Goal: Task Accomplishment & Management: Manage account settings

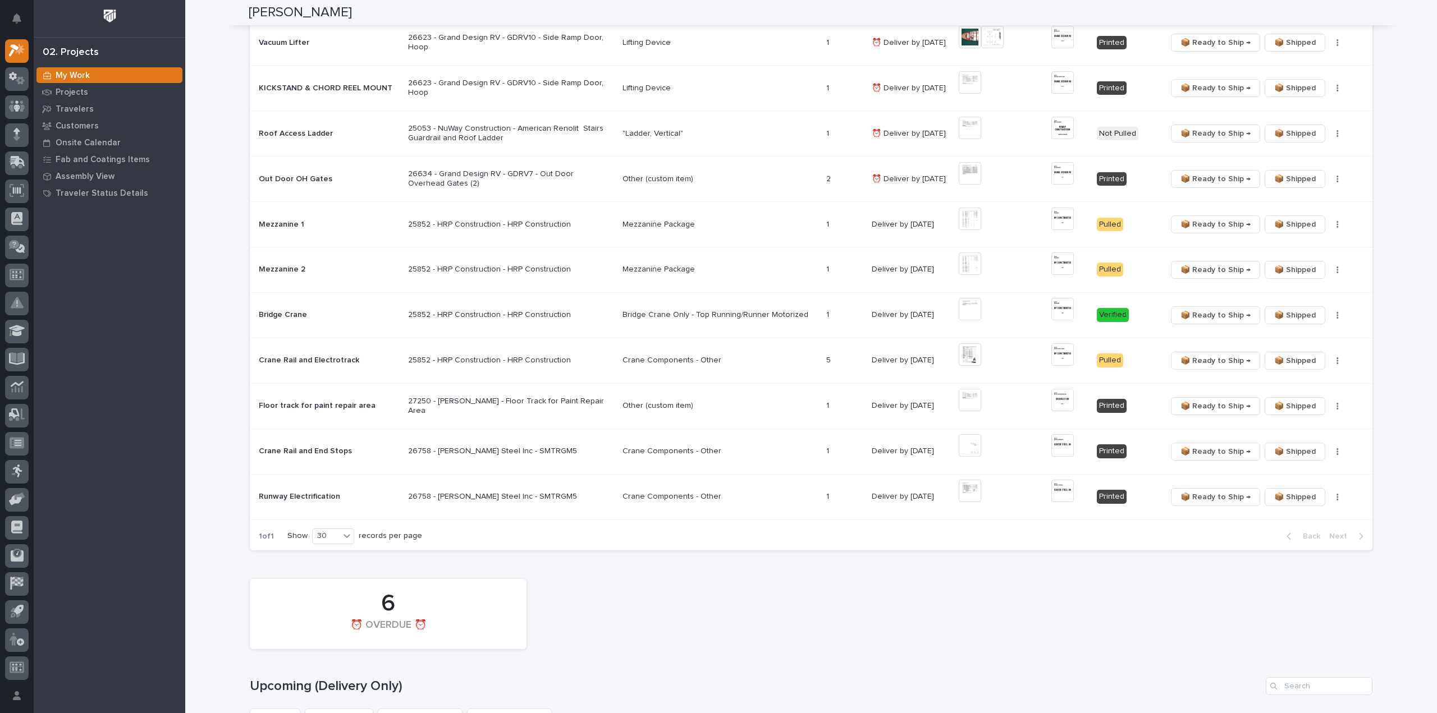
scroll to position [449, 0]
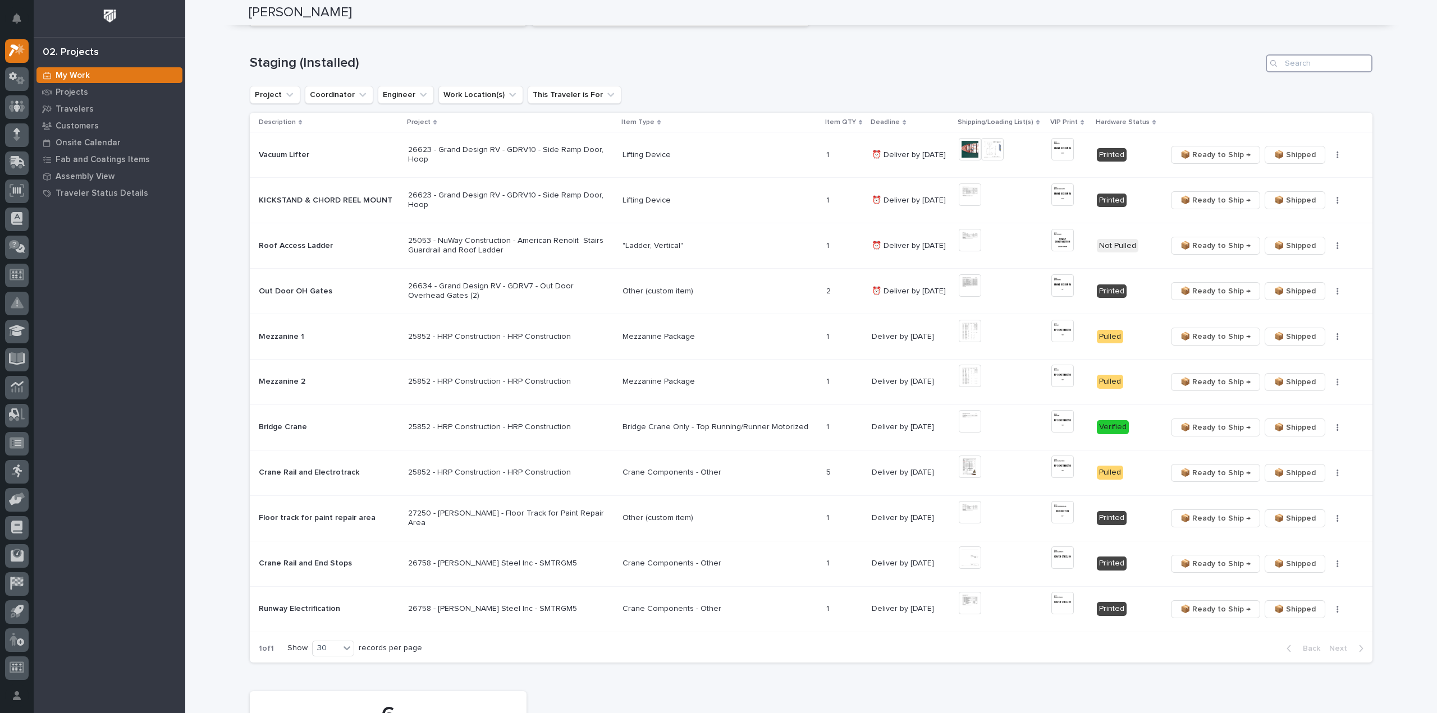
click at [1331, 68] on input "Search" at bounding box center [1319, 63] width 107 height 18
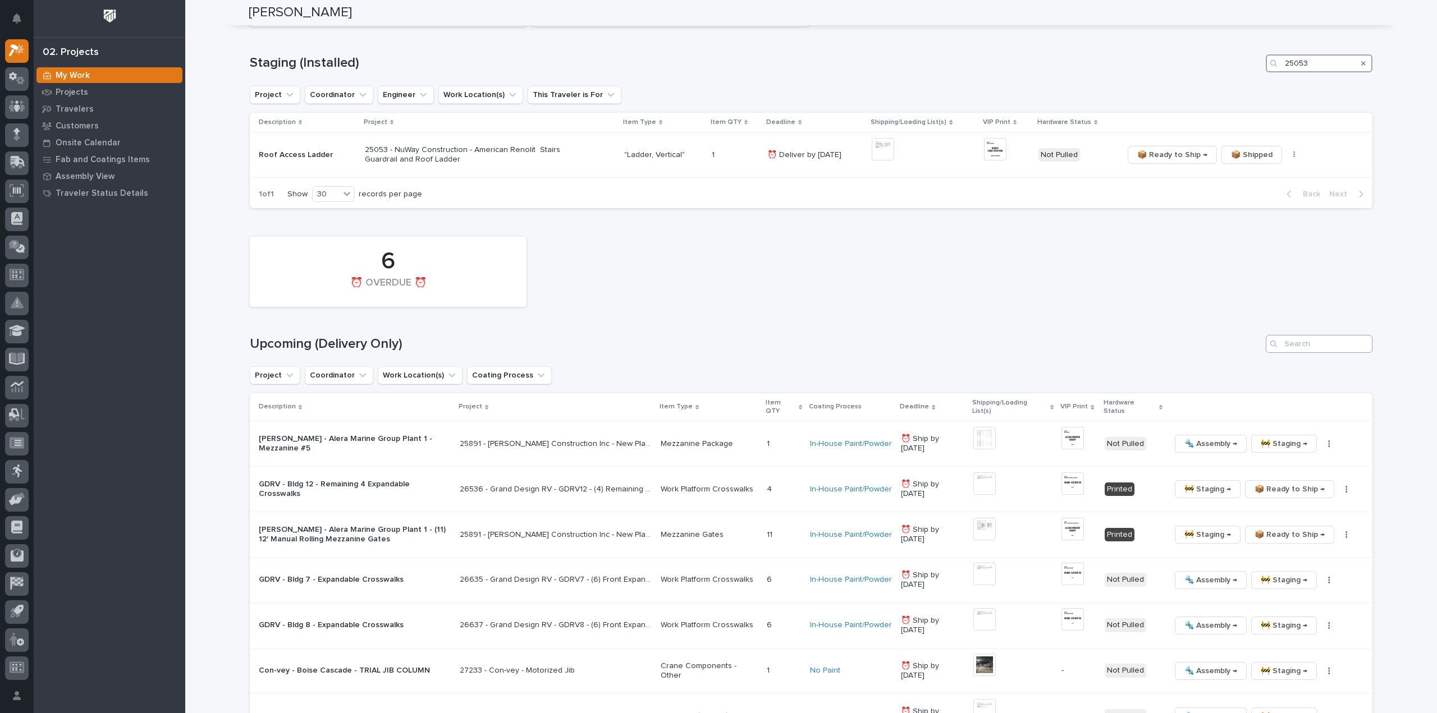
type input "25053"
click at [1322, 346] on input "Search" at bounding box center [1319, 344] width 107 height 18
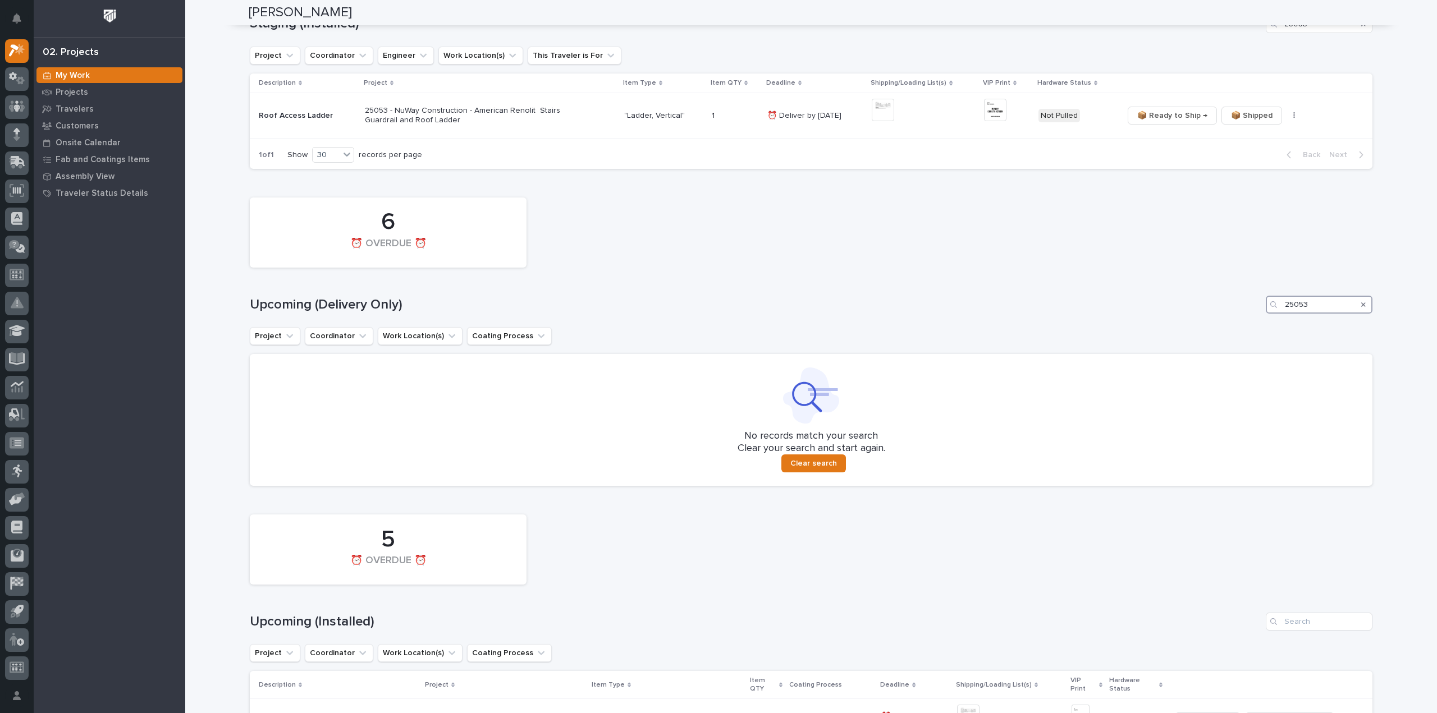
scroll to position [376, 0]
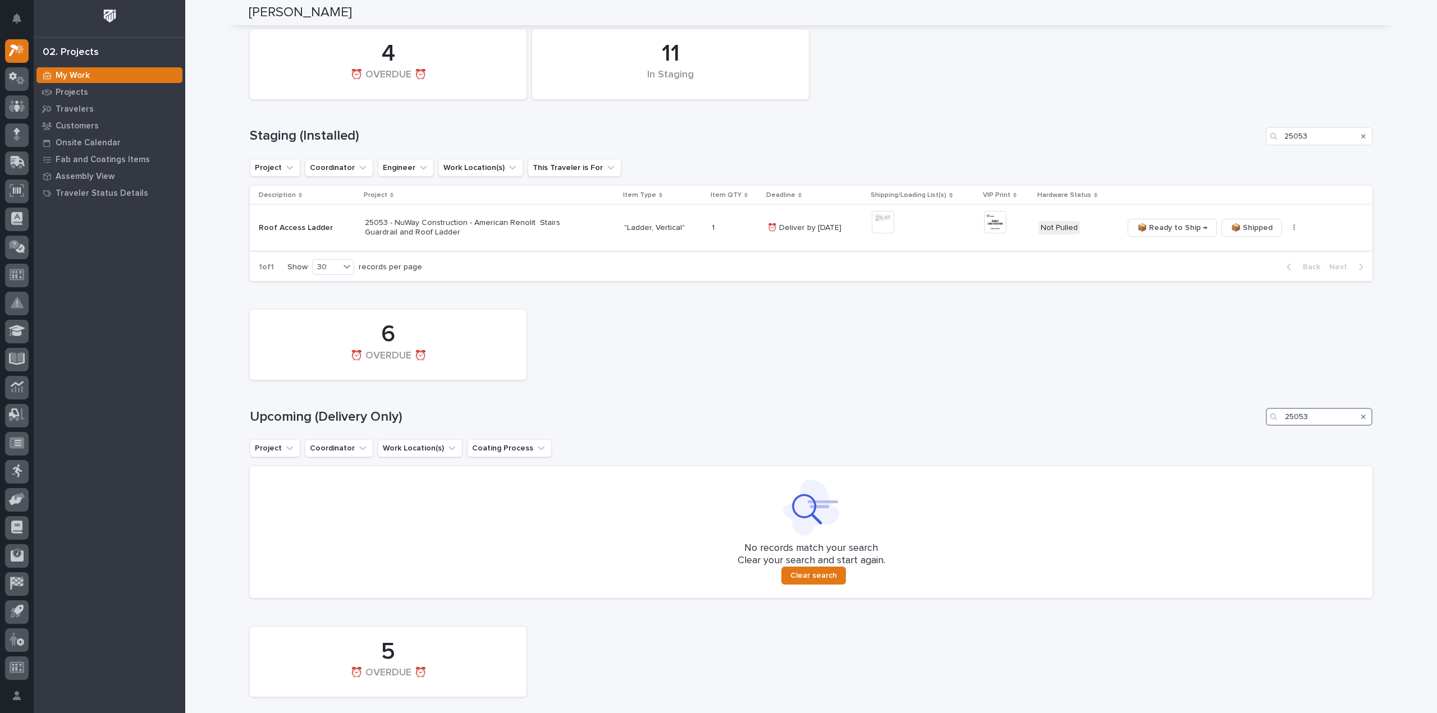
type input "25053"
click at [891, 228] on img at bounding box center [883, 222] width 22 height 22
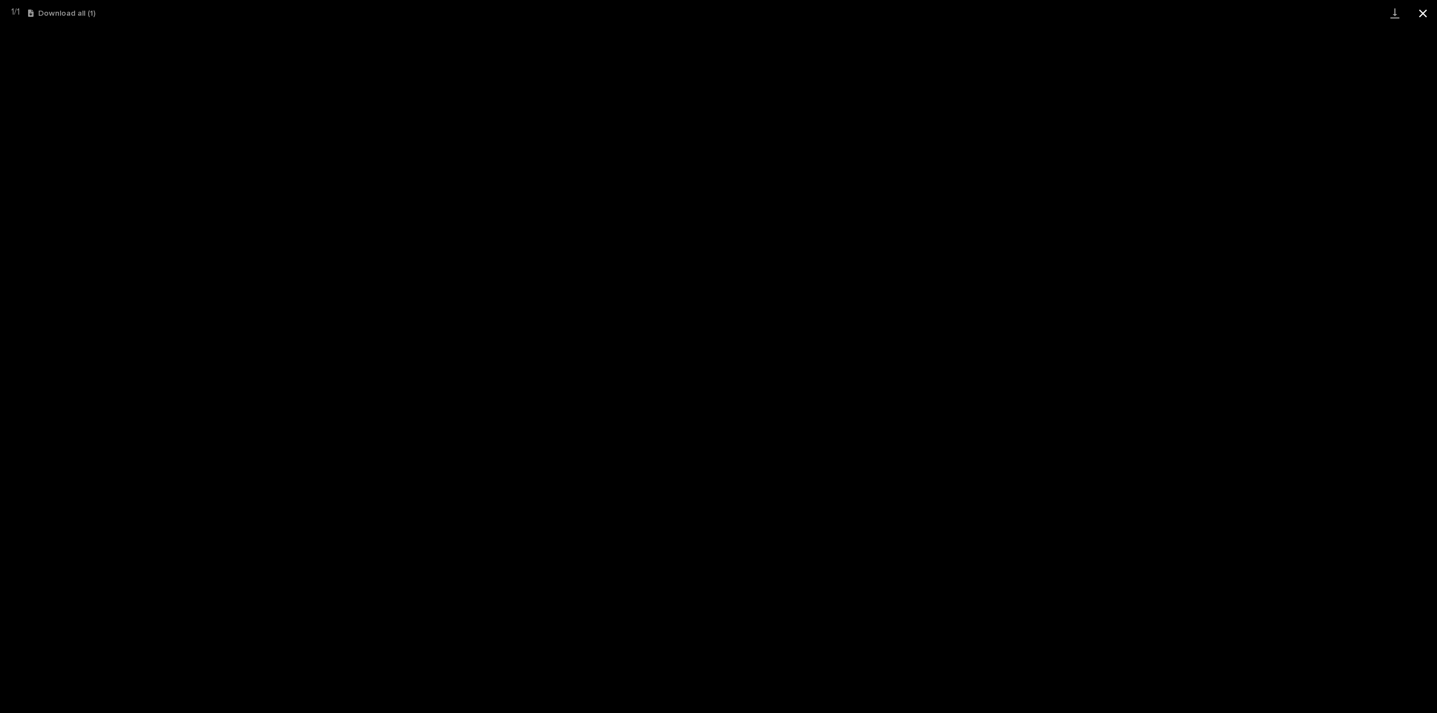
click at [1424, 11] on button "Close gallery" at bounding box center [1423, 13] width 28 height 26
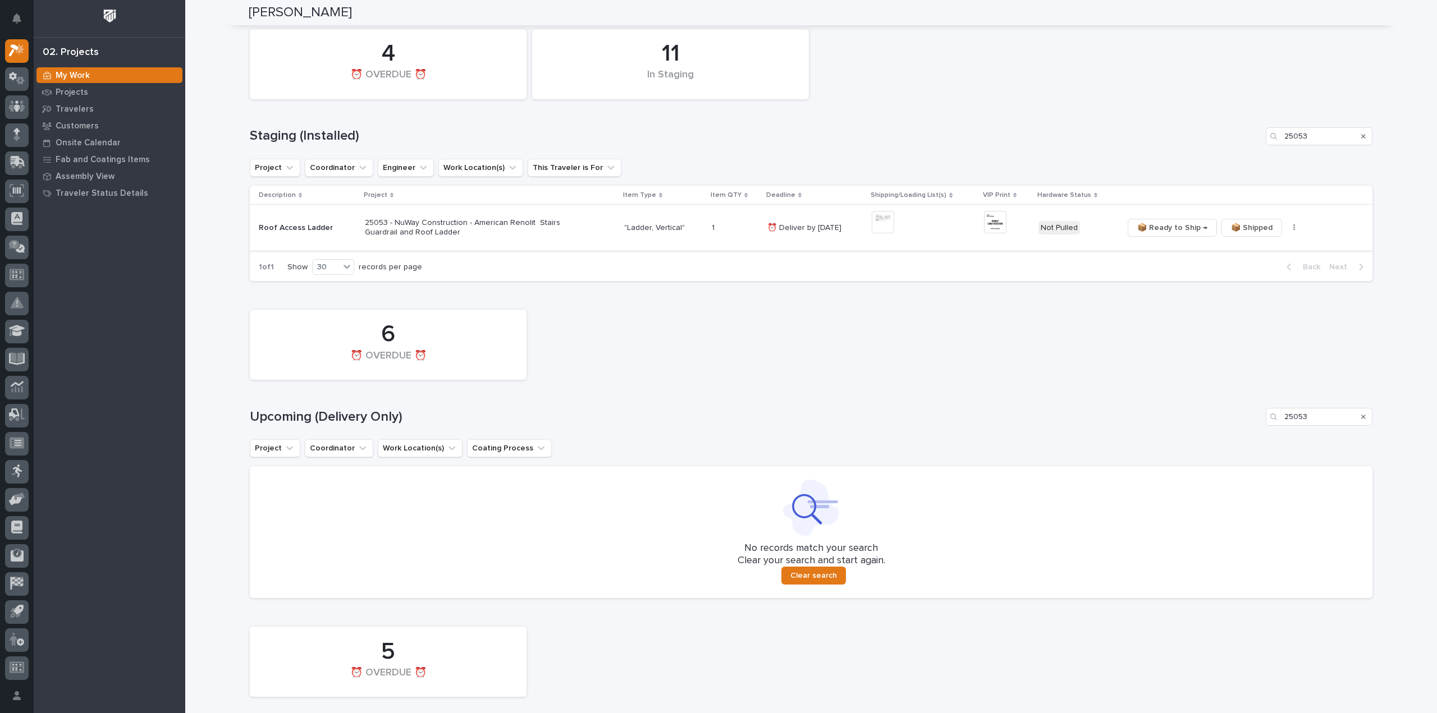
click at [987, 226] on img at bounding box center [995, 222] width 22 height 22
click at [1293, 227] on icon "button" at bounding box center [1294, 228] width 2 height 8
click at [1275, 272] on button "🔩 Hardware" at bounding box center [1256, 268] width 74 height 18
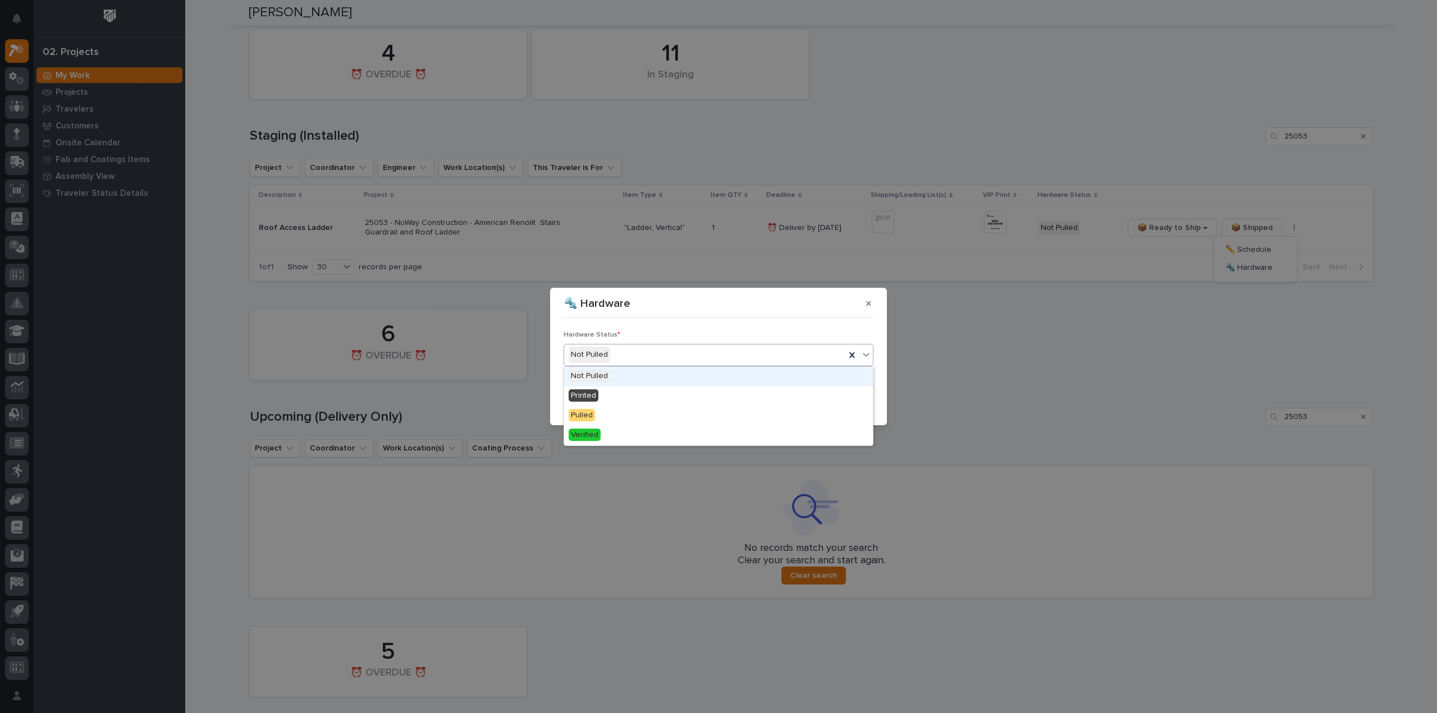
drag, startPoint x: 615, startPoint y: 359, endPoint x: 616, endPoint y: 365, distance: 6.8
click at [616, 359] on div "Not Pulled" at bounding box center [704, 355] width 281 height 19
drag, startPoint x: 614, startPoint y: 397, endPoint x: 631, endPoint y: 396, distance: 17.5
click at [618, 397] on div "Printed" at bounding box center [718, 397] width 309 height 20
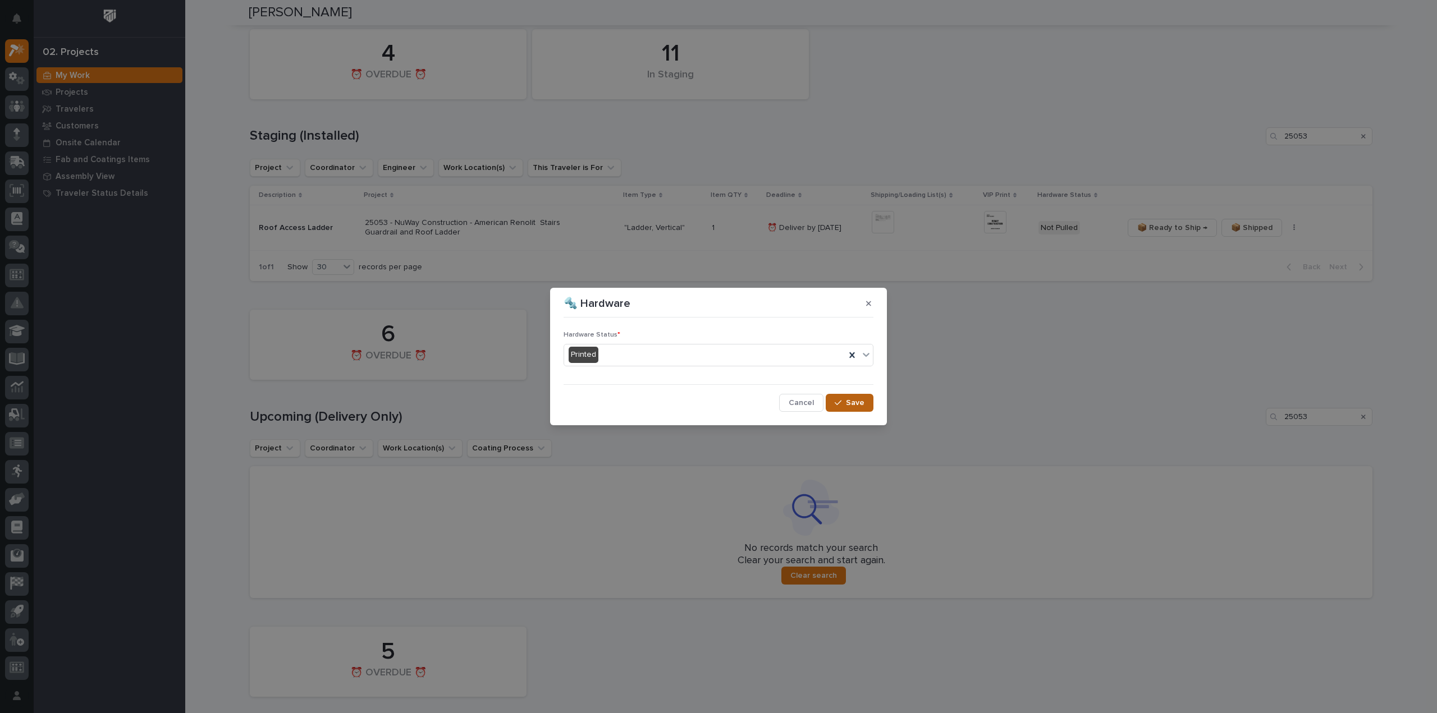
click at [860, 403] on span "Save" at bounding box center [855, 403] width 19 height 10
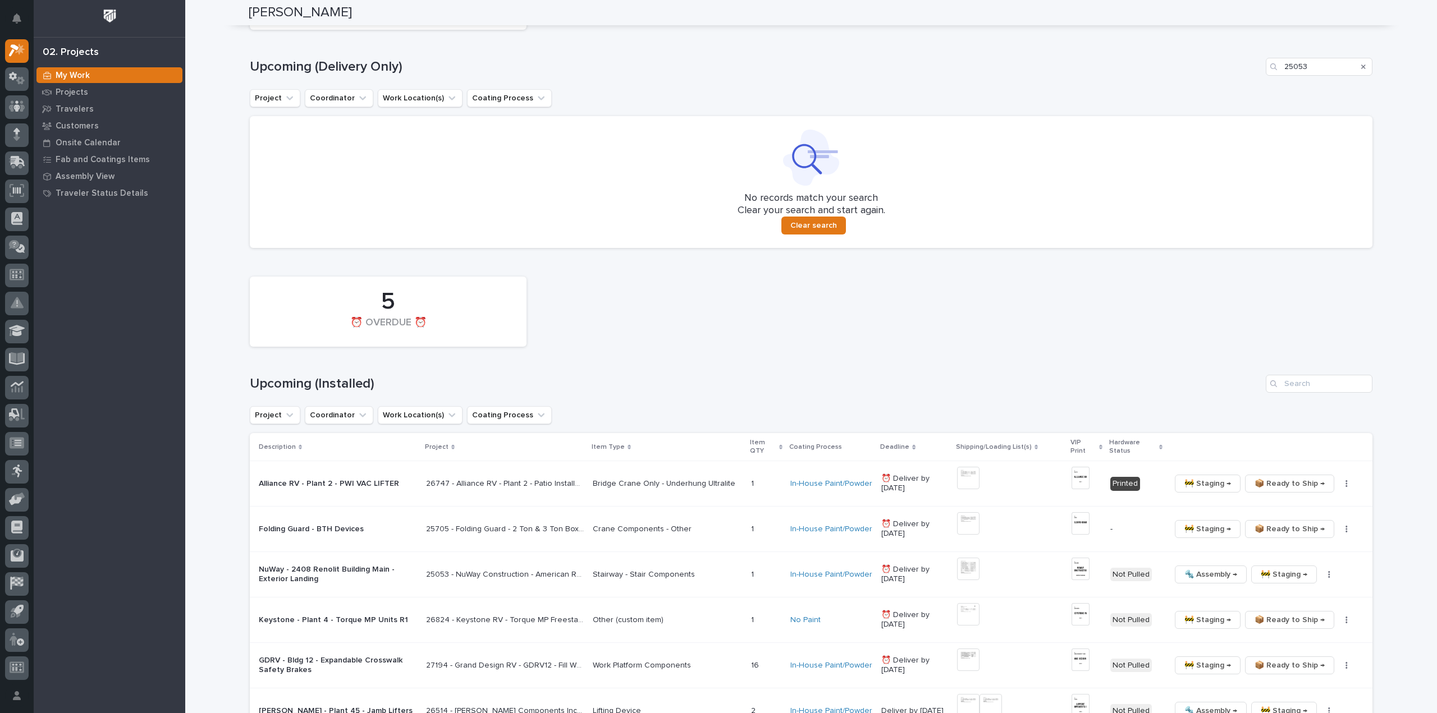
scroll to position [825, 0]
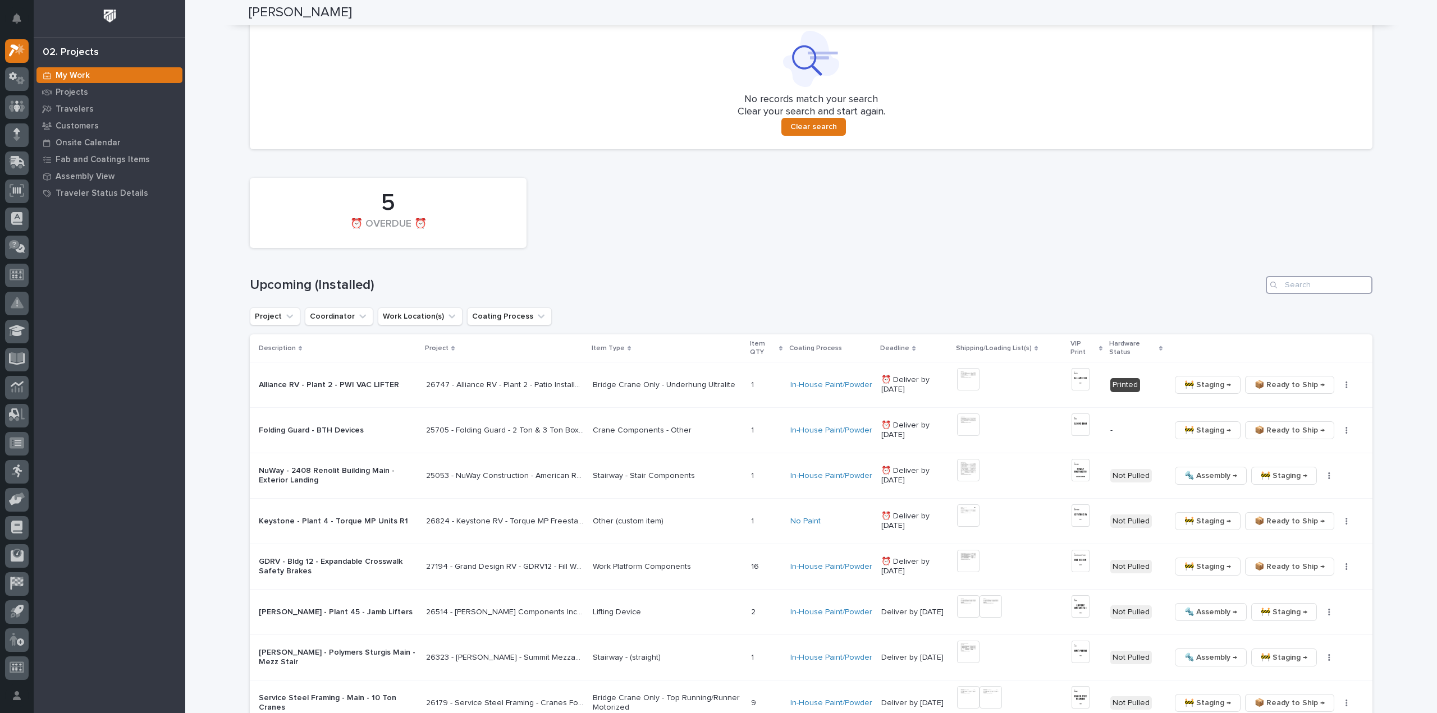
click at [1327, 291] on input "Search" at bounding box center [1319, 285] width 107 height 18
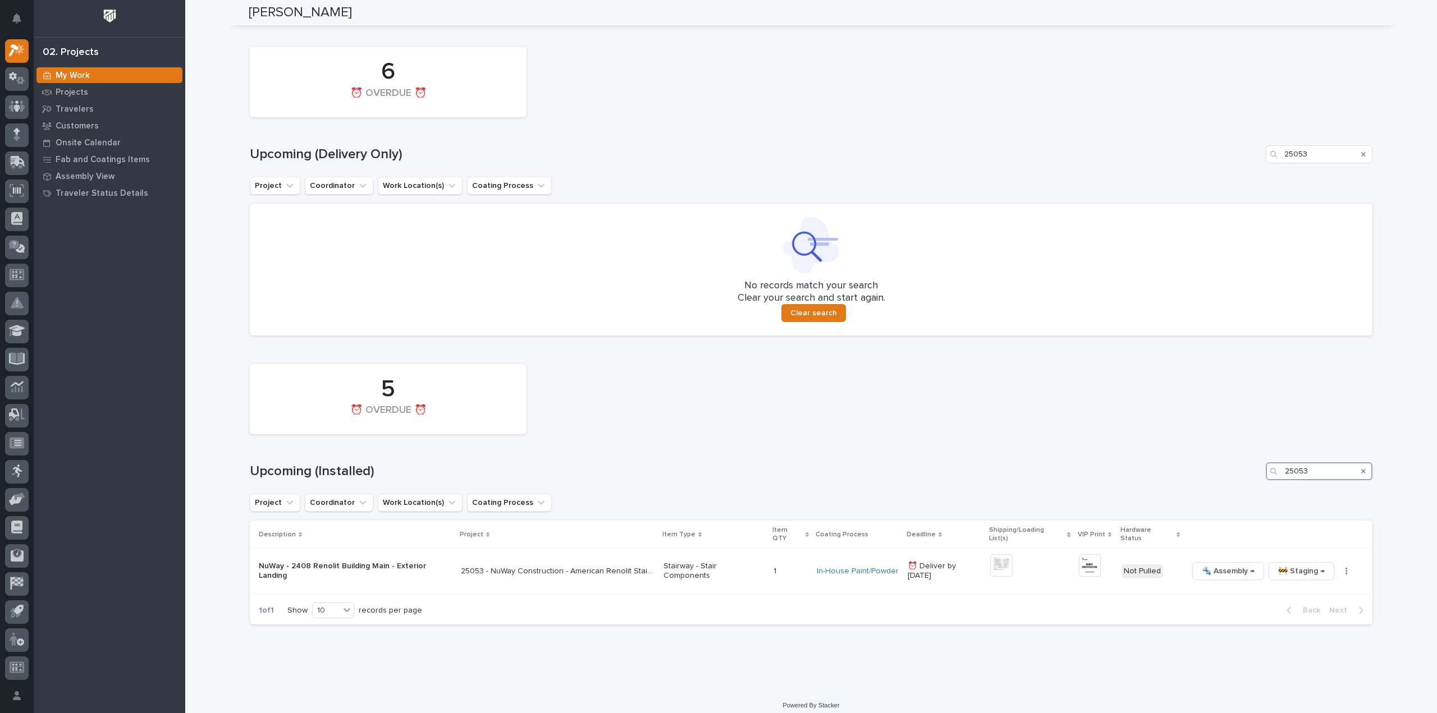
scroll to position [639, 0]
type input "25053"
click at [1086, 562] on img at bounding box center [1090, 565] width 22 height 22
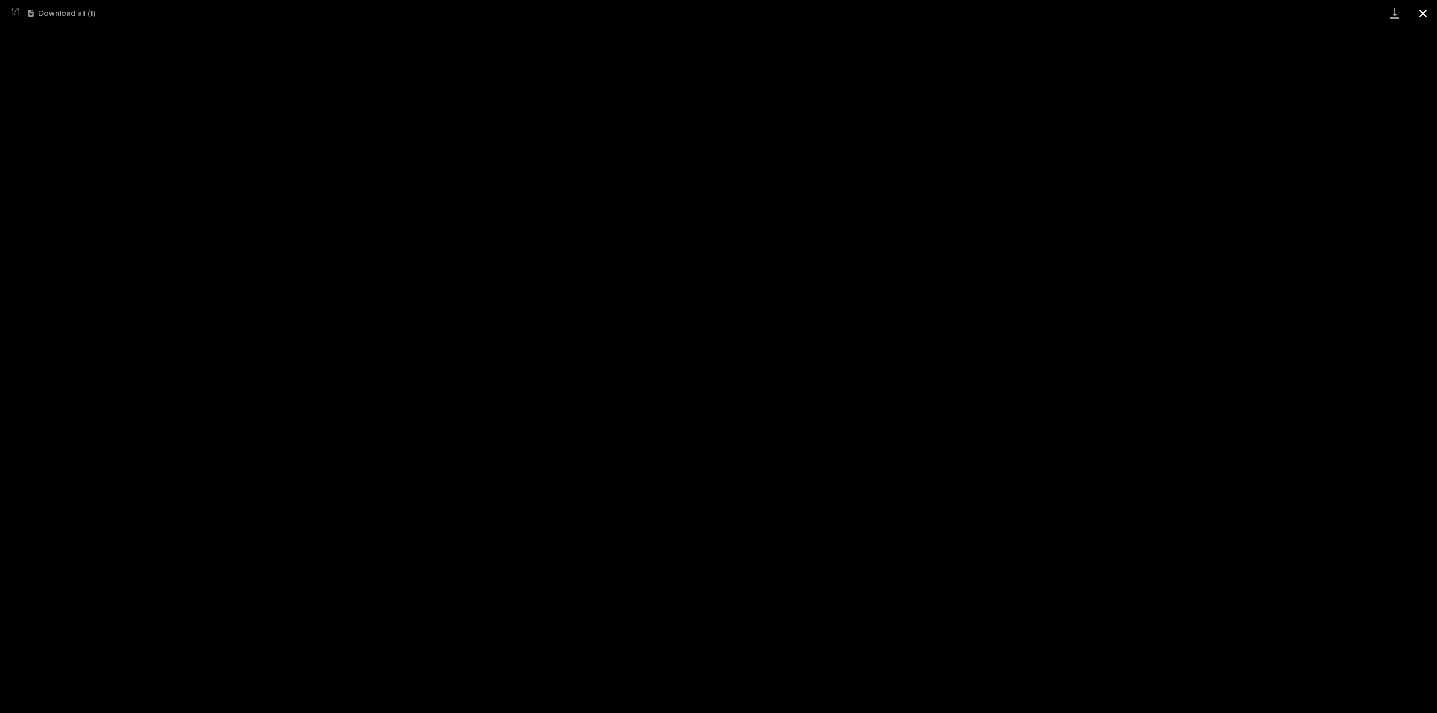
click at [1424, 10] on button "Close gallery" at bounding box center [1423, 13] width 28 height 26
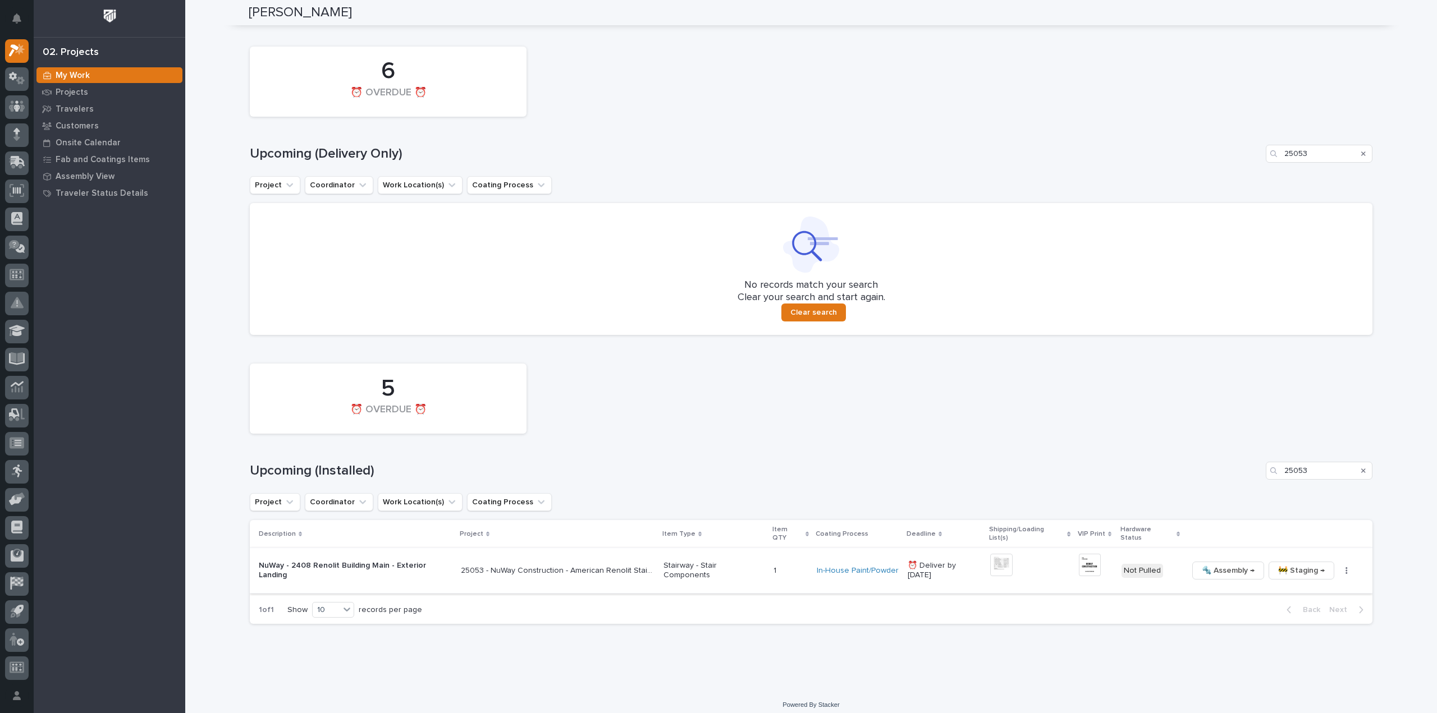
click at [1342, 567] on button "button" at bounding box center [1347, 571] width 16 height 8
click at [1322, 643] on button "🔩 Hardware" at bounding box center [1306, 639] width 83 height 18
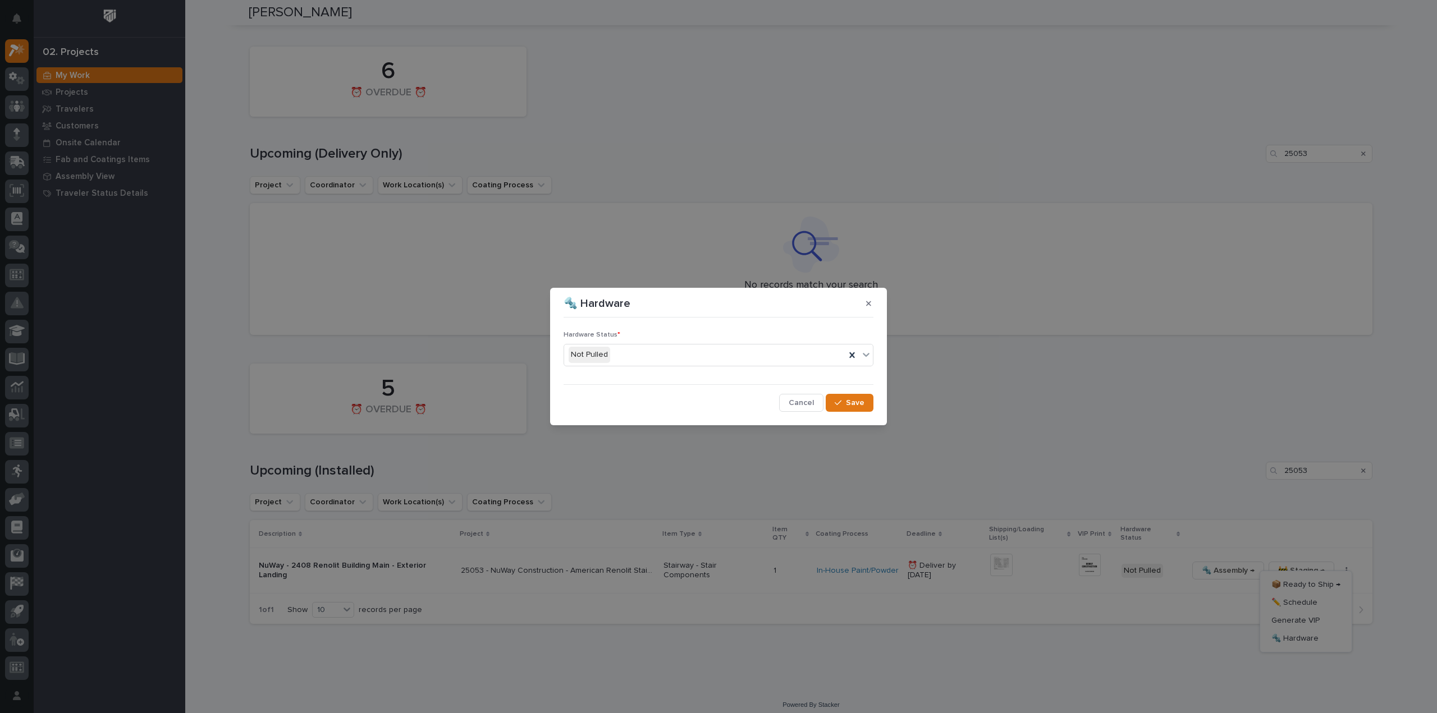
click at [626, 359] on div "Not Pulled" at bounding box center [704, 355] width 281 height 19
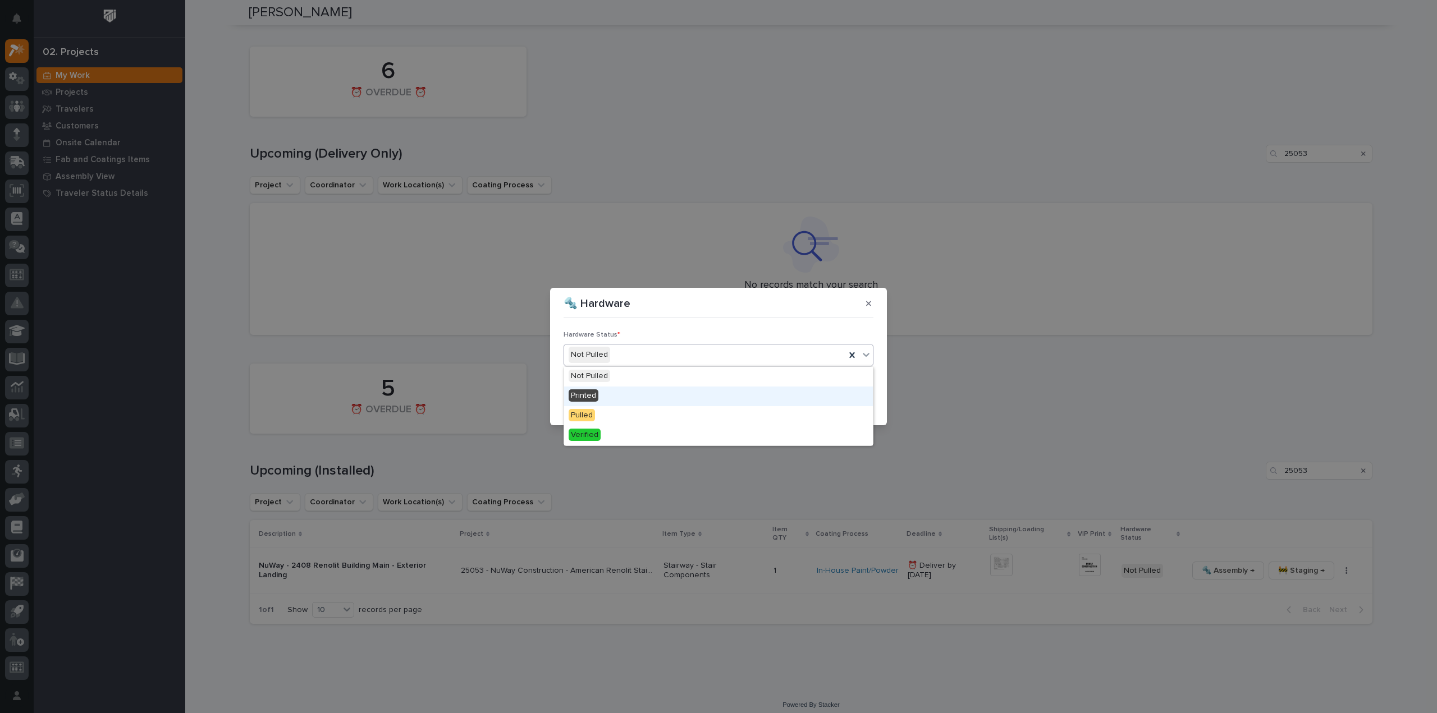
click at [639, 396] on div "Printed" at bounding box center [718, 397] width 309 height 20
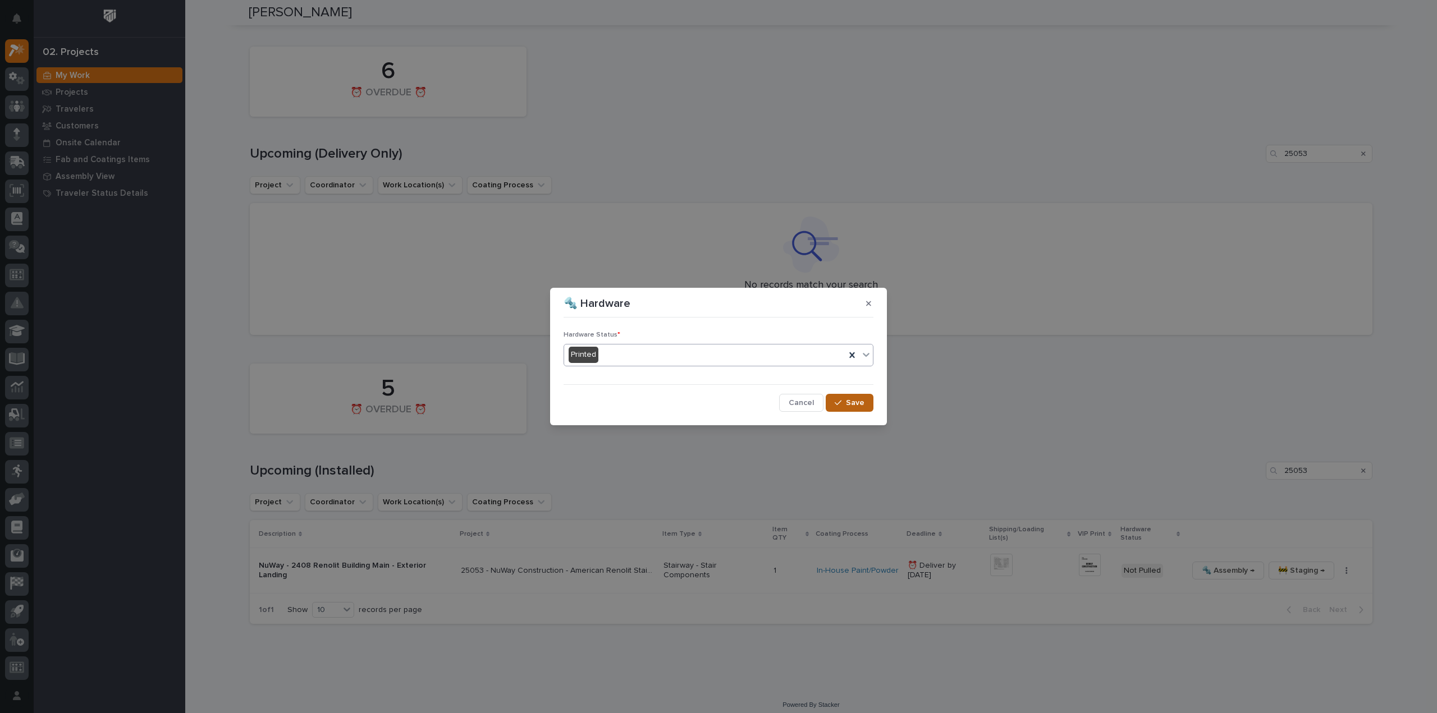
click at [855, 408] on span "Save" at bounding box center [855, 403] width 19 height 10
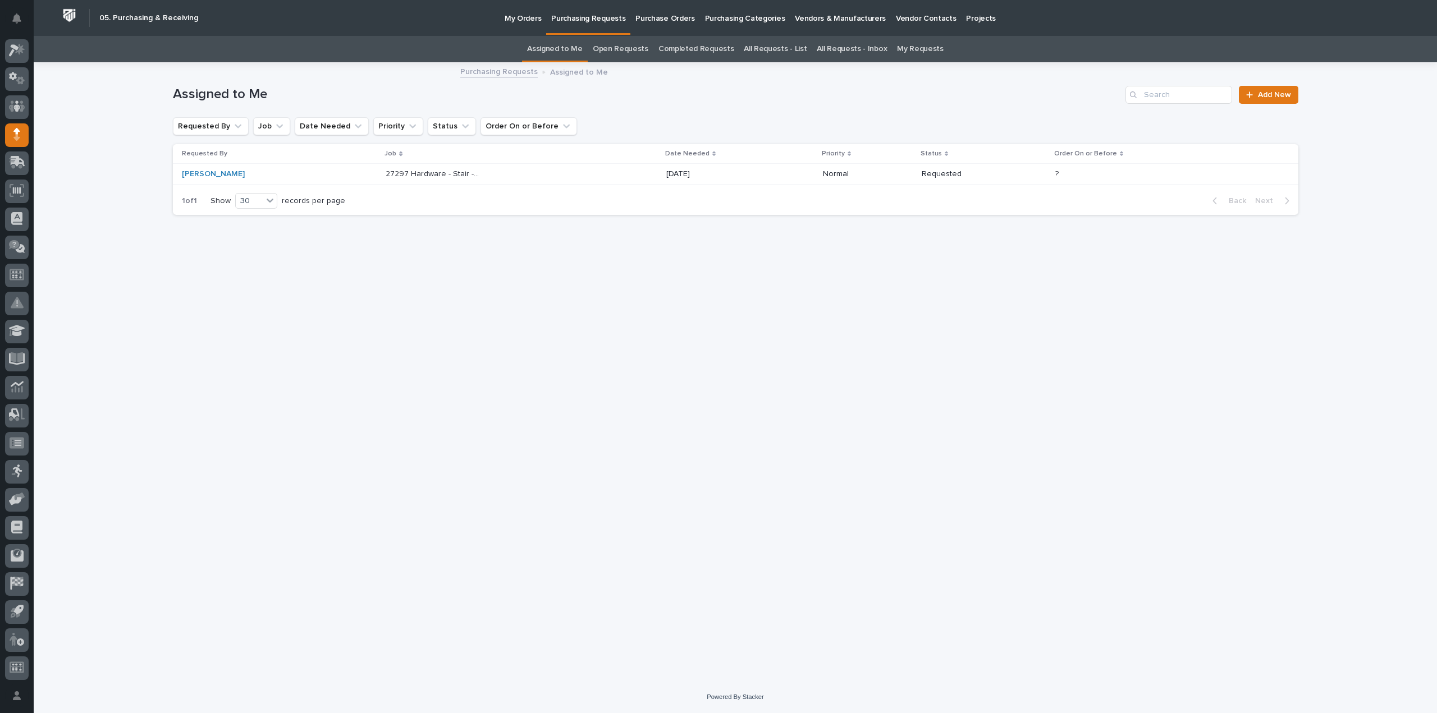
click at [566, 54] on link "Assigned to Me" at bounding box center [555, 49] width 56 height 26
click at [443, 172] on p "27297 Hardware - Stair - 4'" at bounding box center [434, 173] width 96 height 12
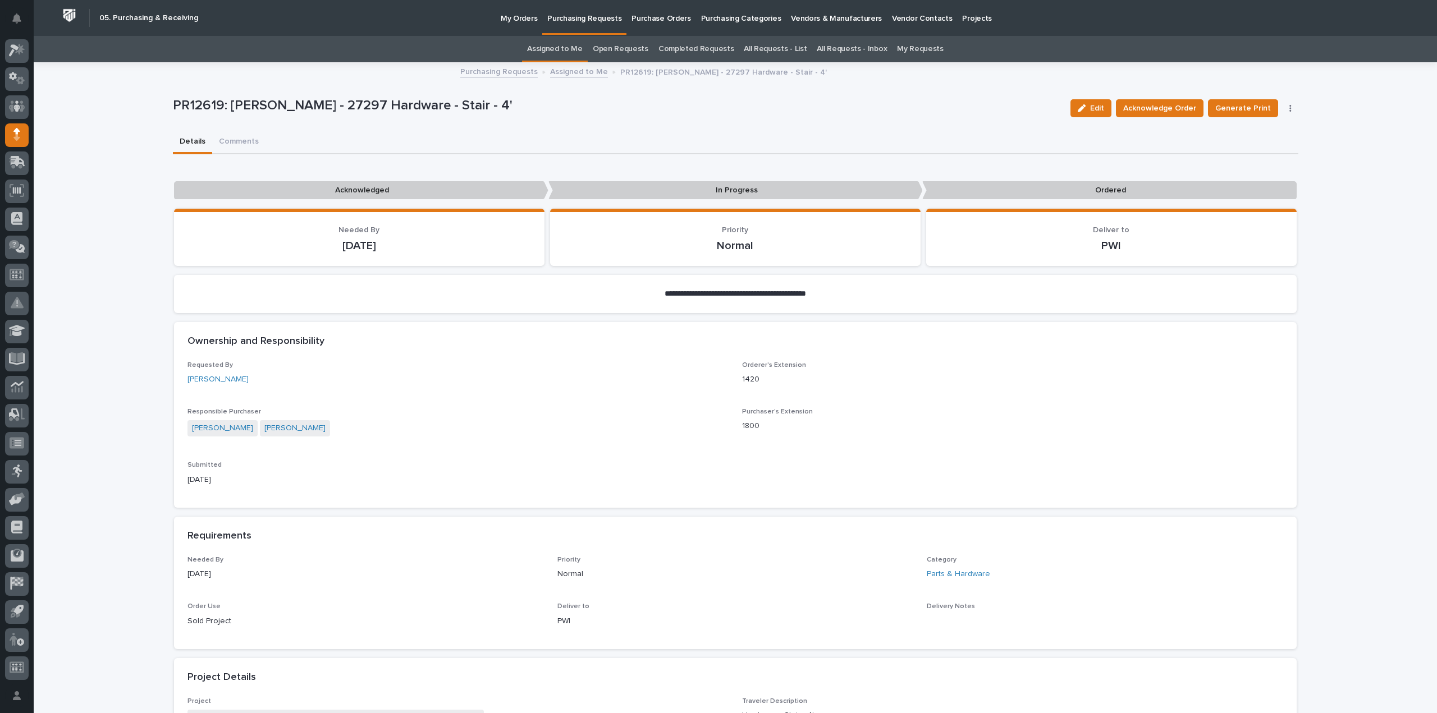
scroll to position [561, 0]
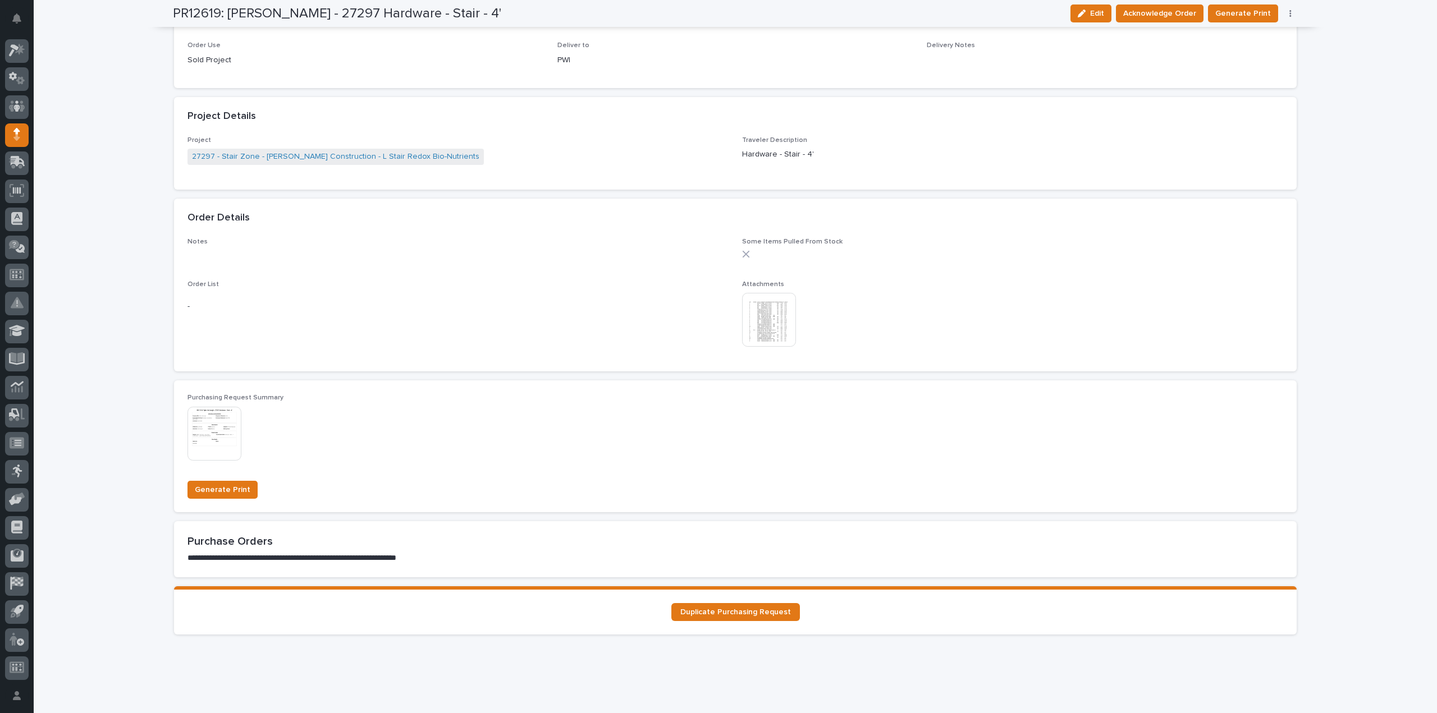
click at [765, 332] on img at bounding box center [769, 320] width 54 height 54
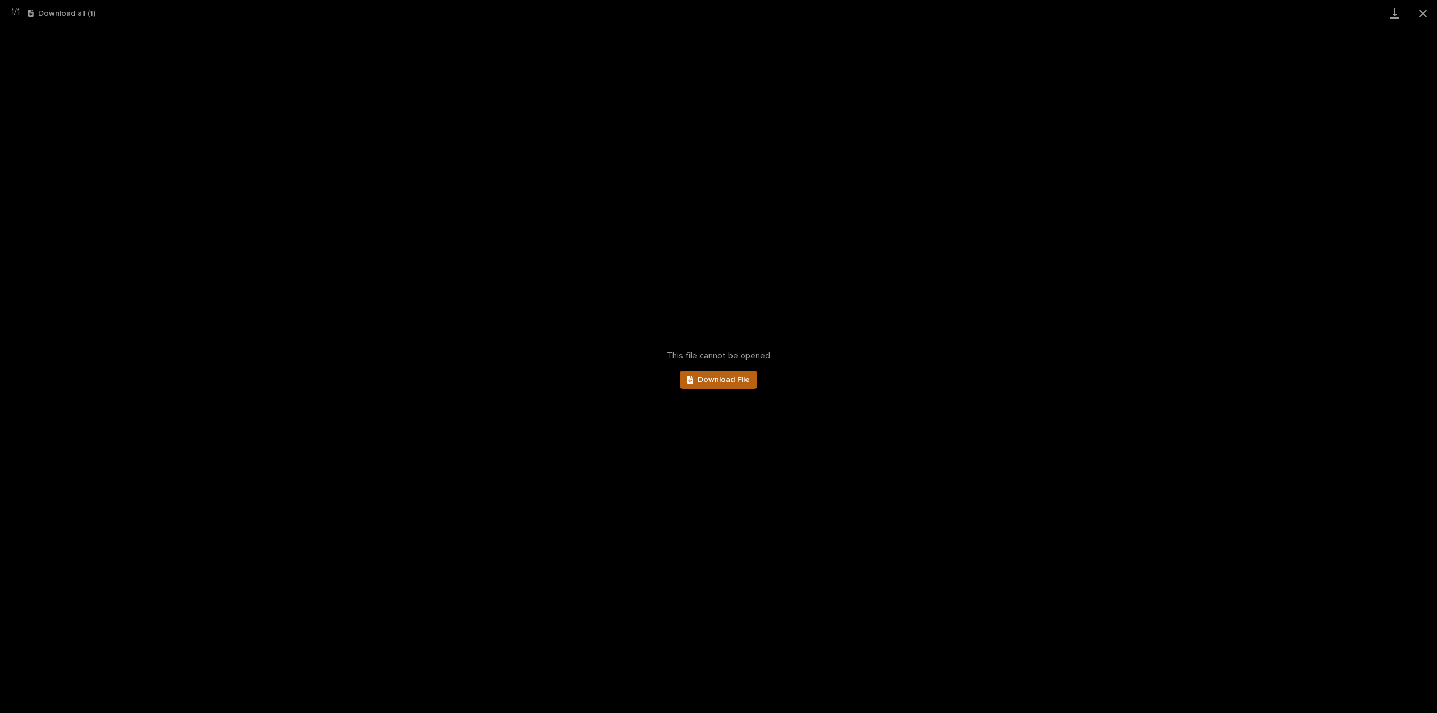
click at [742, 379] on span "Download File" at bounding box center [724, 380] width 52 height 8
click at [1420, 15] on button "Close gallery" at bounding box center [1423, 13] width 28 height 26
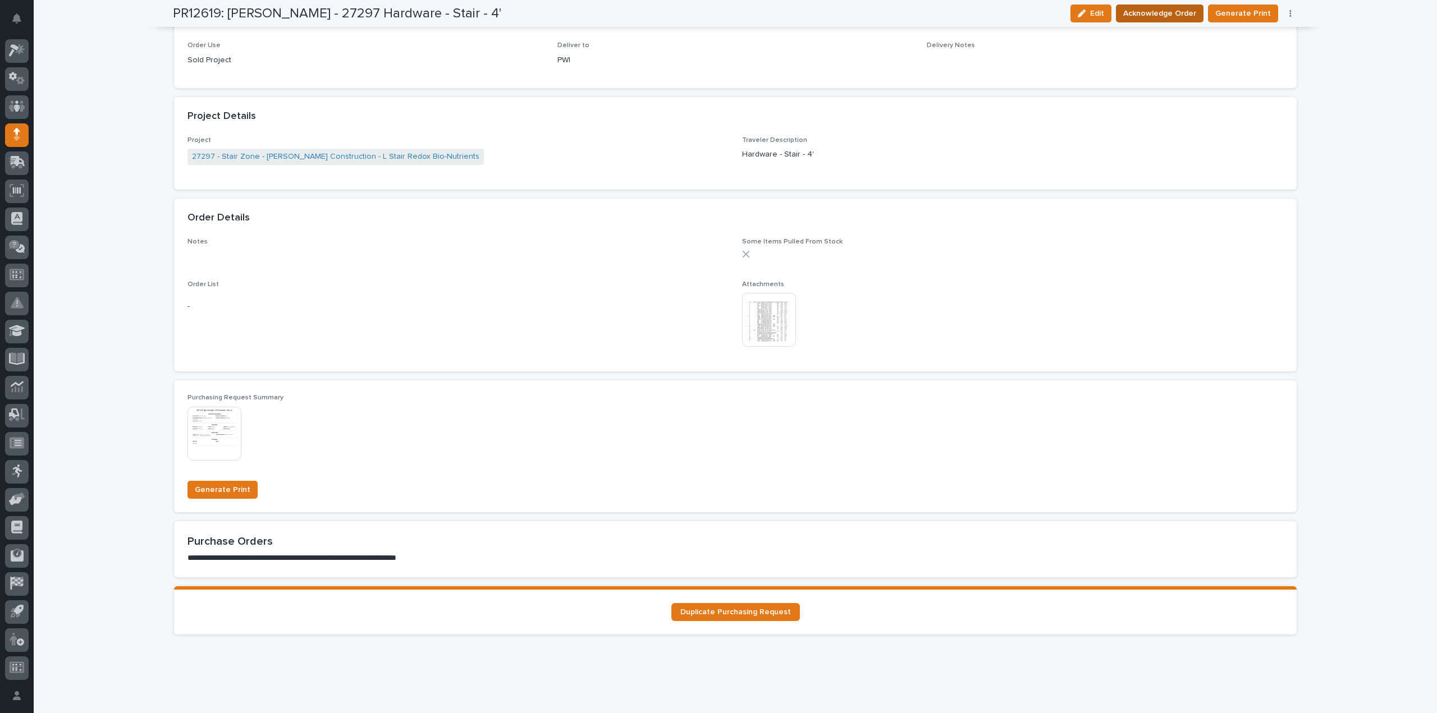
click at [1151, 20] on button "Acknowledge Order" at bounding box center [1160, 13] width 88 height 18
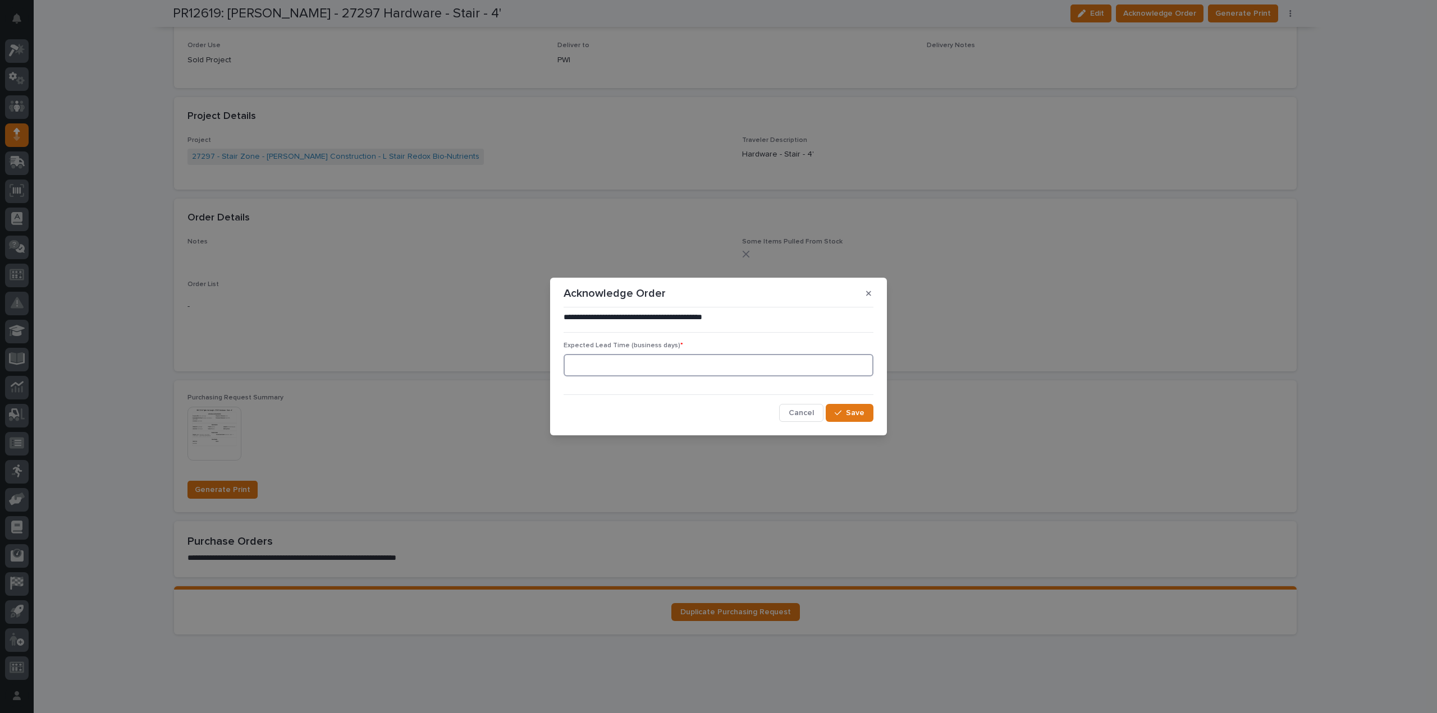
click at [714, 370] on input at bounding box center [719, 365] width 310 height 22
type input "0"
click at [830, 410] on button "Save" at bounding box center [850, 413] width 48 height 18
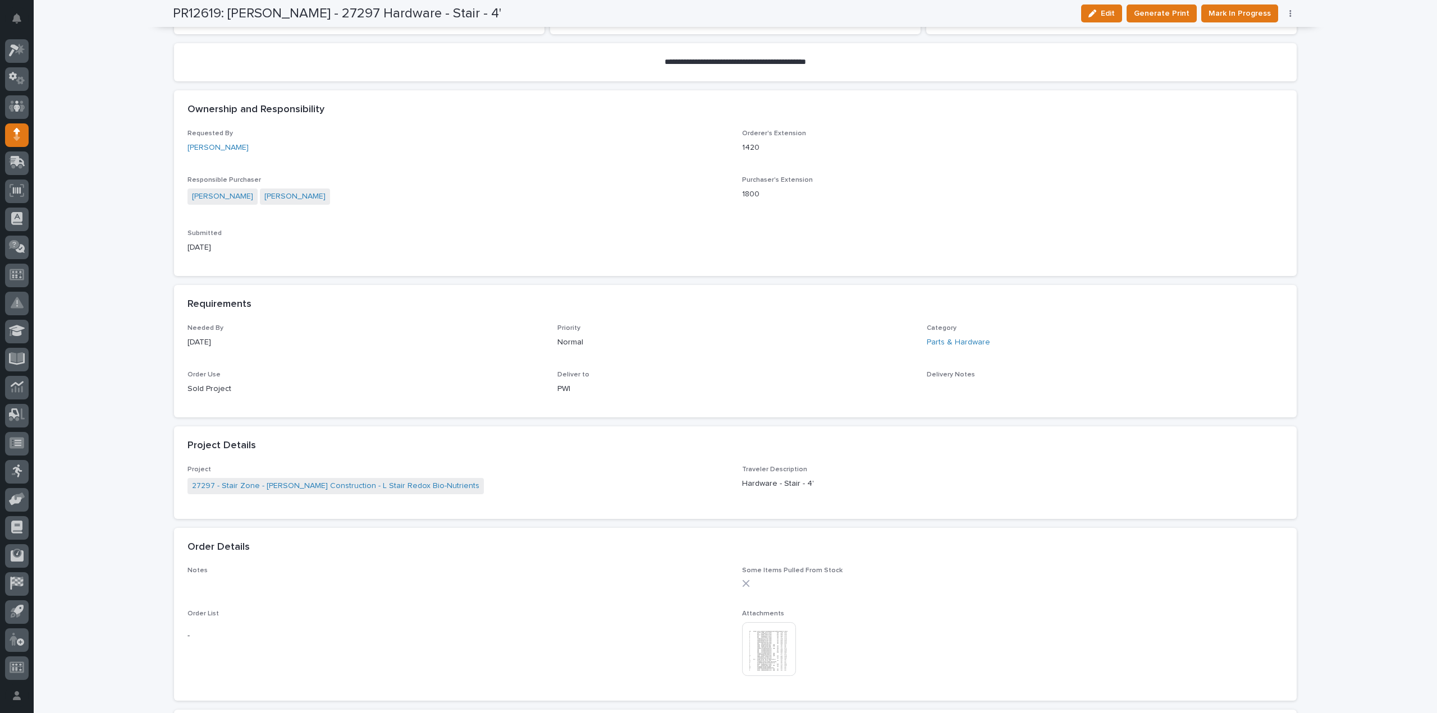
scroll to position [97, 0]
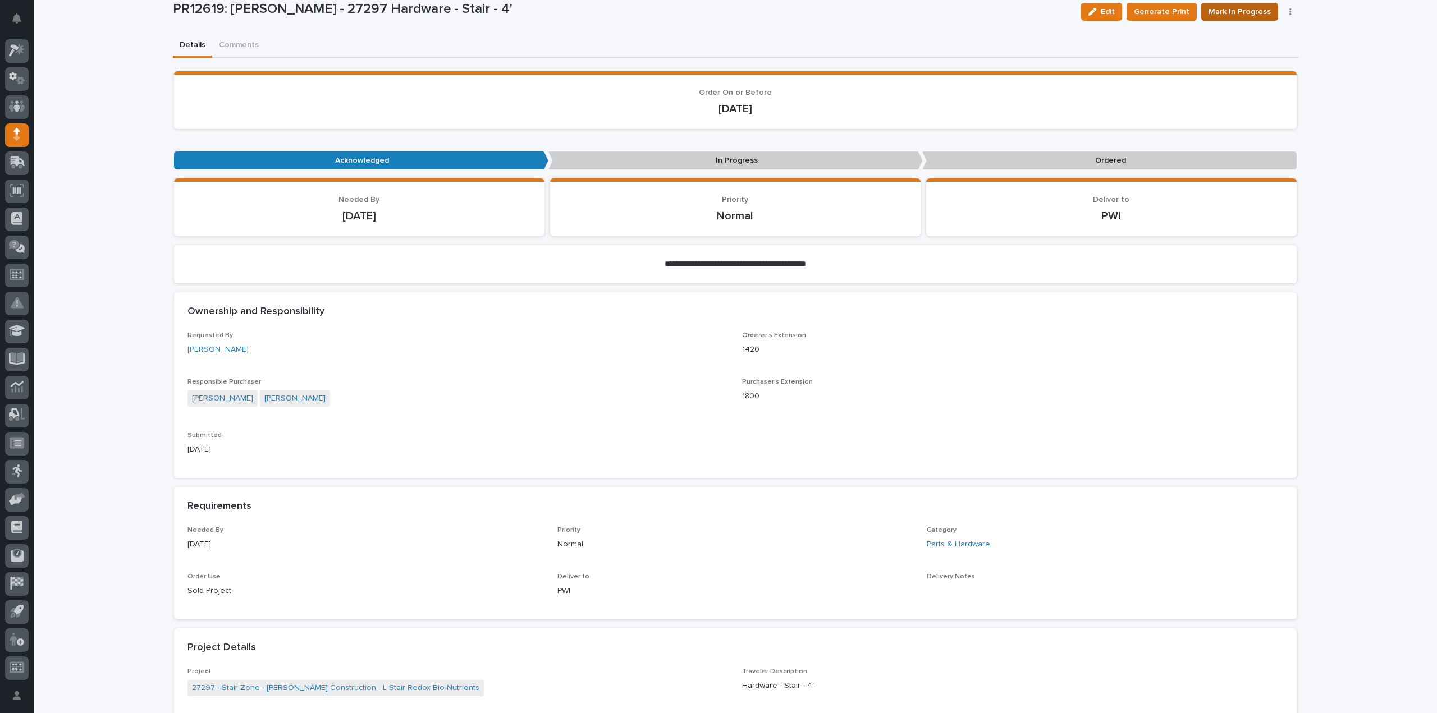
click at [1237, 15] on span "Mark In Progress" at bounding box center [1240, 11] width 62 height 13
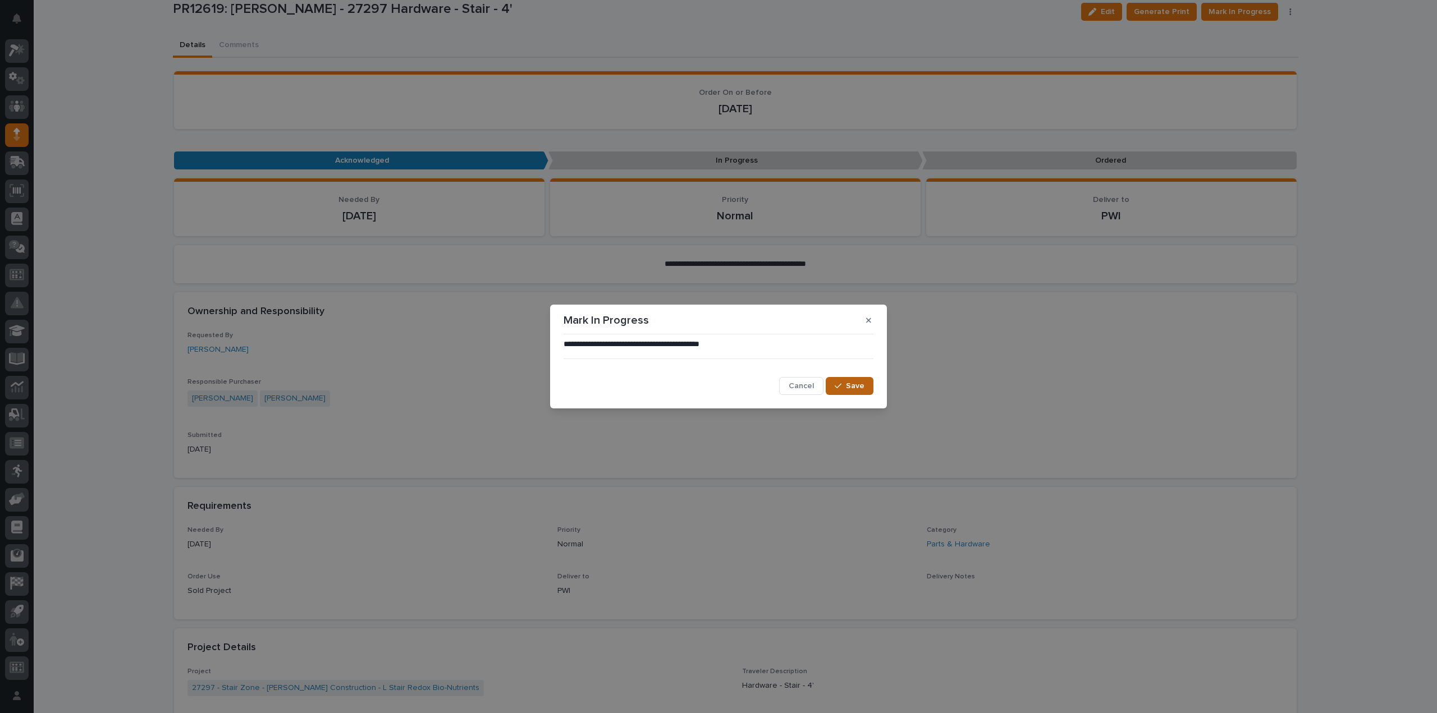
click at [855, 383] on span "Save" at bounding box center [855, 386] width 19 height 10
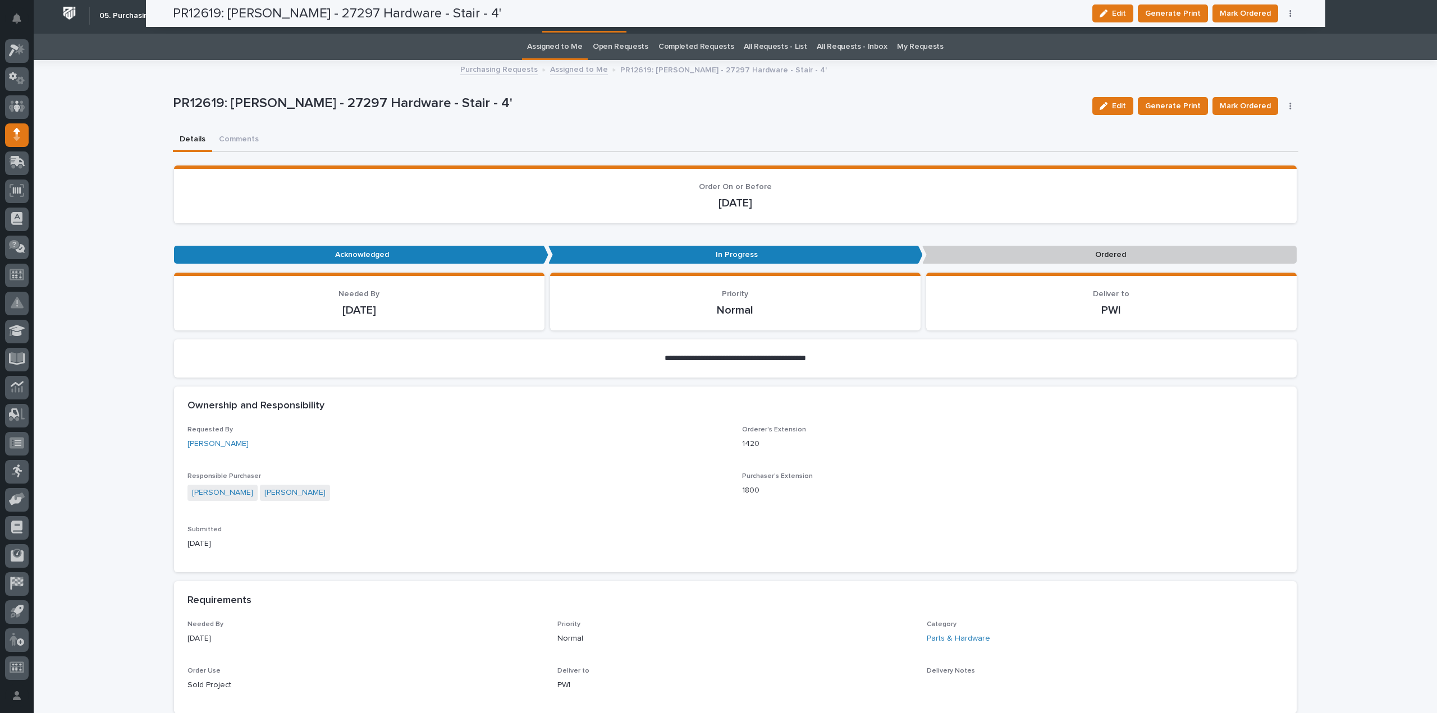
scroll to position [0, 0]
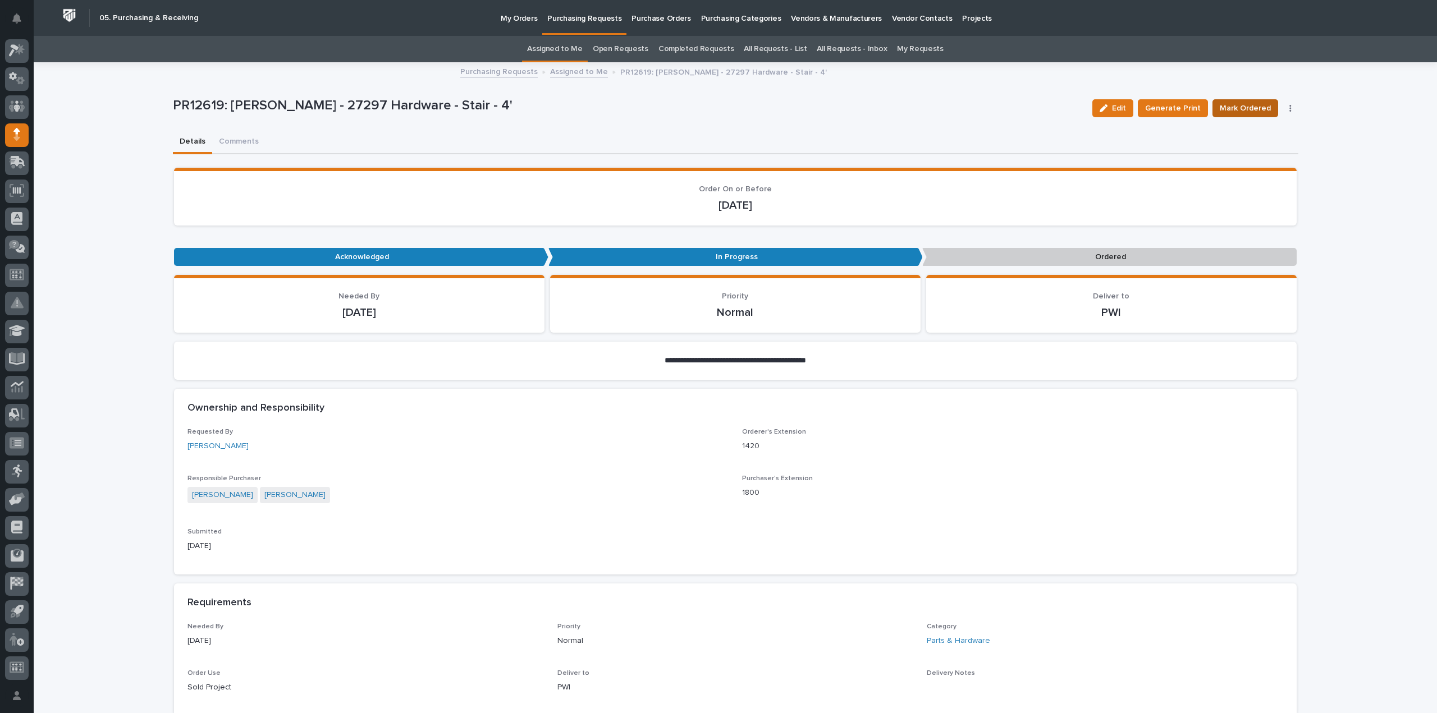
click at [1236, 107] on span "Mark Ordered" at bounding box center [1245, 108] width 51 height 13
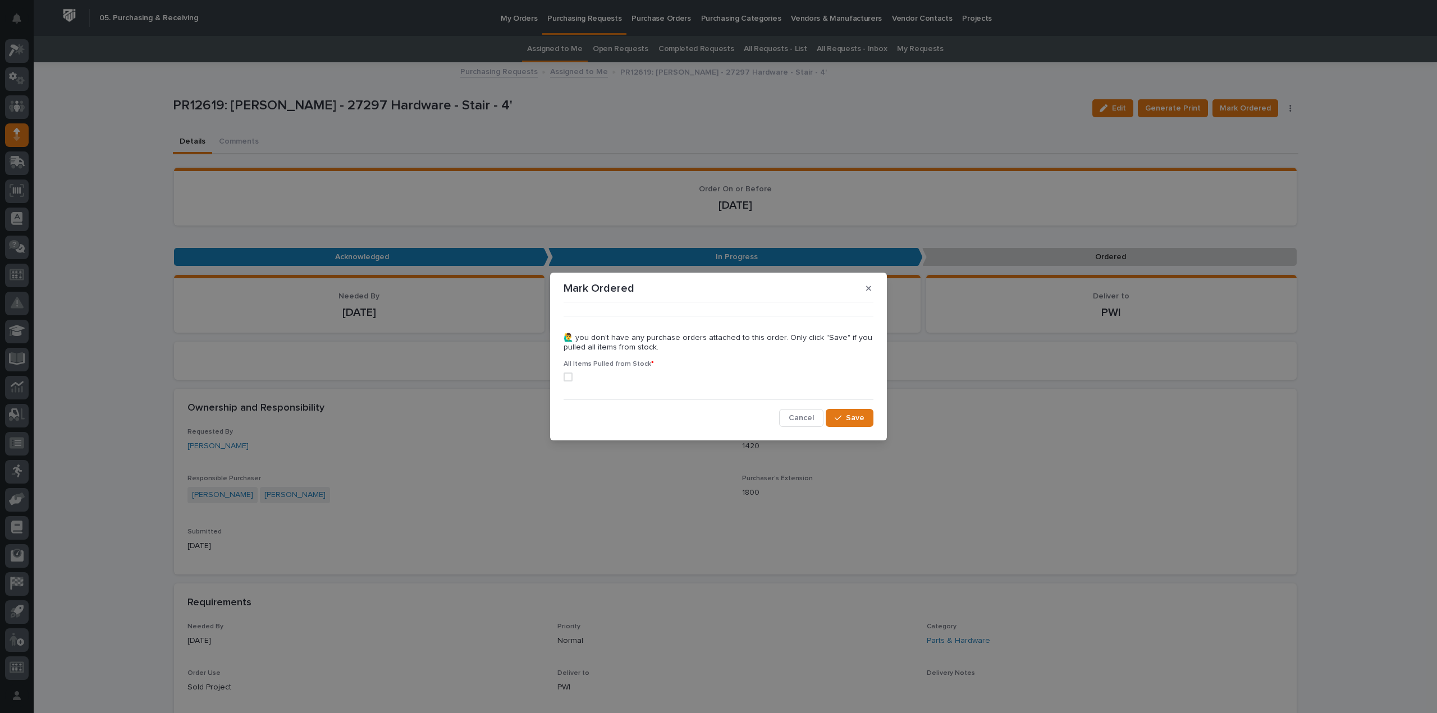
click at [570, 379] on span at bounding box center [568, 377] width 9 height 9
click at [851, 417] on span "Save" at bounding box center [855, 418] width 19 height 10
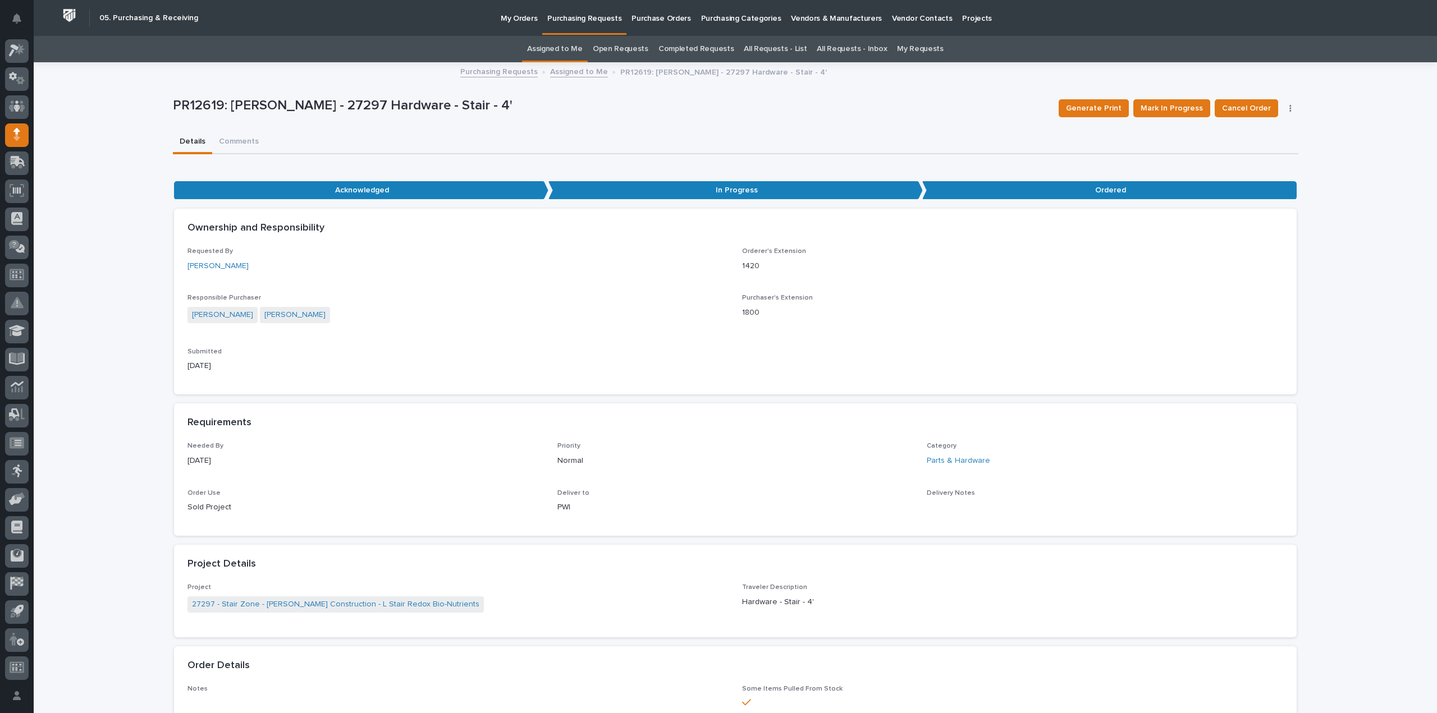
click at [555, 51] on link "Assigned to Me" at bounding box center [555, 49] width 56 height 26
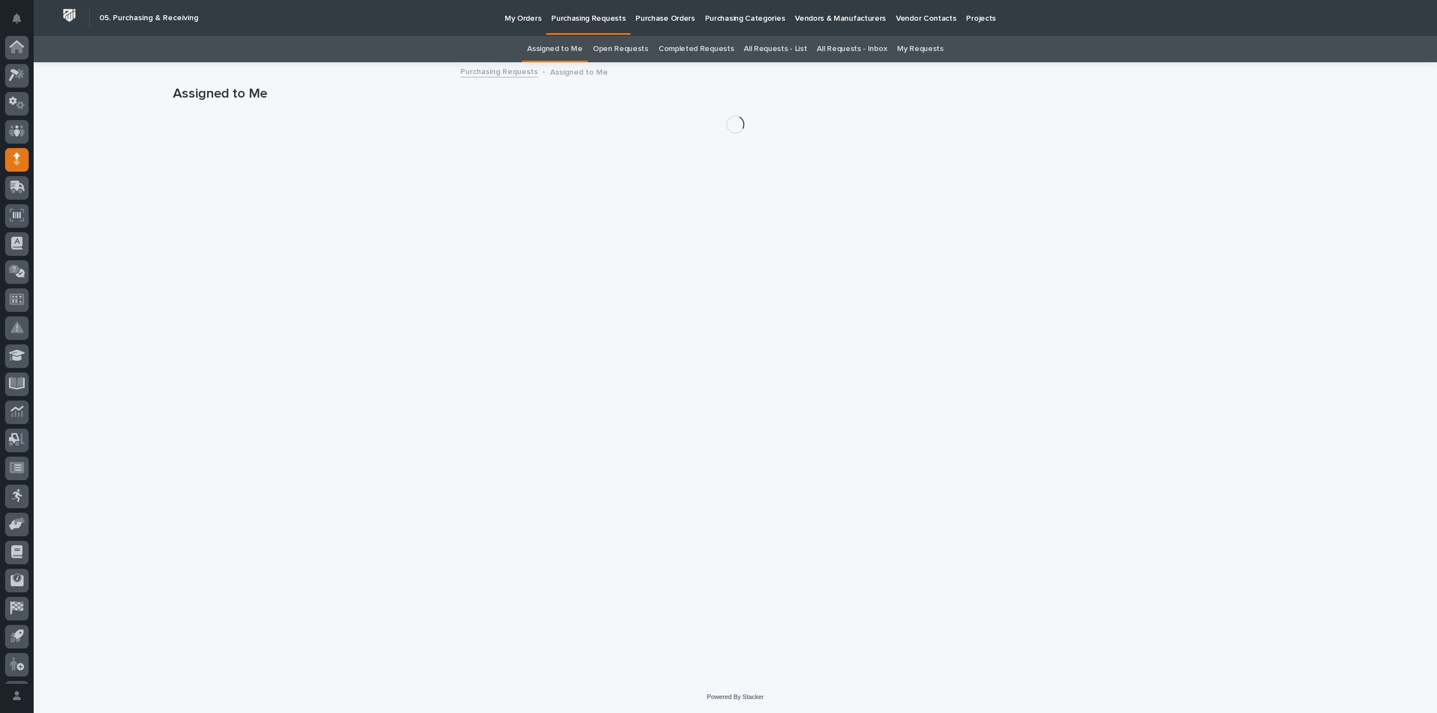
scroll to position [25, 0]
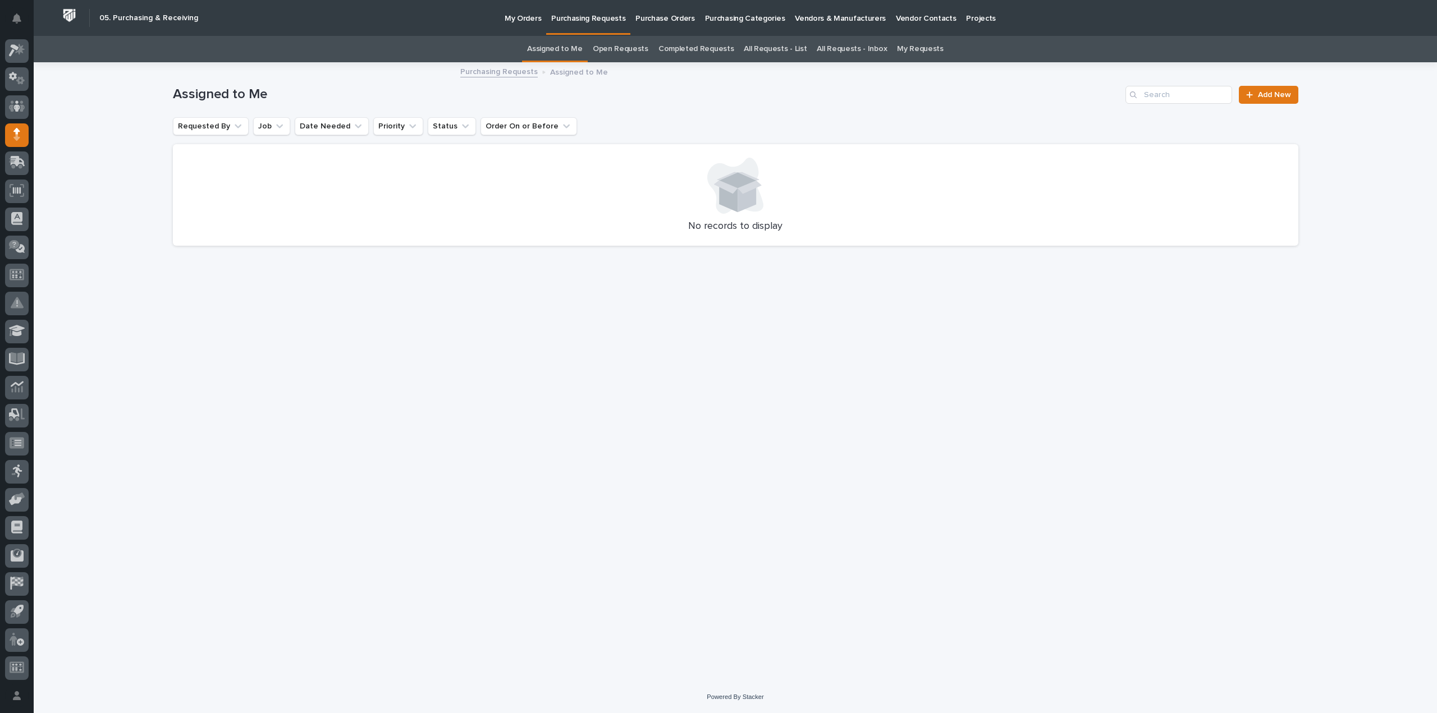
click at [607, 216] on div "No records to display" at bounding box center [735, 195] width 1125 height 102
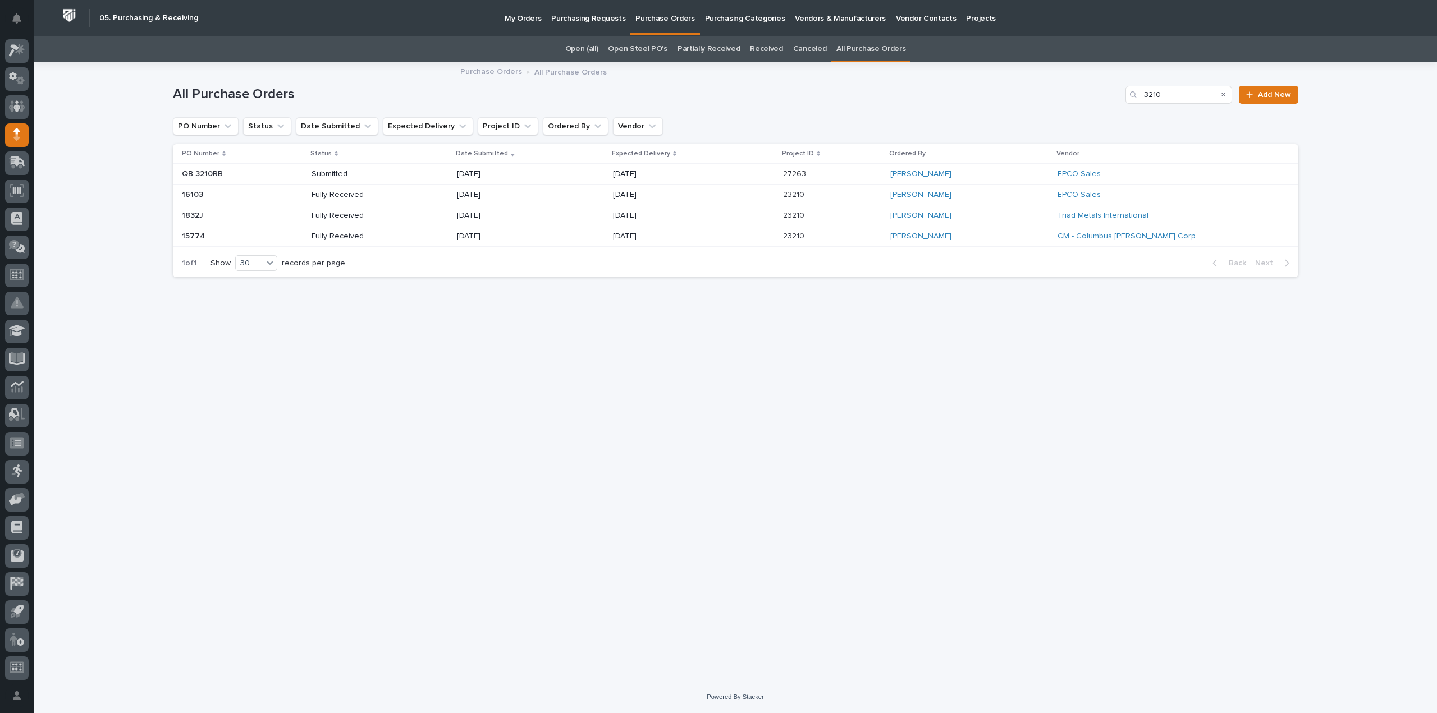
click at [530, 21] on p "My Orders" at bounding box center [523, 12] width 36 height 24
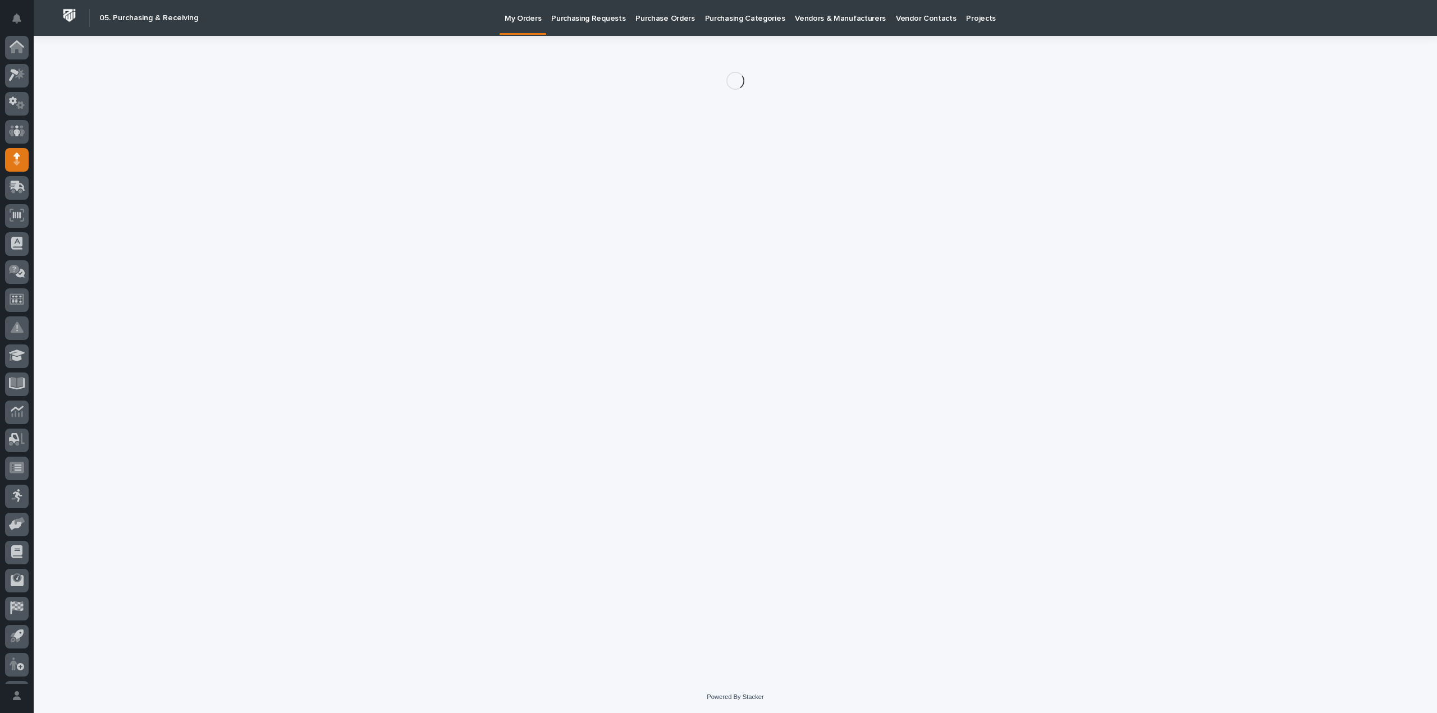
scroll to position [25, 0]
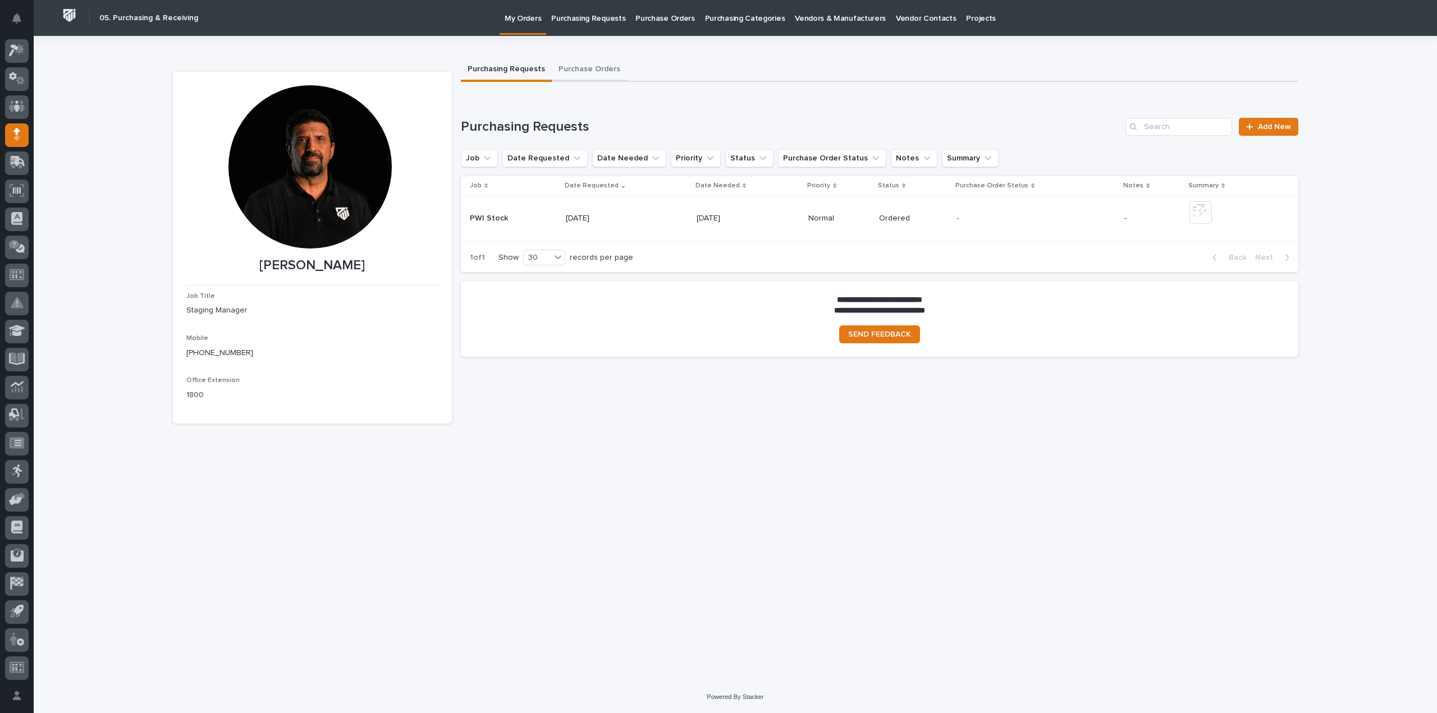
click at [567, 67] on button "Purchase Orders" at bounding box center [589, 70] width 75 height 24
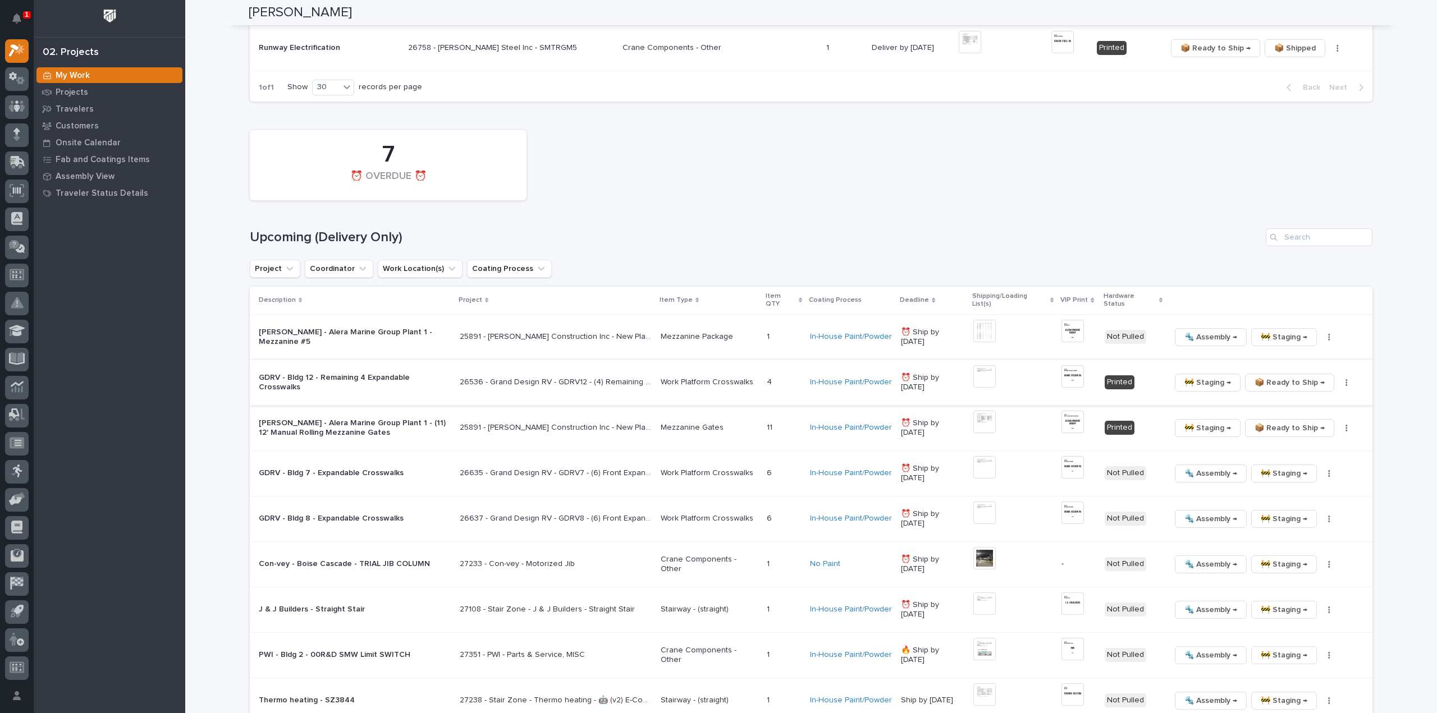
scroll to position [1123, 0]
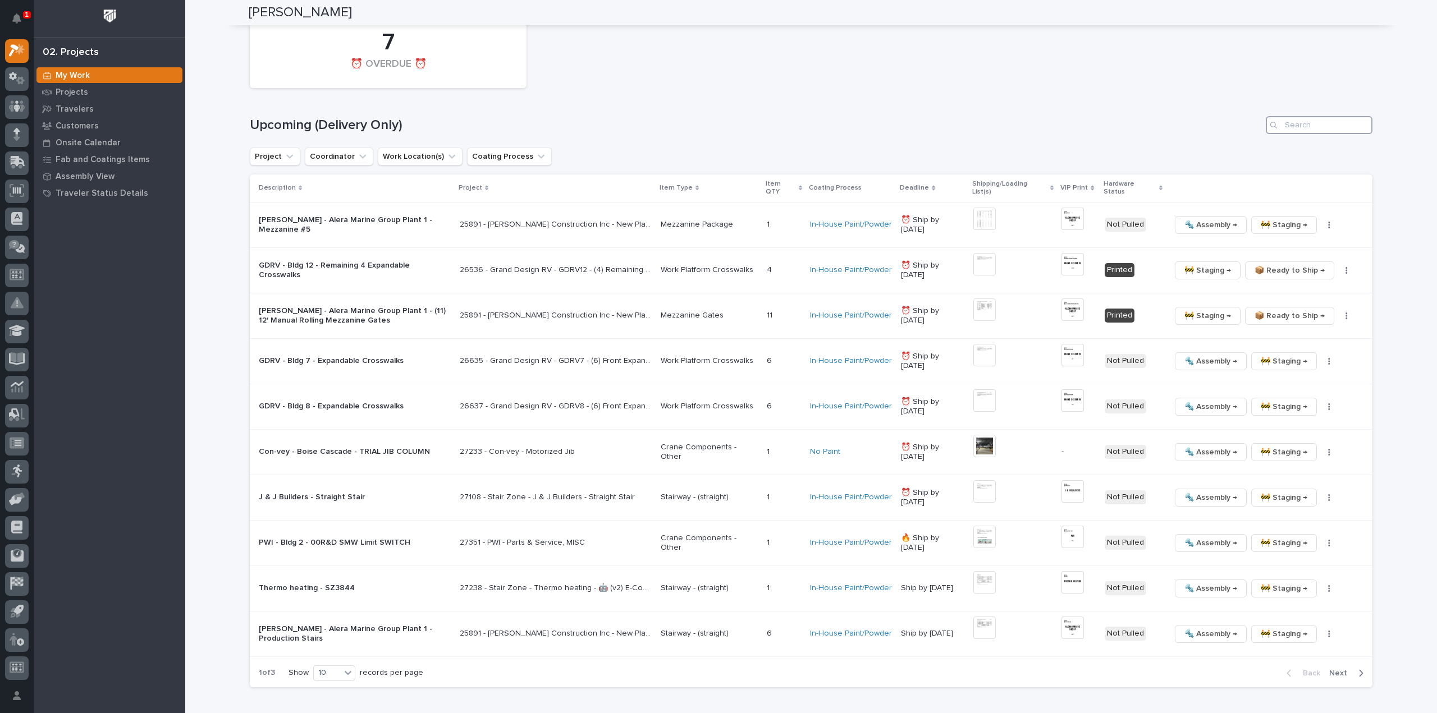
click at [1319, 120] on input "Search" at bounding box center [1319, 125] width 107 height 18
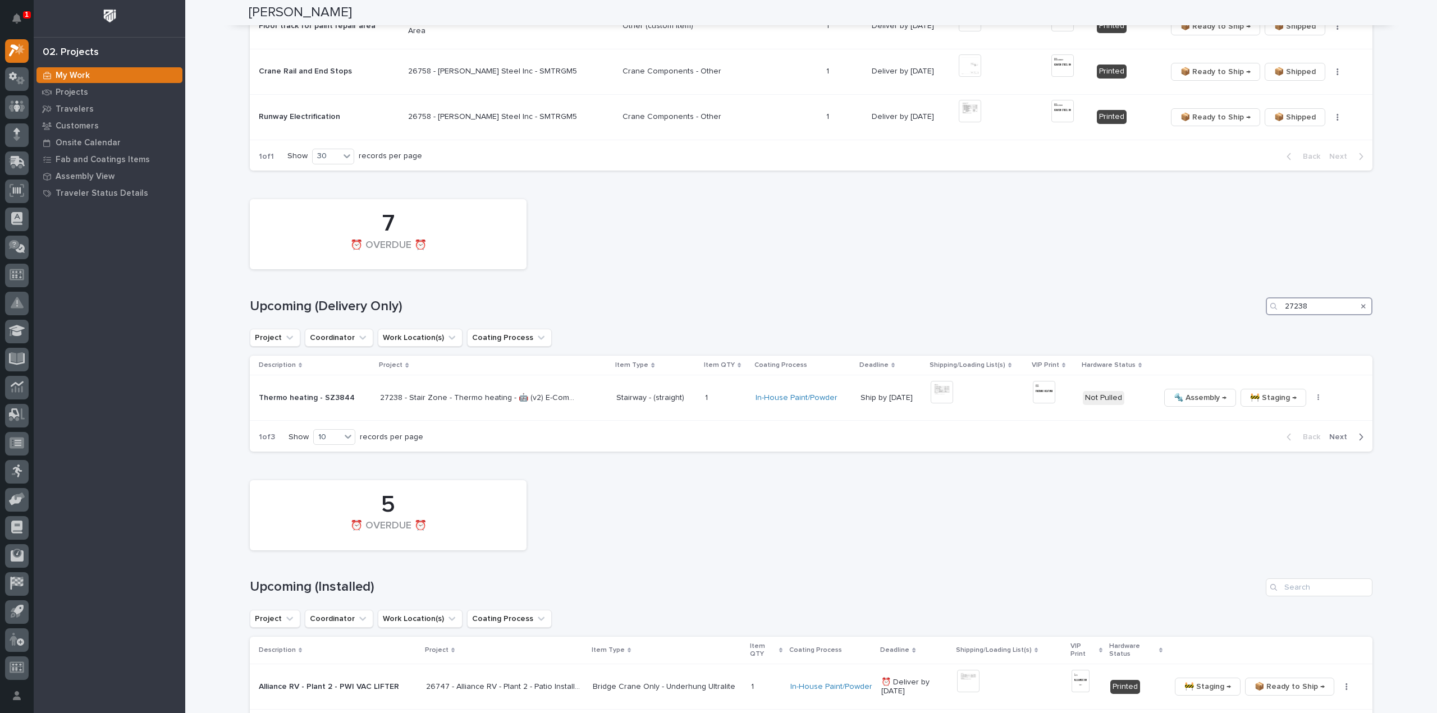
scroll to position [919, 0]
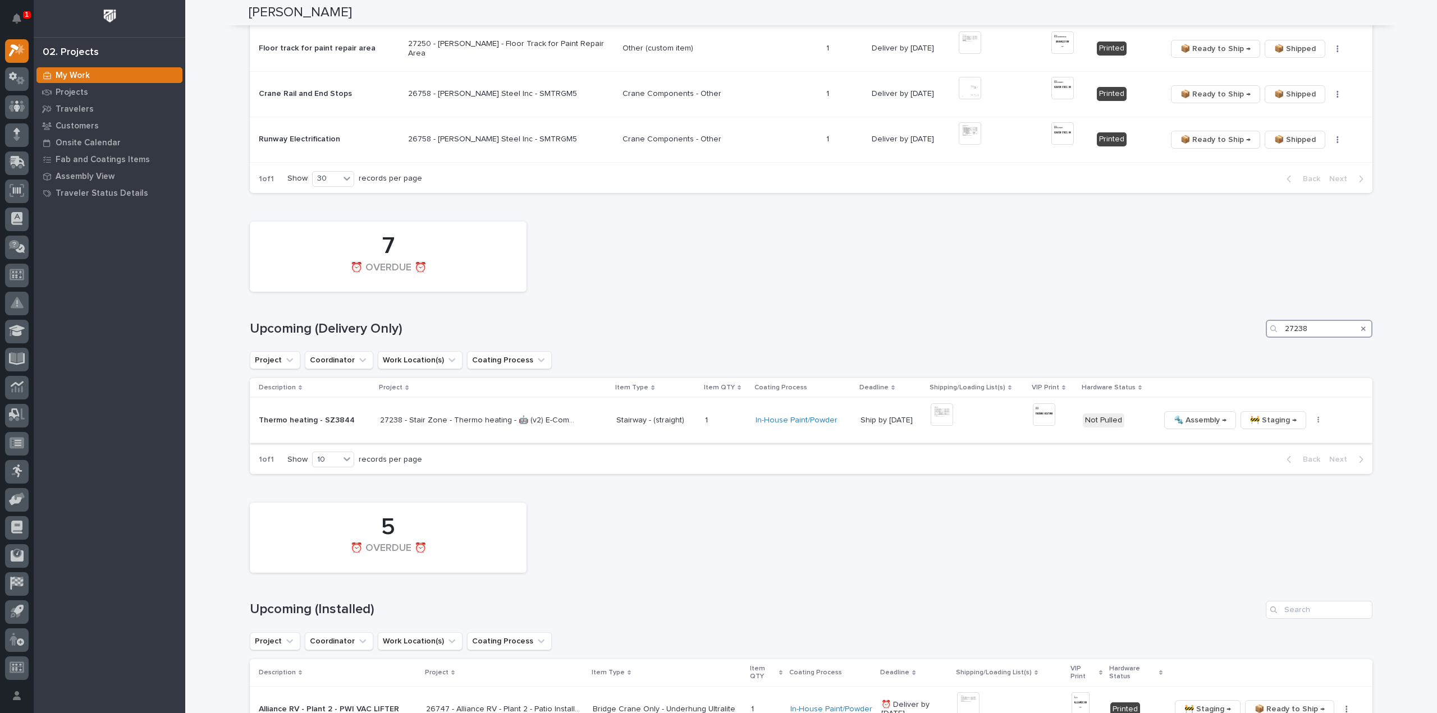
type input "27238"
click at [941, 416] on img at bounding box center [942, 415] width 22 height 22
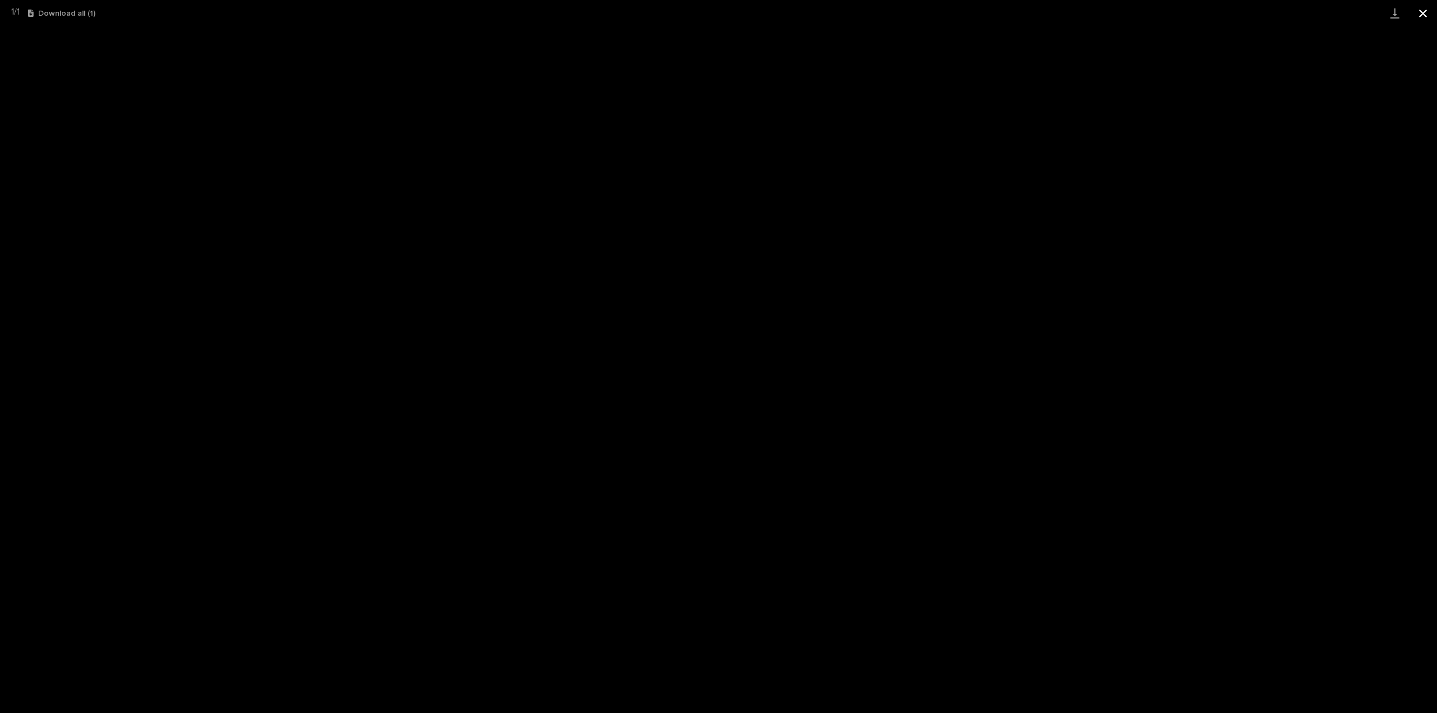
click at [1421, 15] on button "Close gallery" at bounding box center [1423, 13] width 28 height 26
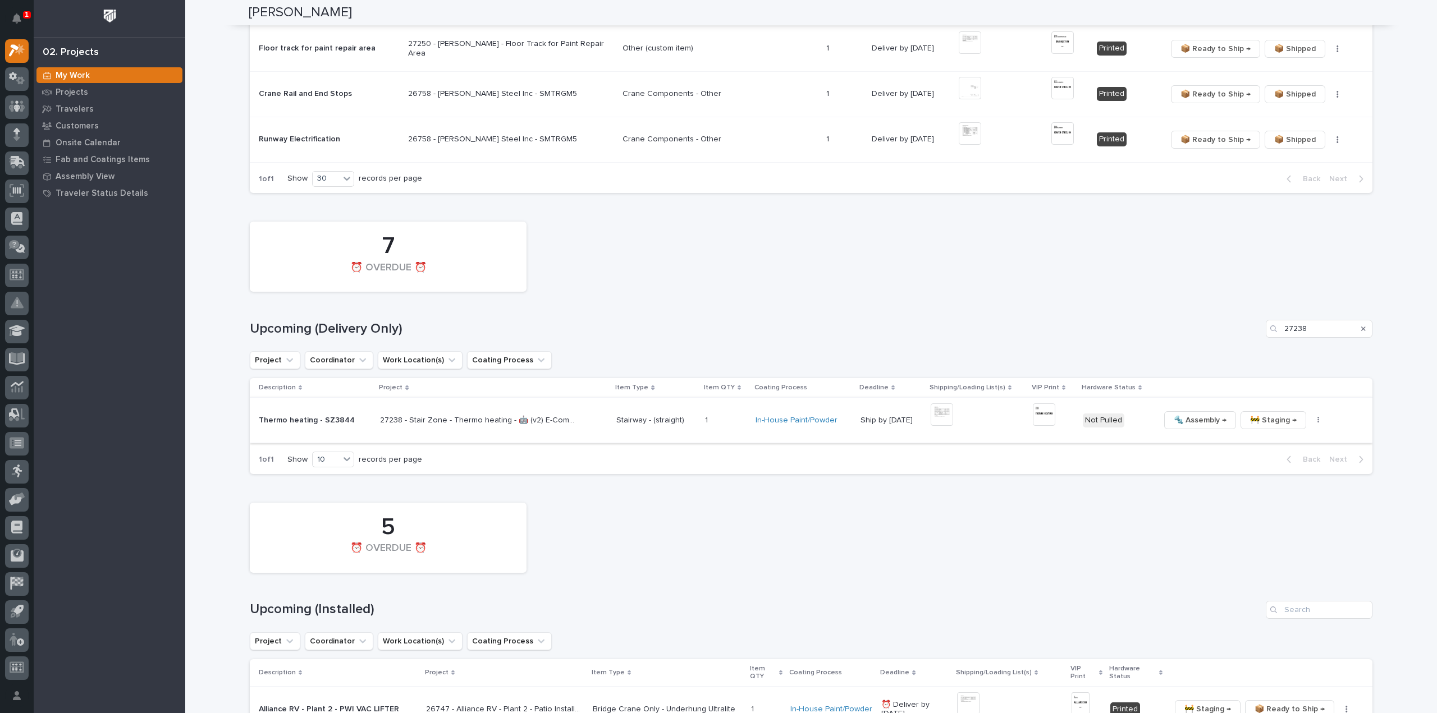
click at [936, 411] on img at bounding box center [942, 415] width 22 height 22
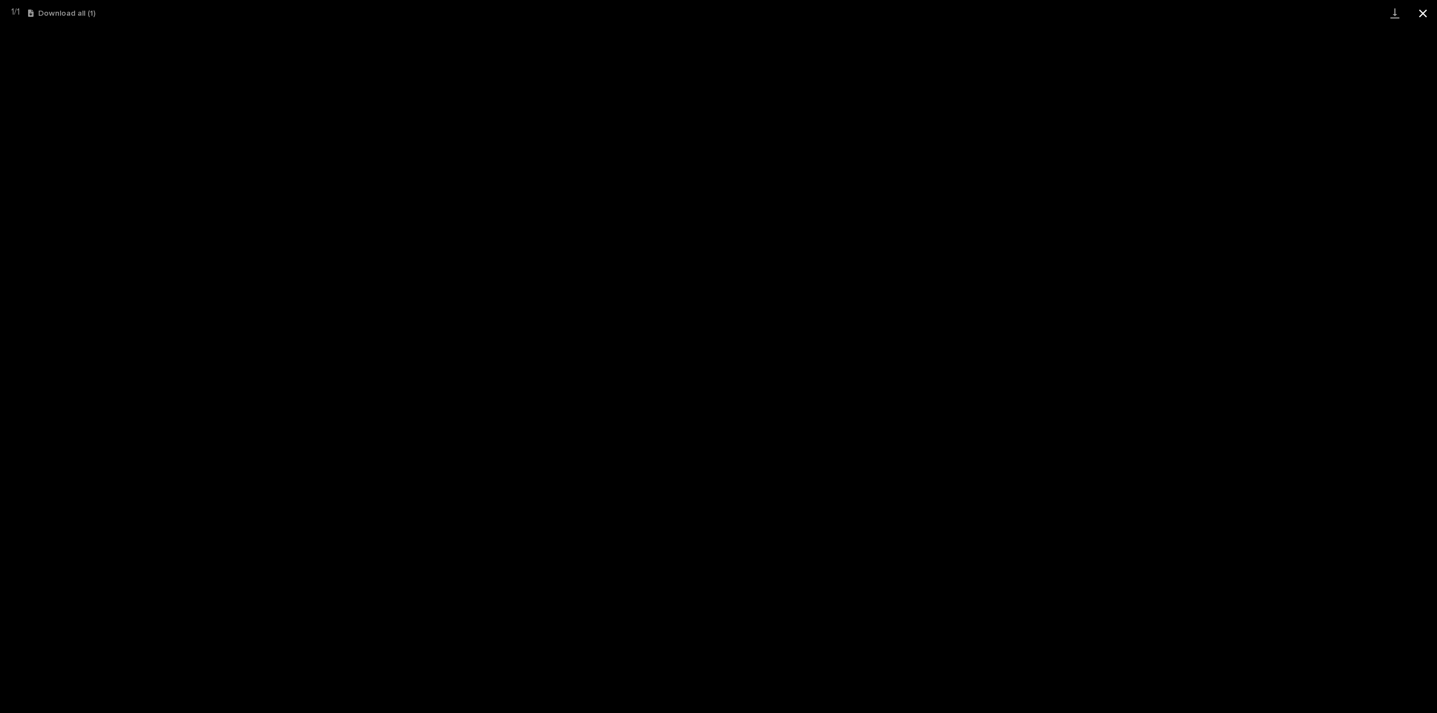
click at [1425, 14] on button "Close gallery" at bounding box center [1423, 13] width 28 height 26
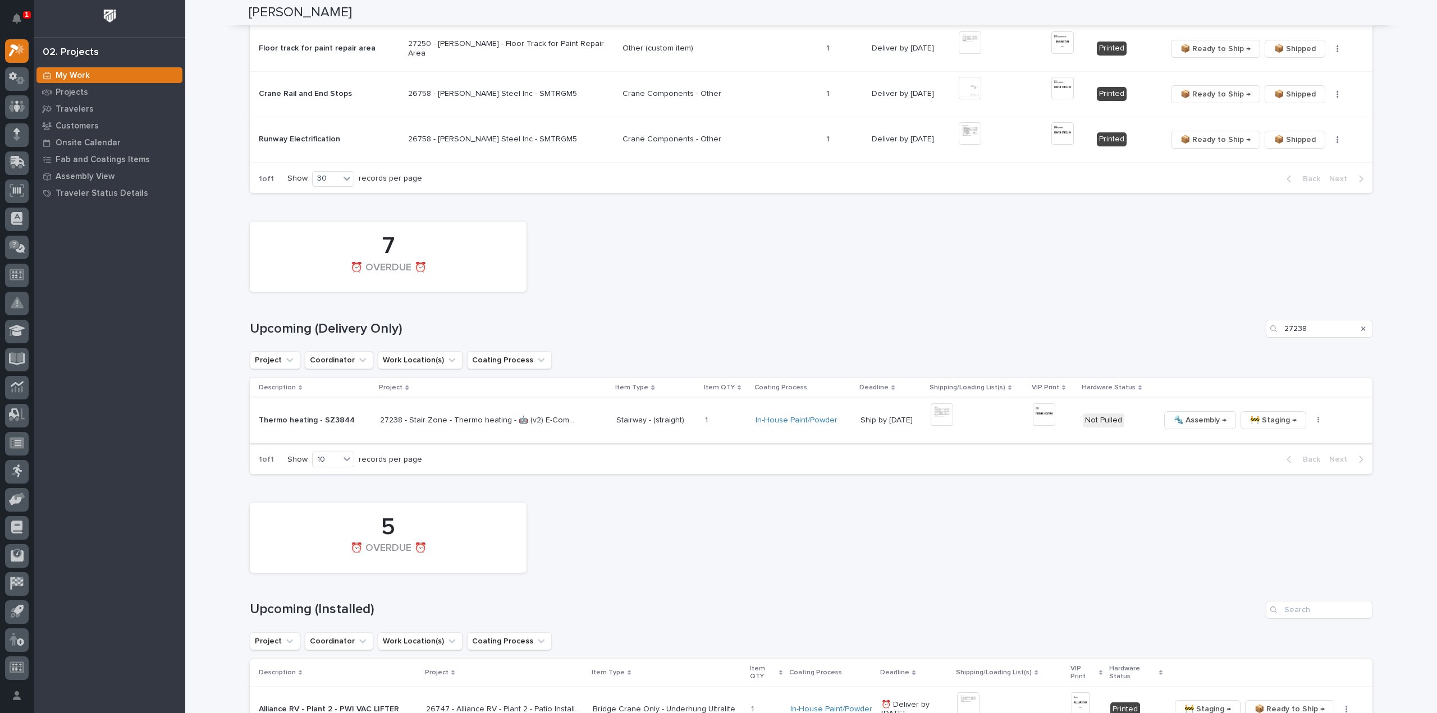
click at [1036, 413] on img at bounding box center [1044, 415] width 22 height 22
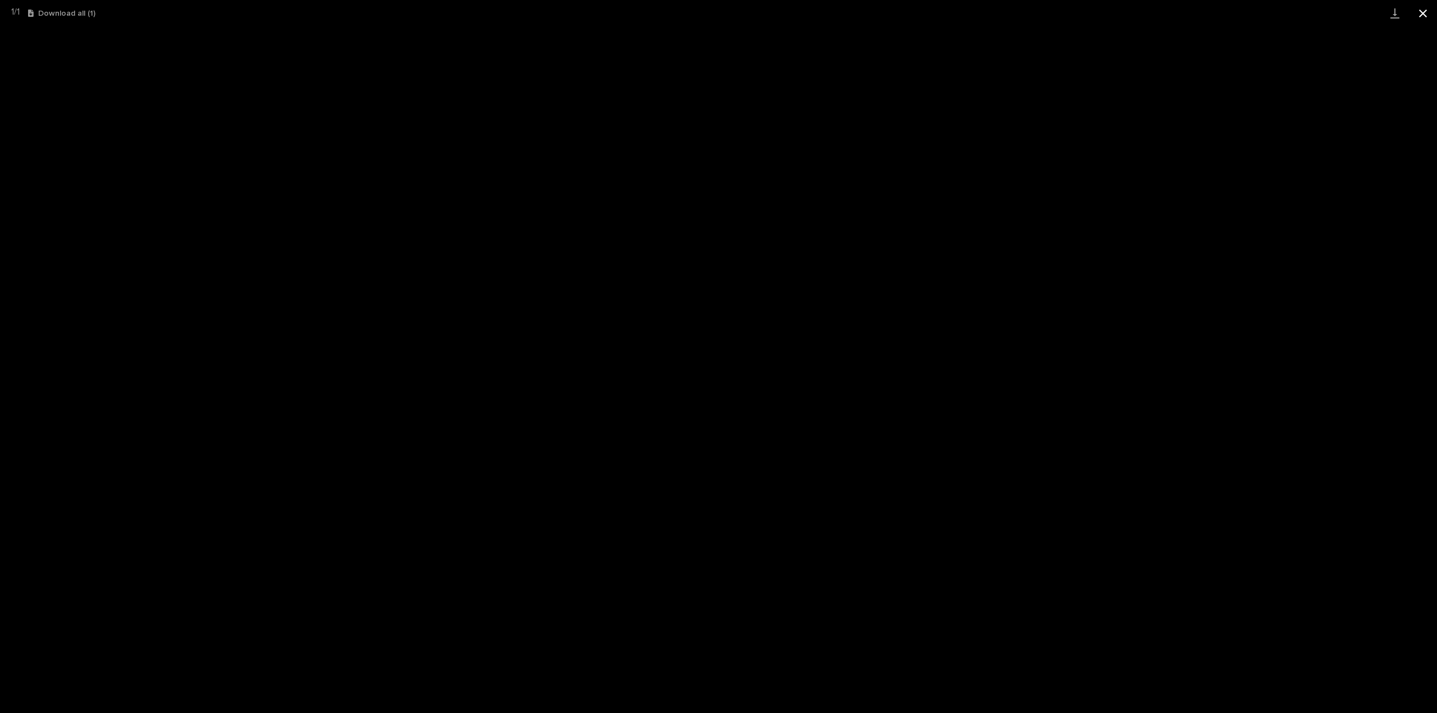
click at [1426, 18] on button "Close gallery" at bounding box center [1423, 13] width 28 height 26
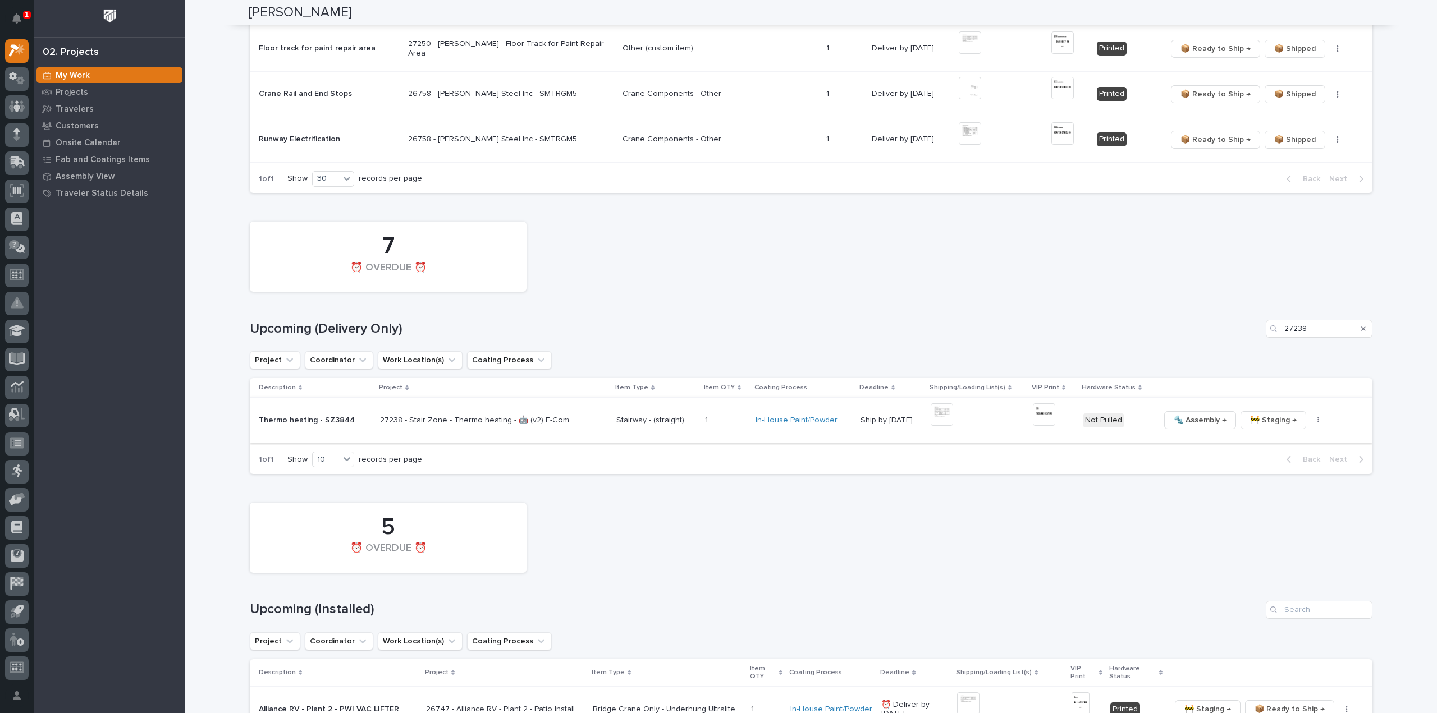
click at [1317, 422] on icon "button" at bounding box center [1318, 420] width 2 height 7
click at [1255, 495] on span "🔩 Hardware" at bounding box center [1264, 496] width 47 height 13
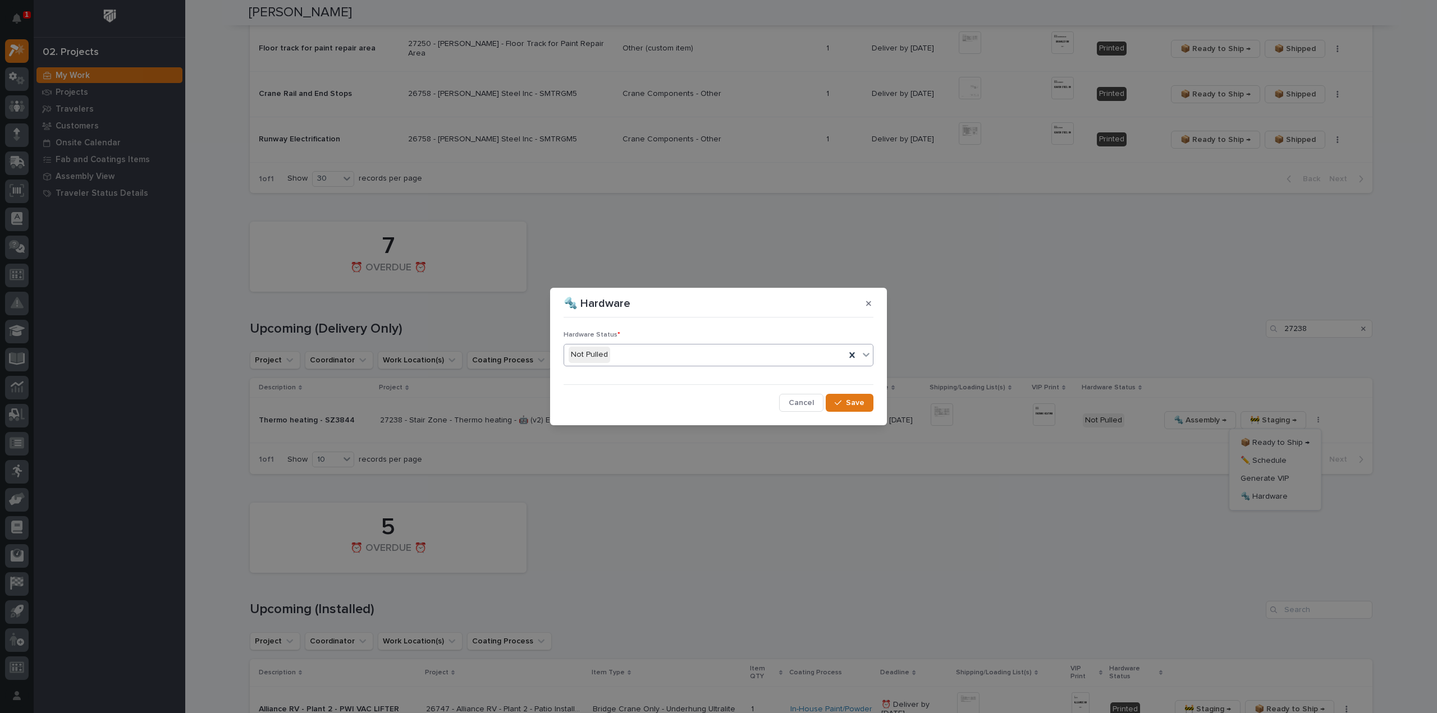
click at [635, 353] on div "Not Pulled" at bounding box center [704, 355] width 281 height 19
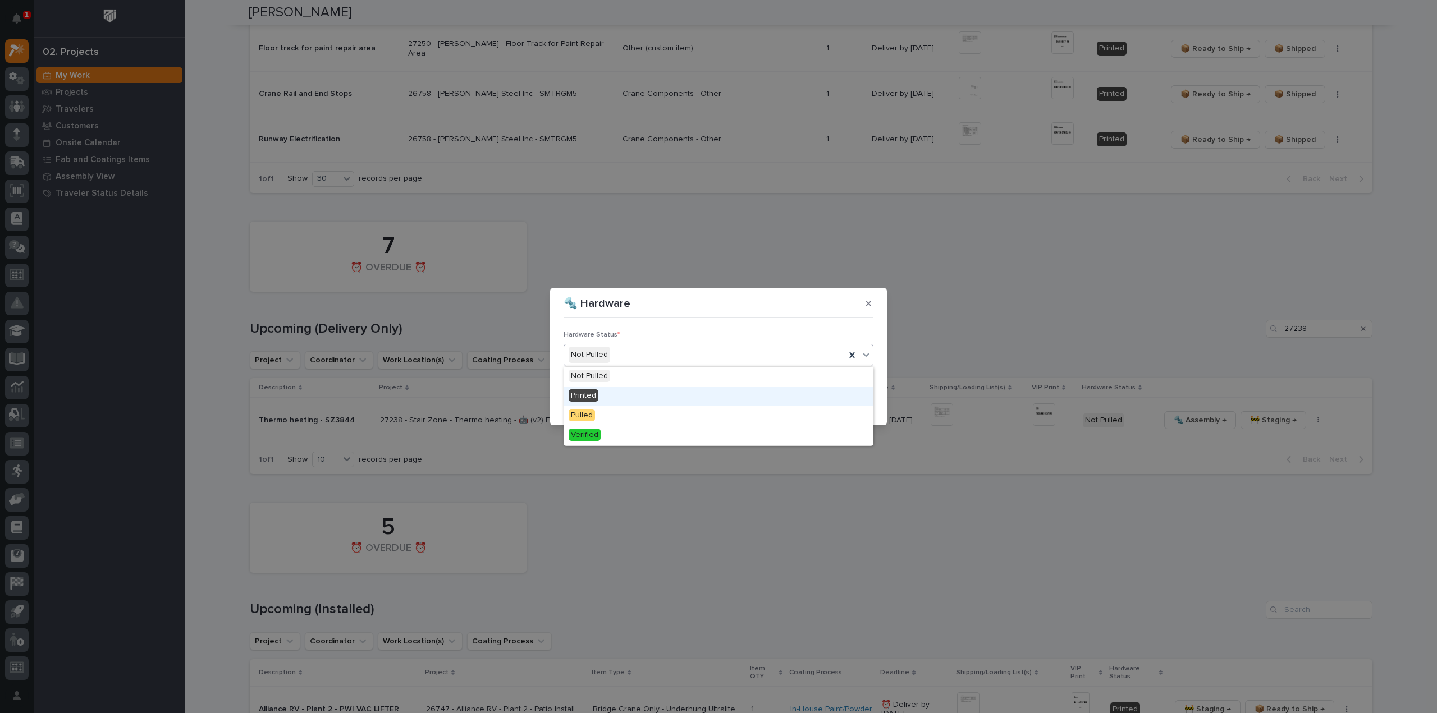
drag, startPoint x: 628, startPoint y: 381, endPoint x: 626, endPoint y: 393, distance: 11.9
click at [626, 393] on div "Printed" at bounding box center [718, 397] width 309 height 20
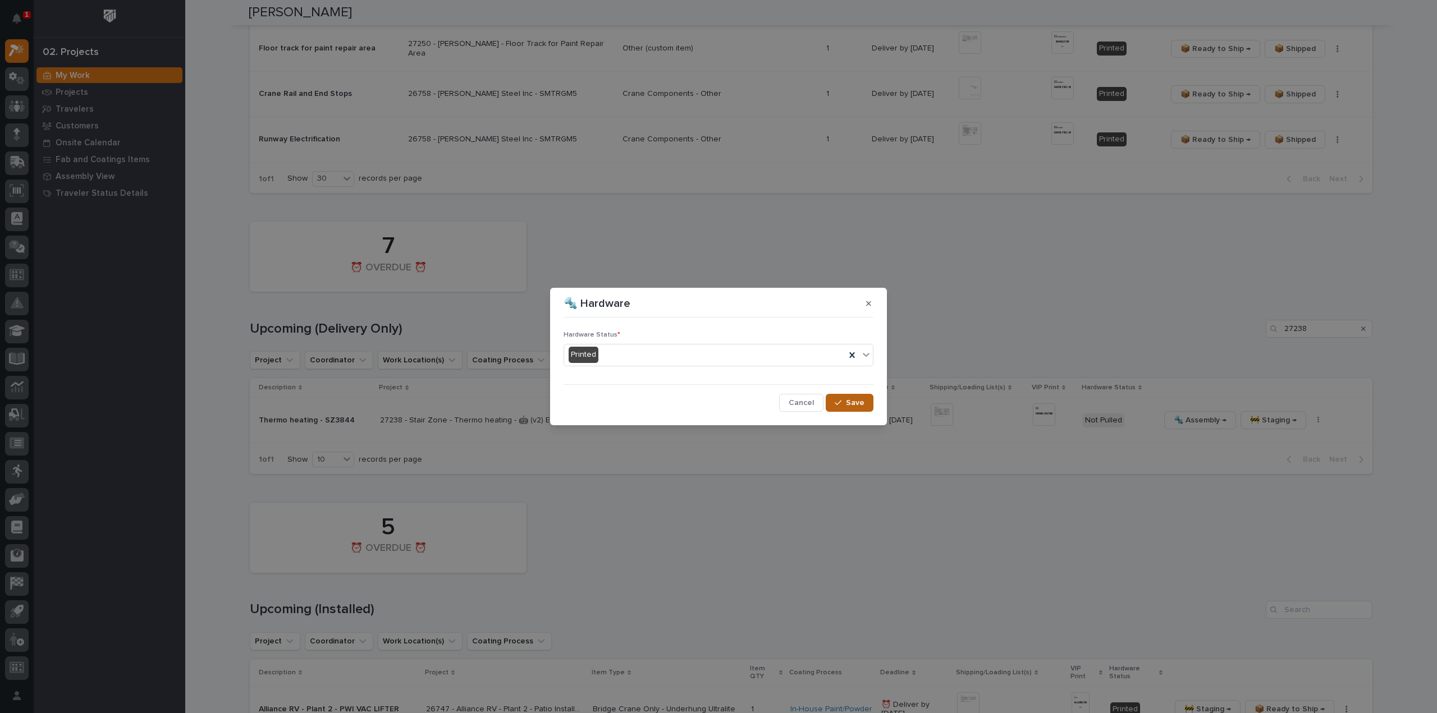
click at [864, 406] on span "Save" at bounding box center [855, 403] width 19 height 10
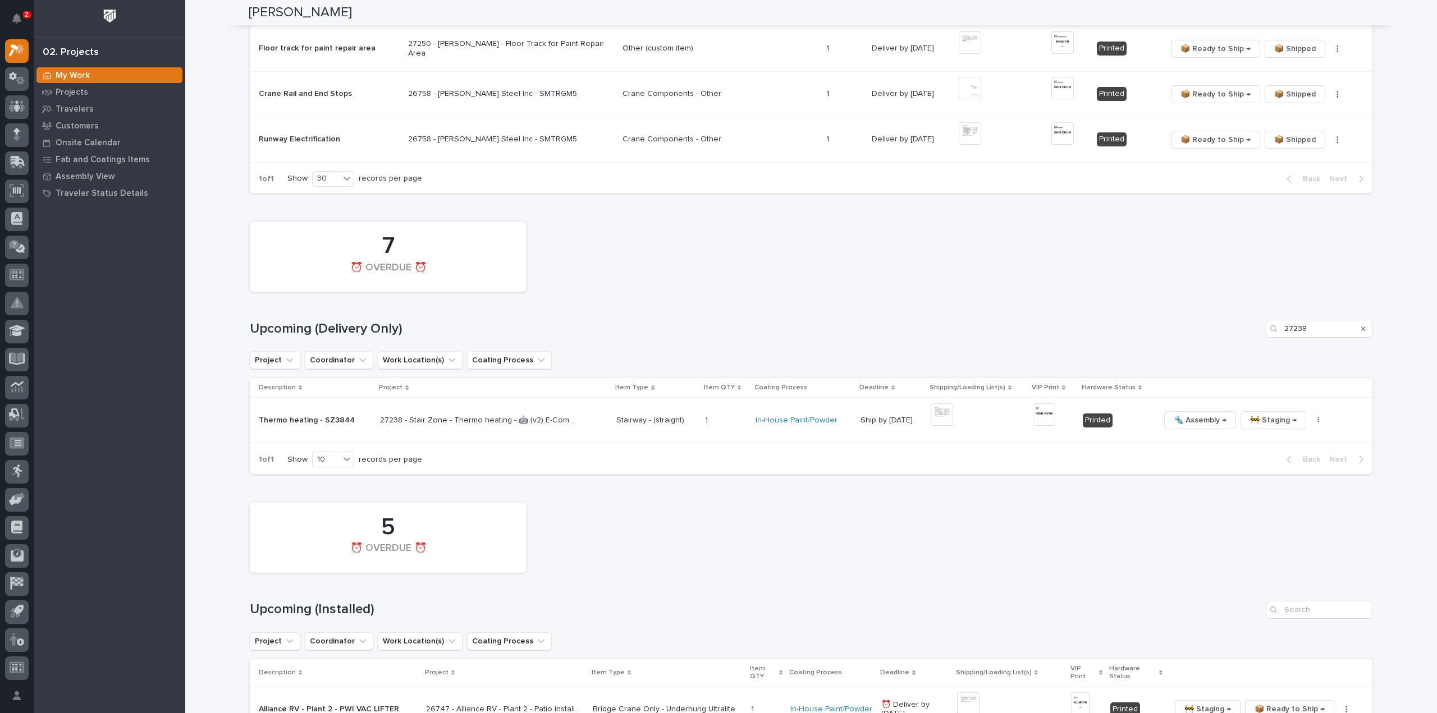
click at [1361, 326] on icon "Search" at bounding box center [1363, 329] width 4 height 7
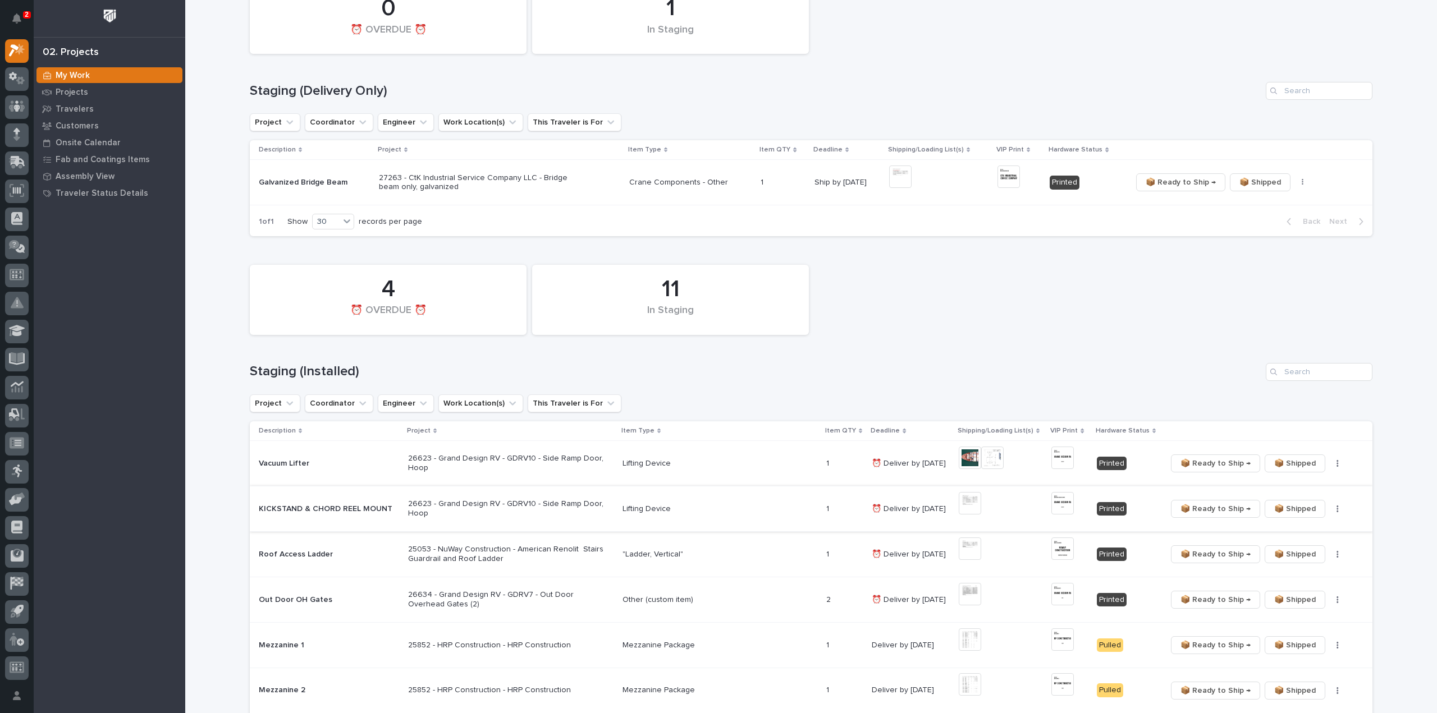
scroll to position [225, 0]
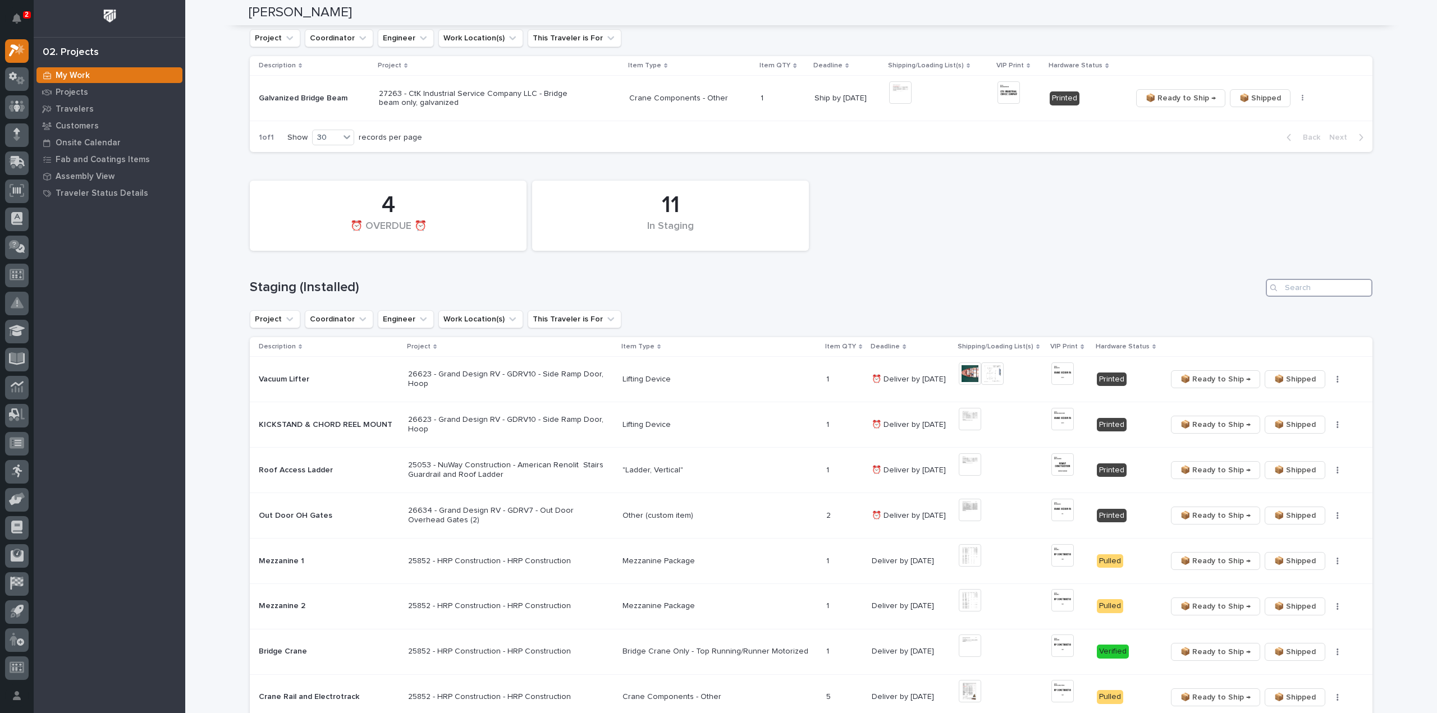
click at [1313, 290] on input "Search" at bounding box center [1319, 288] width 107 height 18
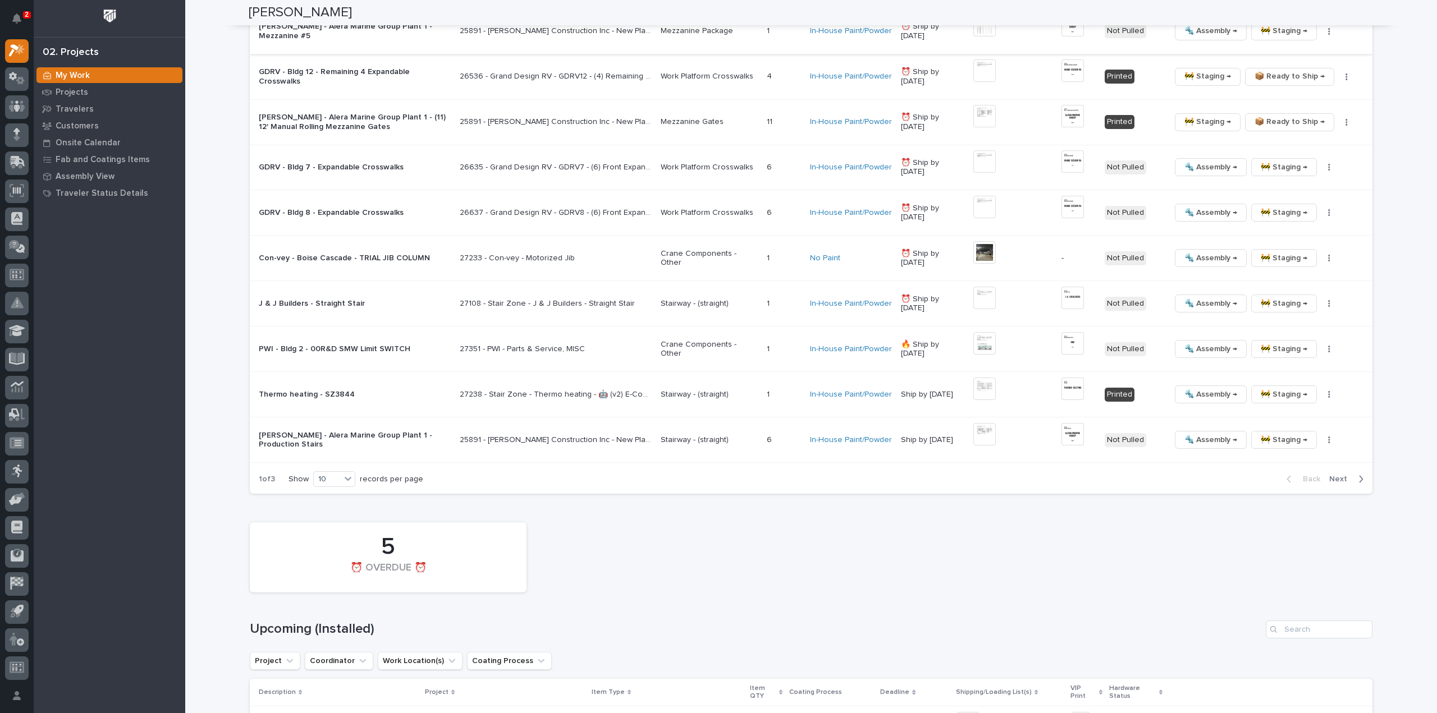
scroll to position [1010, 0]
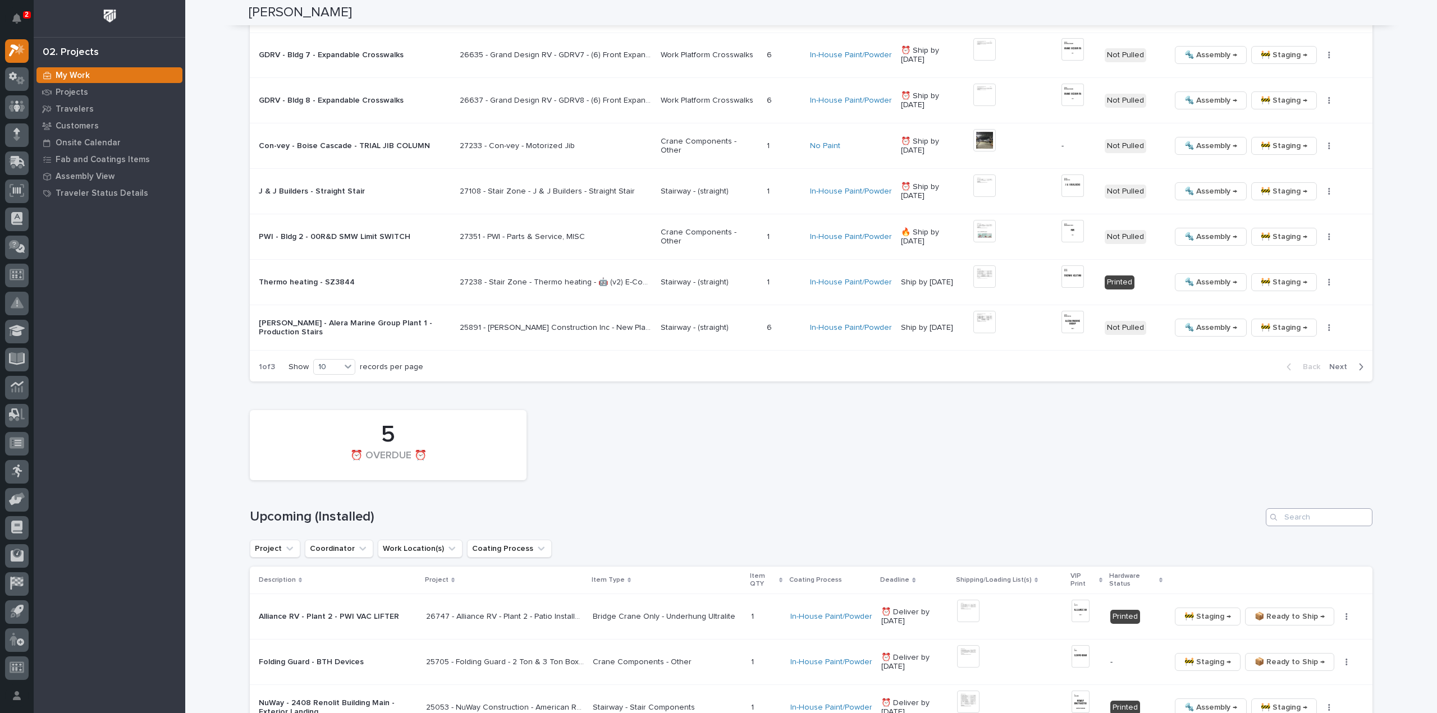
type input "26891"
click at [1314, 511] on input "Search" at bounding box center [1319, 518] width 107 height 18
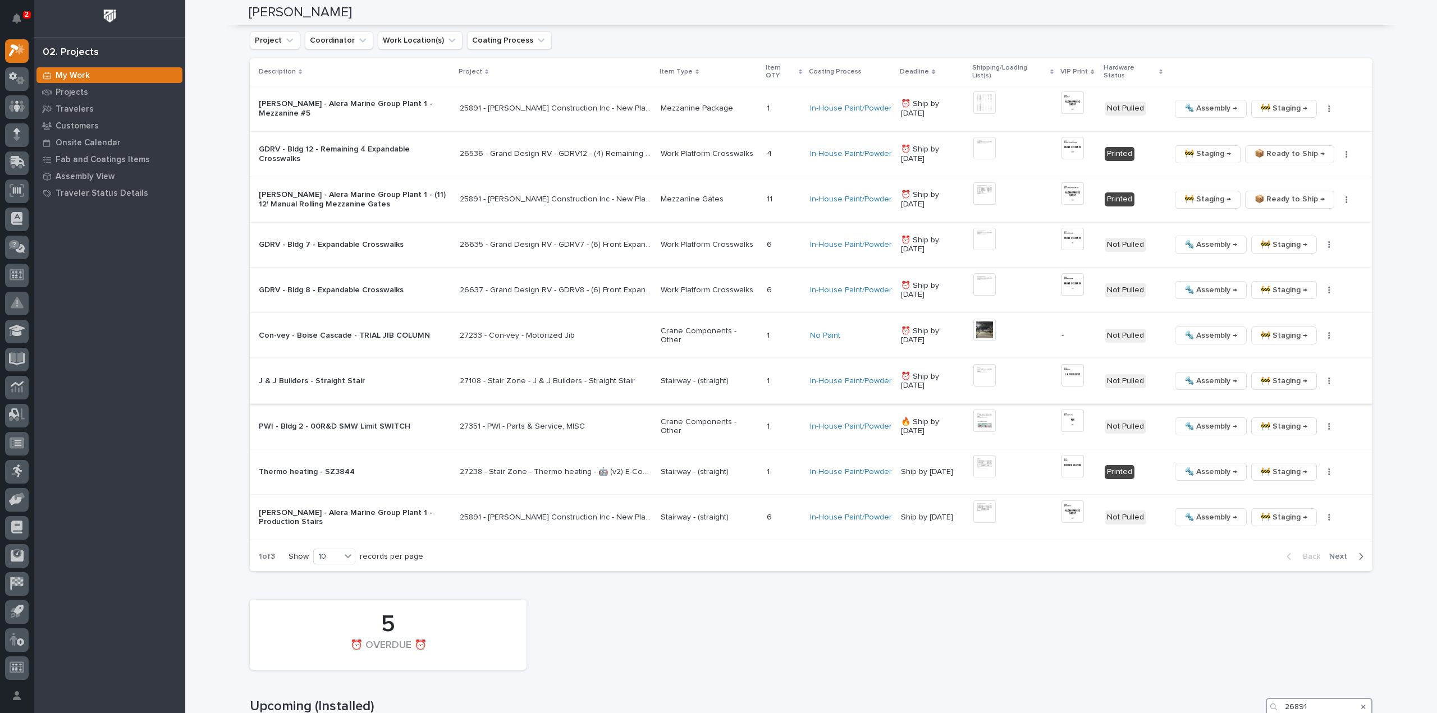
scroll to position [596, 0]
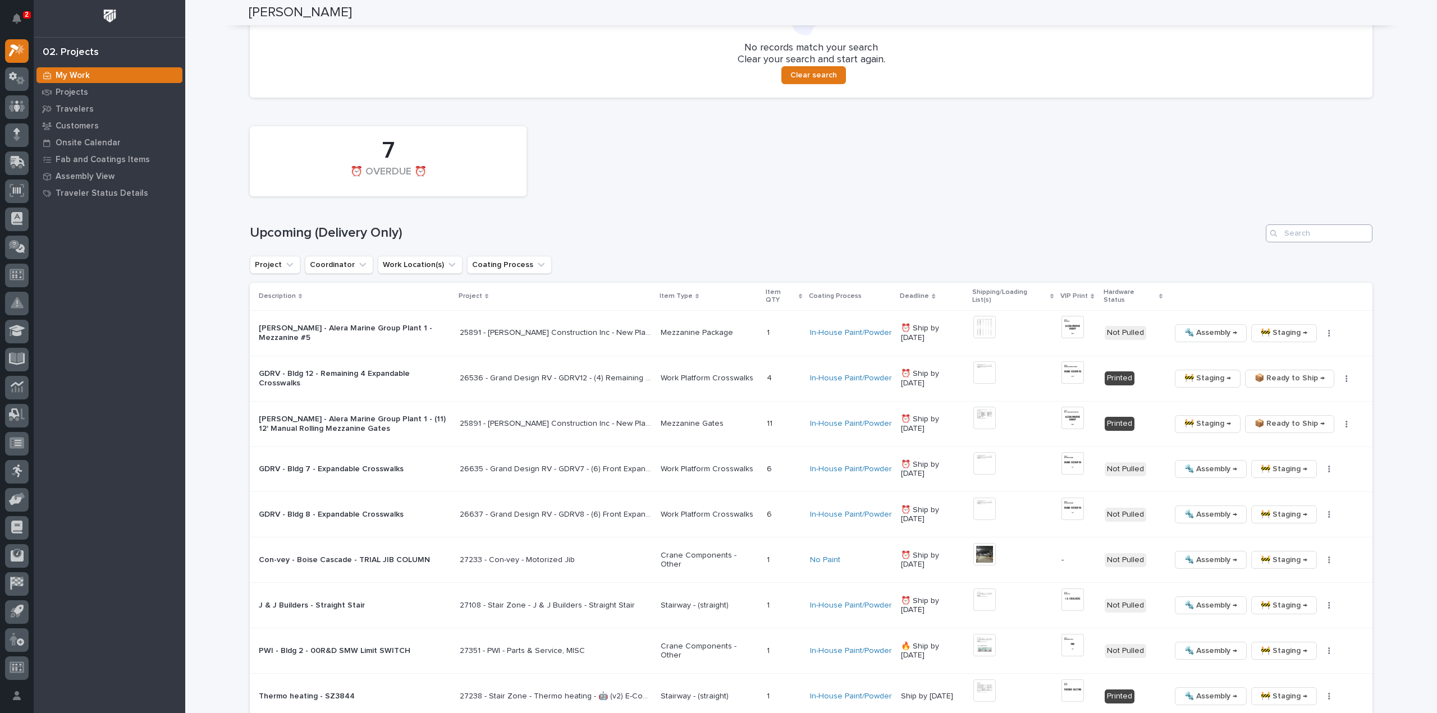
type input "26891"
click at [1320, 232] on input "Search" at bounding box center [1319, 234] width 107 height 18
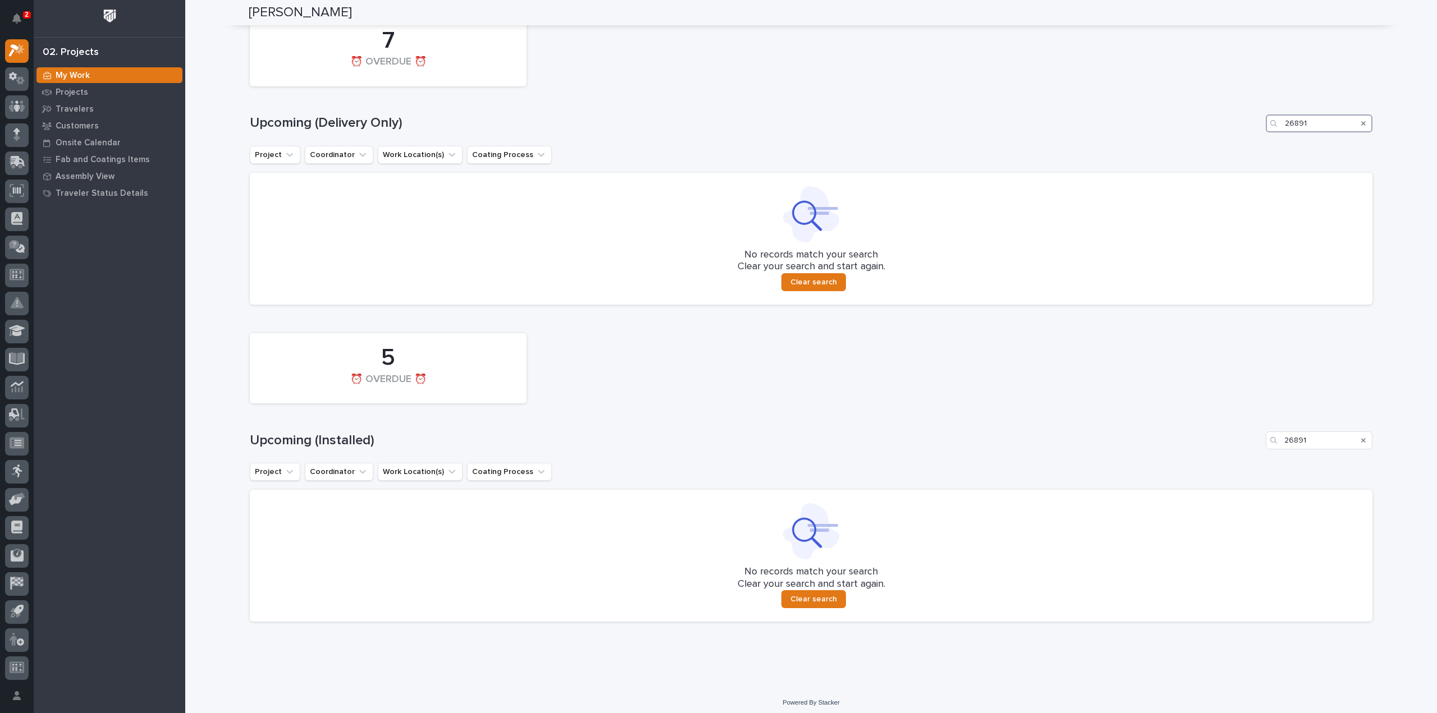
scroll to position [712, 0]
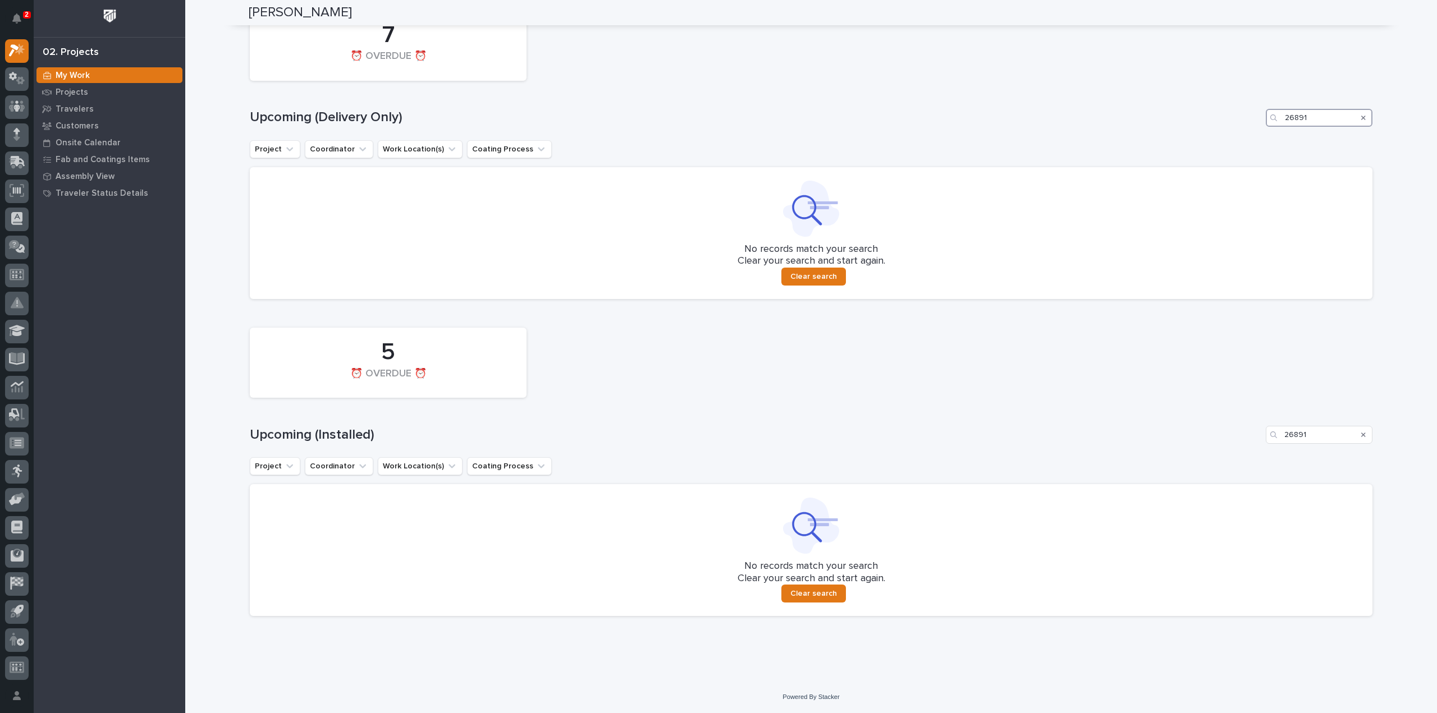
type input "26891"
click at [1361, 432] on icon "Search" at bounding box center [1363, 435] width 4 height 7
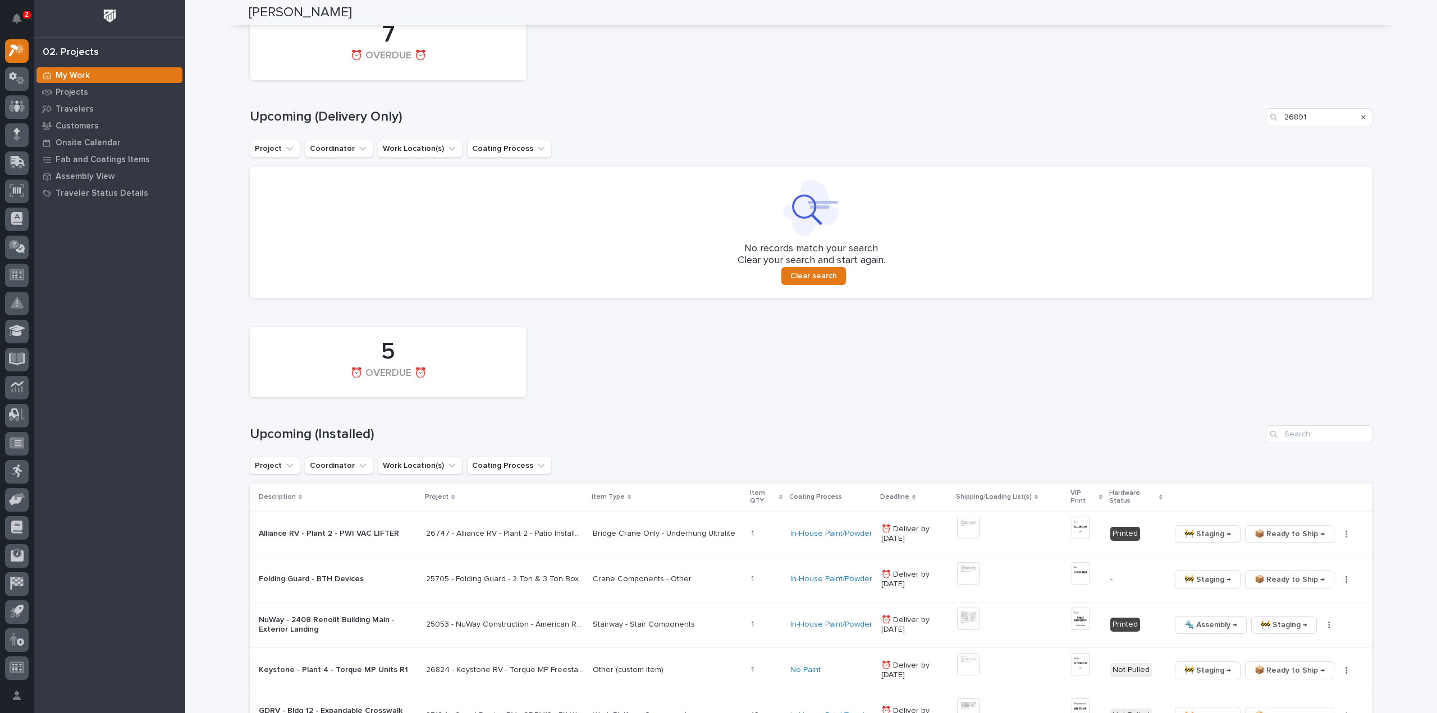
click at [1361, 120] on icon "Search" at bounding box center [1363, 117] width 4 height 7
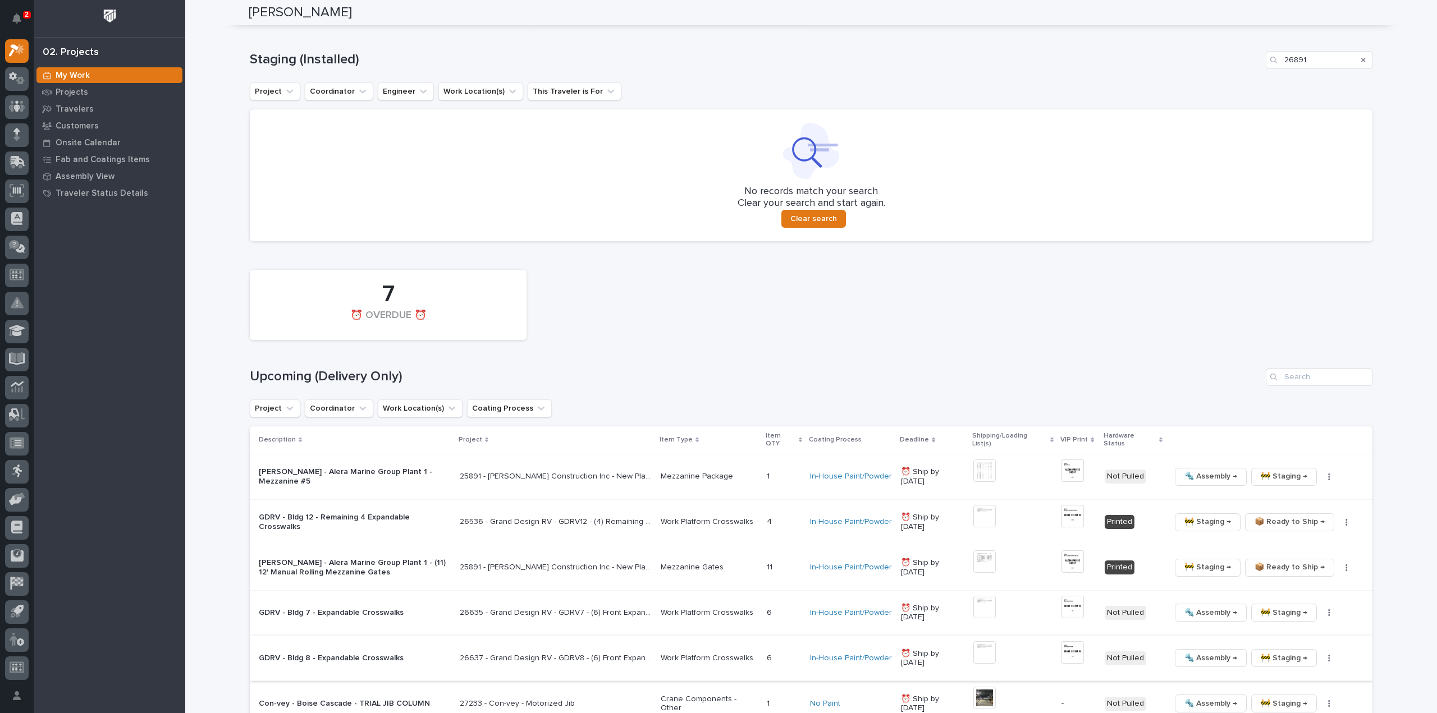
scroll to position [336, 0]
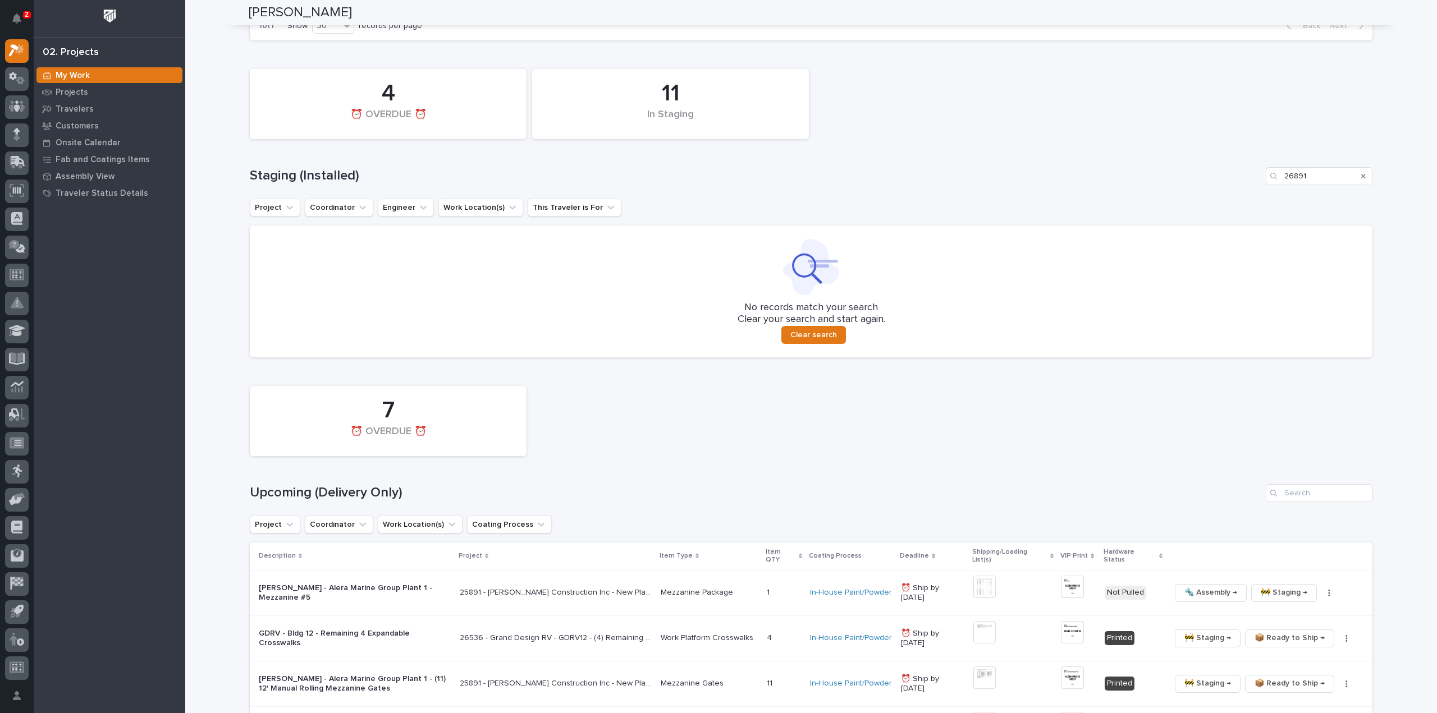
click at [1361, 177] on icon "Search" at bounding box center [1363, 176] width 4 height 4
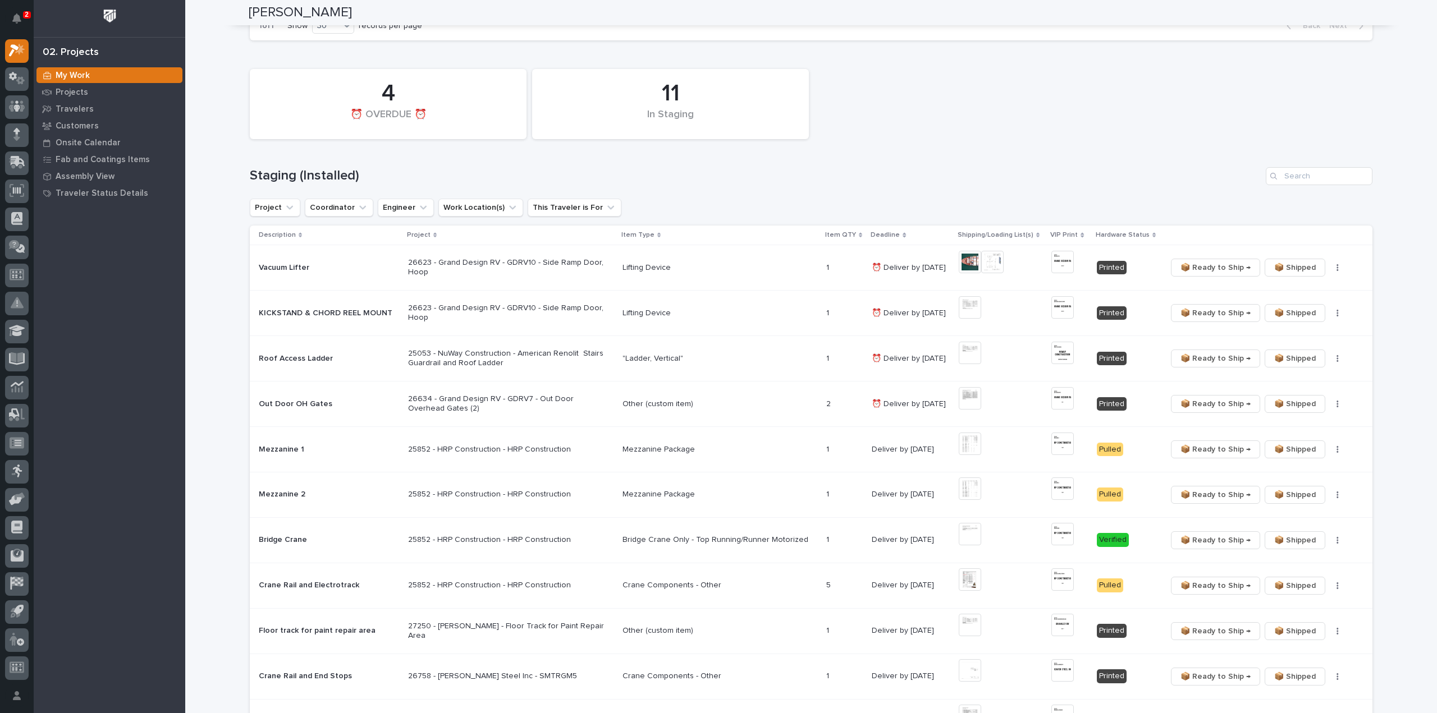
scroll to position [0, 0]
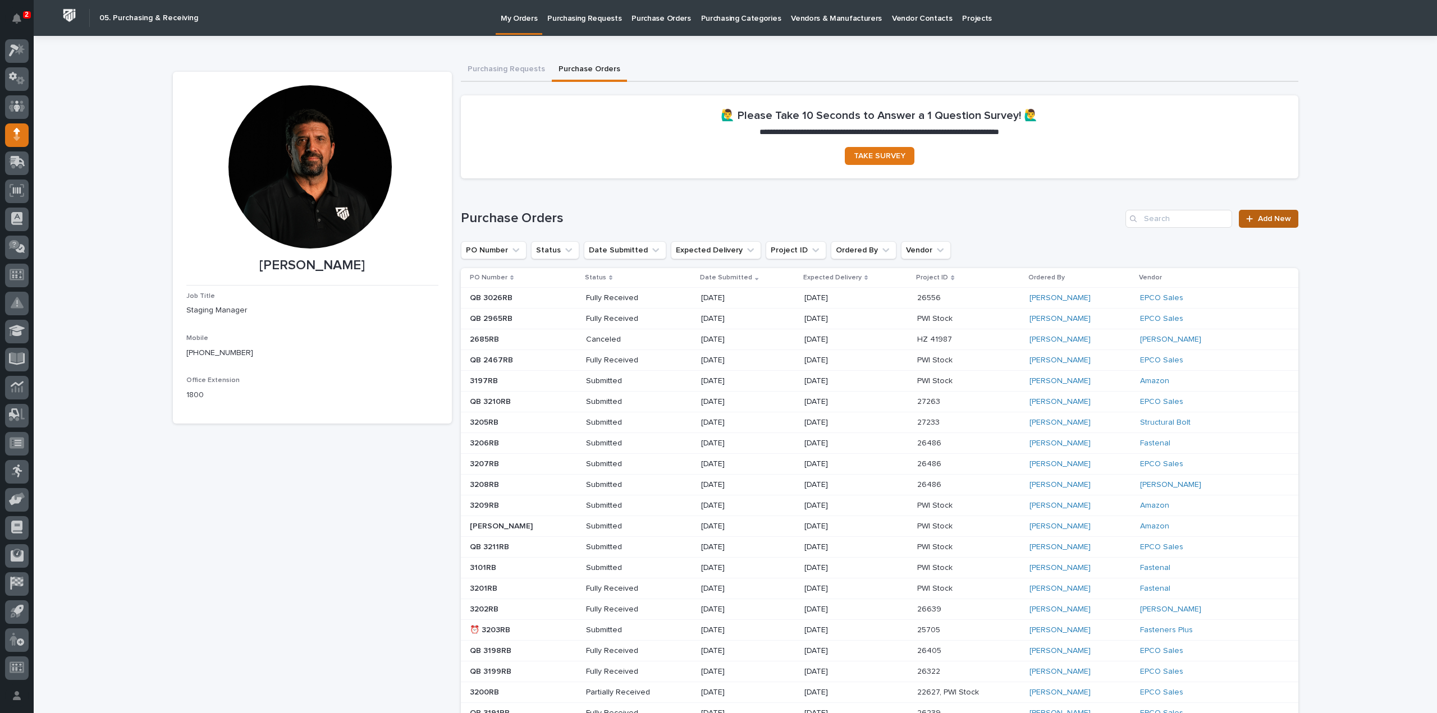
click at [1273, 217] on span "Add New" at bounding box center [1274, 219] width 33 height 8
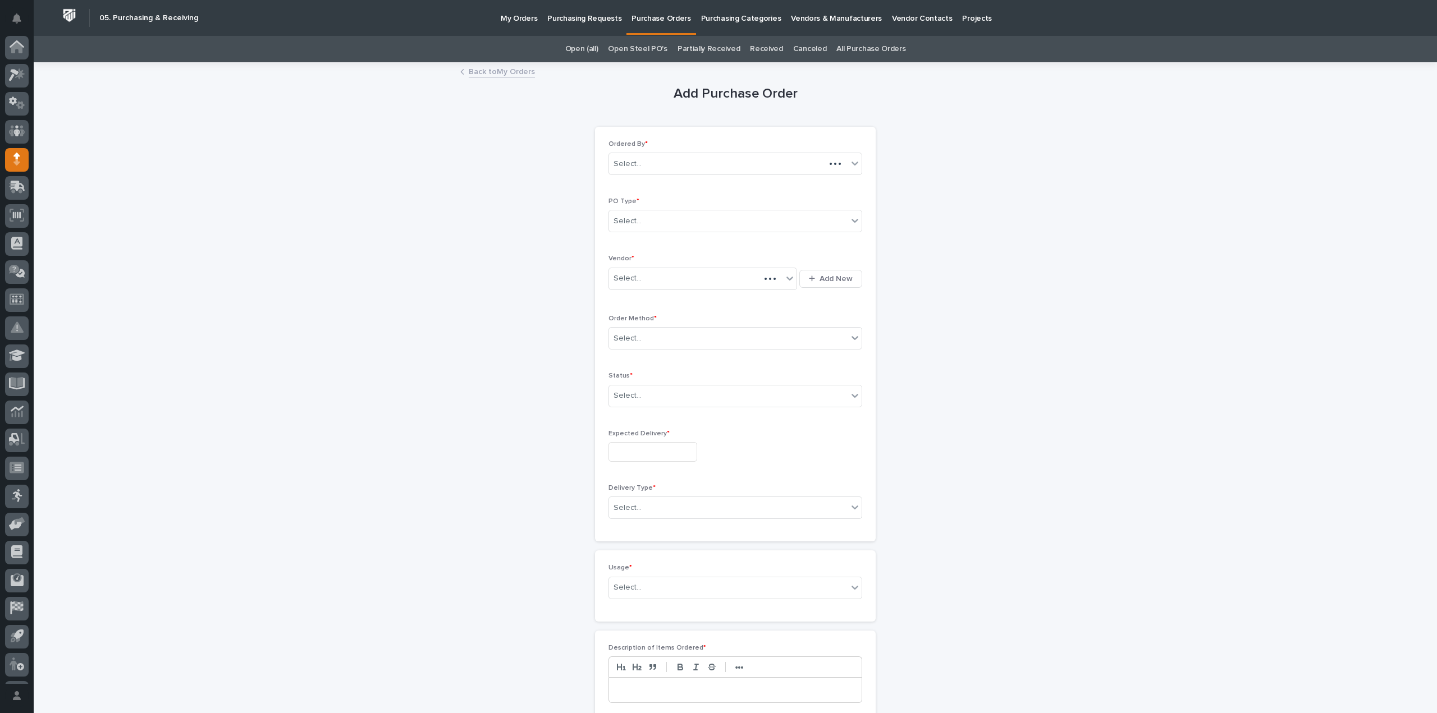
scroll to position [25, 0]
click at [644, 221] on div "Select..." at bounding box center [728, 221] width 239 height 19
drag, startPoint x: 642, startPoint y: 249, endPoint x: 641, endPoint y: 257, distance: 7.9
click at [641, 257] on div "Paper" at bounding box center [731, 262] width 253 height 20
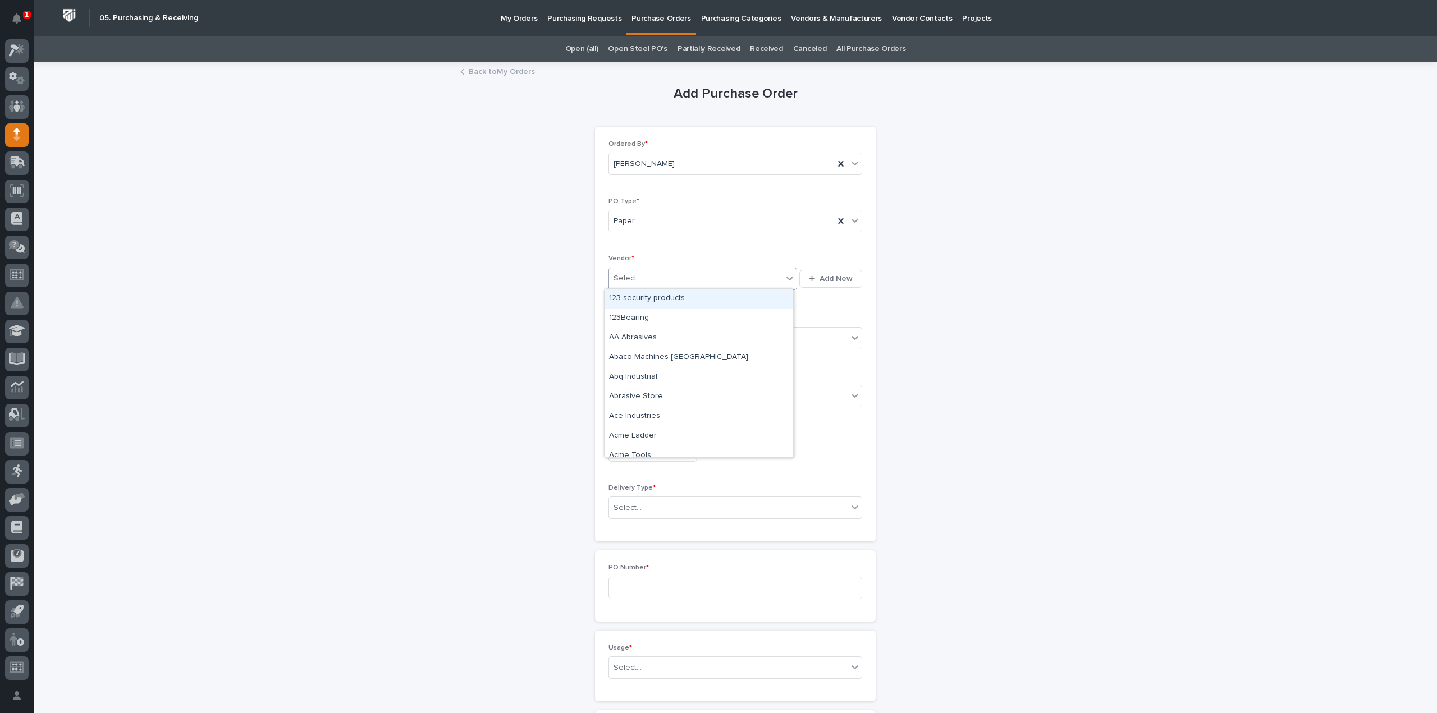
click at [640, 281] on div "Select..." at bounding box center [695, 278] width 173 height 19
type input "***"
click at [647, 297] on div "McMaster-Carr" at bounding box center [699, 299] width 189 height 20
click at [643, 340] on input "text" at bounding box center [643, 339] width 1 height 10
click at [638, 359] on div "Online Order" at bounding box center [731, 359] width 253 height 20
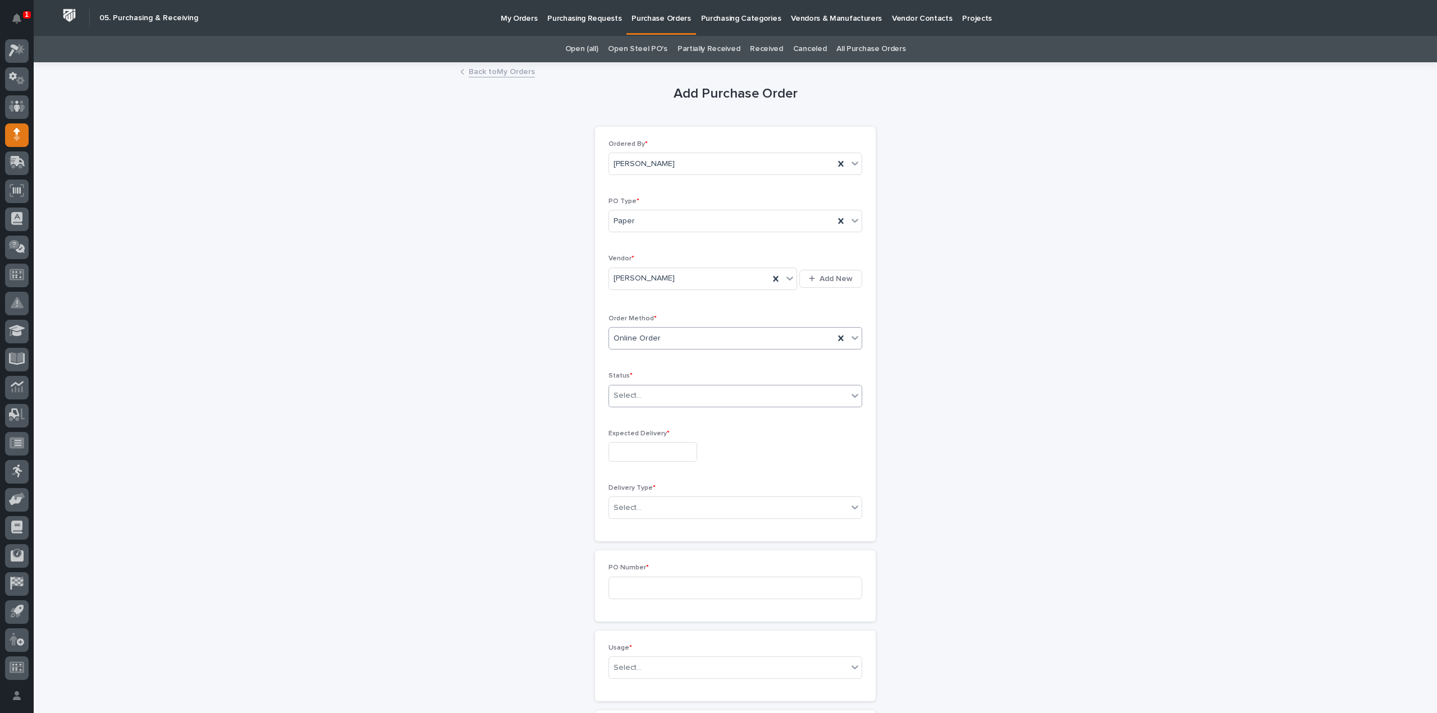
click at [636, 396] on div "Select..." at bounding box center [728, 396] width 239 height 19
click at [638, 438] on div "Submitted" at bounding box center [731, 435] width 253 height 20
click at [637, 453] on input "text" at bounding box center [652, 452] width 89 height 20
click at [684, 397] on div "31" at bounding box center [681, 394] width 15 height 15
type input "**********"
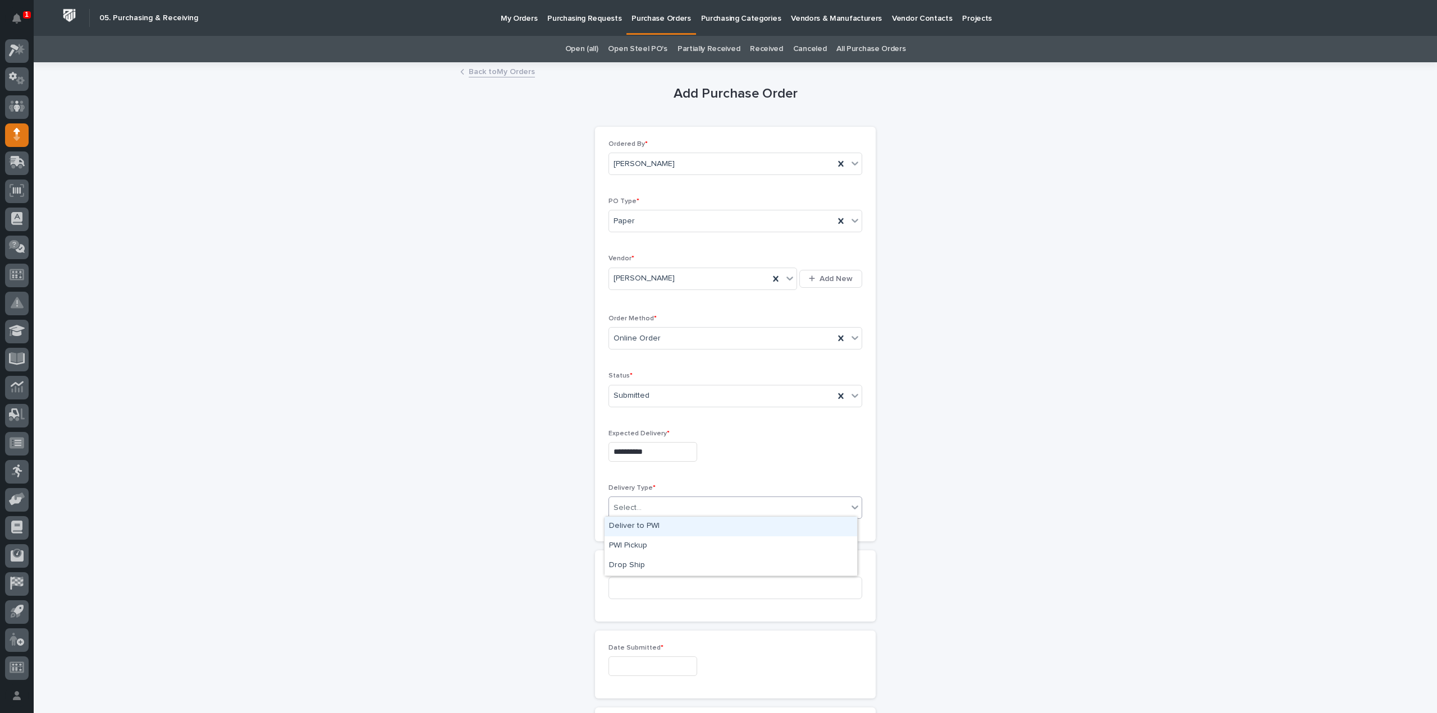
click at [643, 508] on input "text" at bounding box center [643, 509] width 1 height 10
click at [638, 527] on div "Deliver to PWI" at bounding box center [731, 527] width 253 height 20
click at [625, 585] on input at bounding box center [735, 588] width 254 height 22
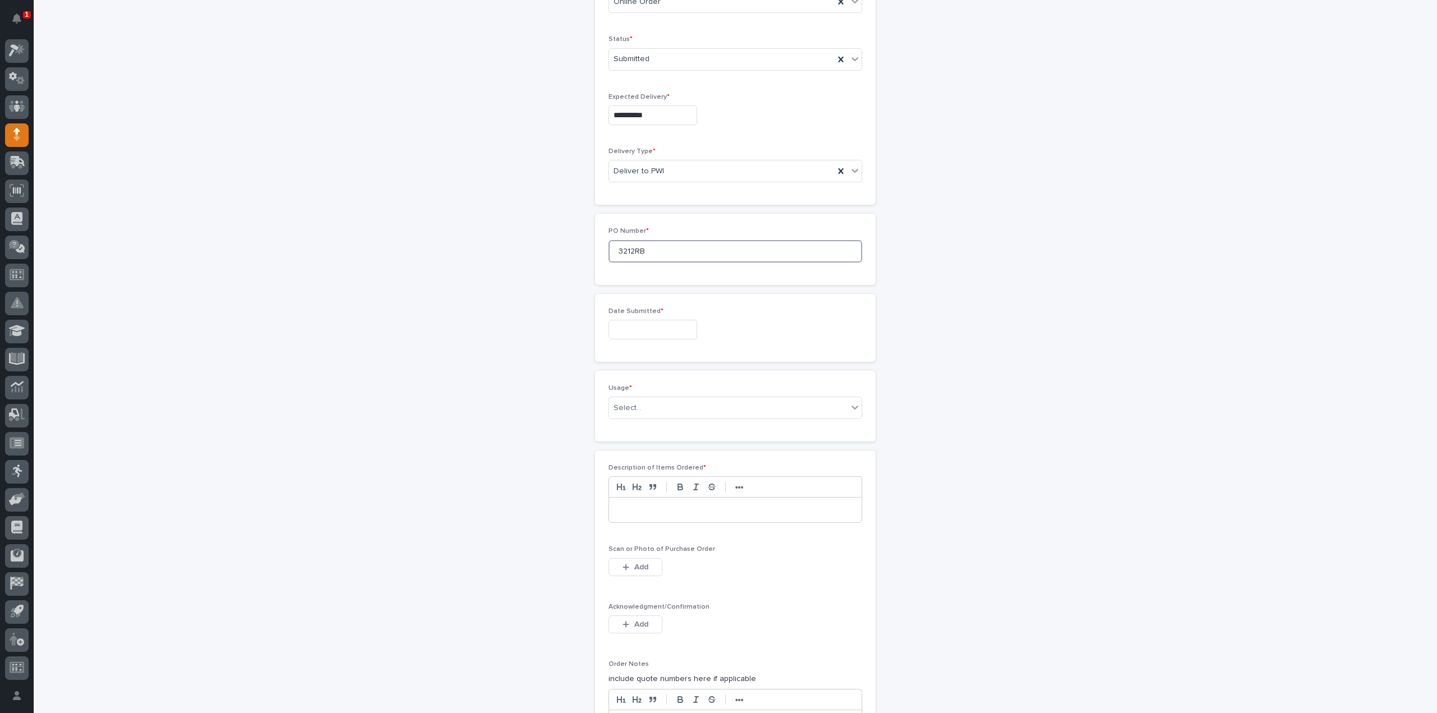
type input "3212RB"
click at [647, 328] on input "text" at bounding box center [652, 330] width 89 height 20
click at [648, 239] on div "15" at bounding box center [645, 235] width 15 height 15
type input "**********"
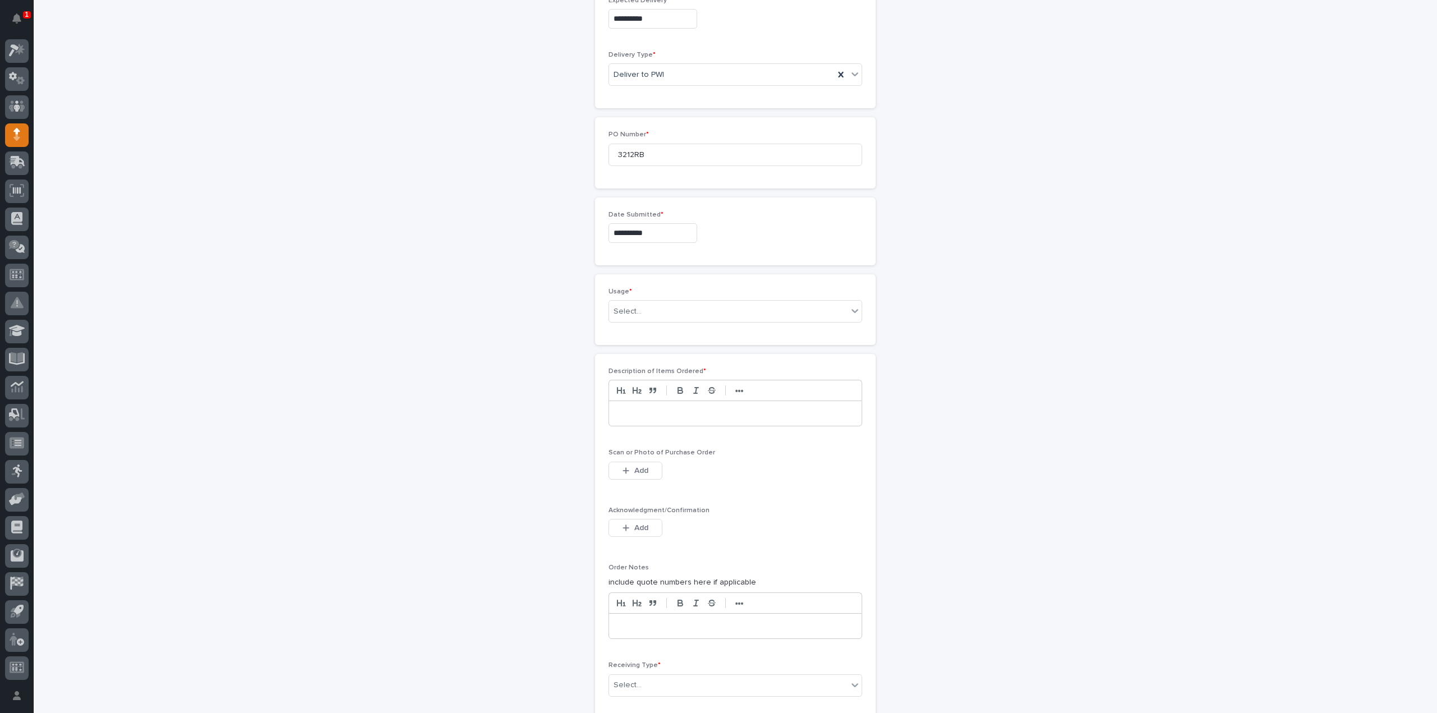
scroll to position [449, 0]
click at [658, 298] on div "Select..." at bounding box center [728, 296] width 239 height 19
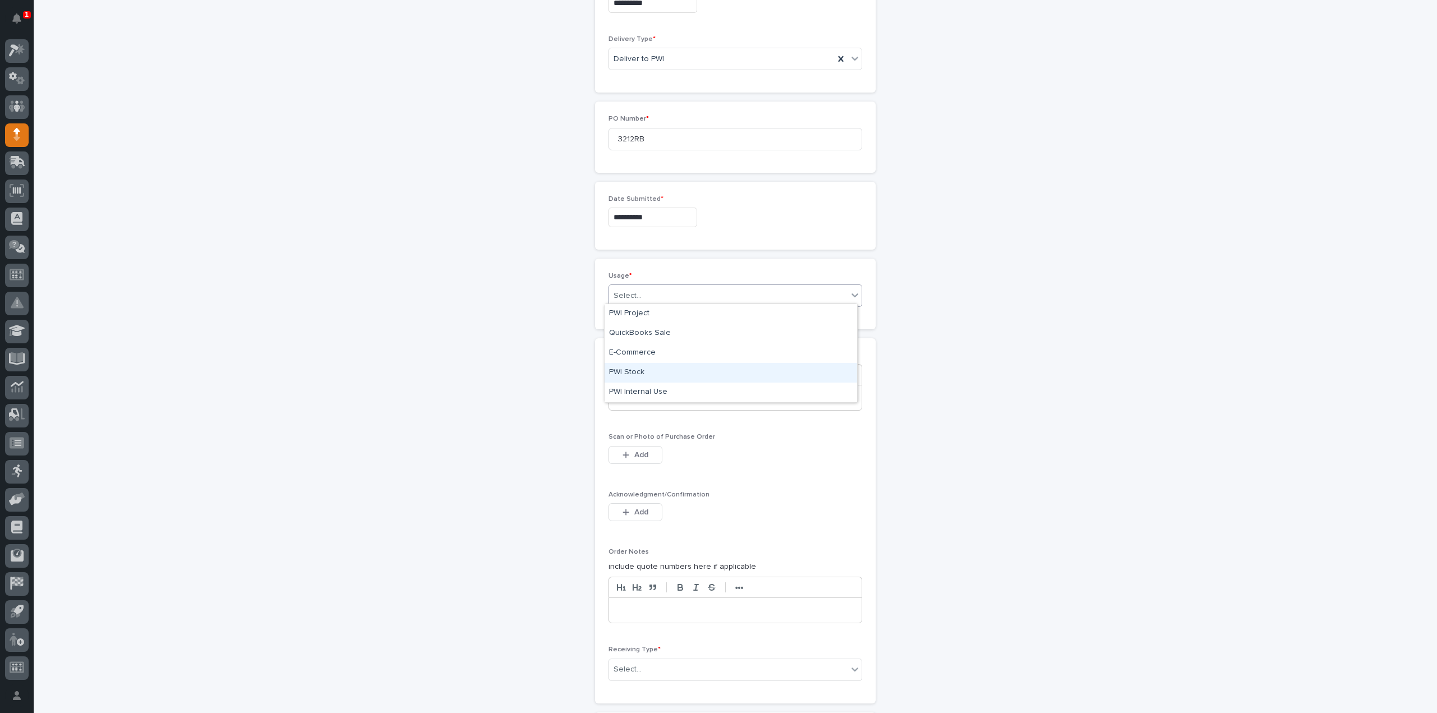
click at [635, 372] on div "PWI Stock" at bounding box center [731, 373] width 253 height 20
click at [634, 397] on p at bounding box center [735, 397] width 236 height 11
click at [639, 450] on span "Add" at bounding box center [641, 455] width 14 height 10
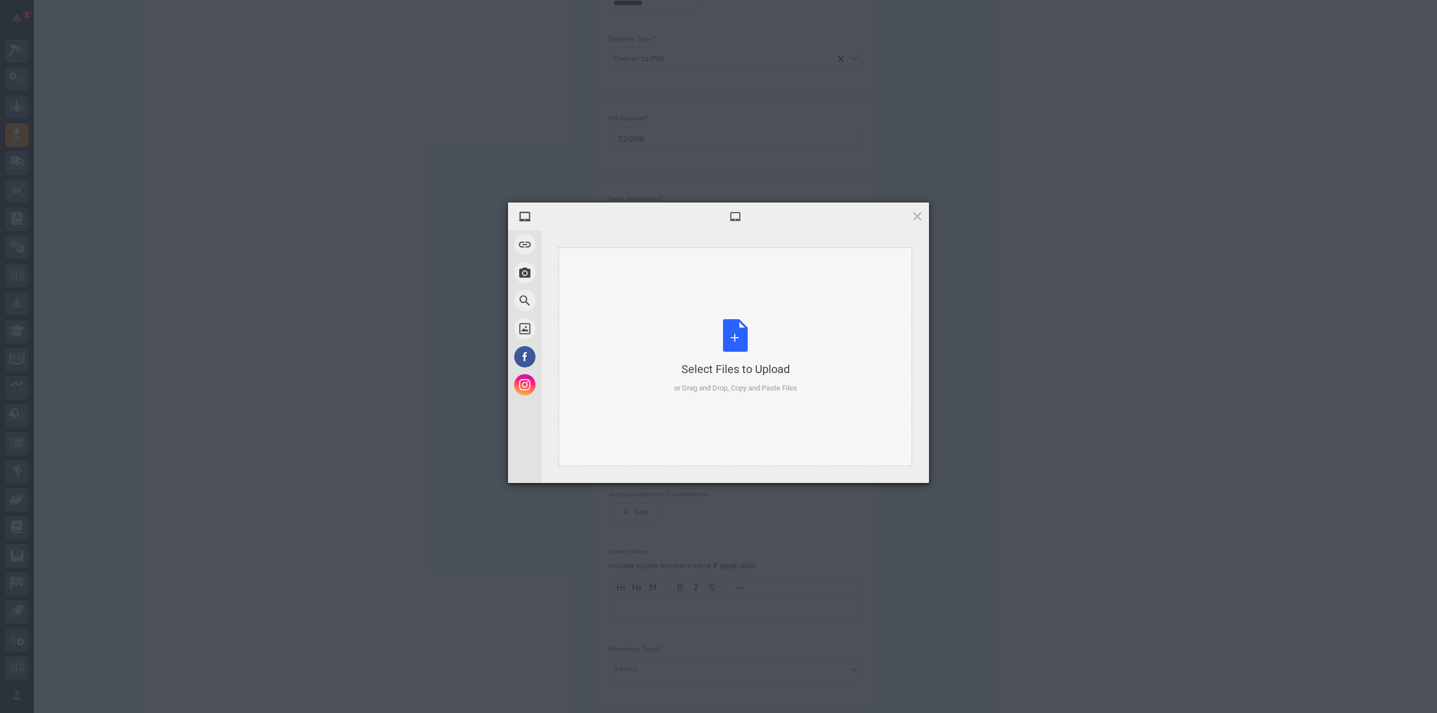
click at [744, 341] on div "Select Files to Upload or Drag and Drop, Copy and Paste Files" at bounding box center [735, 356] width 123 height 75
click at [880, 467] on span "Upload 1" at bounding box center [895, 467] width 57 height 21
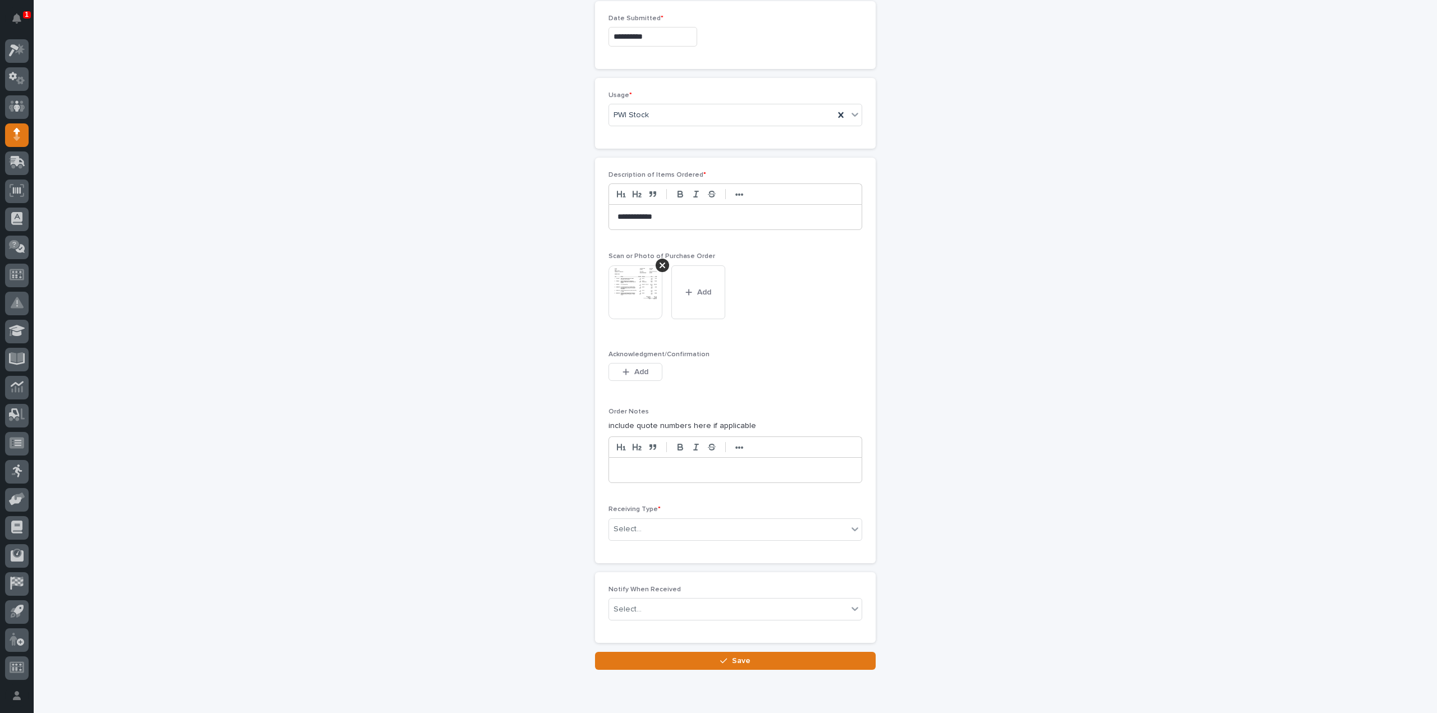
scroll to position [669, 0]
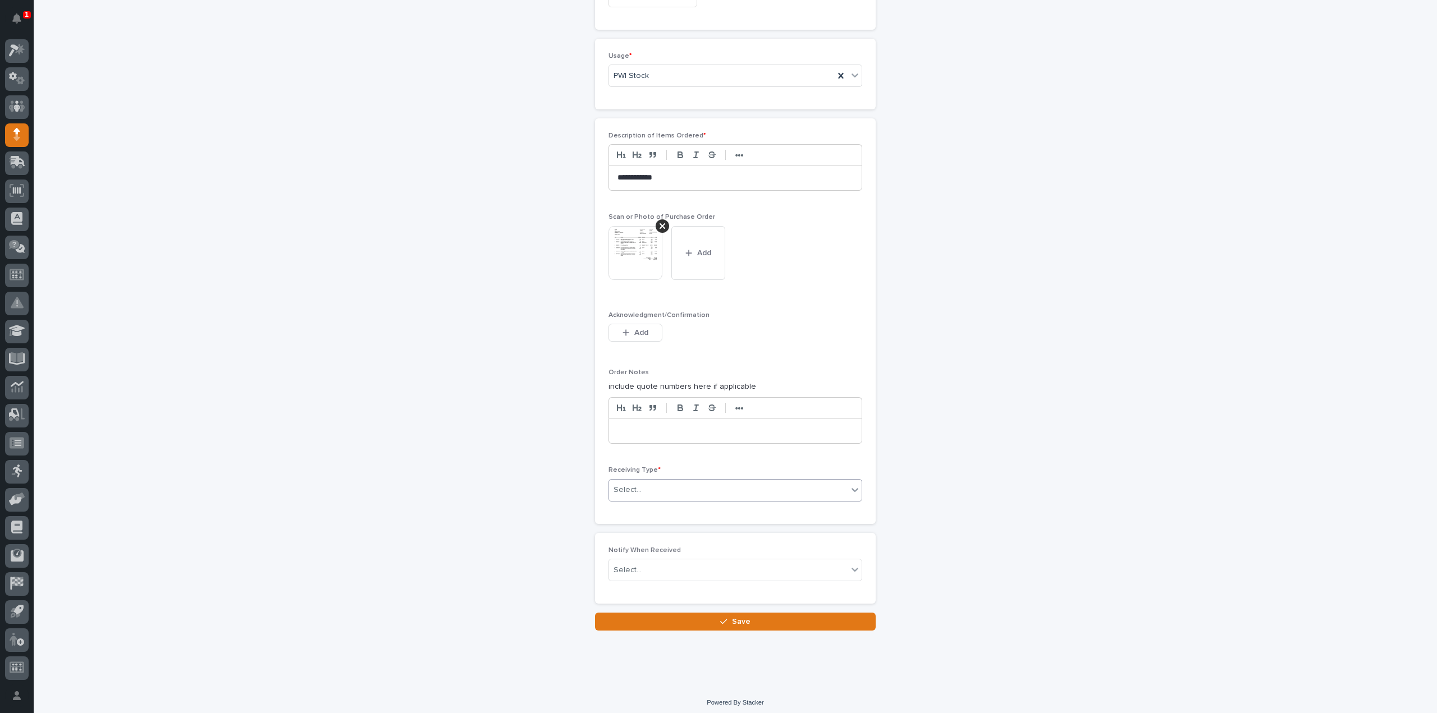
click at [624, 484] on div "Select..." at bounding box center [628, 490] width 28 height 12
click at [642, 565] on div "Deliver to" at bounding box center [731, 566] width 253 height 20
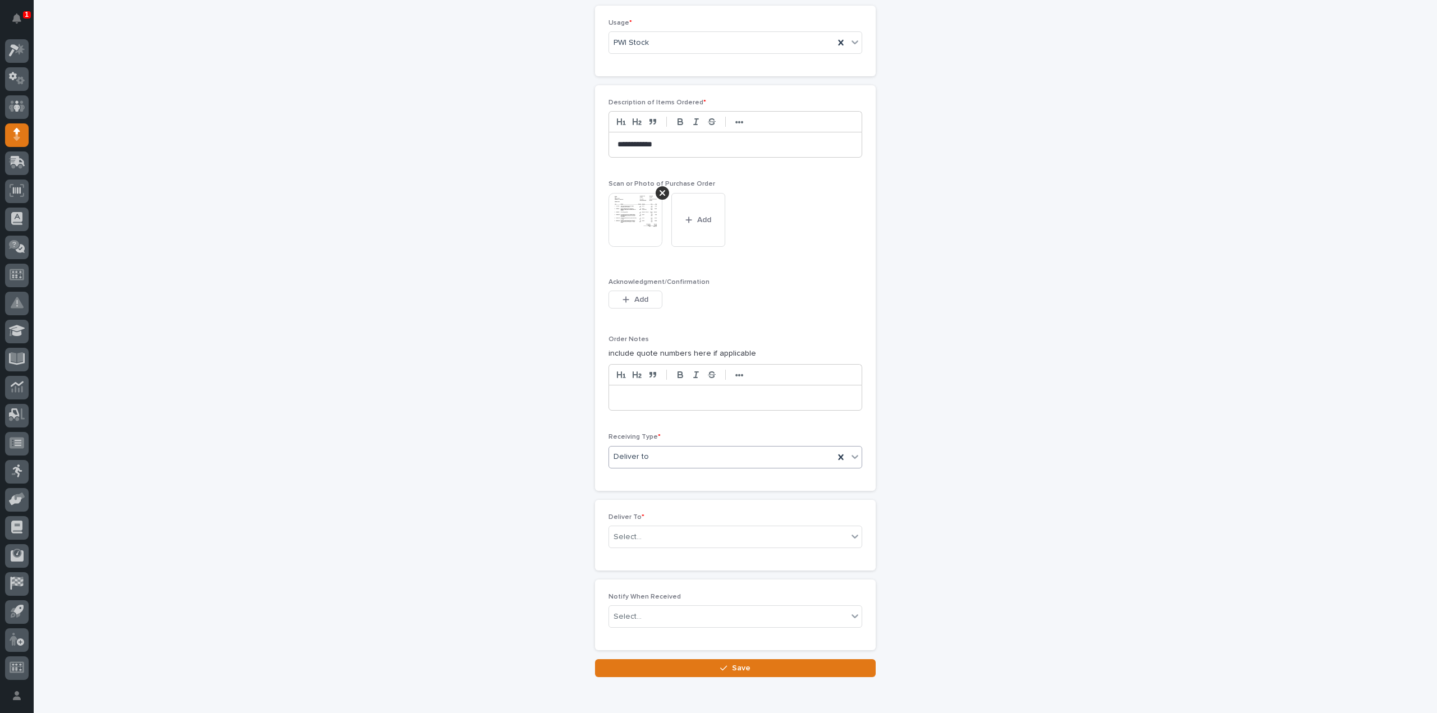
scroll to position [708, 0]
click at [645, 527] on div "Select..." at bounding box center [728, 531] width 239 height 19
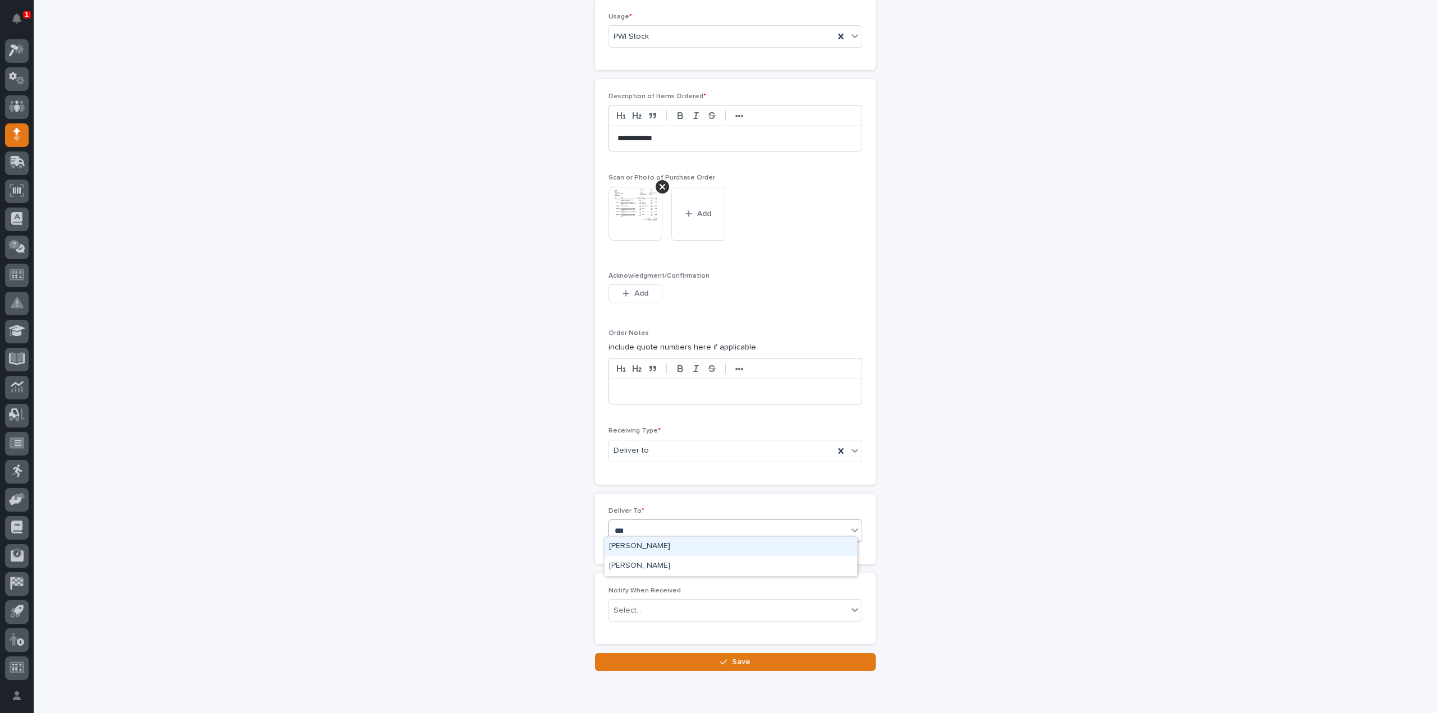
type input "****"
click at [657, 565] on div "Austin Schwartz" at bounding box center [731, 567] width 253 height 20
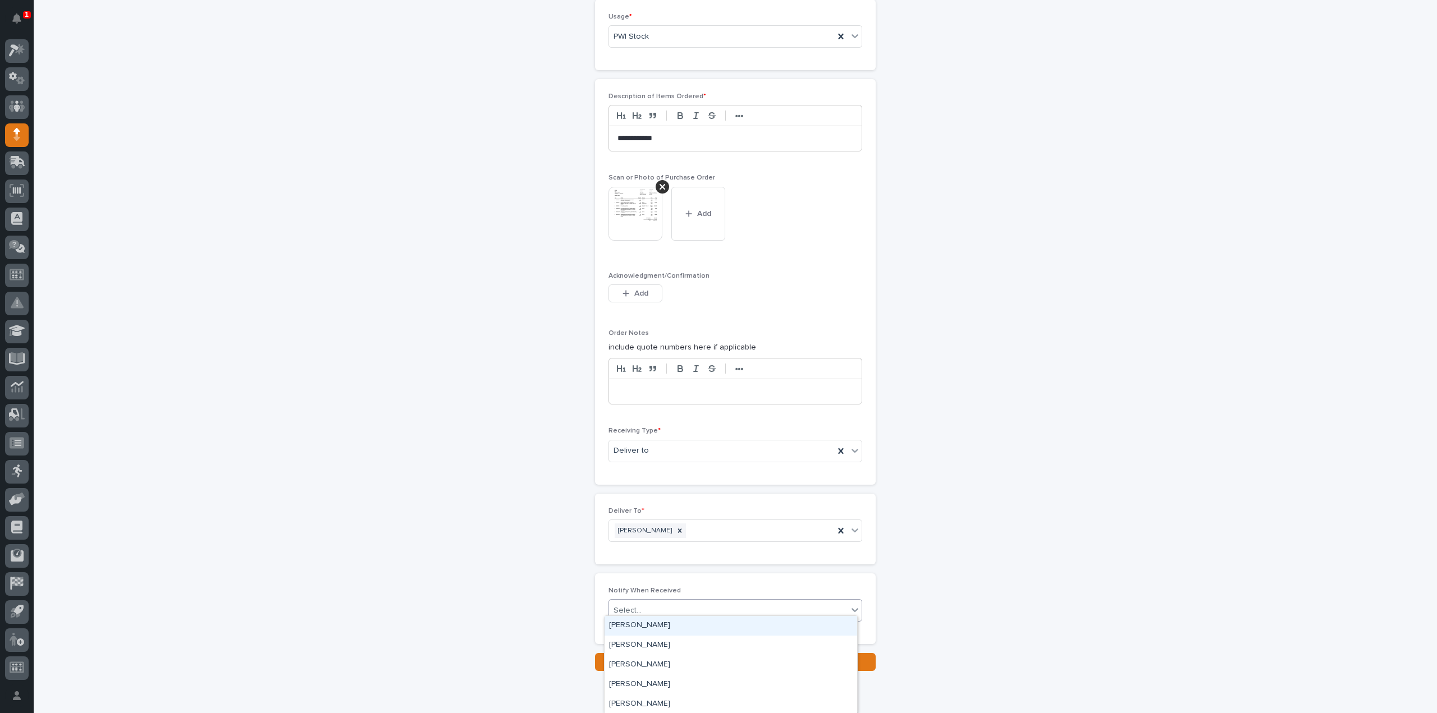
click at [647, 606] on div "Select..." at bounding box center [728, 611] width 239 height 19
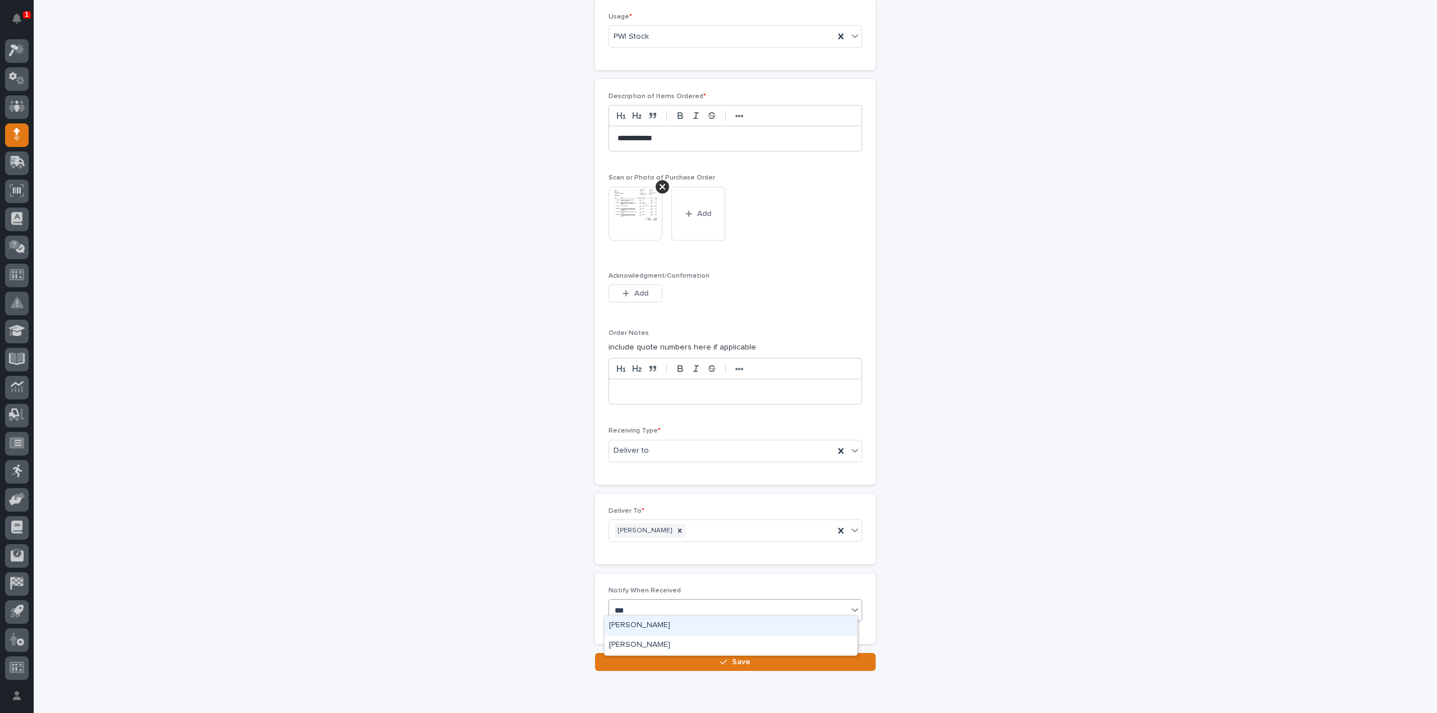
type input "****"
click at [648, 624] on div "Reinhart Burkholder" at bounding box center [731, 626] width 253 height 20
click at [663, 660] on button "Save" at bounding box center [735, 662] width 281 height 18
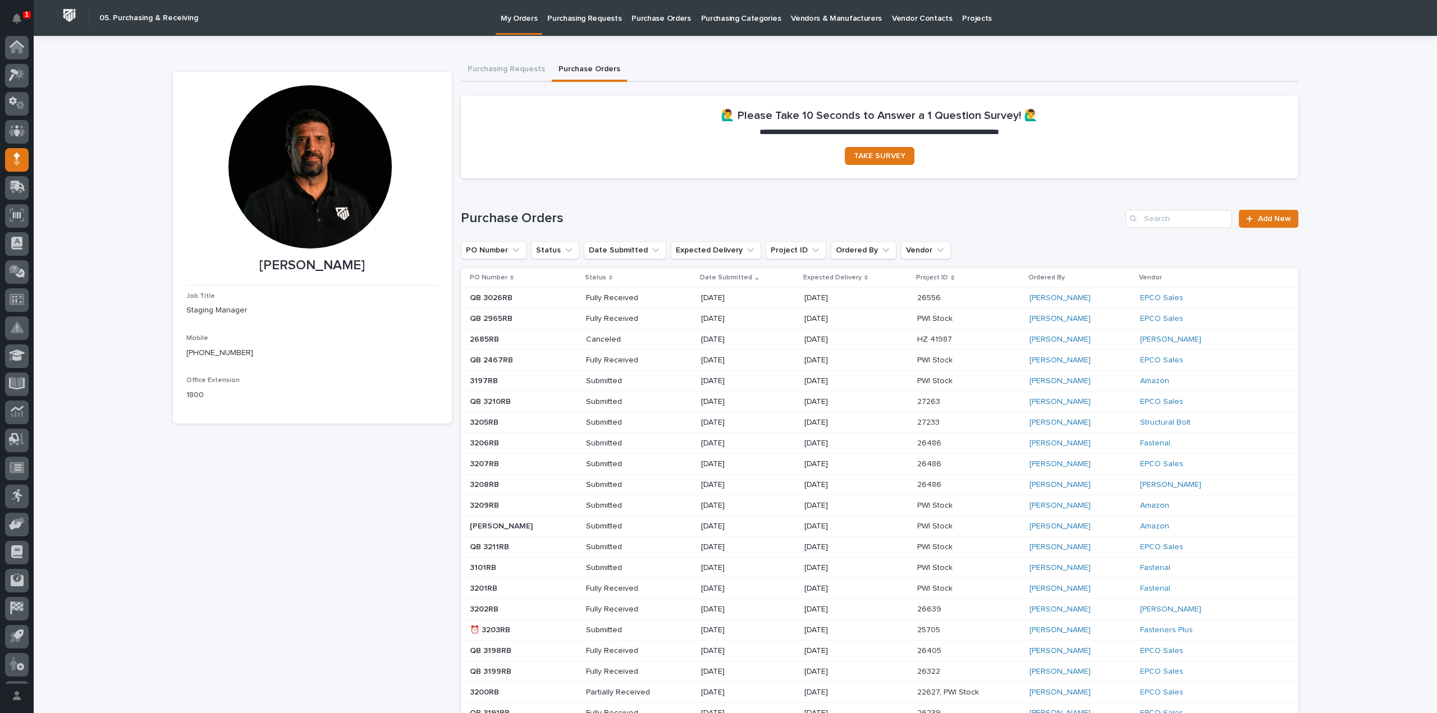
scroll to position [25, 0]
click at [1161, 223] on input "Search" at bounding box center [1178, 219] width 107 height 18
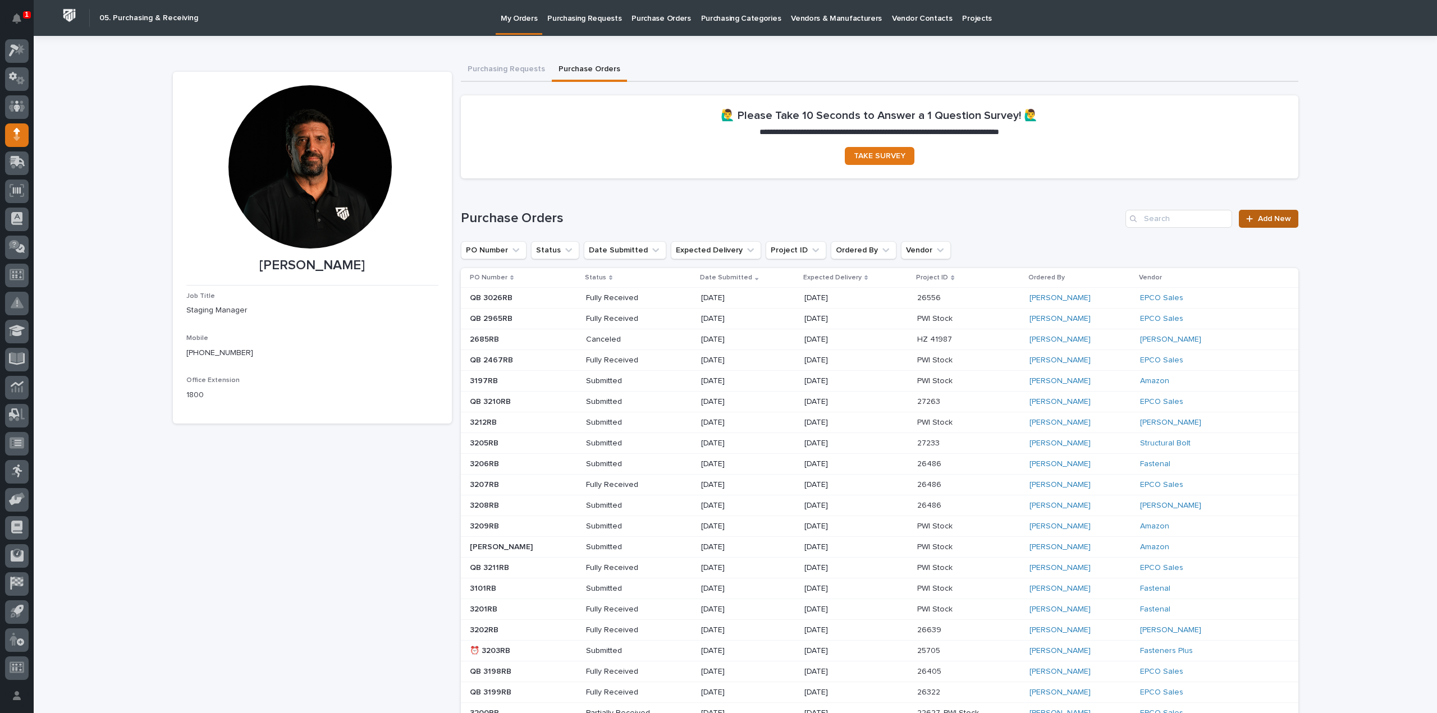
click at [1247, 212] on link "Add New" at bounding box center [1268, 219] width 59 height 18
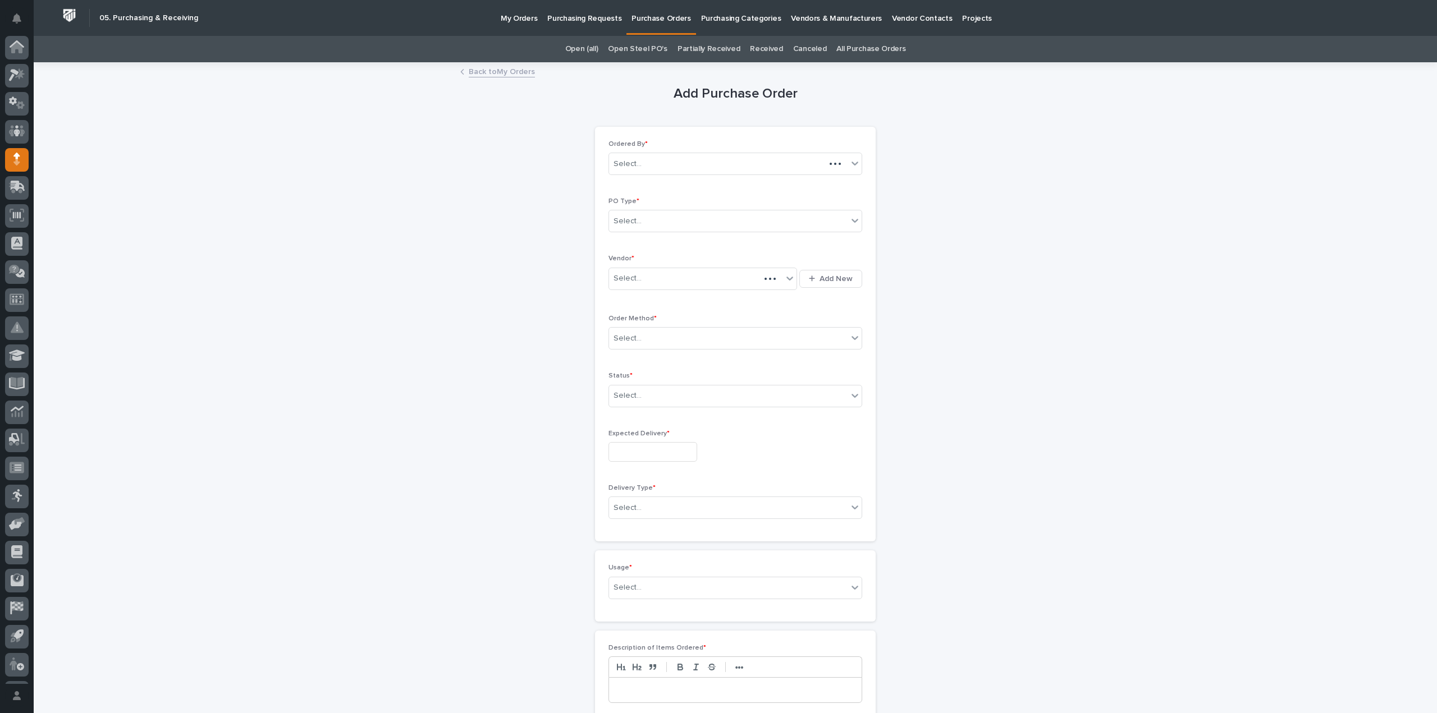
scroll to position [25, 0]
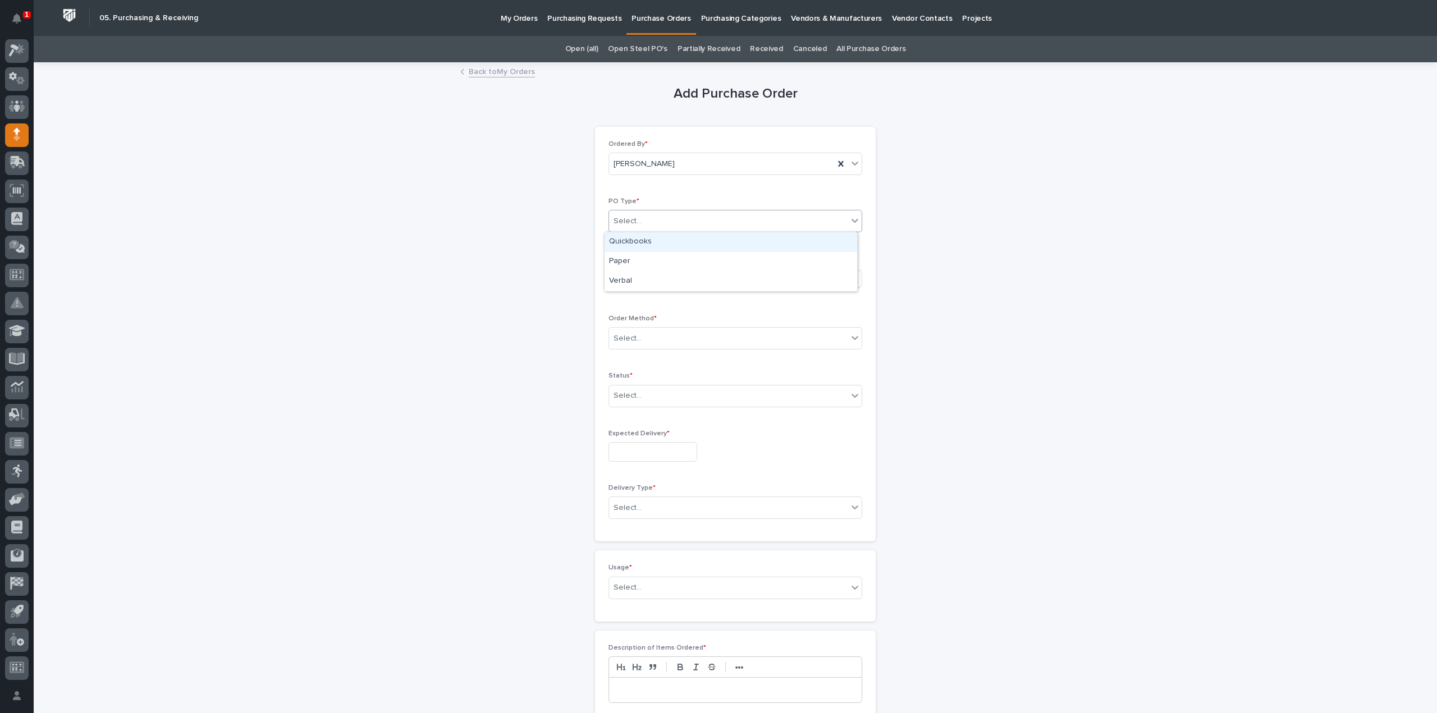
click at [616, 222] on div "Select..." at bounding box center [628, 222] width 28 height 12
click at [631, 261] on div "Paper" at bounding box center [731, 262] width 253 height 20
click at [640, 278] on div "Select..." at bounding box center [695, 278] width 173 height 19
type input "****"
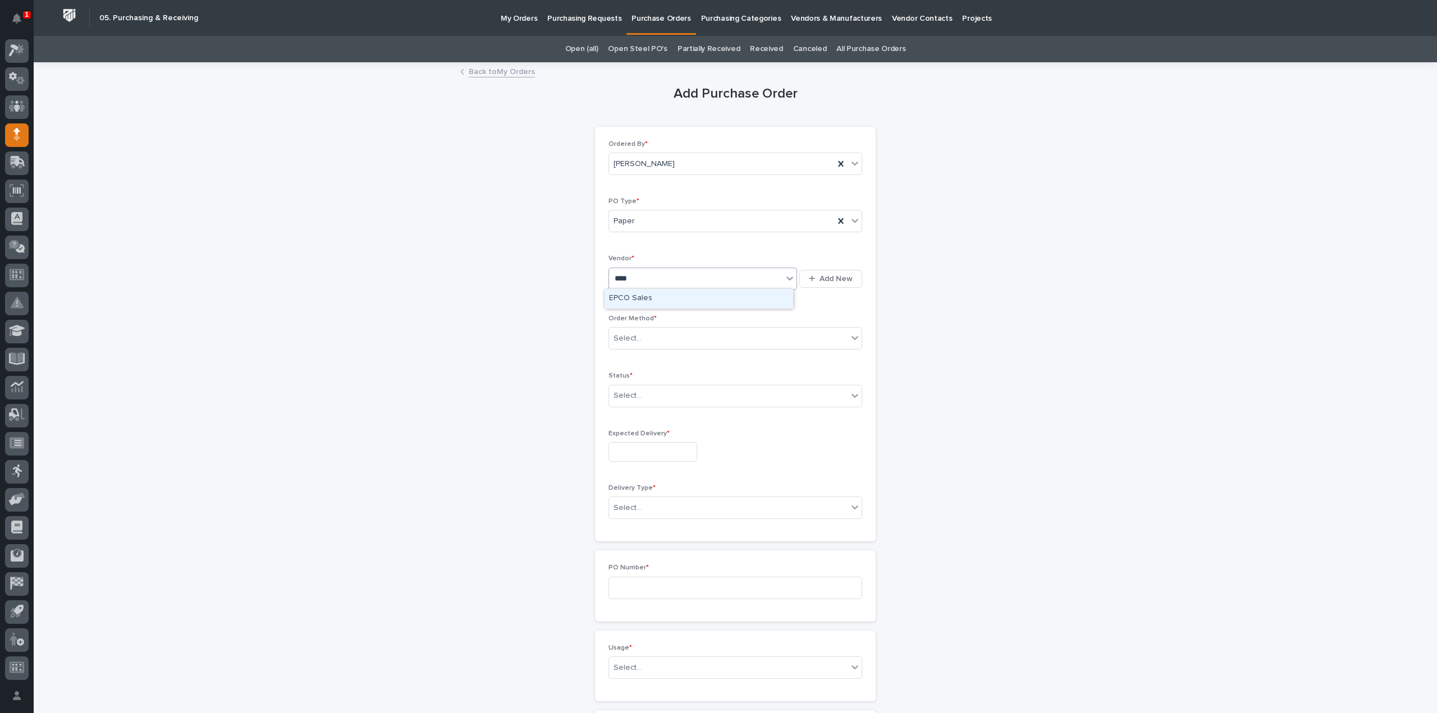
click at [654, 300] on div "EPCO Sales" at bounding box center [699, 299] width 189 height 20
click at [630, 335] on div "Select..." at bounding box center [628, 339] width 28 height 12
click at [627, 352] on div "Online Order" at bounding box center [731, 359] width 253 height 20
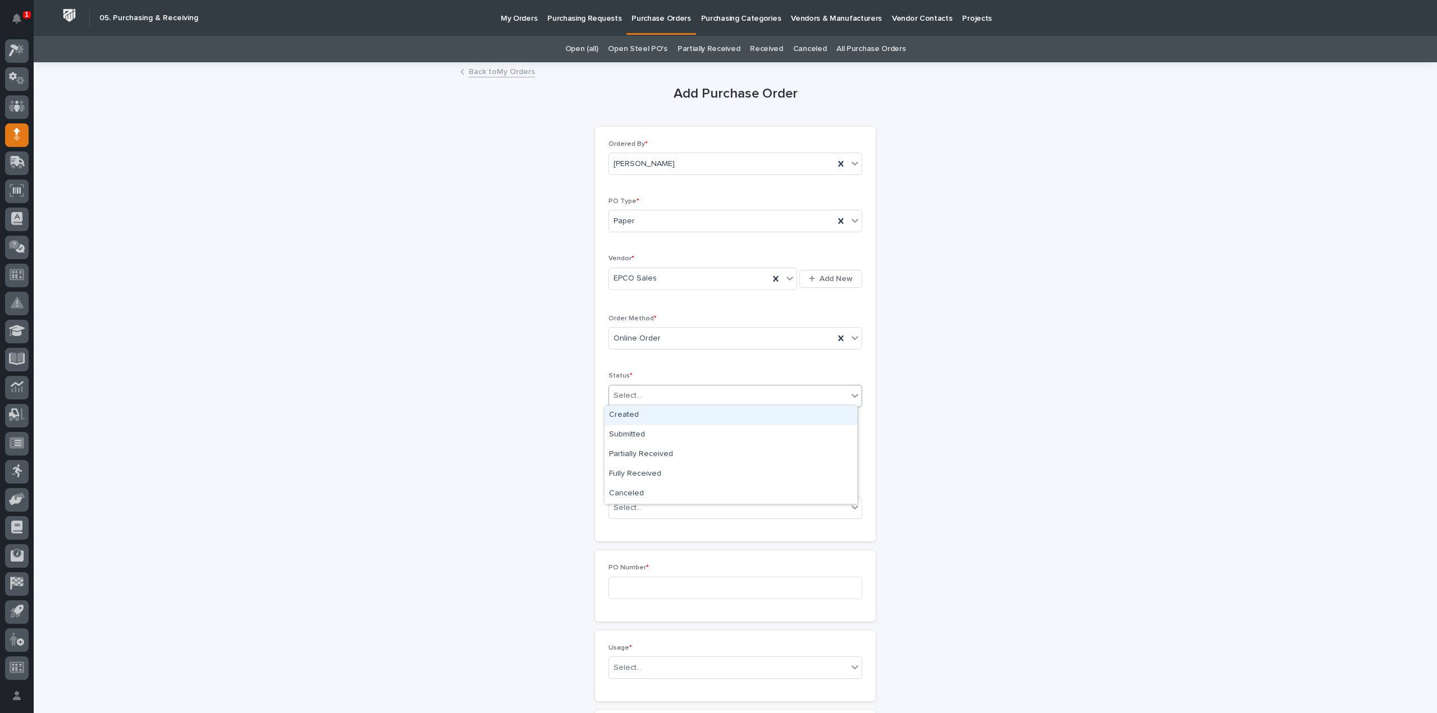
click at [619, 393] on div "Select..." at bounding box center [628, 396] width 28 height 12
click at [626, 436] on div "Submitted" at bounding box center [731, 435] width 253 height 20
click at [628, 456] on input "text" at bounding box center [652, 452] width 89 height 20
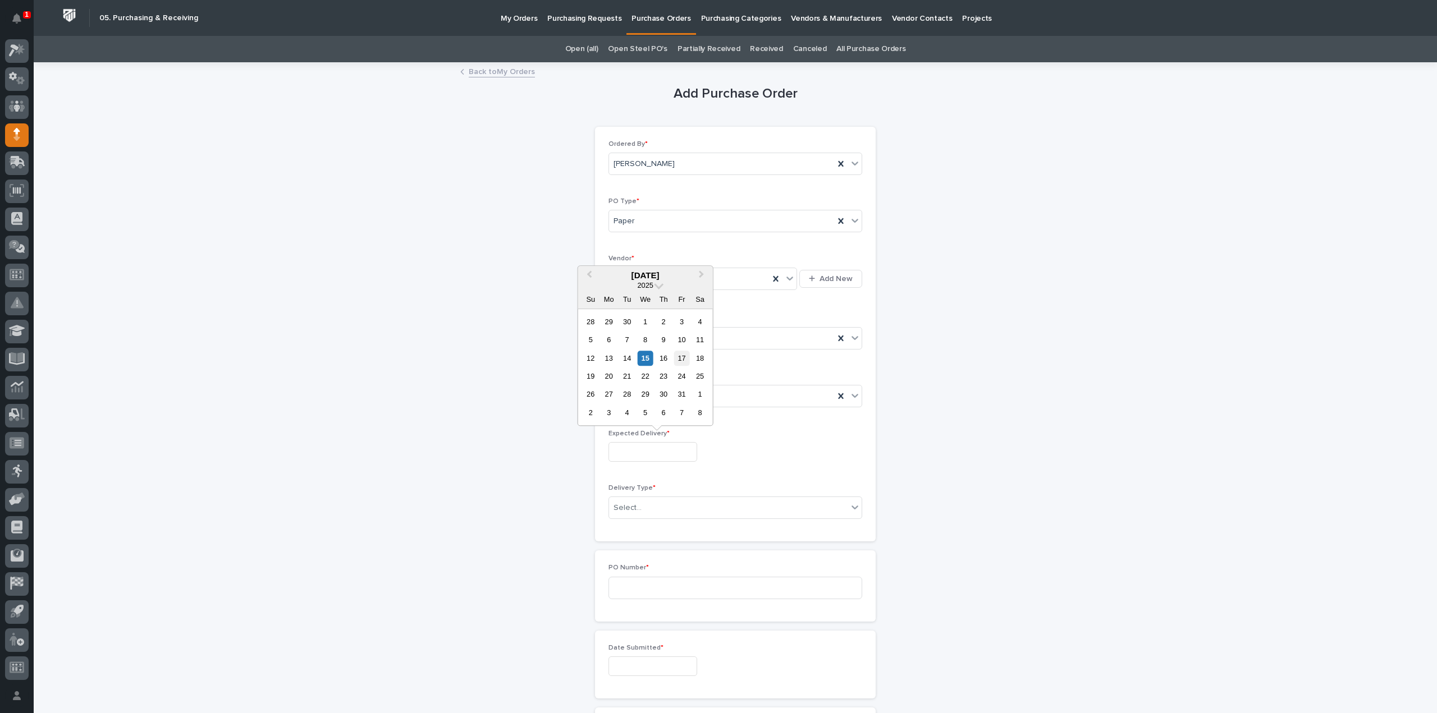
click at [687, 361] on div "17" at bounding box center [681, 358] width 15 height 15
type input "**********"
click at [637, 511] on div "Select..." at bounding box center [728, 508] width 239 height 19
click at [635, 528] on div "Deliver to PWI" at bounding box center [731, 527] width 253 height 20
click at [630, 592] on input at bounding box center [735, 588] width 254 height 22
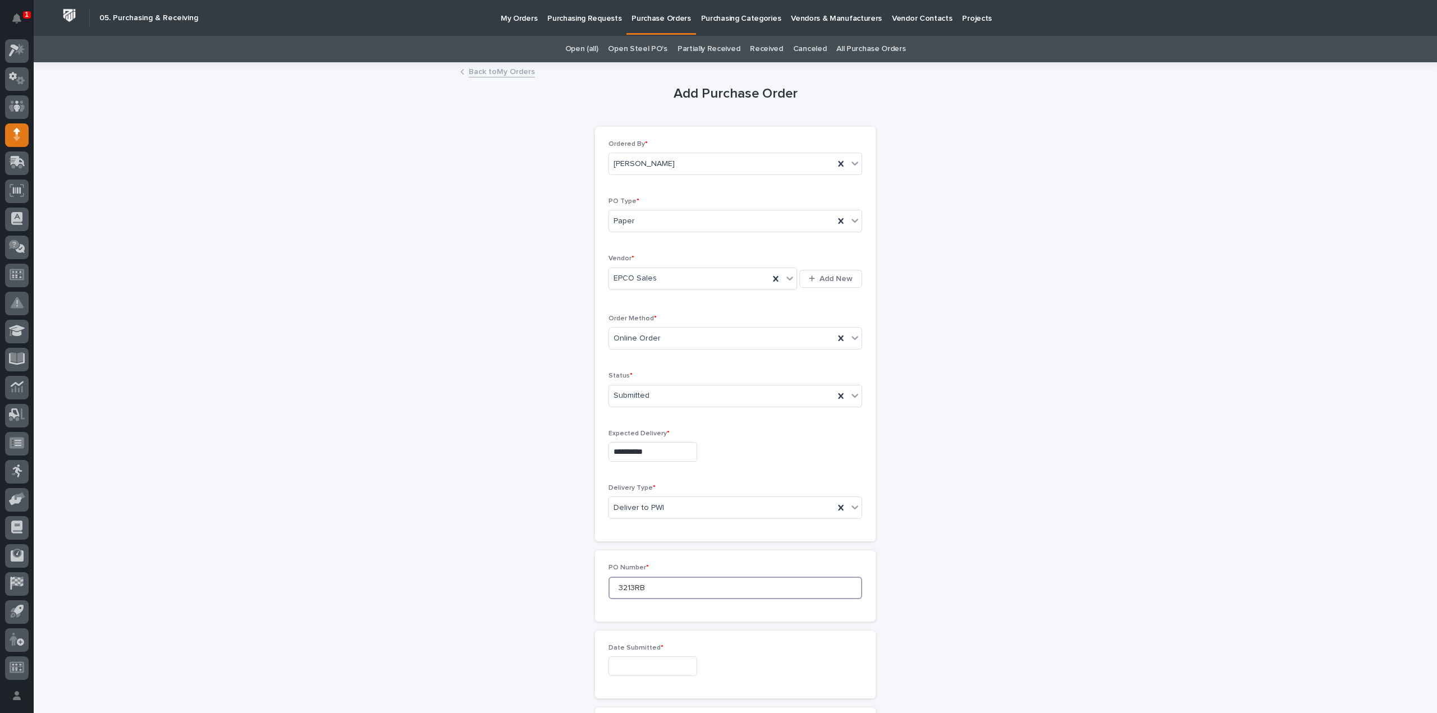
scroll to position [112, 0]
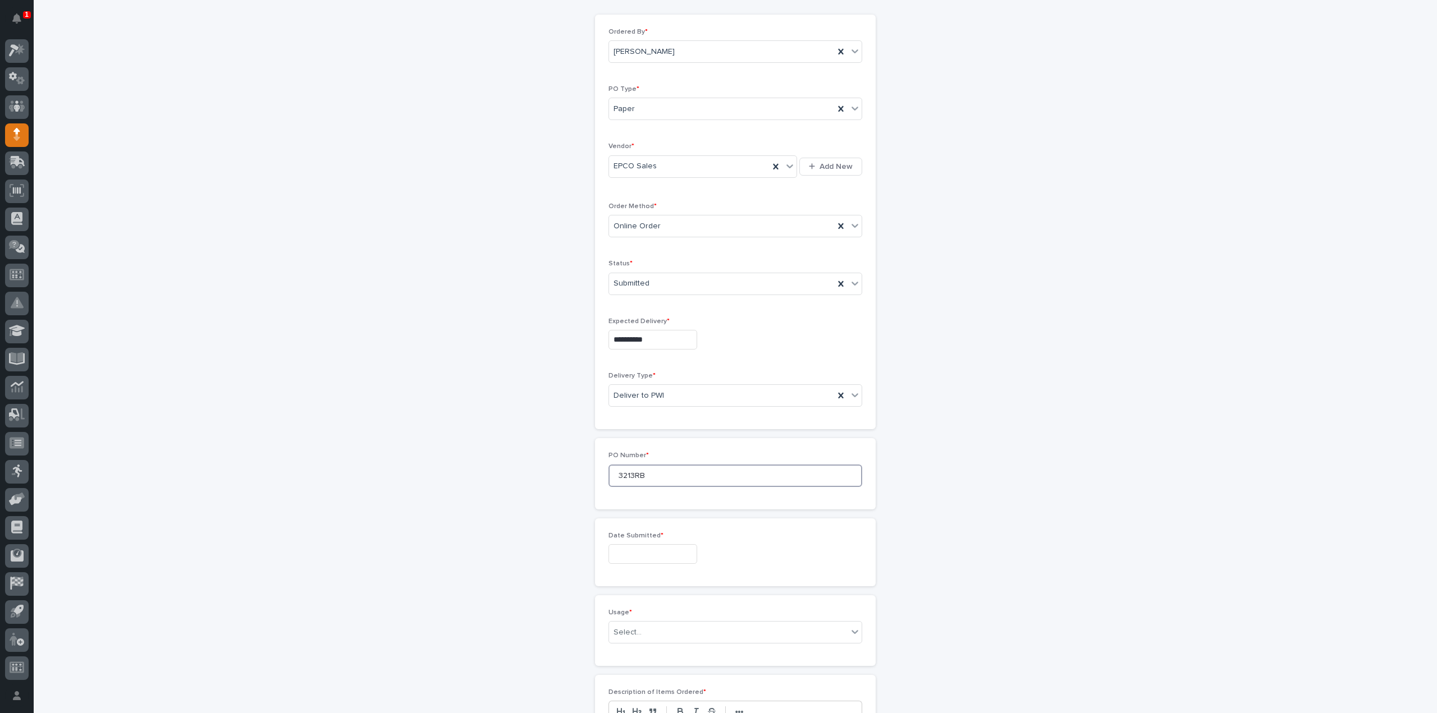
type input "3213RB"
click at [642, 559] on input "text" at bounding box center [652, 554] width 89 height 20
click at [644, 463] on div "15" at bounding box center [645, 459] width 15 height 15
type input "**********"
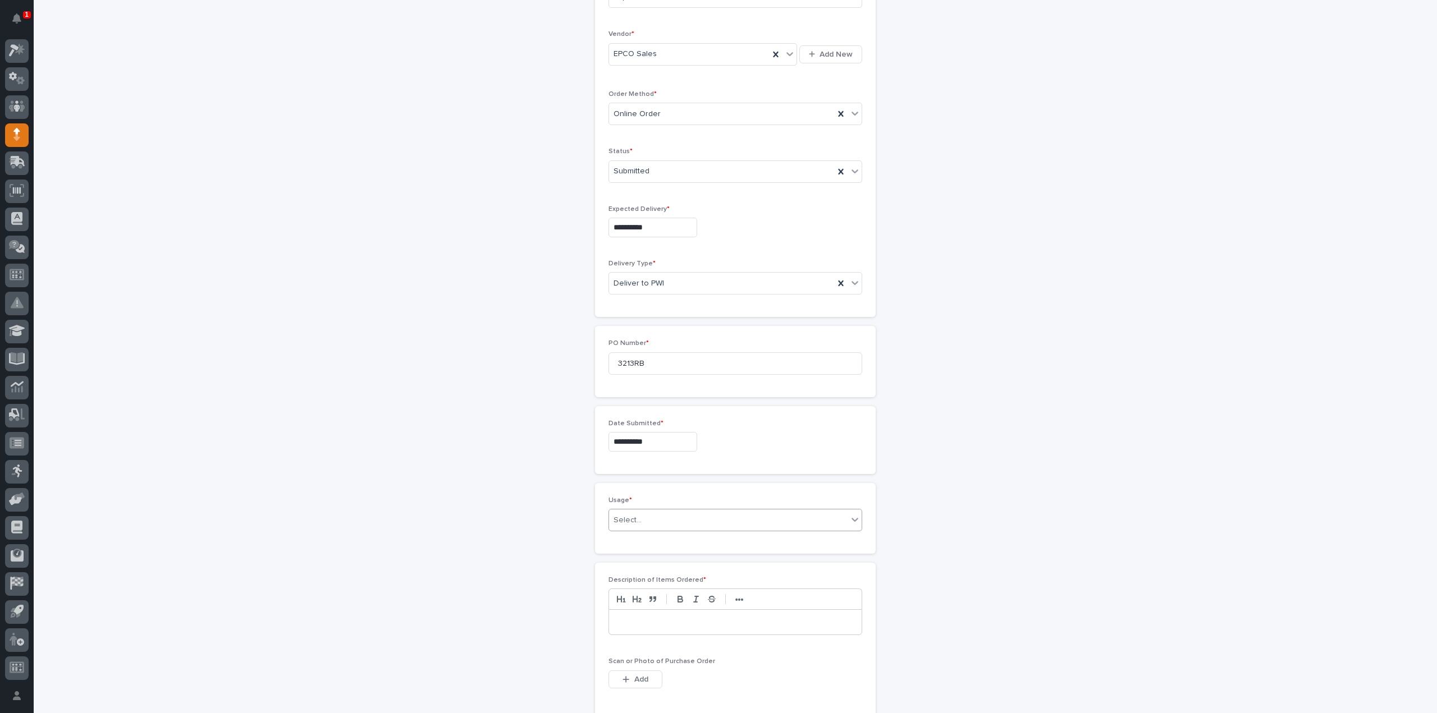
click at [626, 516] on div "Select..." at bounding box center [628, 521] width 28 height 12
click at [639, 596] on div "PWI Stock" at bounding box center [731, 598] width 253 height 20
click at [633, 629] on div at bounding box center [735, 622] width 253 height 25
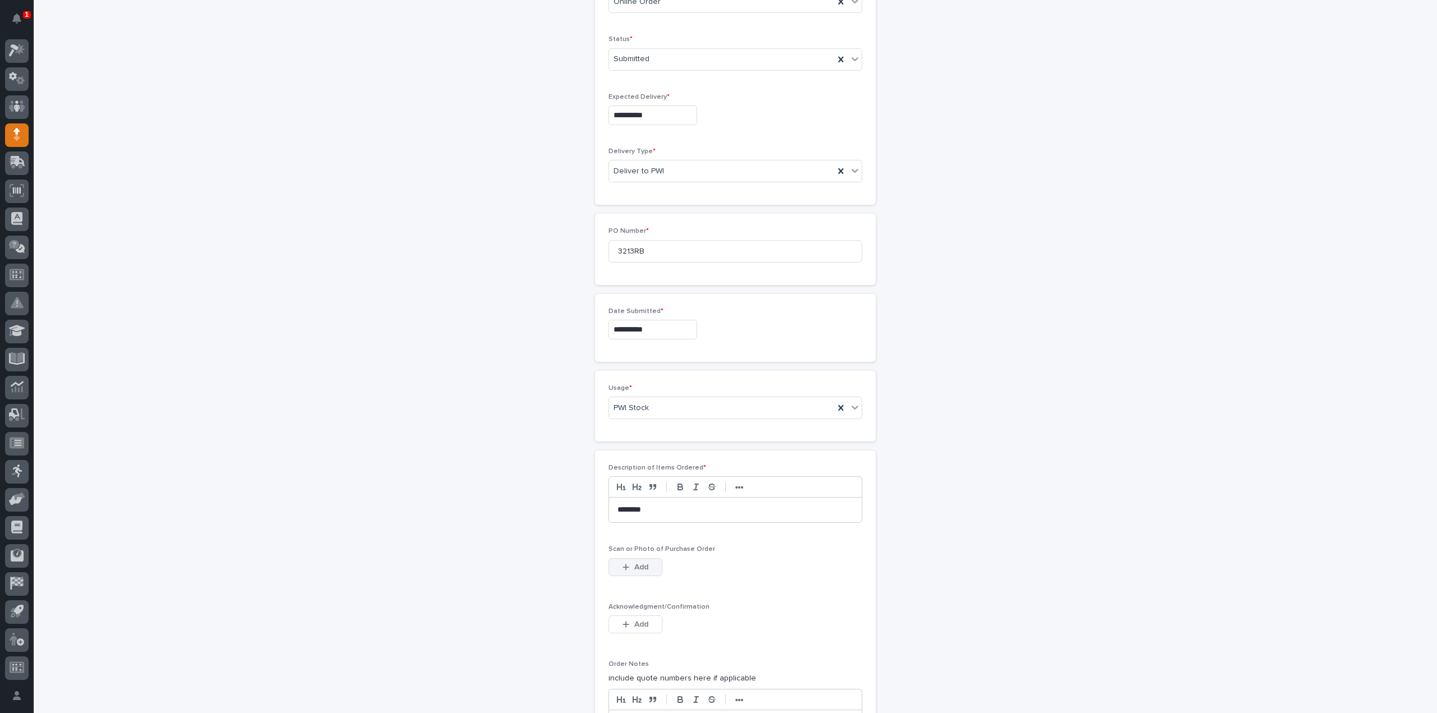
click at [638, 565] on span "Add" at bounding box center [641, 567] width 14 height 10
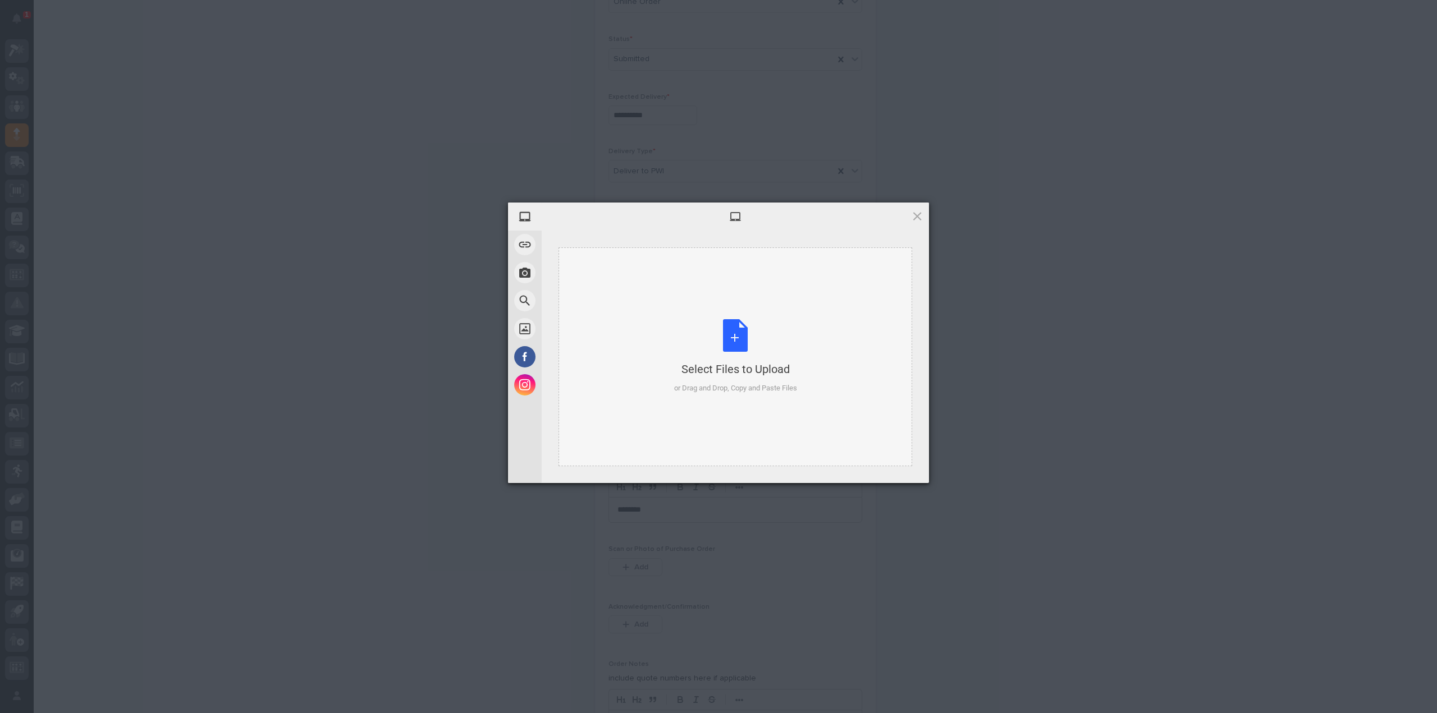
click at [744, 346] on div "Select Files to Upload or Drag and Drop, Copy and Paste Files" at bounding box center [735, 356] width 123 height 75
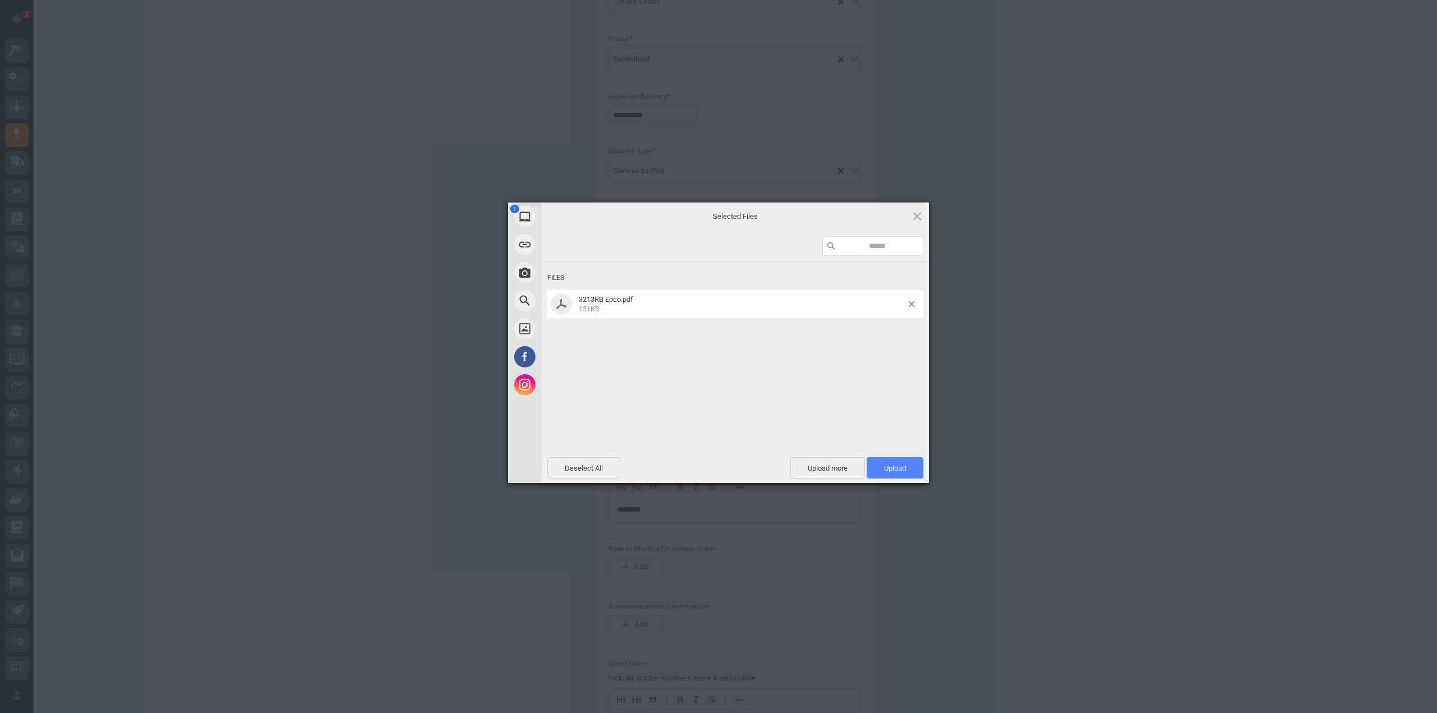
click at [909, 466] on span "Upload 1" at bounding box center [895, 467] width 57 height 21
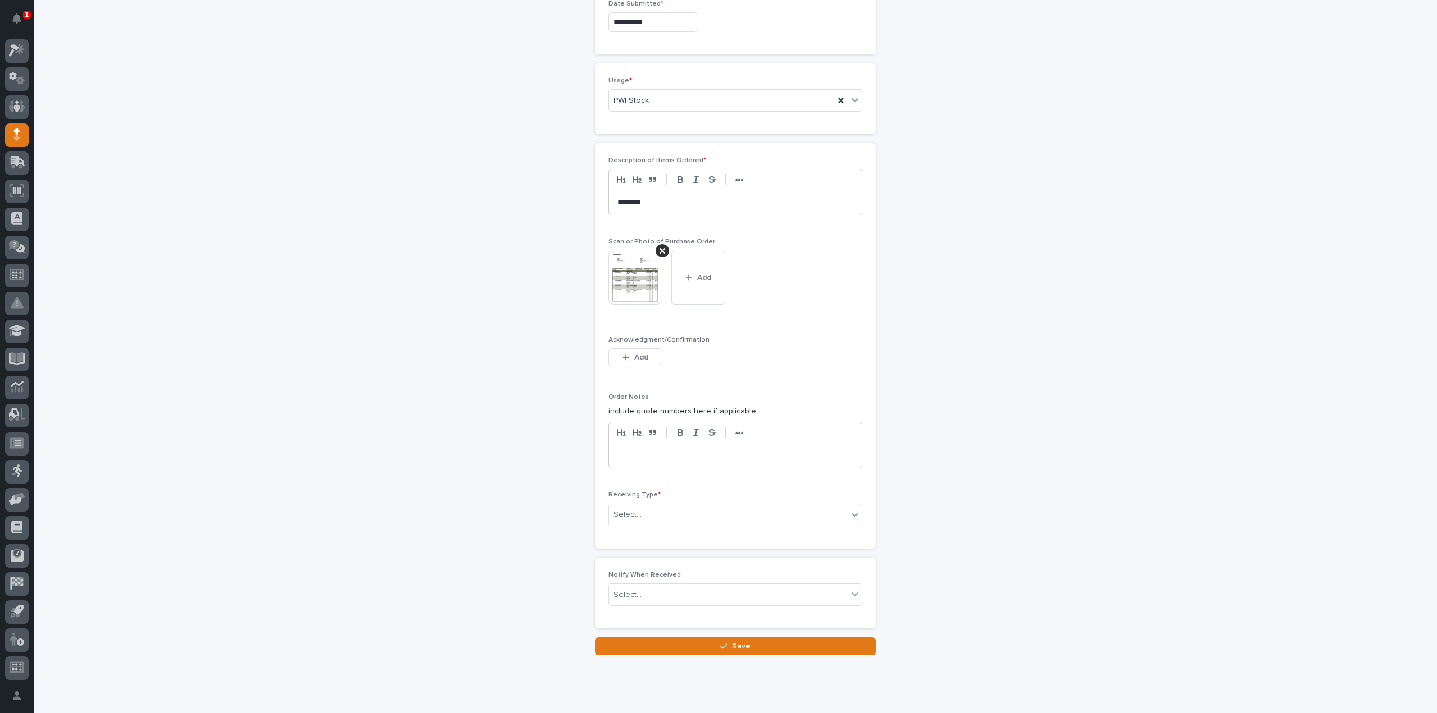
scroll to position [669, 0]
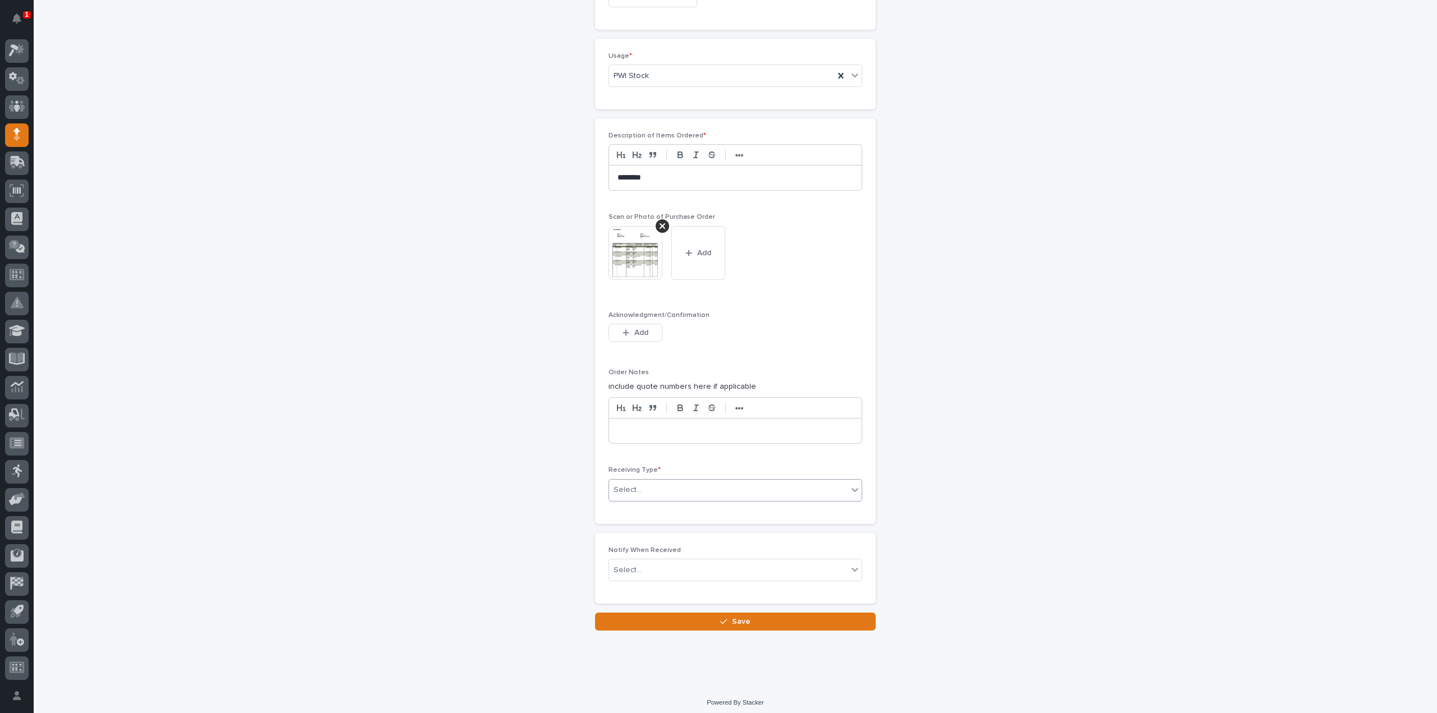
click at [663, 485] on div "Select..." at bounding box center [728, 490] width 239 height 19
click at [642, 570] on div "Deliver to" at bounding box center [731, 566] width 253 height 20
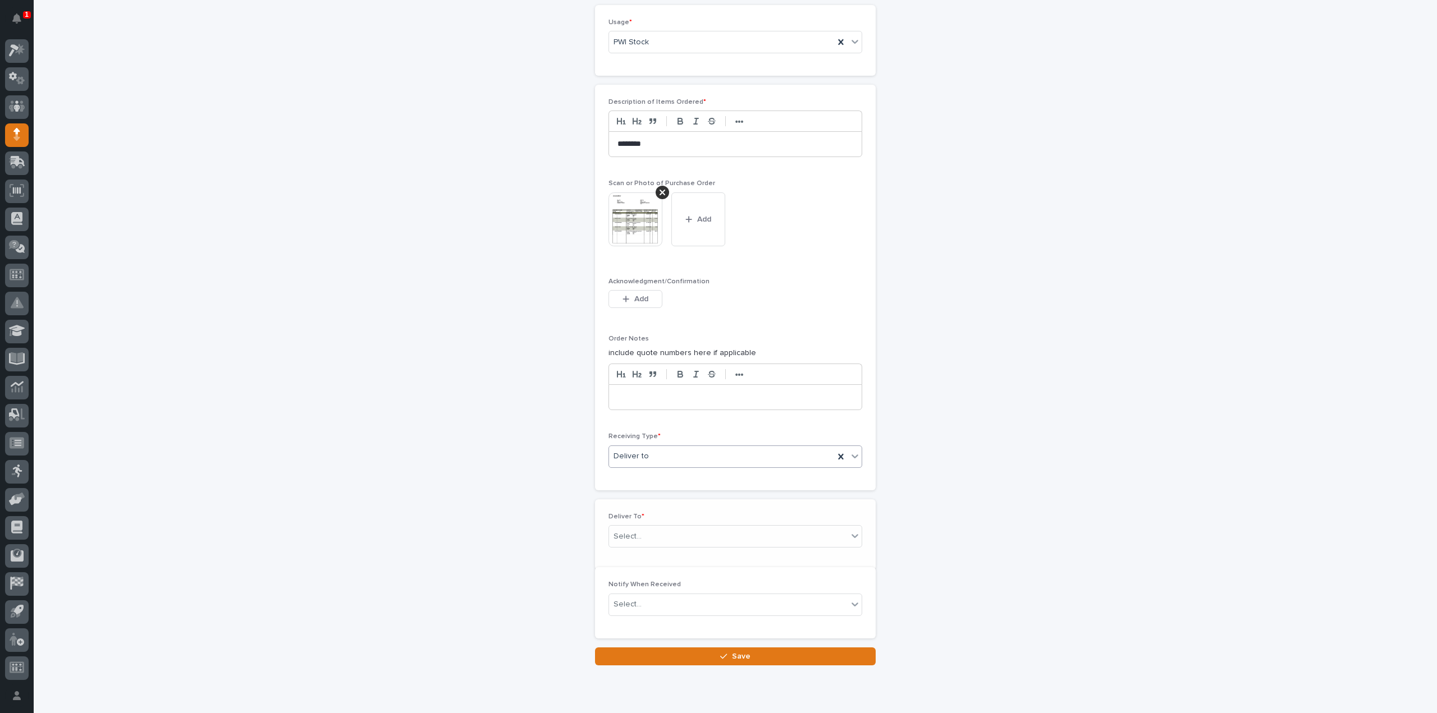
scroll to position [708, 0]
click at [624, 527] on div "Select..." at bounding box center [628, 531] width 28 height 12
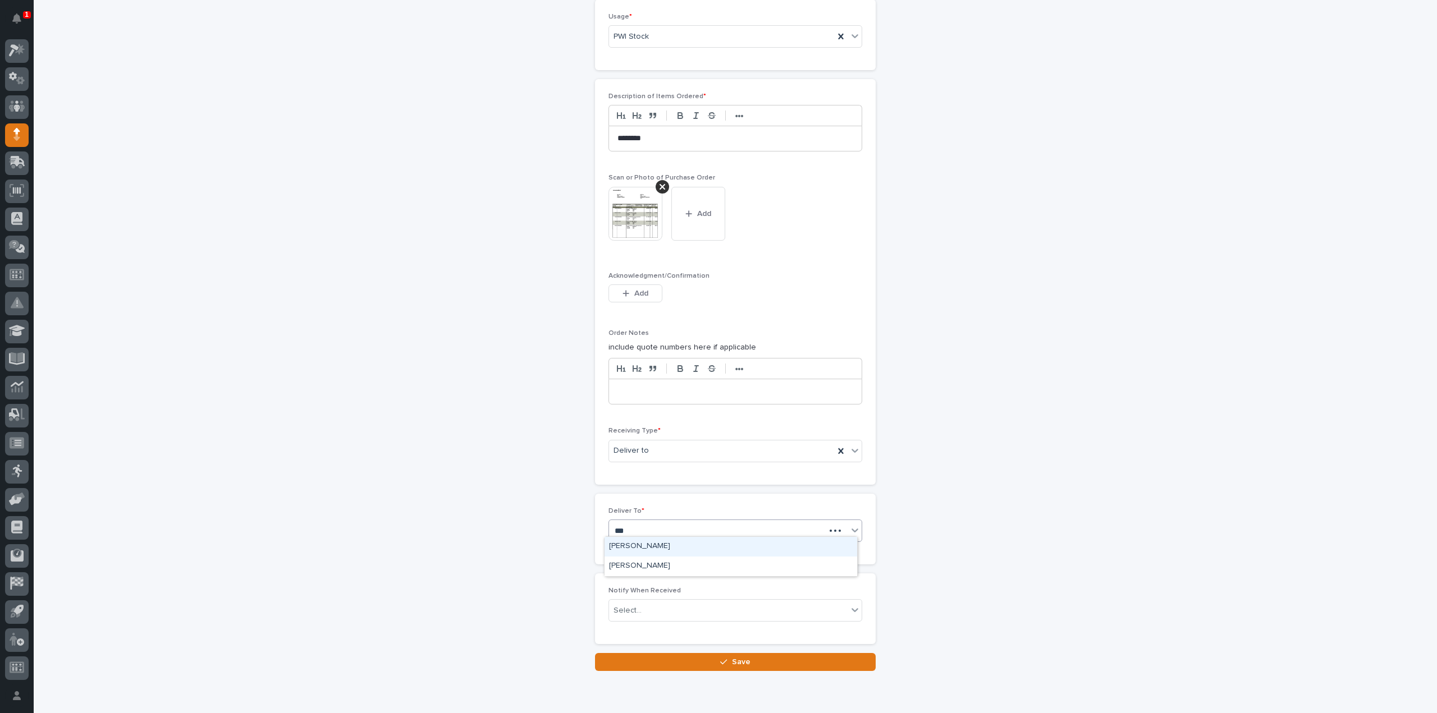
type input "****"
click at [629, 567] on div "Austin Schwartz" at bounding box center [731, 567] width 253 height 20
click at [634, 605] on div "Select..." at bounding box center [628, 611] width 28 height 12
type input "*"
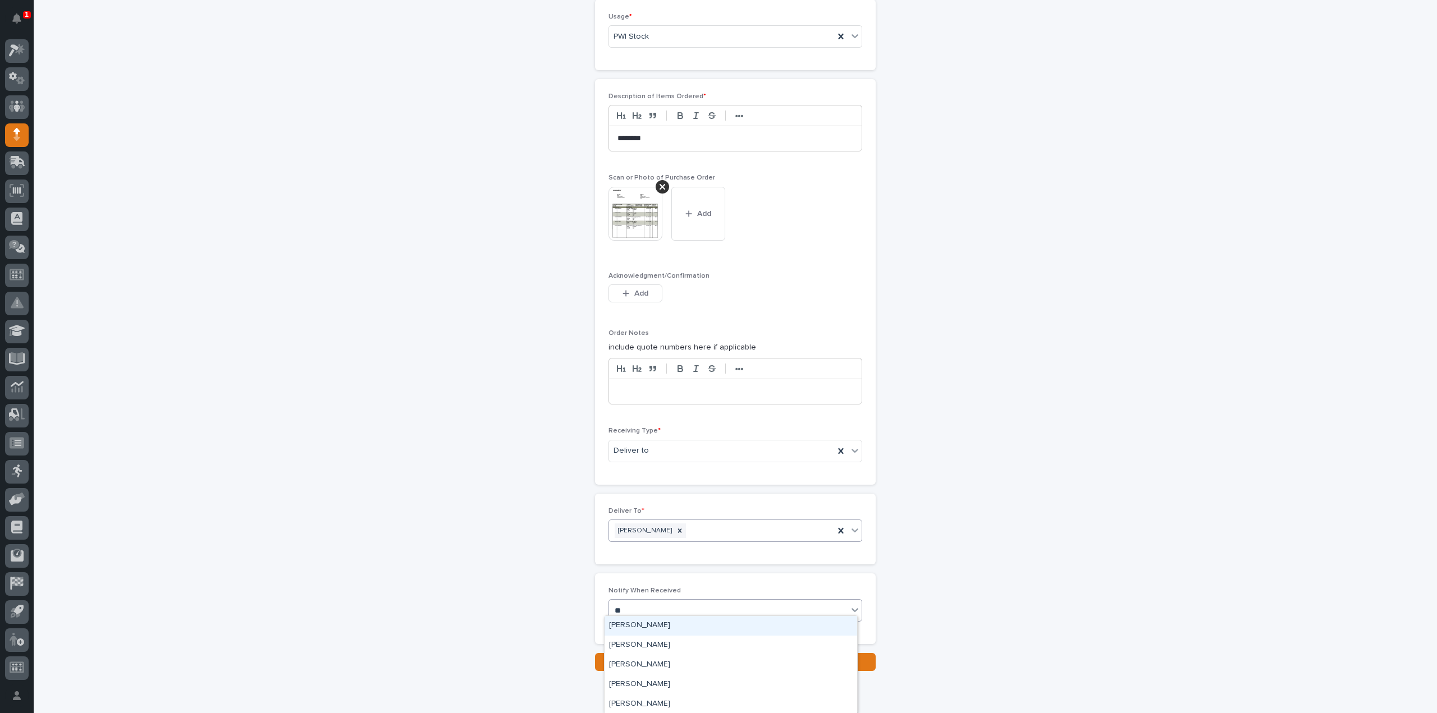
type input "***"
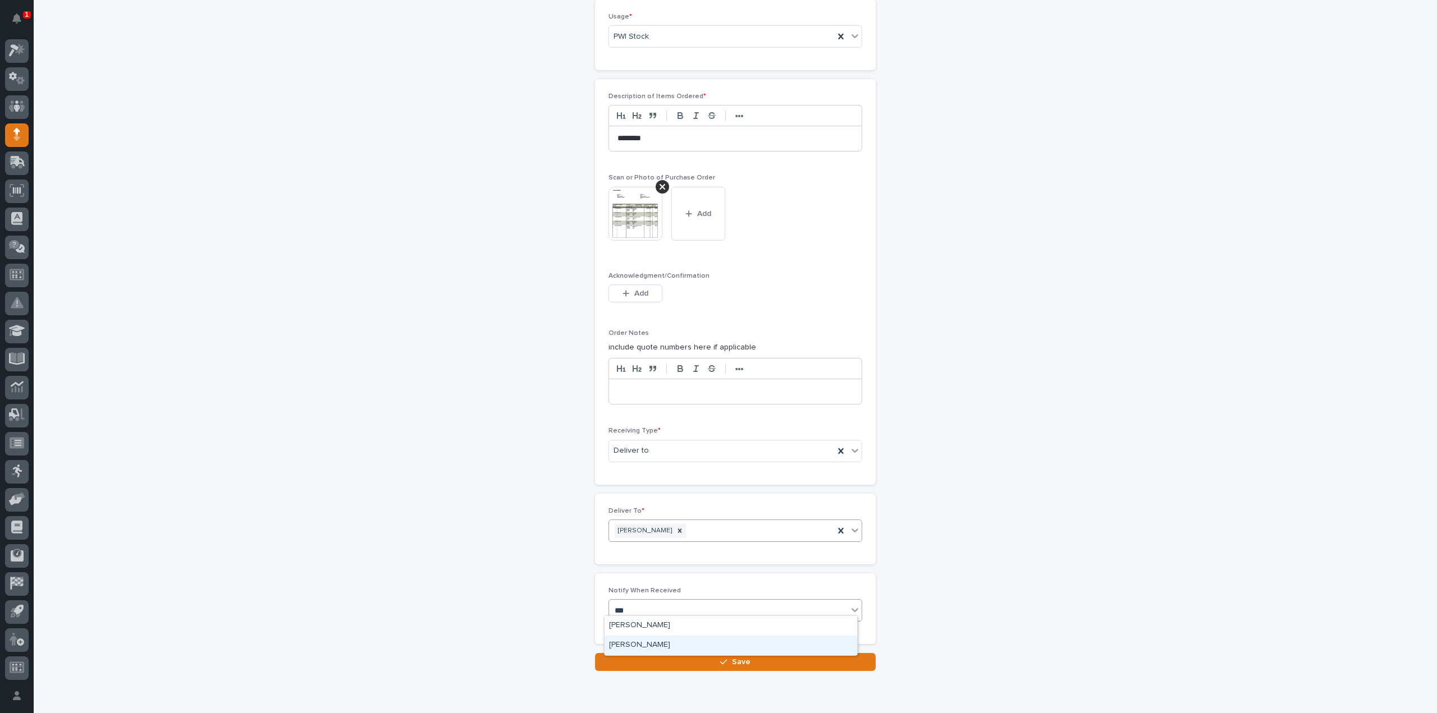
click at [641, 647] on div "Reinhart Burkholder" at bounding box center [731, 646] width 253 height 20
click at [685, 660] on button "Save" at bounding box center [735, 662] width 281 height 18
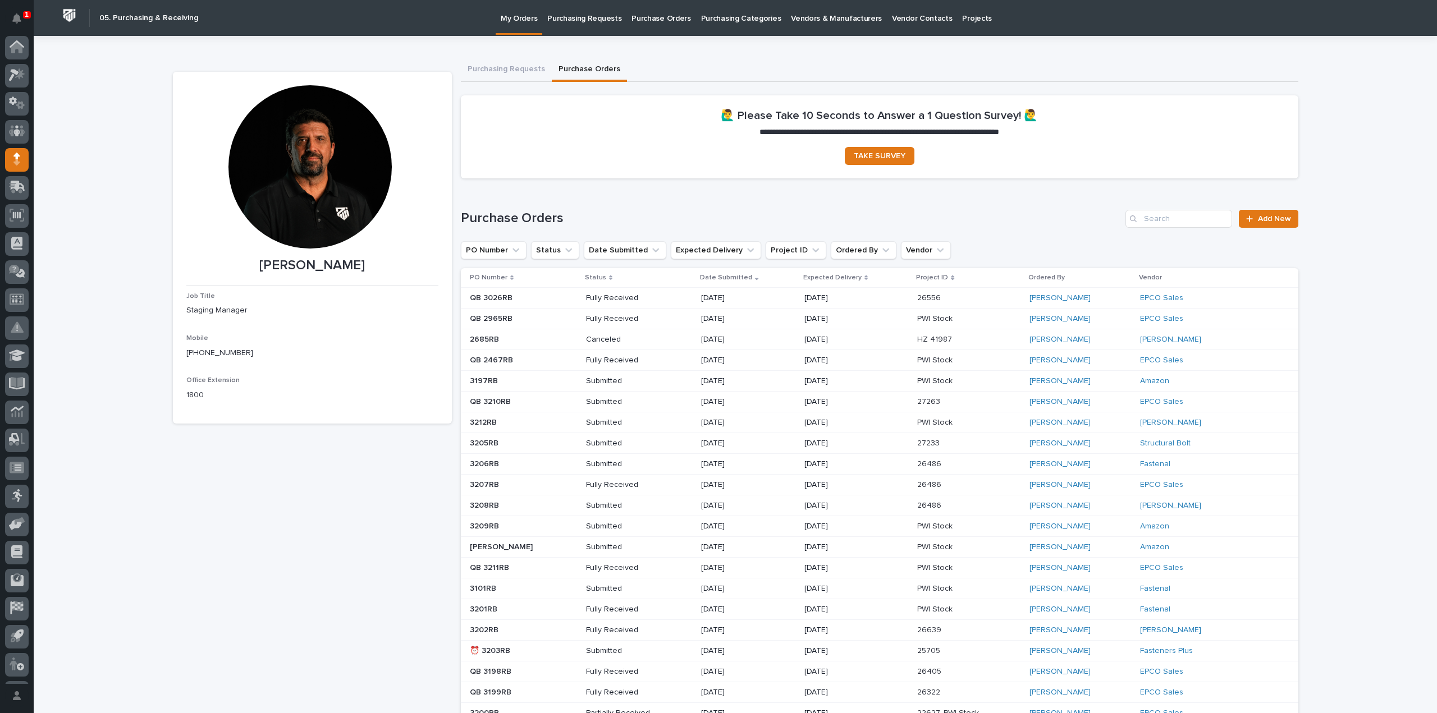
scroll to position [25, 0]
click at [1388, 218] on div "**********" at bounding box center [735, 521] width 1403 height 971
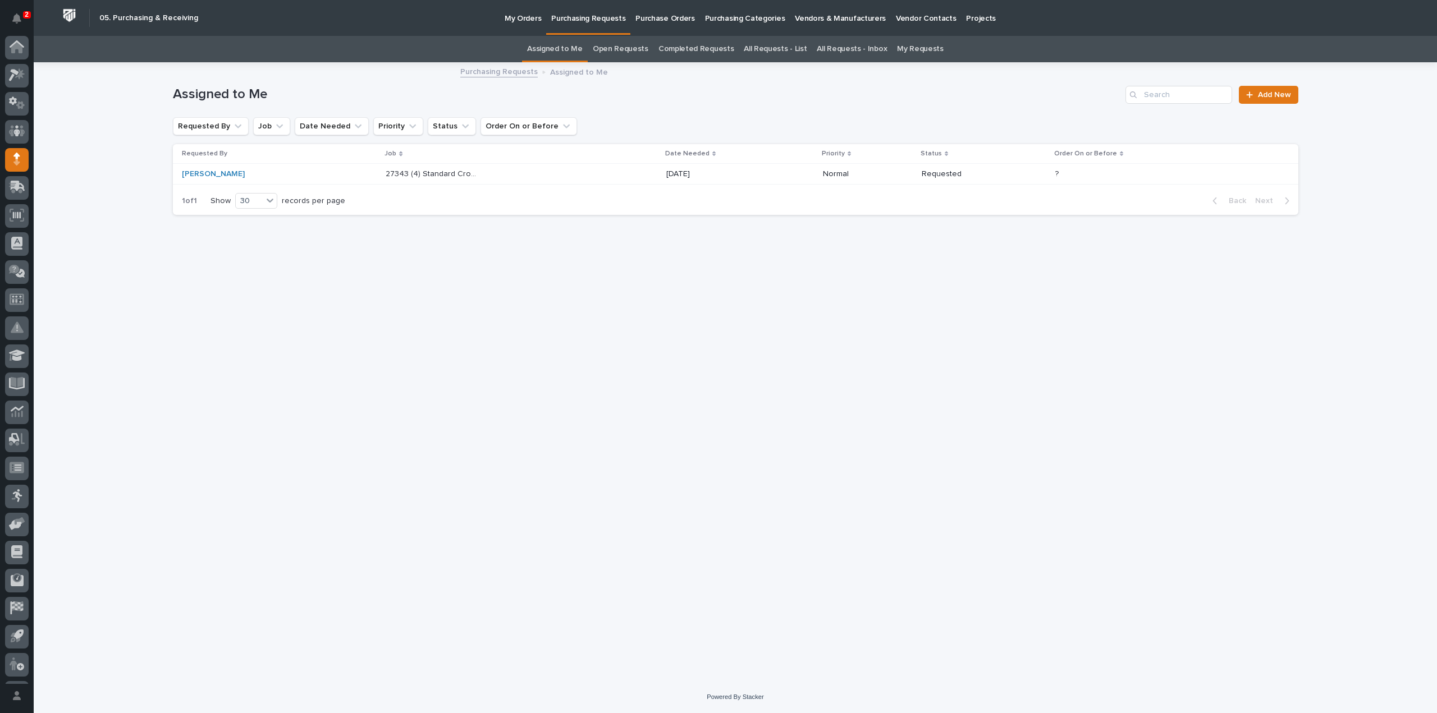
scroll to position [25, 0]
click at [386, 179] on p "27343 (4) Standard Crosswalks" at bounding box center [434, 173] width 96 height 12
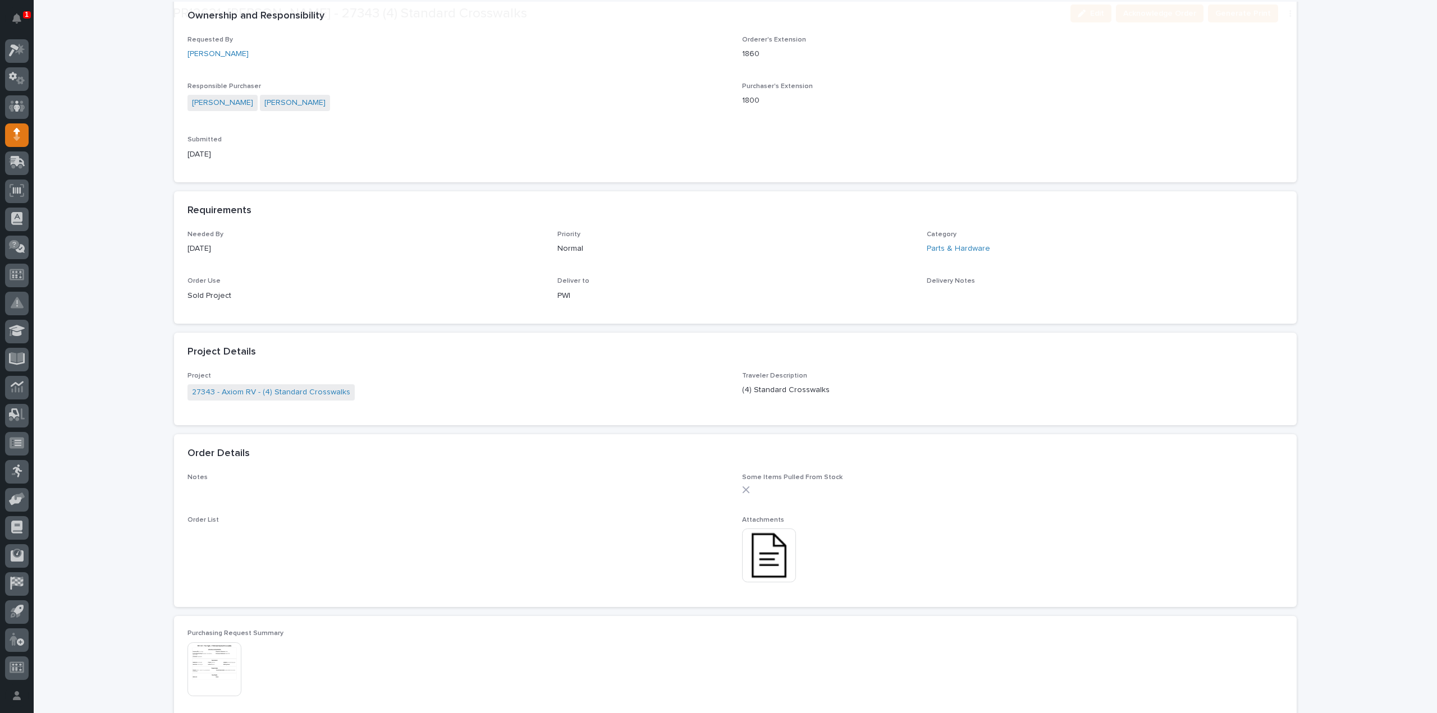
scroll to position [337, 0]
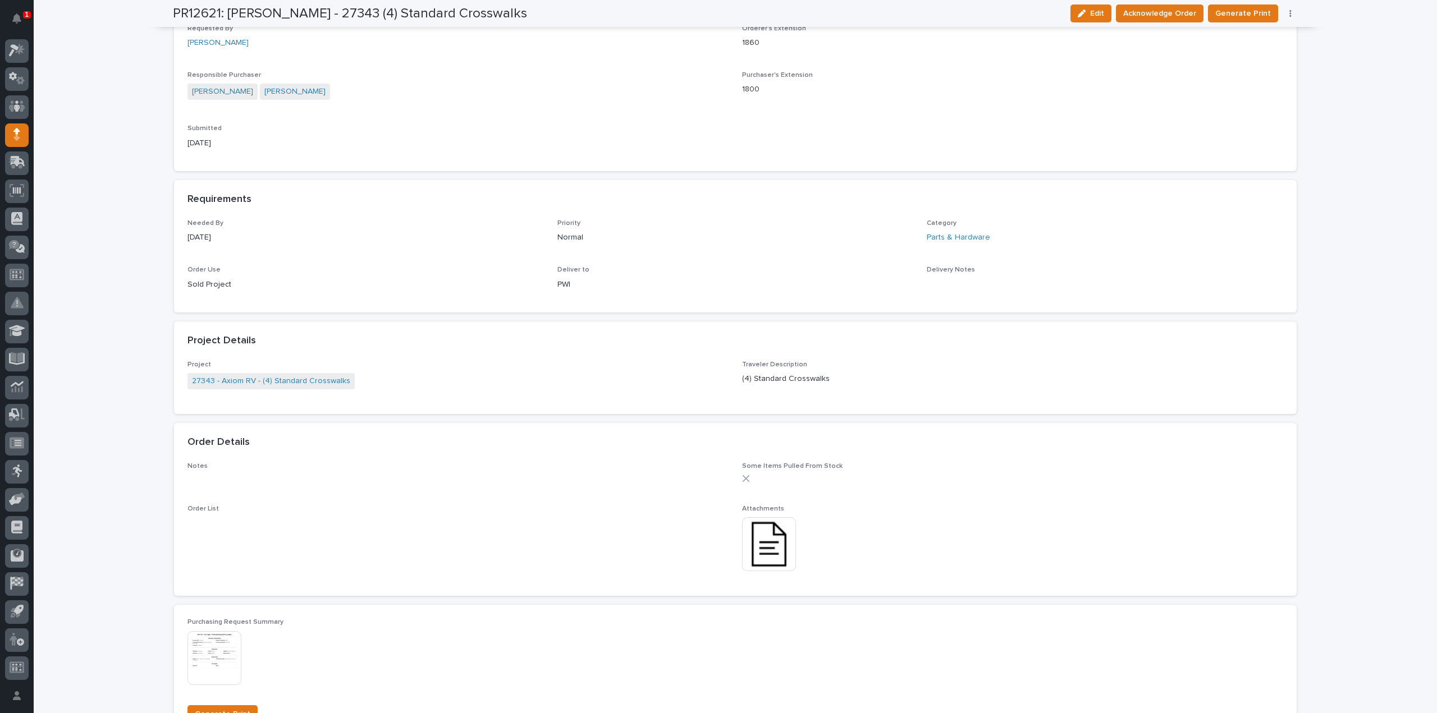
click at [777, 553] on img at bounding box center [769, 545] width 54 height 54
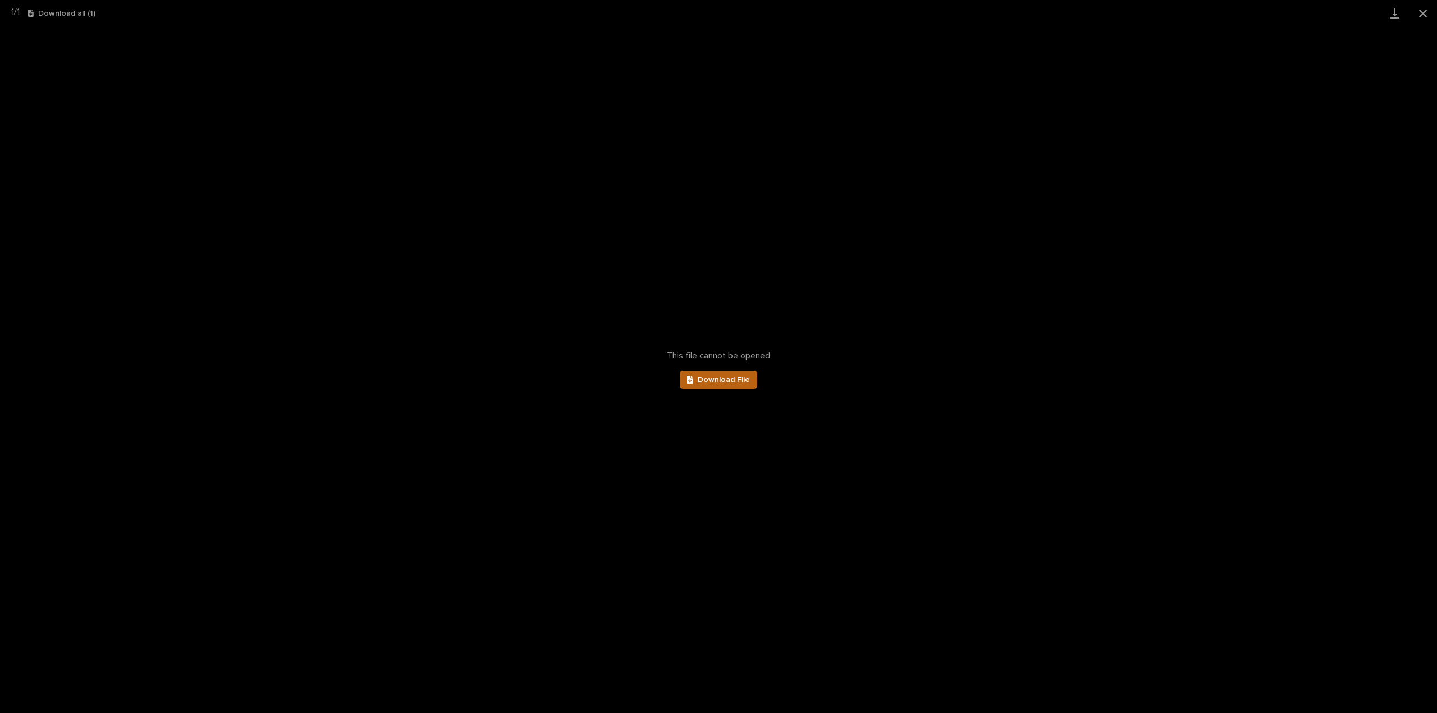
click at [718, 385] on link "Download File" at bounding box center [718, 380] width 77 height 18
click at [1425, 13] on button "Close gallery" at bounding box center [1423, 13] width 28 height 26
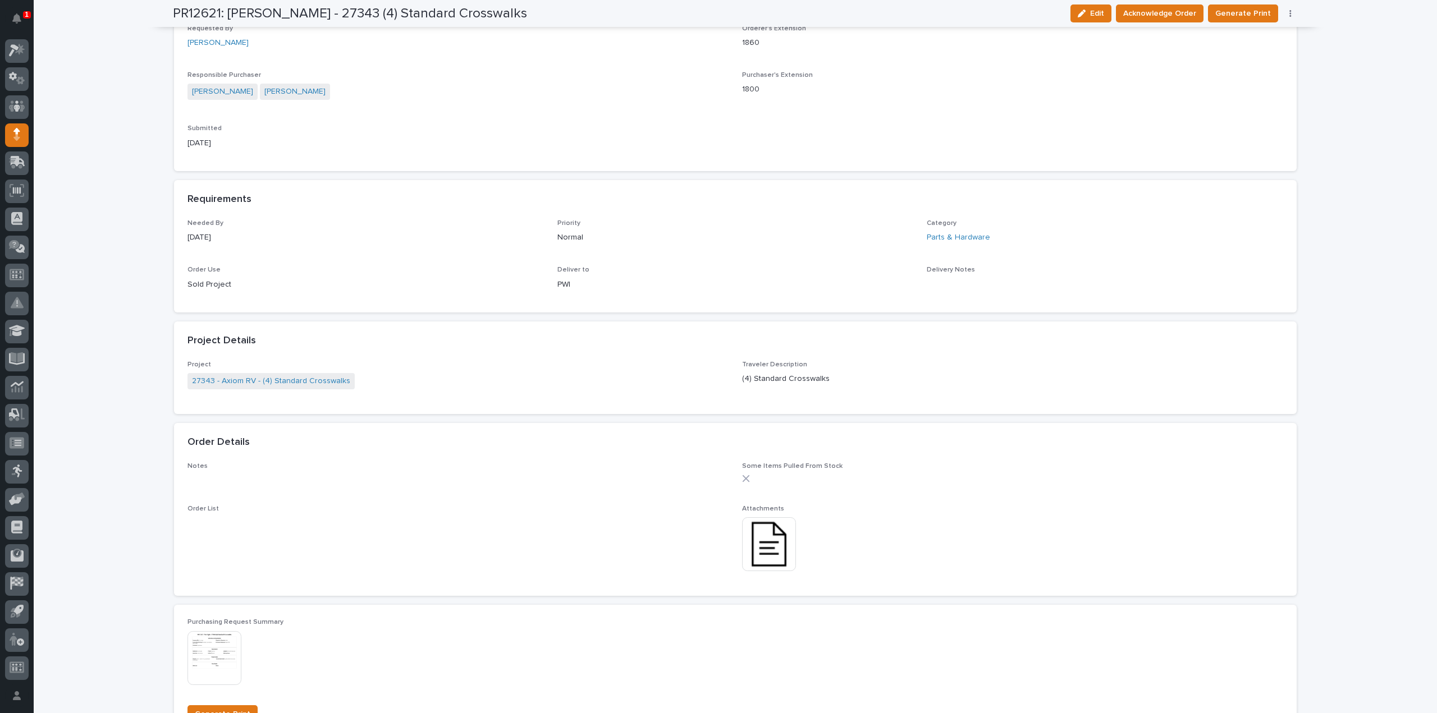
scroll to position [0, 0]
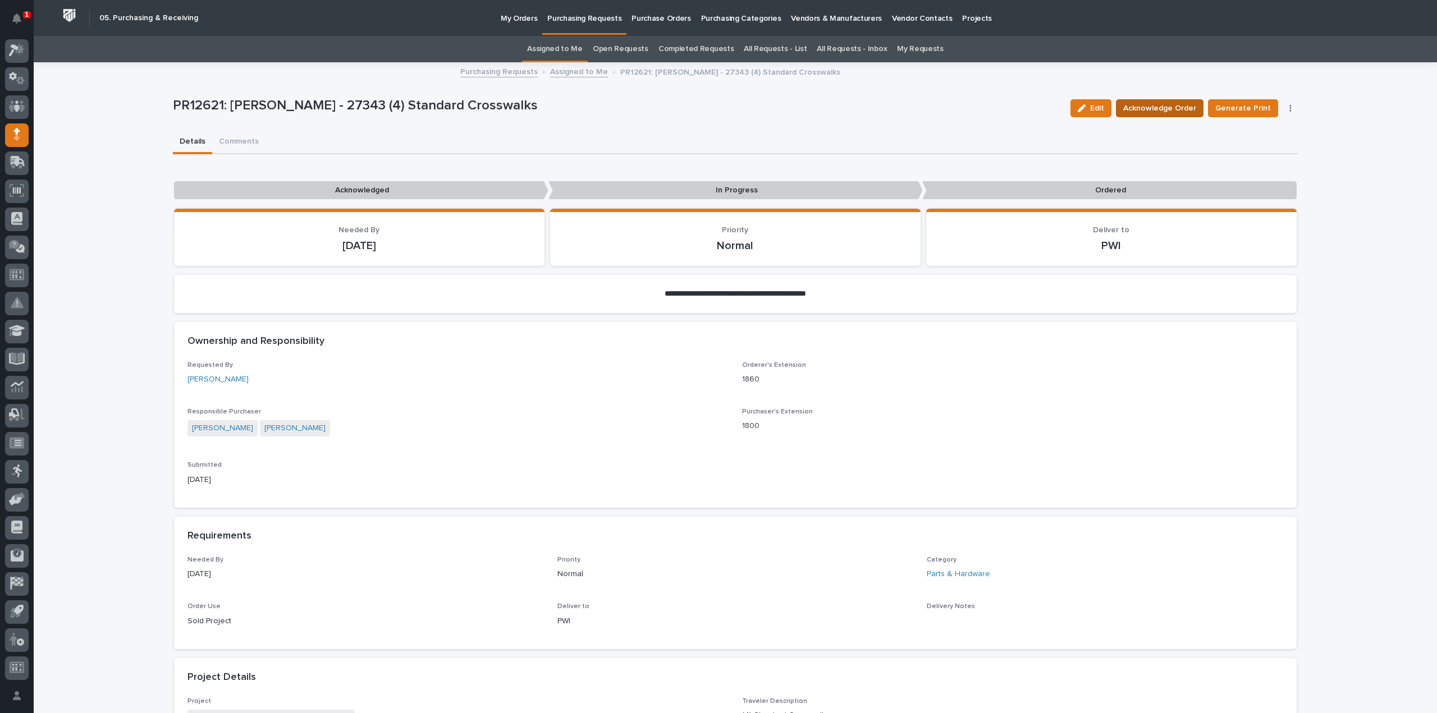
click at [1144, 106] on span "Acknowledge Order" at bounding box center [1159, 108] width 73 height 13
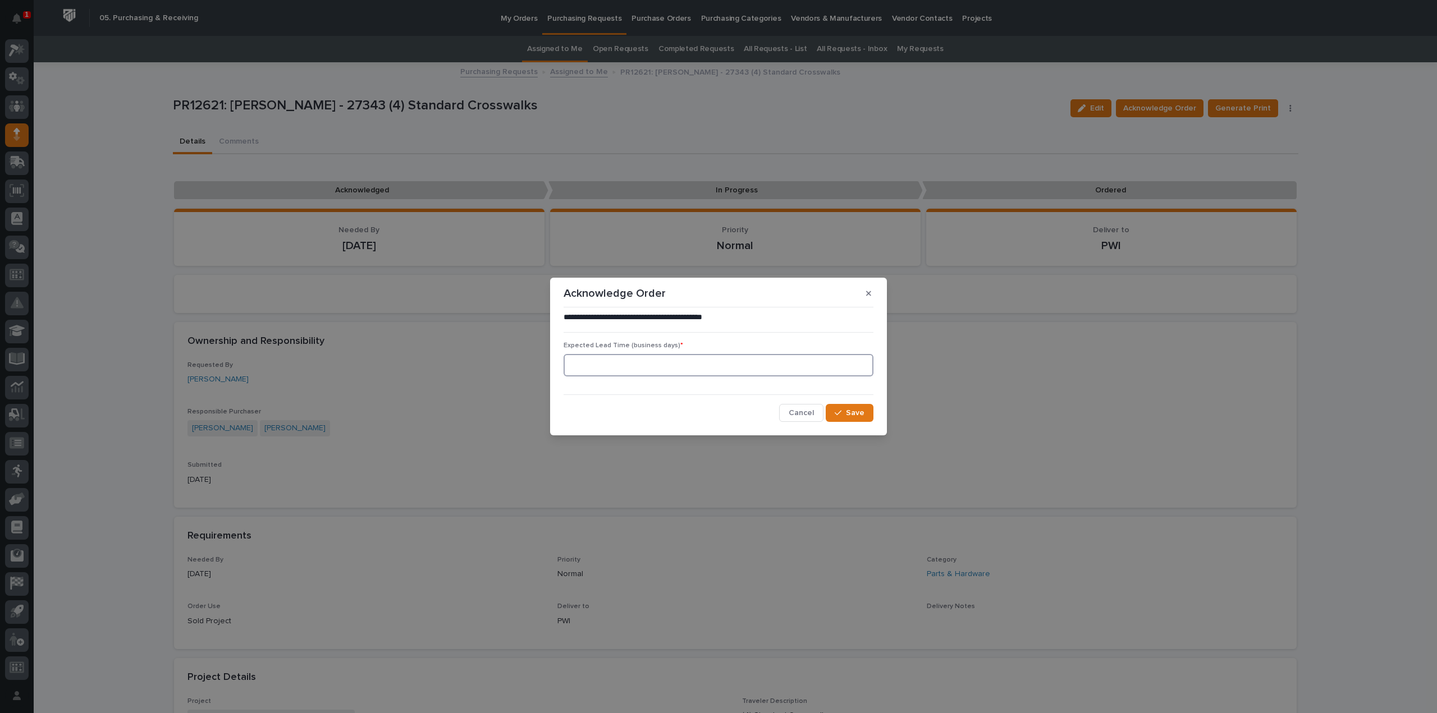
click at [594, 370] on input at bounding box center [719, 365] width 310 height 22
type input "0"
click at [849, 413] on span "Save" at bounding box center [855, 413] width 19 height 10
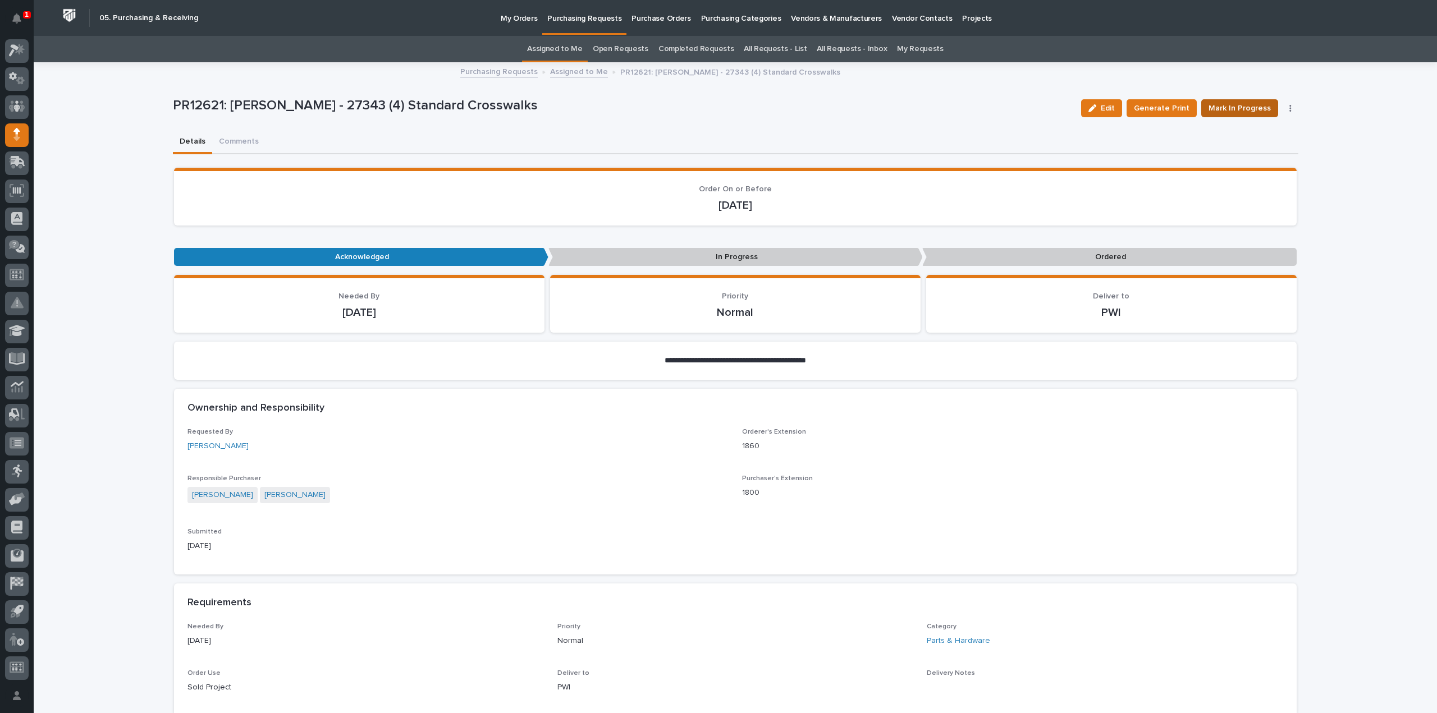
click at [1242, 108] on span "Mark In Progress" at bounding box center [1240, 108] width 62 height 13
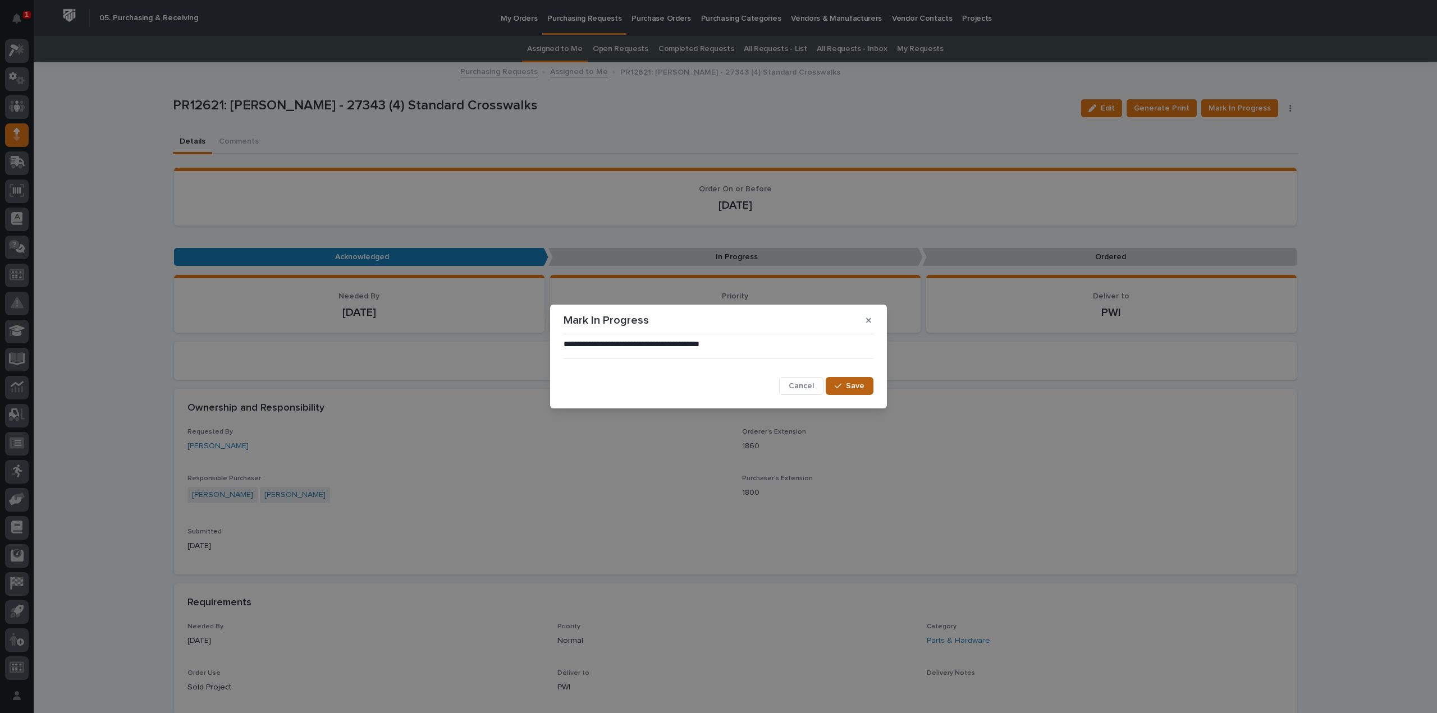
click at [844, 386] on div "button" at bounding box center [840, 386] width 11 height 8
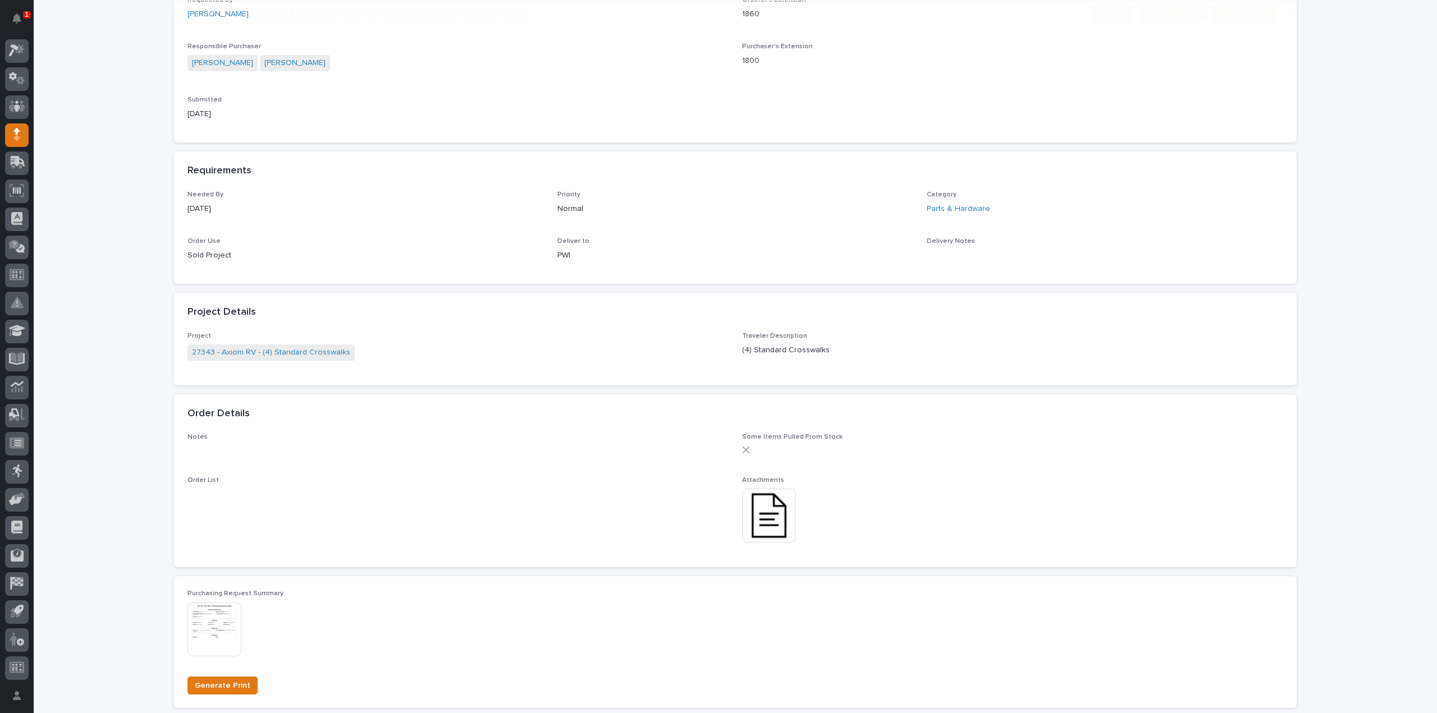
scroll to position [449, 0]
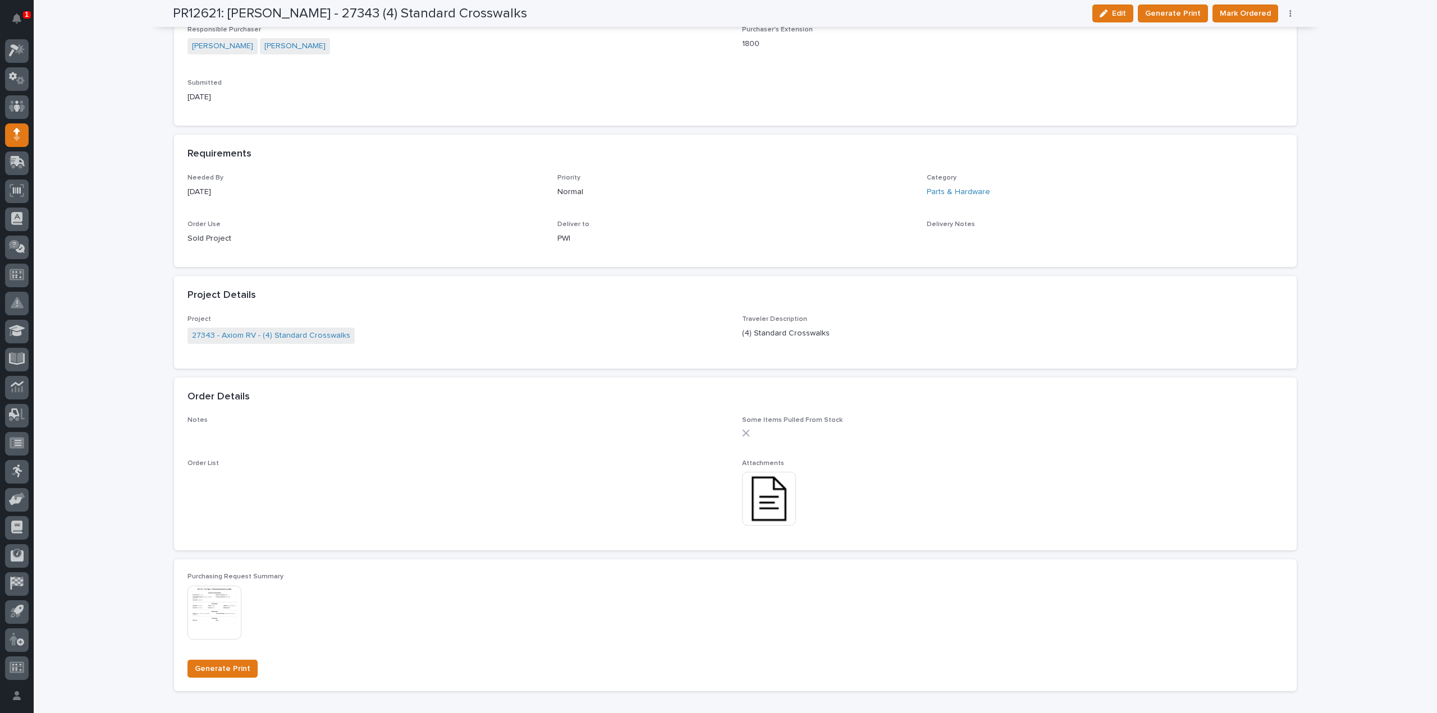
click at [765, 495] on img at bounding box center [769, 499] width 54 height 54
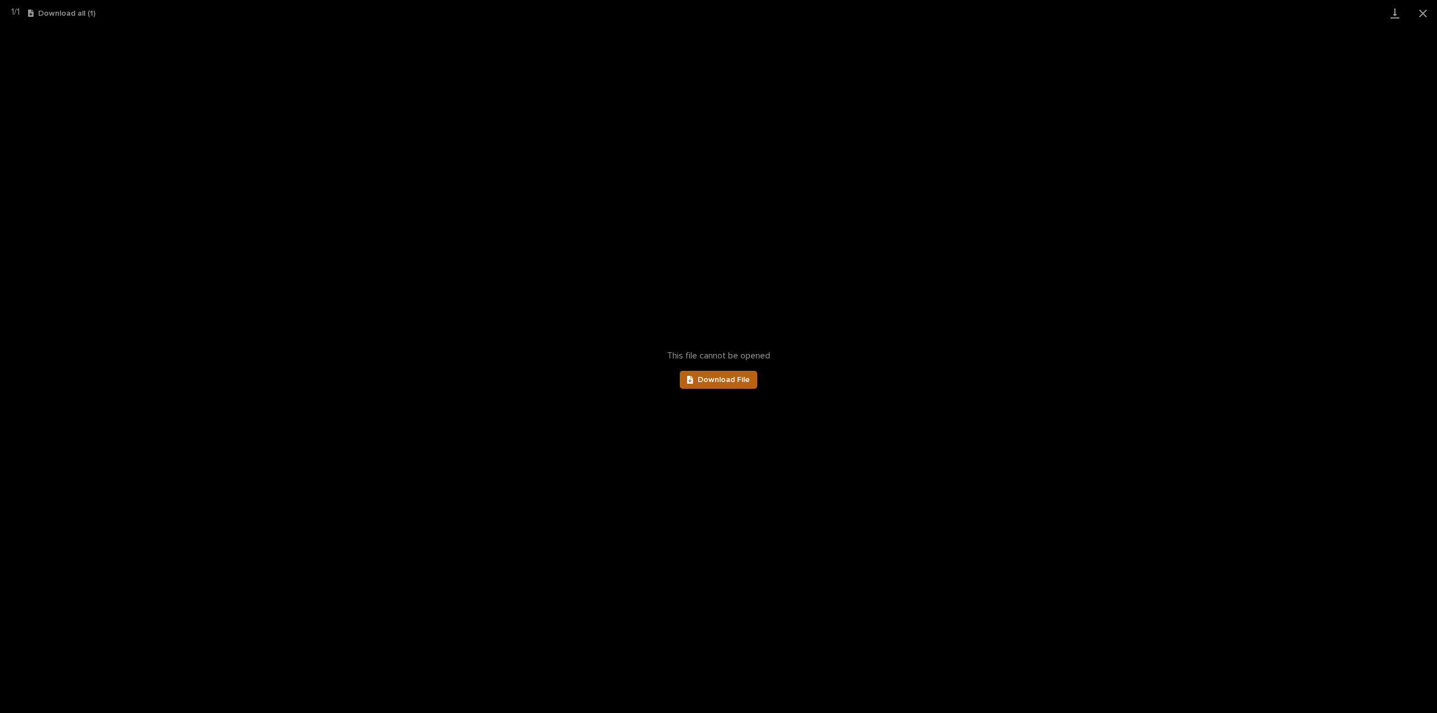
click at [711, 380] on span "Download File" at bounding box center [724, 380] width 52 height 8
click at [1425, 11] on button "Close gallery" at bounding box center [1423, 13] width 28 height 26
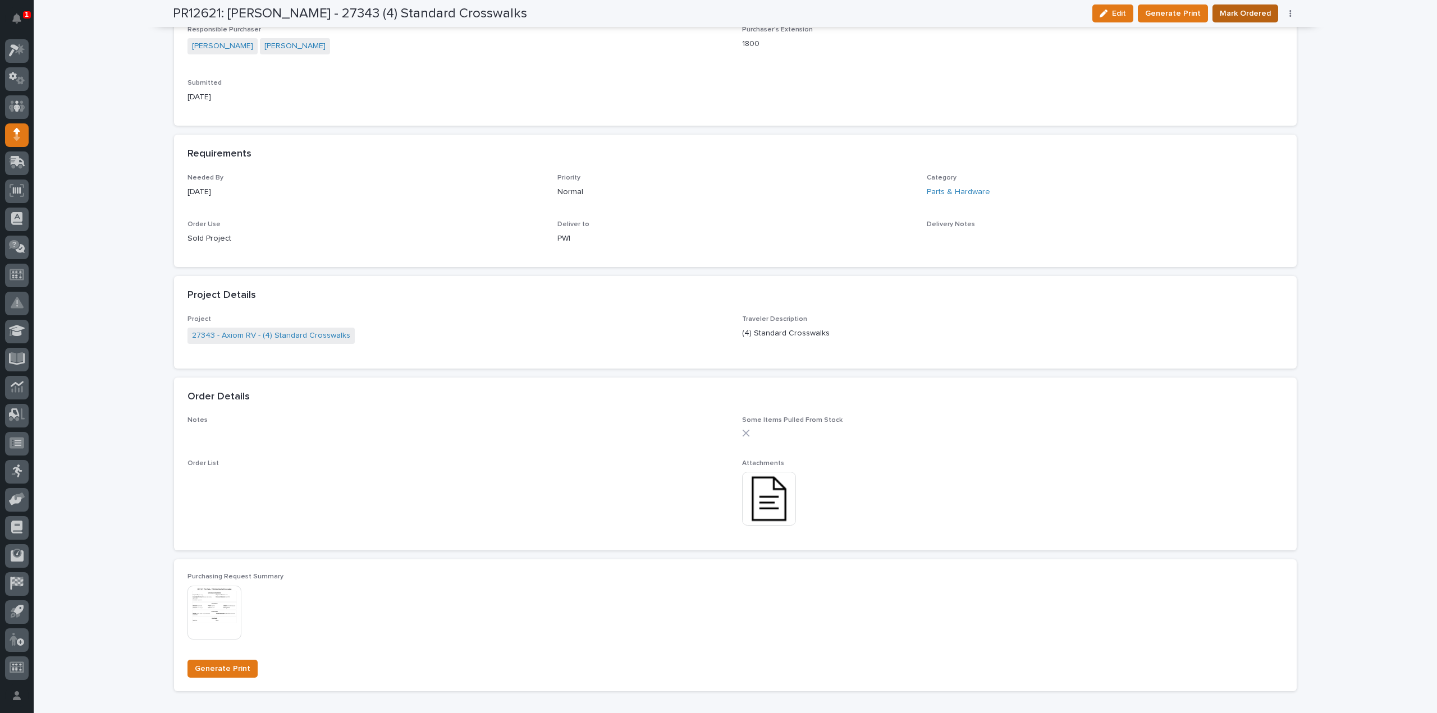
click at [1248, 16] on span "Mark Ordered" at bounding box center [1245, 13] width 51 height 13
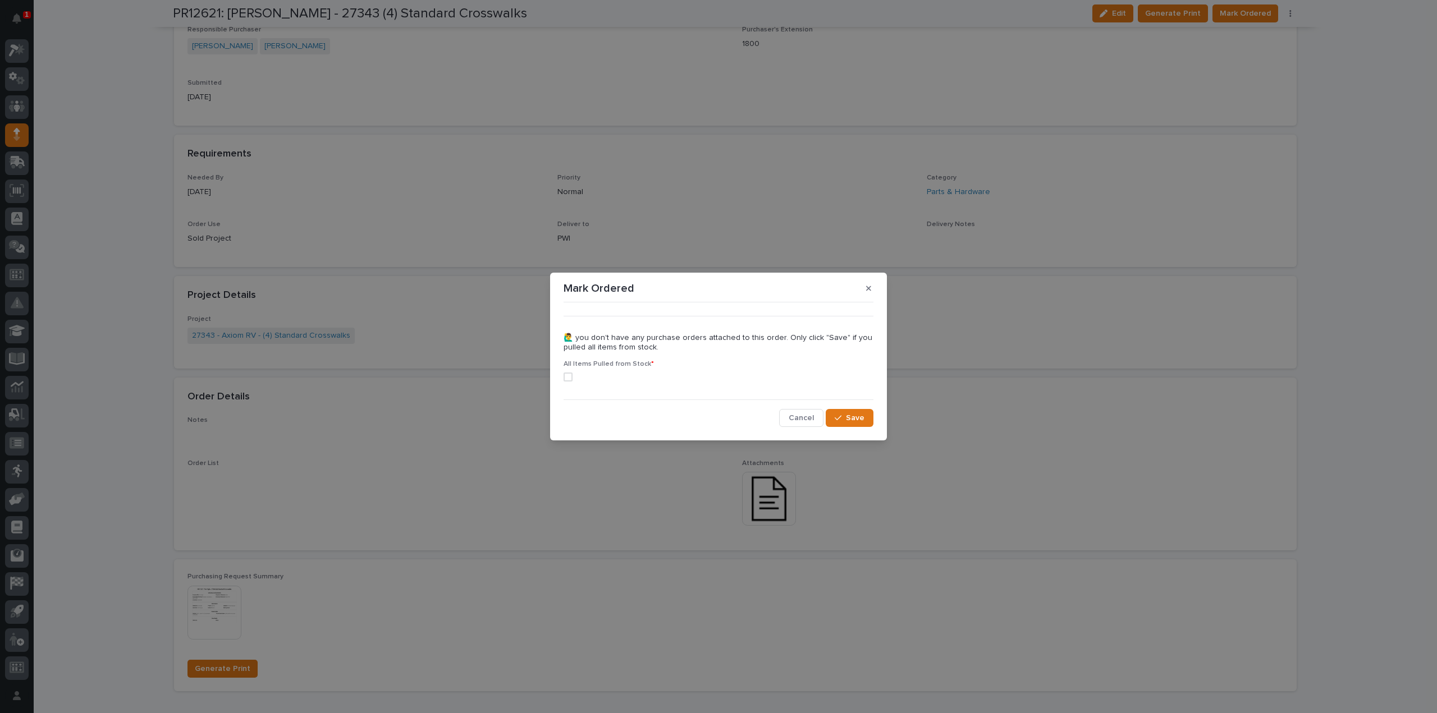
click at [570, 381] on span at bounding box center [568, 377] width 9 height 9
click at [840, 415] on icon "button" at bounding box center [838, 418] width 7 height 8
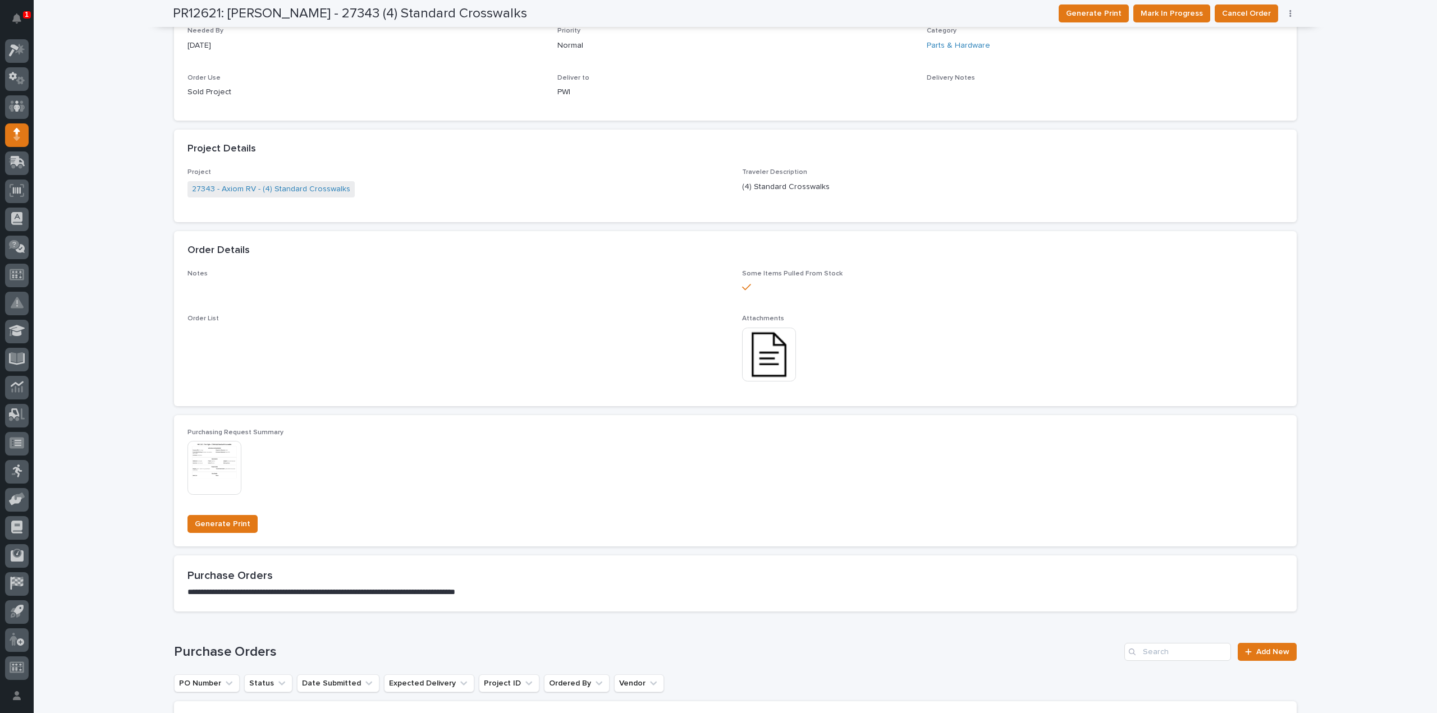
scroll to position [0, 0]
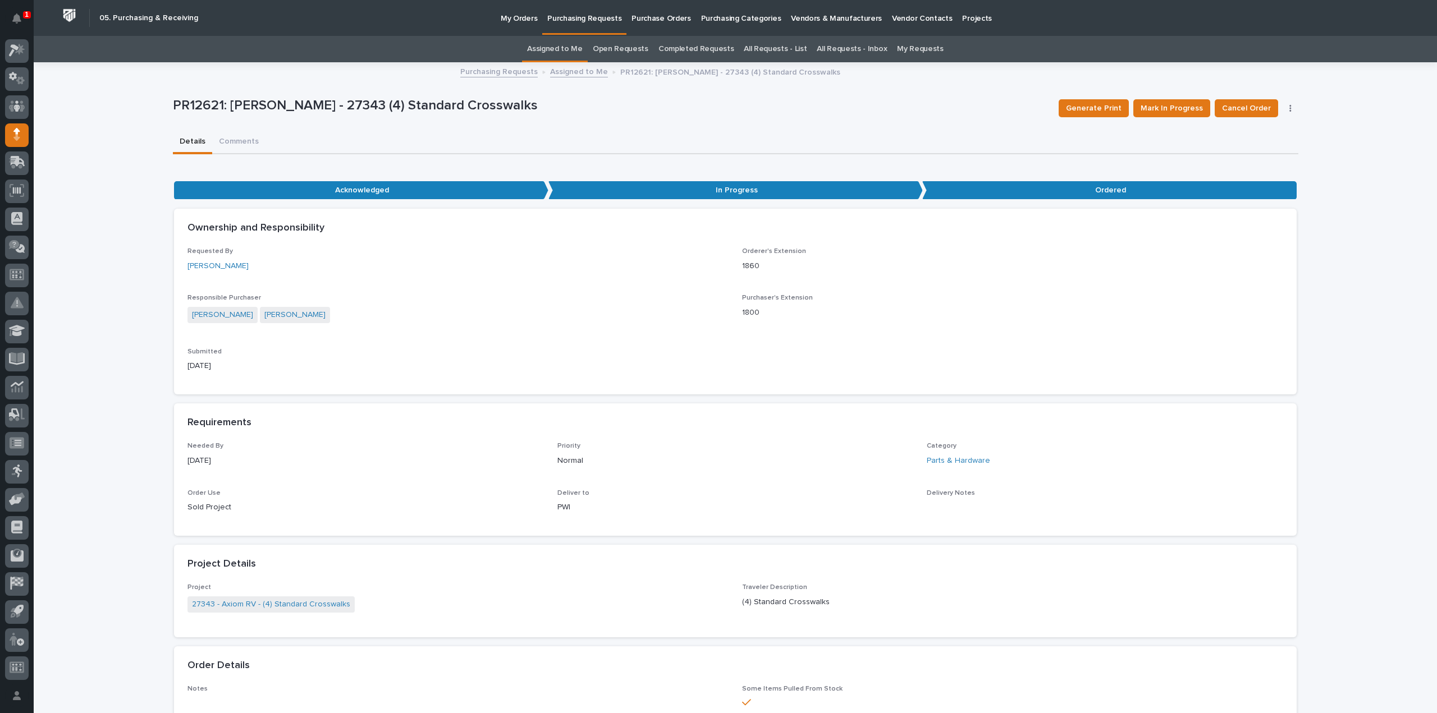
click at [567, 53] on link "Assigned to Me" at bounding box center [555, 49] width 56 height 26
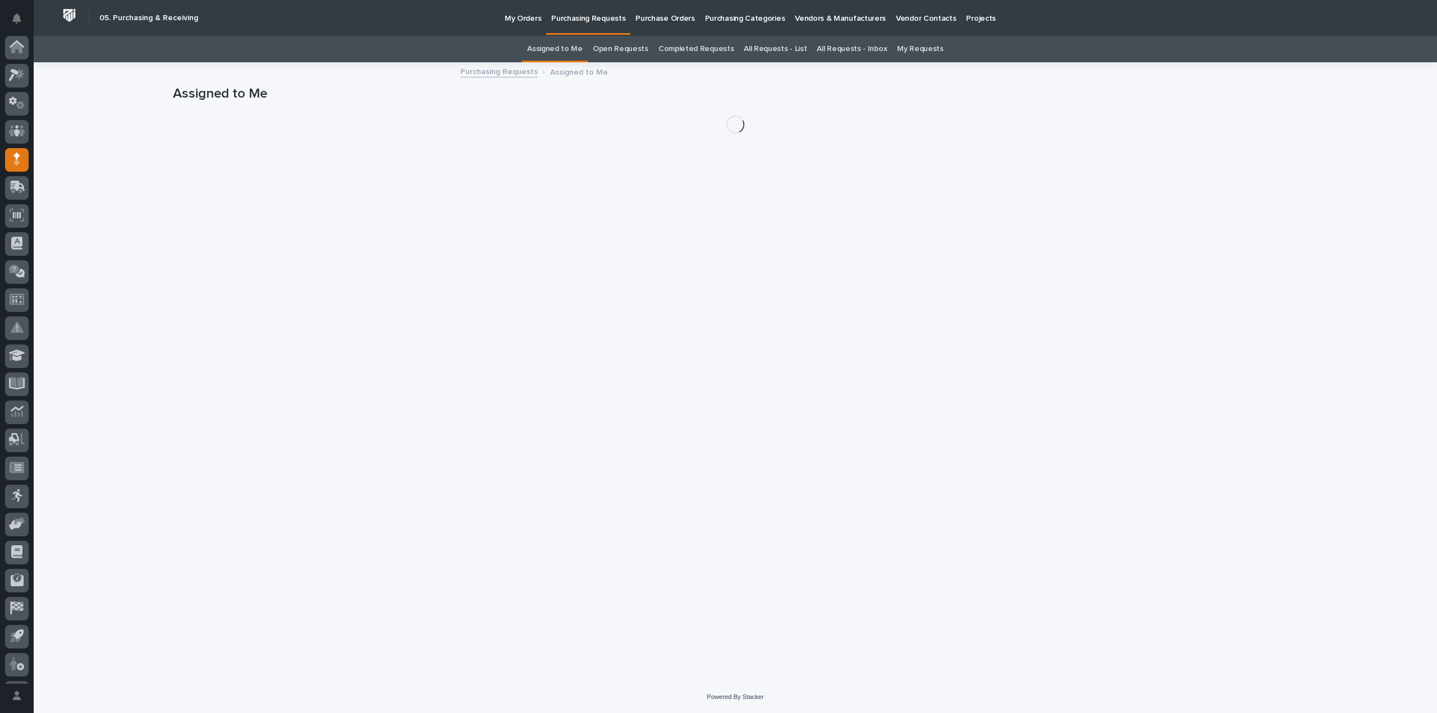
scroll to position [25, 0]
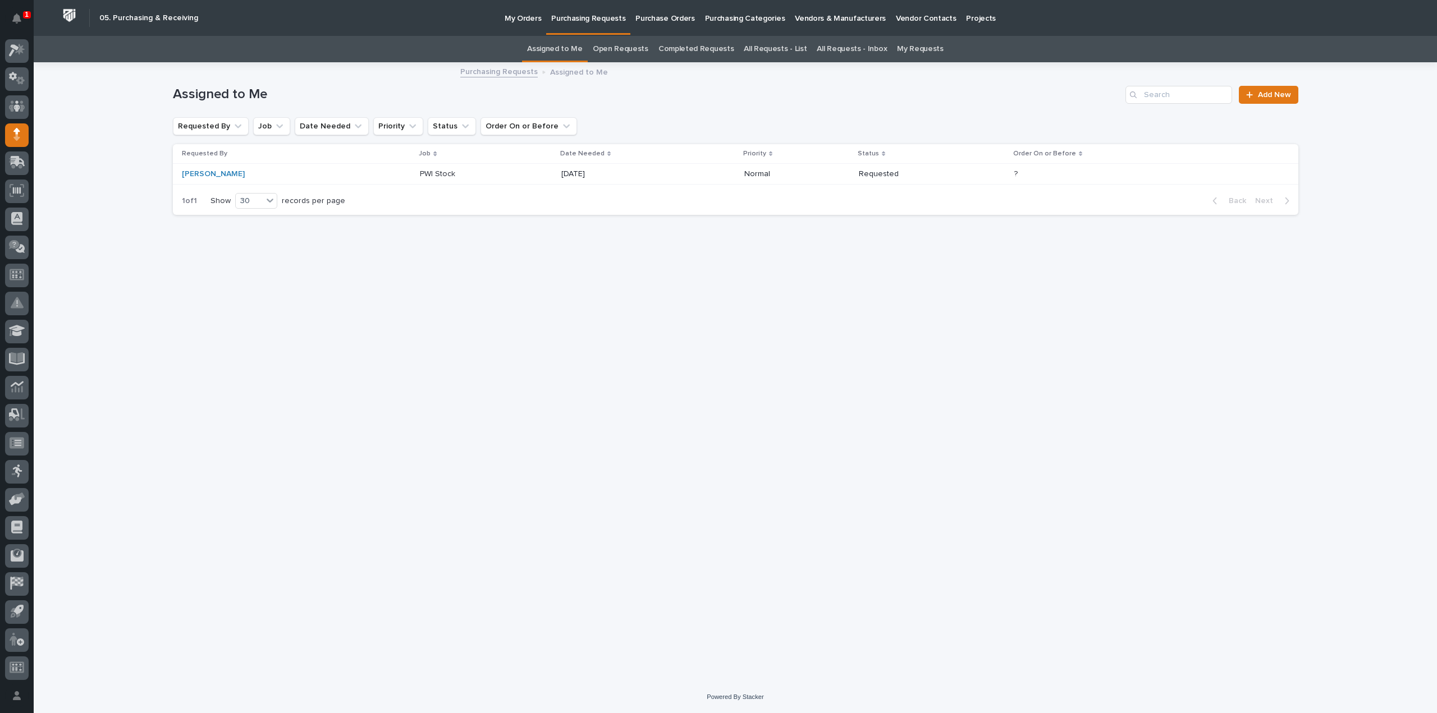
click at [442, 180] on div "PWI Stock PWI Stock" at bounding box center [486, 174] width 132 height 19
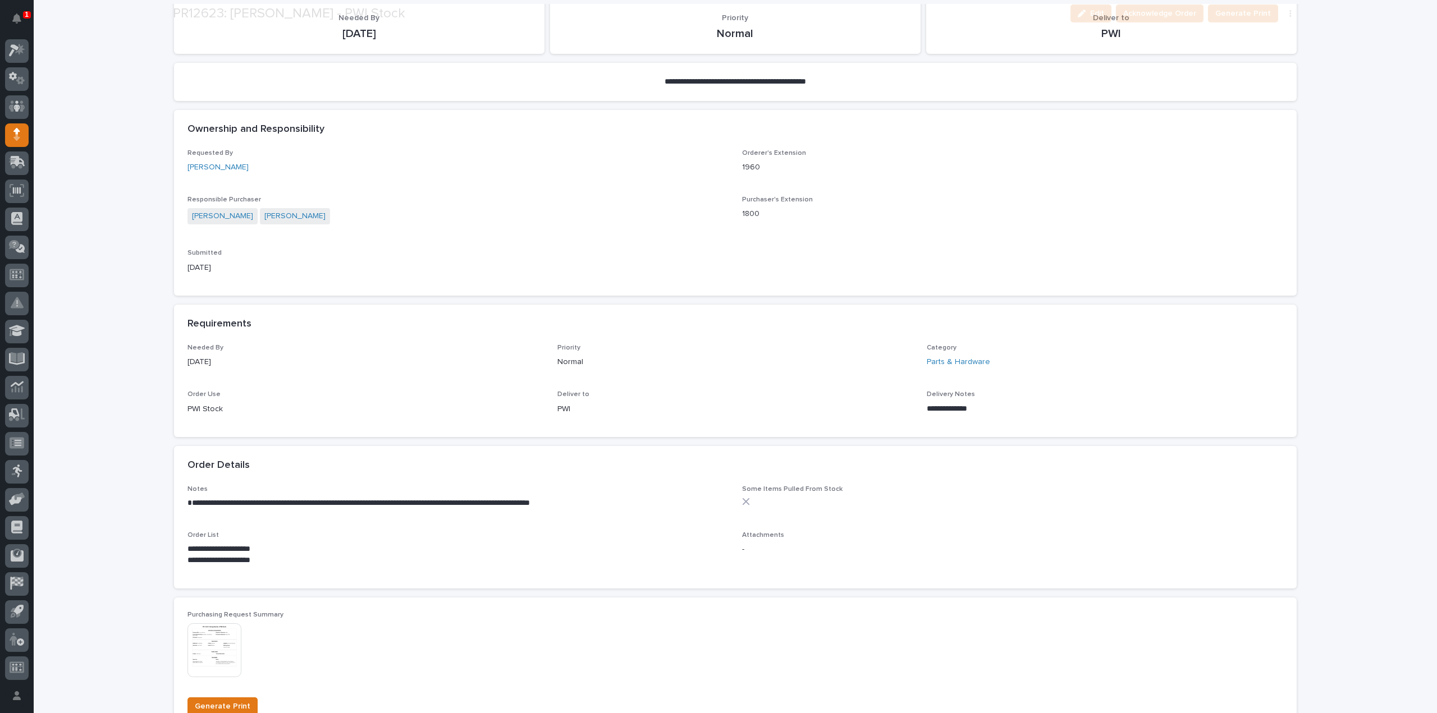
scroll to position [337, 0]
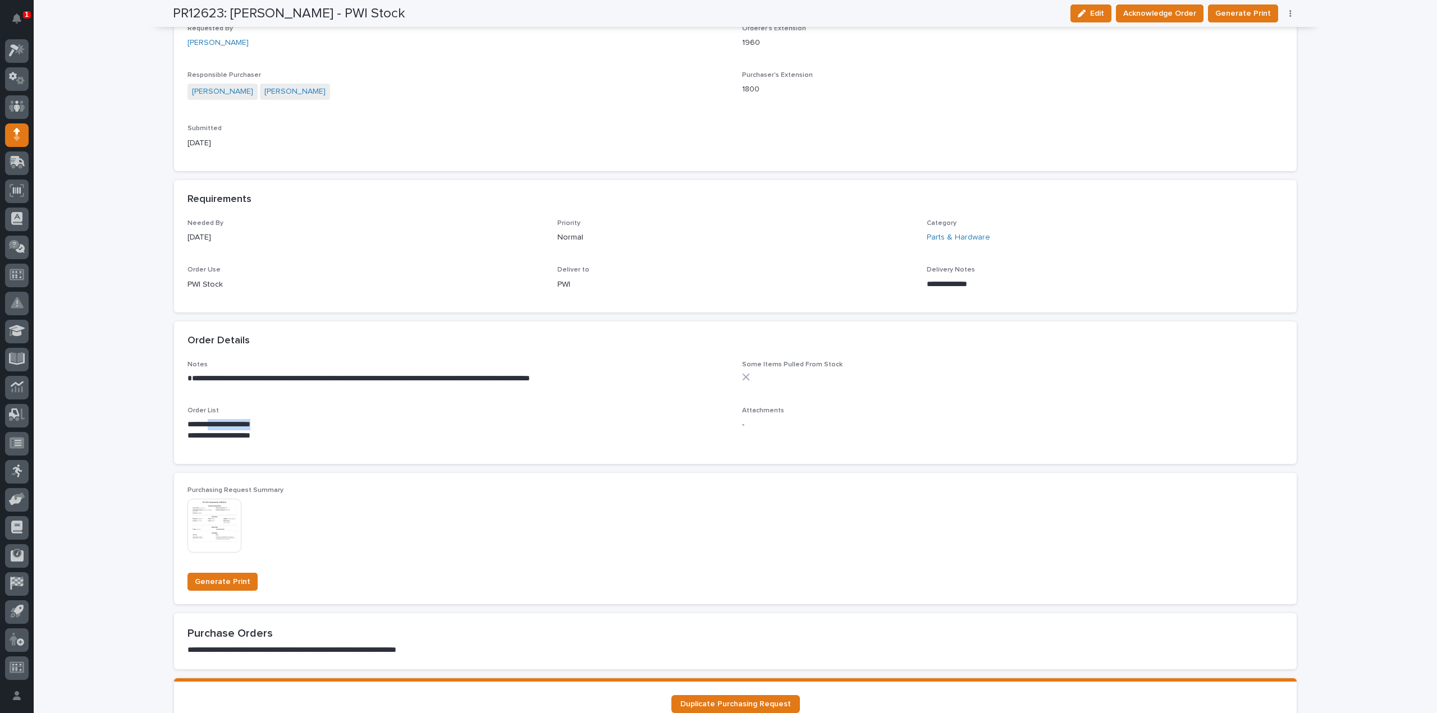
drag, startPoint x: 205, startPoint y: 423, endPoint x: 266, endPoint y: 425, distance: 61.2
click at [266, 425] on p "**********" at bounding box center [457, 424] width 541 height 11
copy p "**********"
click at [498, 539] on div "This file cannot be opened Download File" at bounding box center [365, 527] width 356 height 56
drag, startPoint x: 204, startPoint y: 424, endPoint x: 264, endPoint y: 424, distance: 60.1
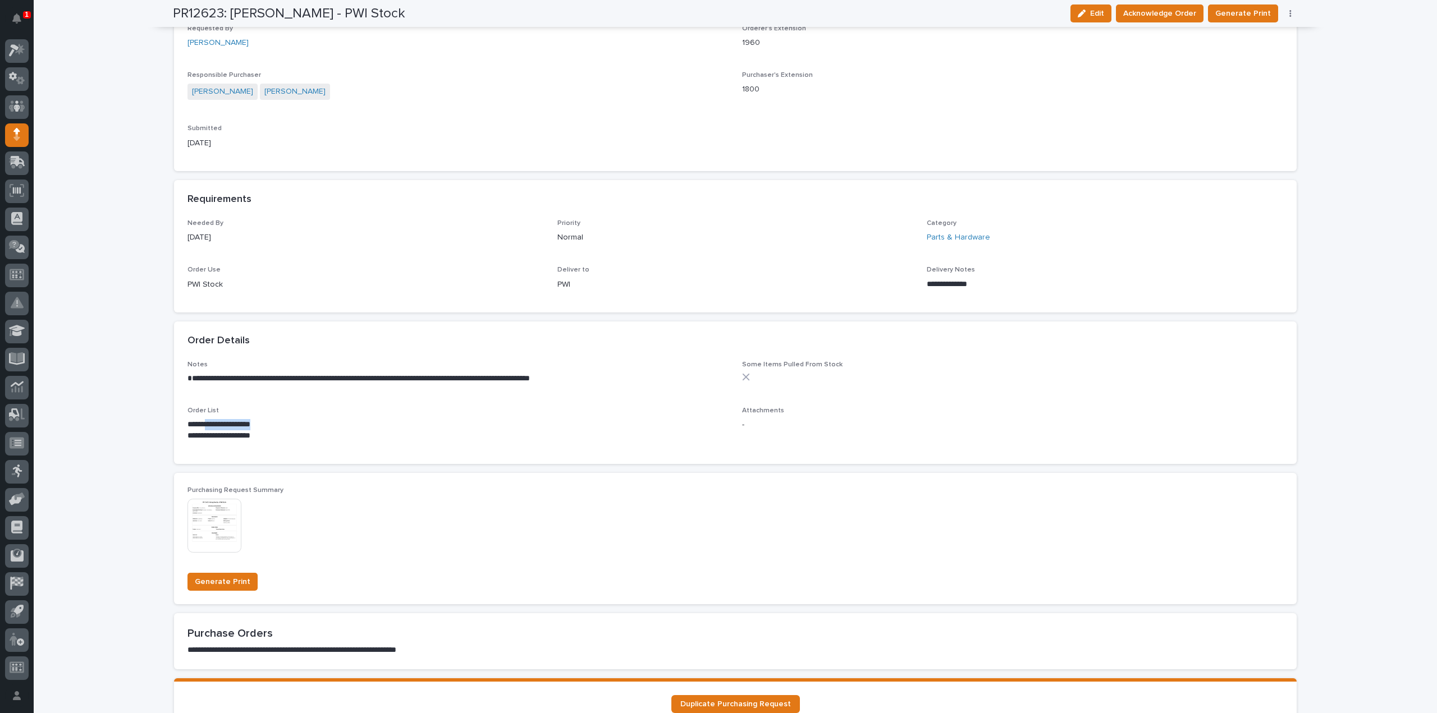
click at [264, 424] on p "**********" at bounding box center [457, 424] width 541 height 11
copy p "**********"
click at [1346, 158] on div "**********" at bounding box center [735, 259] width 1403 height 1065
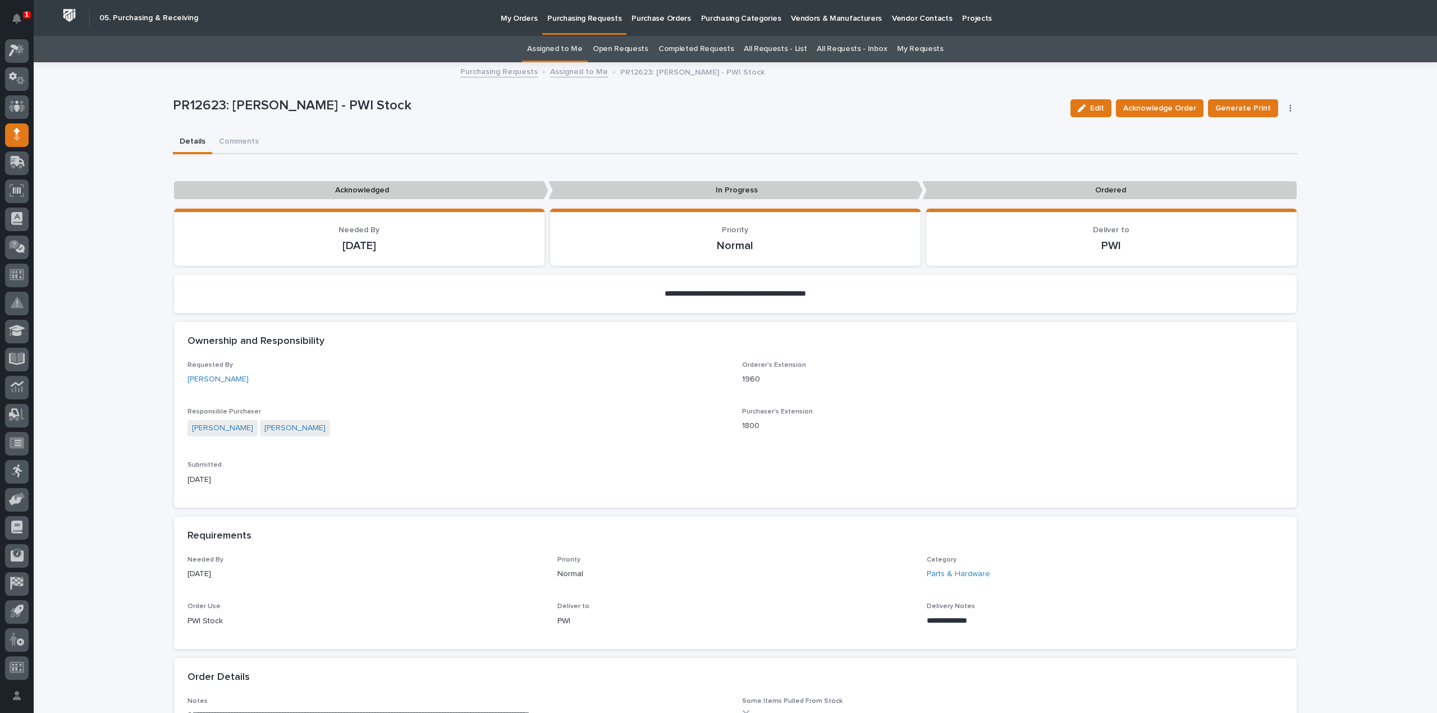
click at [117, 524] on div "**********" at bounding box center [735, 595] width 1403 height 1065
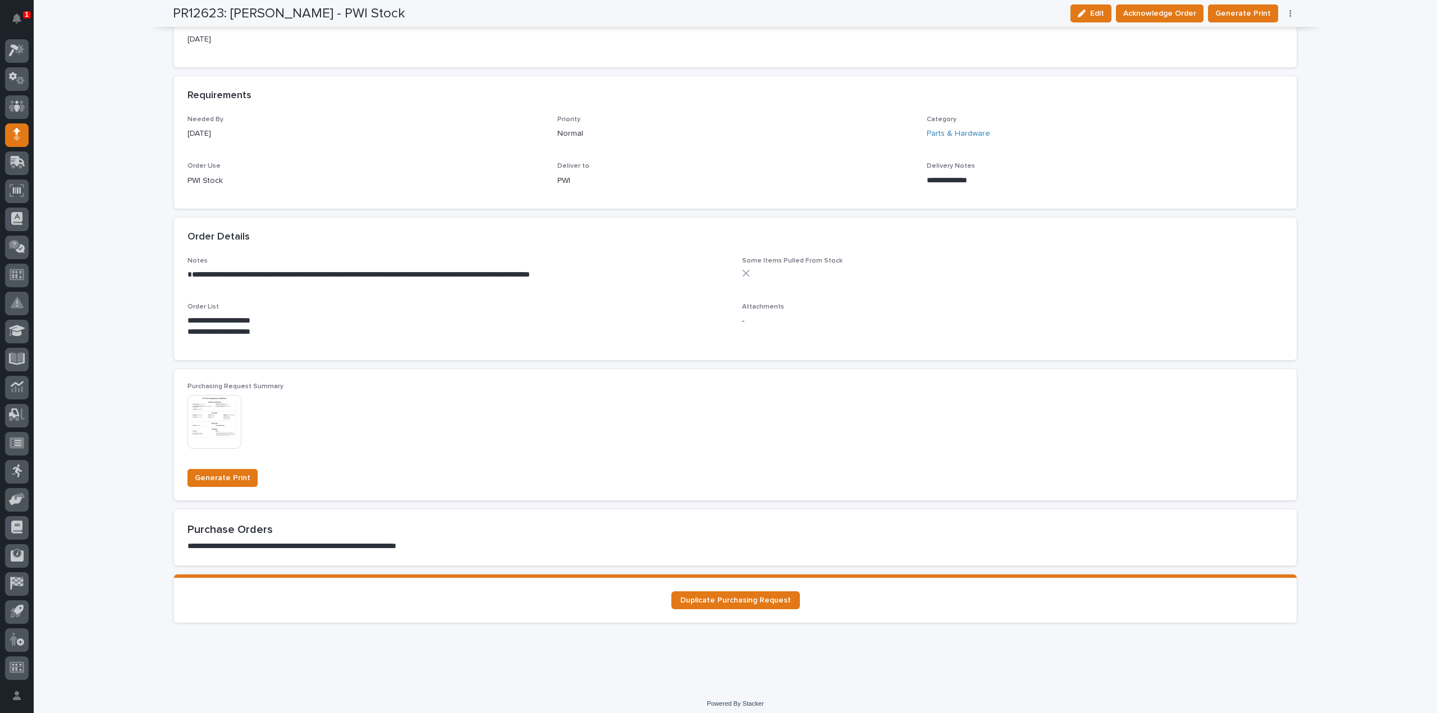
scroll to position [447, 0]
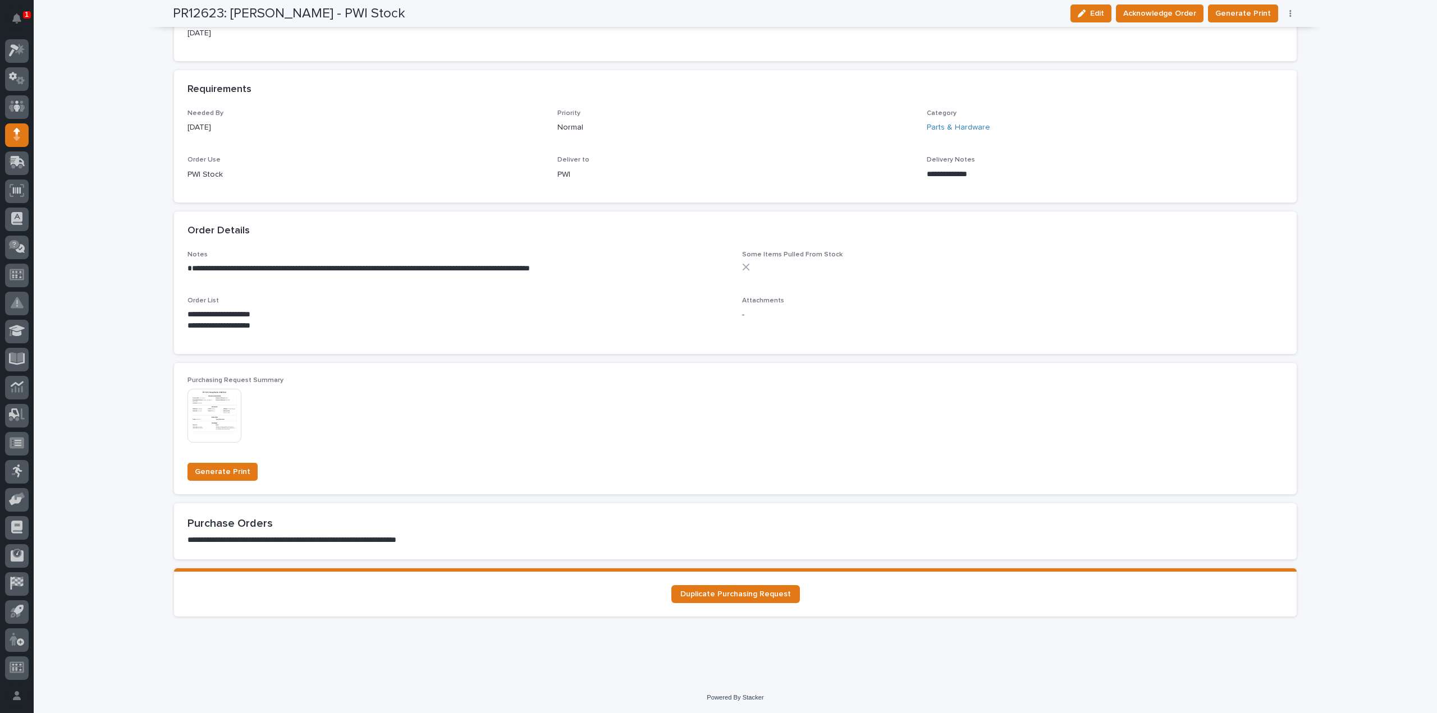
click at [1391, 67] on div "**********" at bounding box center [735, 149] width 1403 height 1065
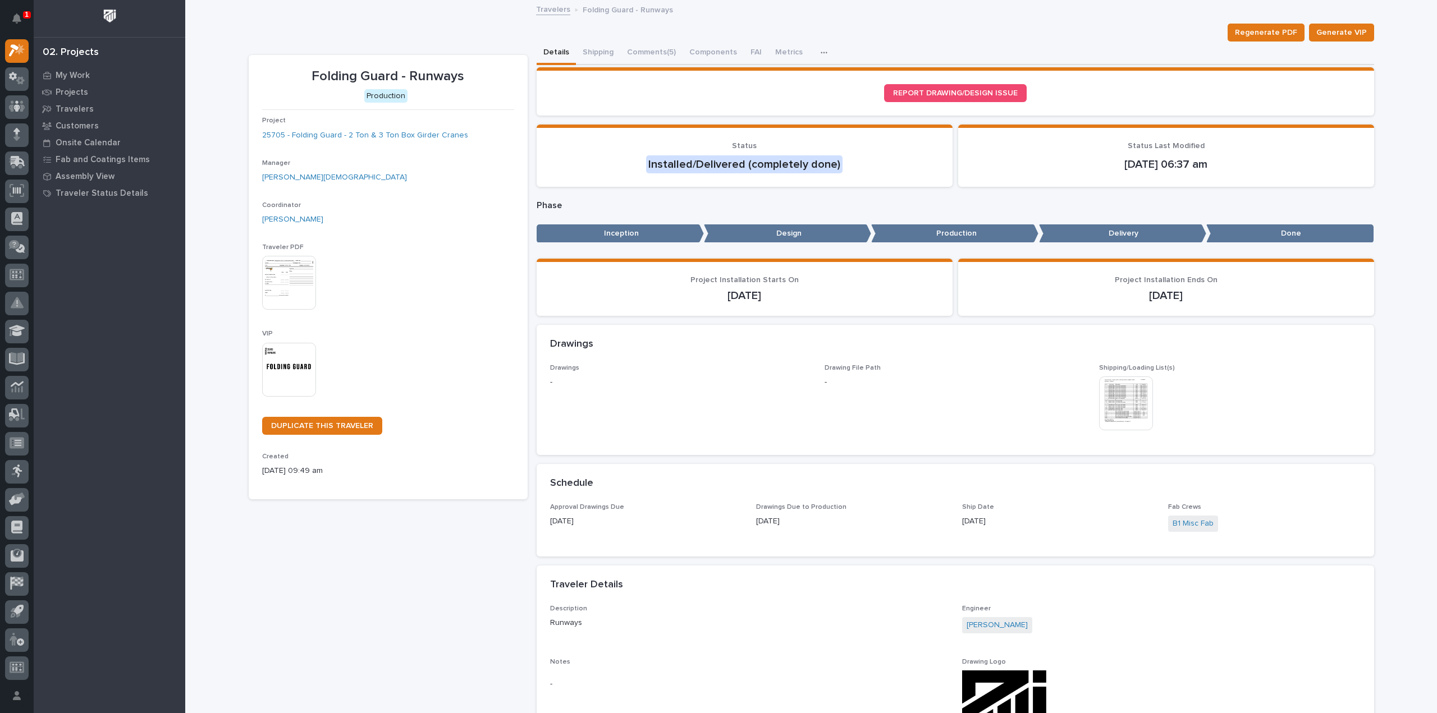
click at [297, 356] on img at bounding box center [289, 370] width 54 height 54
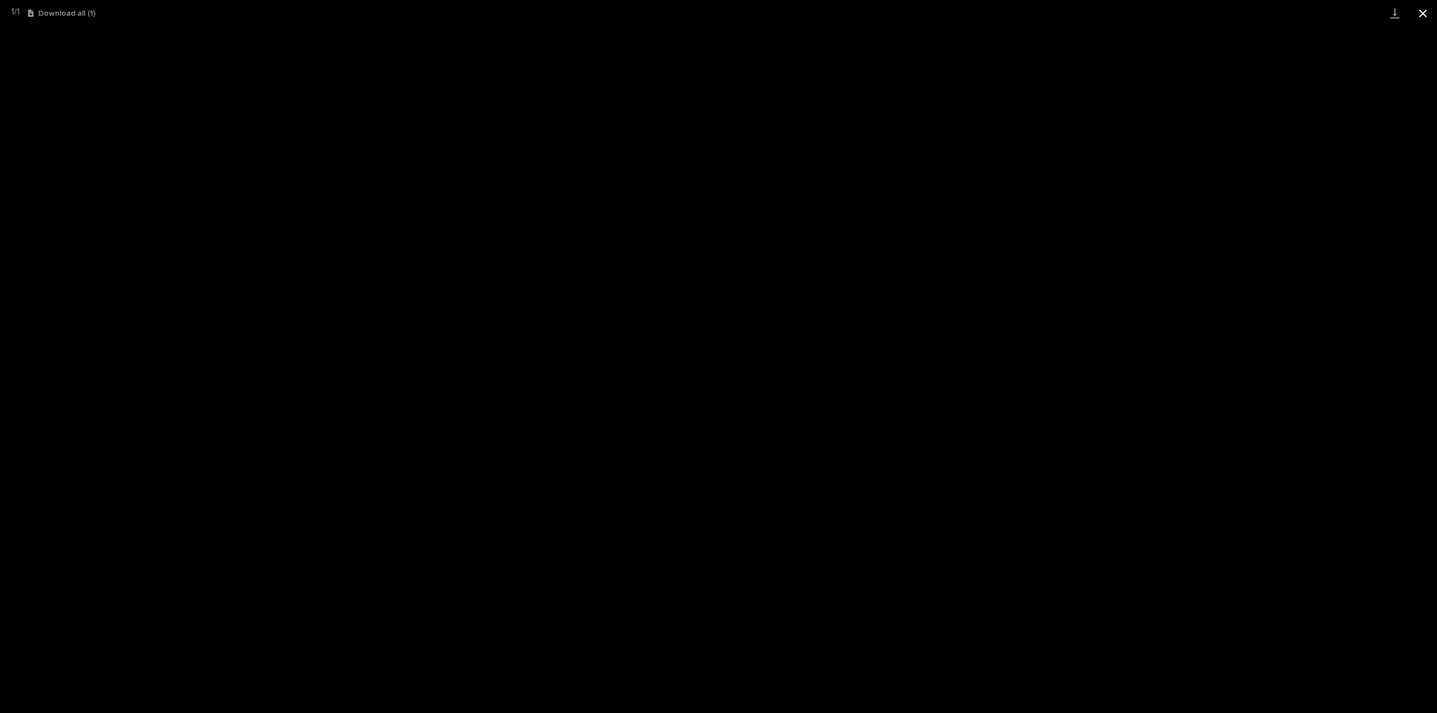
click at [1421, 15] on button "Close gallery" at bounding box center [1423, 13] width 28 height 26
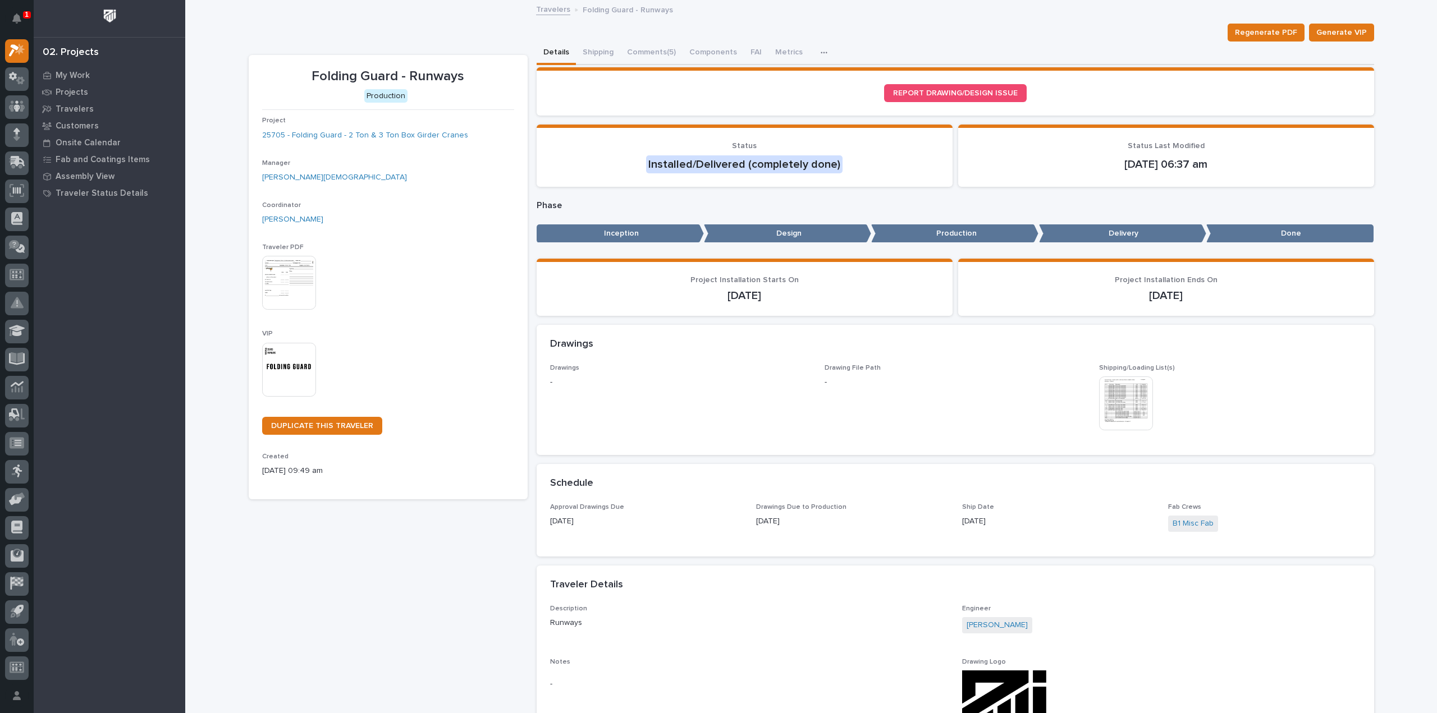
click at [300, 366] on img at bounding box center [289, 370] width 54 height 54
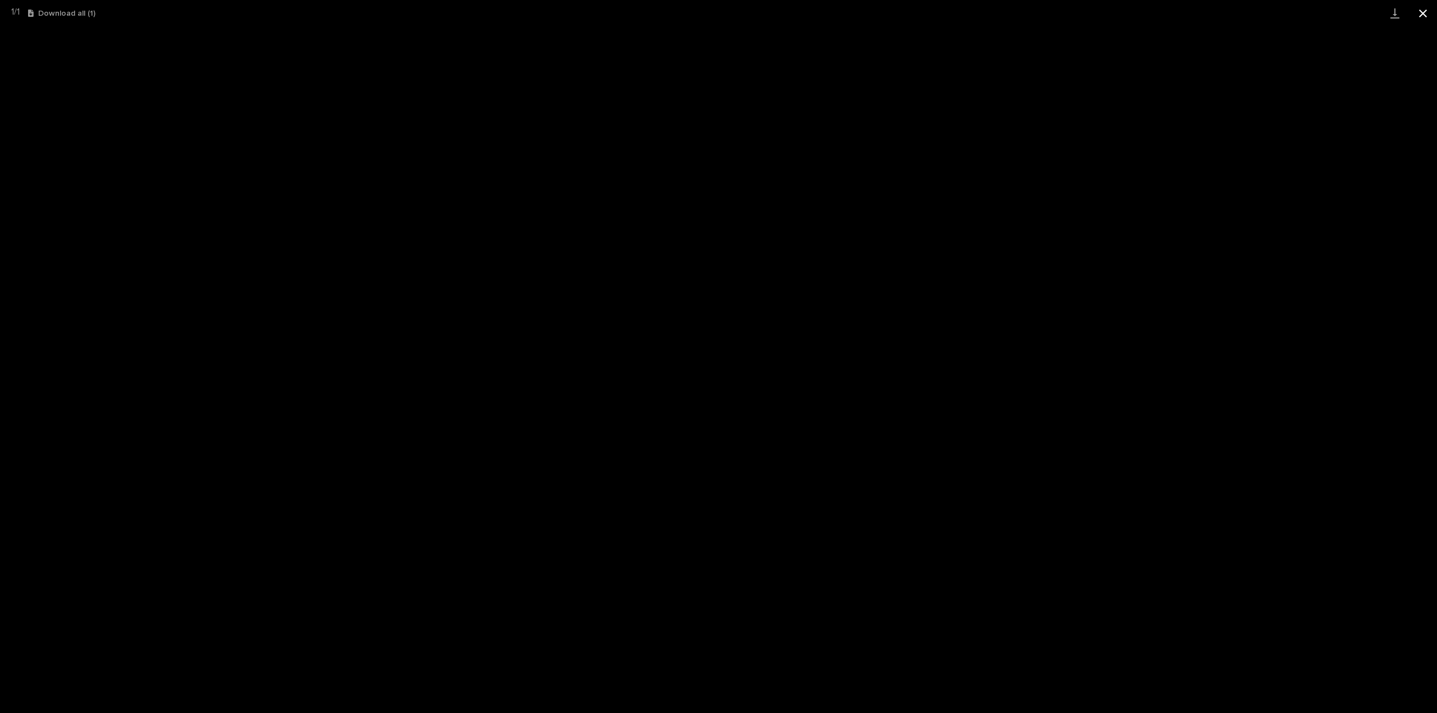
click at [1424, 15] on button "Close gallery" at bounding box center [1423, 13] width 28 height 26
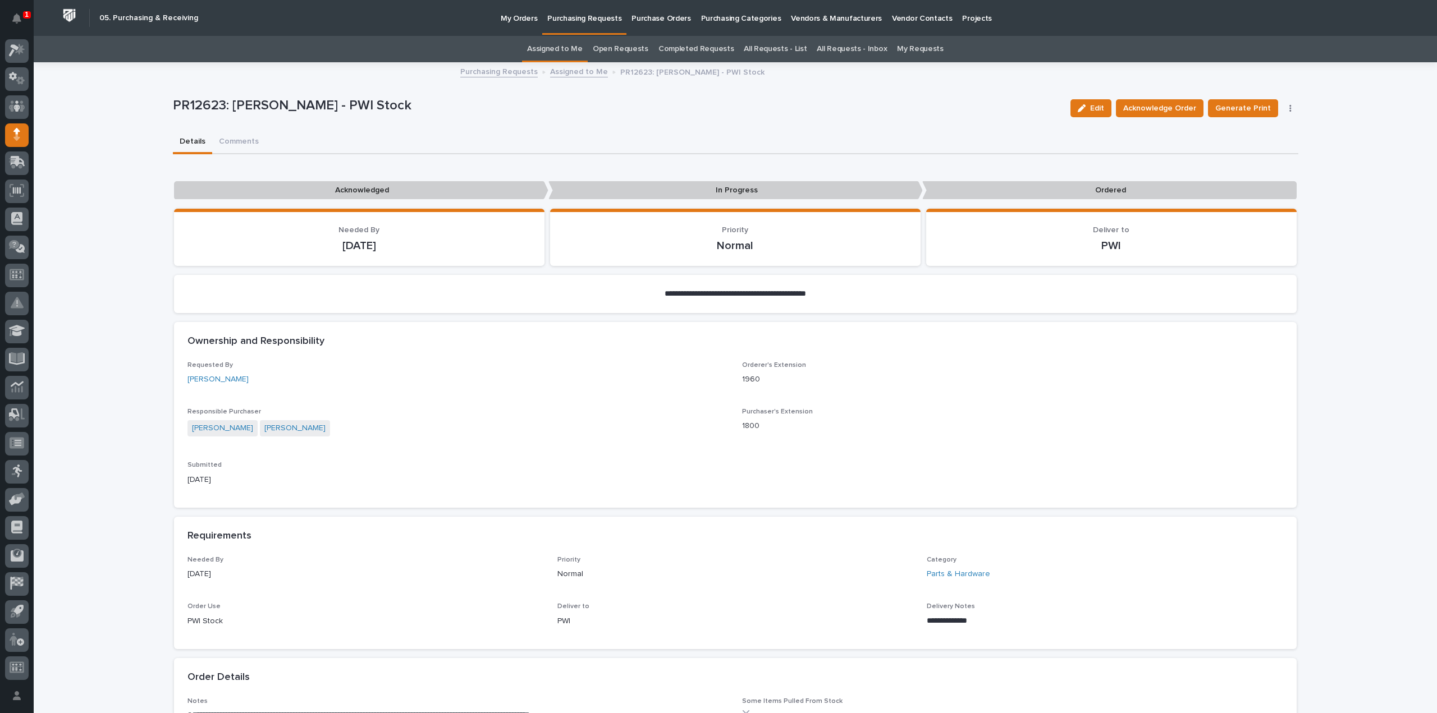
click at [576, 48] on link "Assigned to Me" at bounding box center [555, 49] width 56 height 26
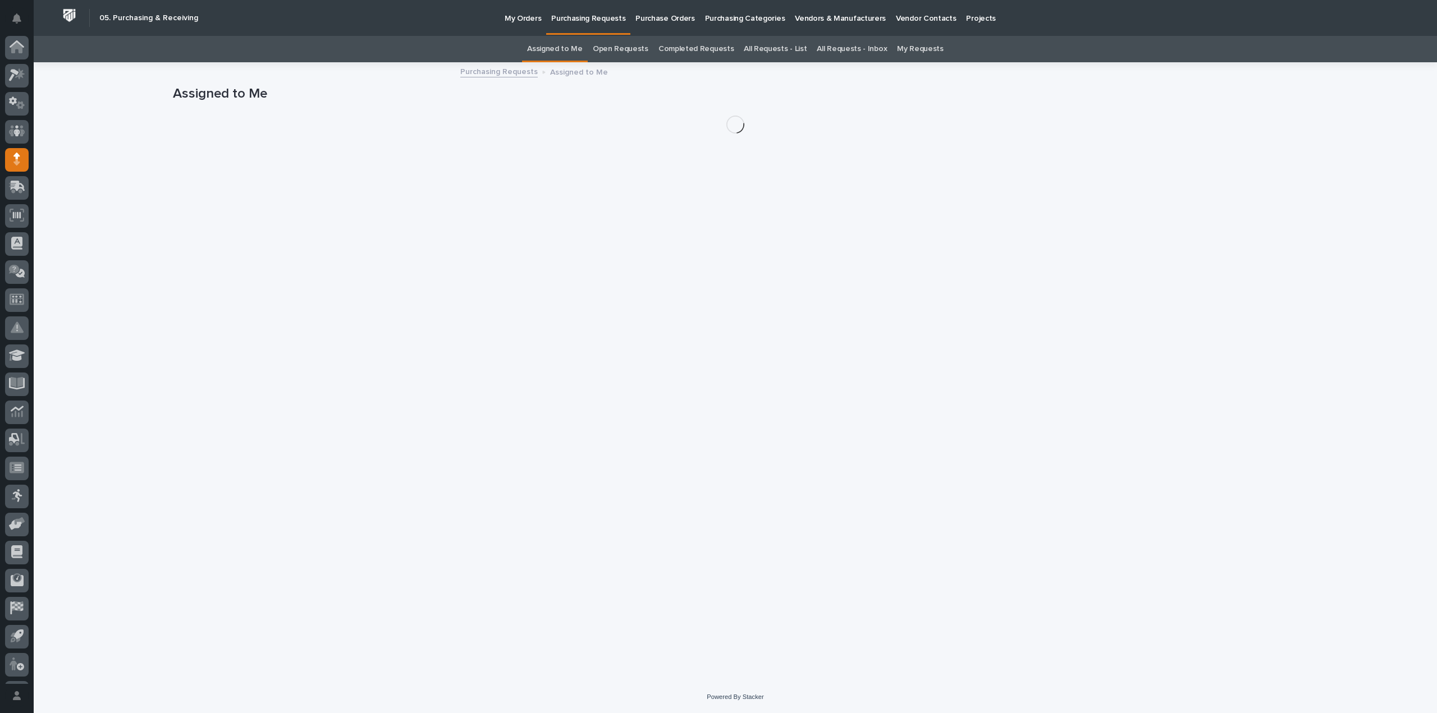
scroll to position [25, 0]
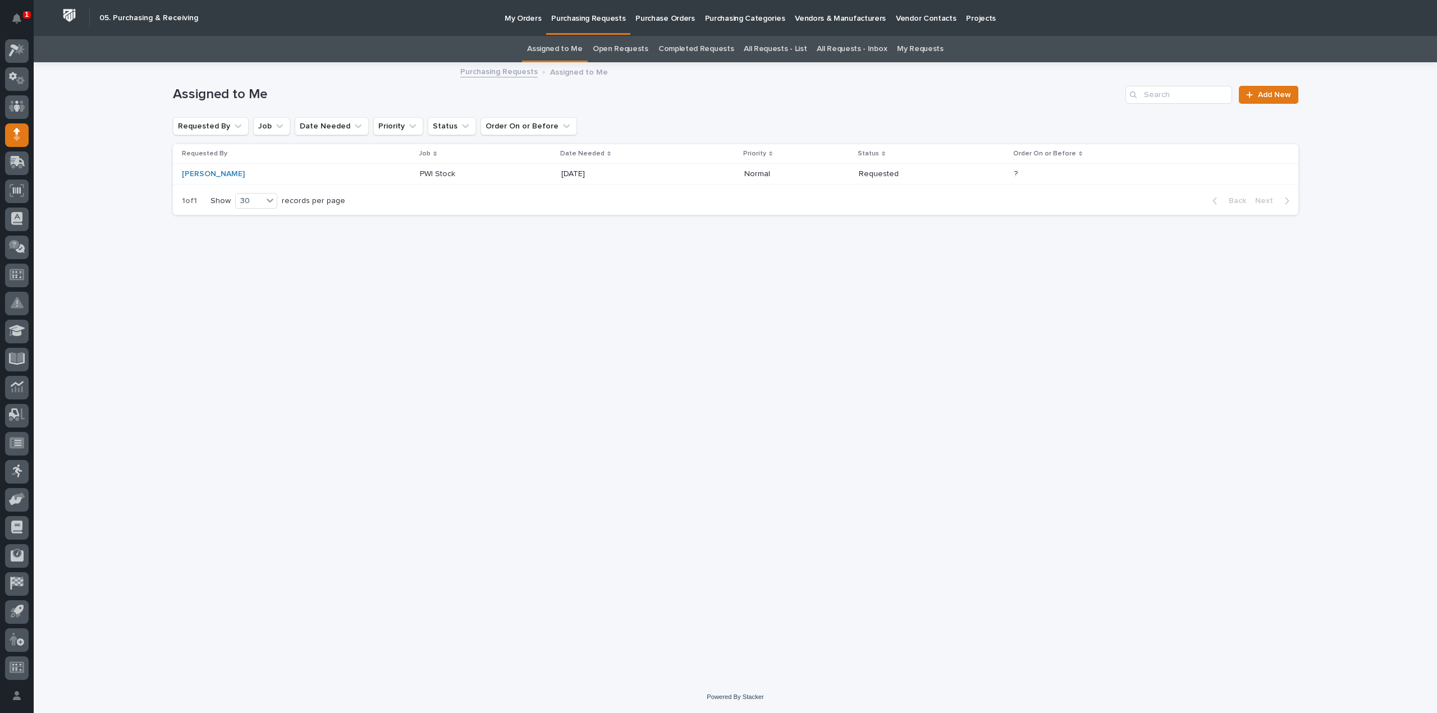
click at [394, 497] on div "Loading... Saving… Loading... Saving… Assigned to Me Add New Requested By Job D…" at bounding box center [735, 358] width 1137 height 590
click at [344, 358] on div "Loading... Saving… Loading... Saving… Assigned to Me Add New Requested By Job D…" at bounding box center [735, 358] width 1137 height 590
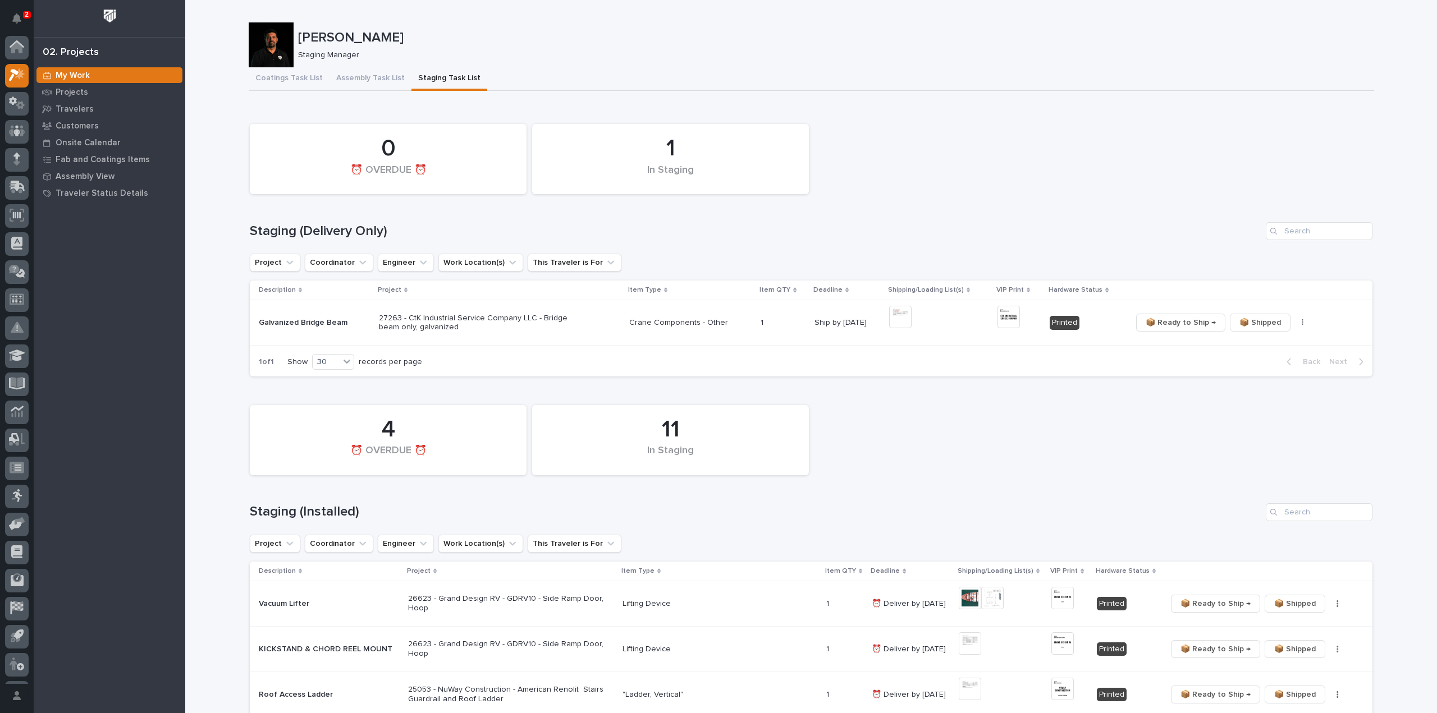
scroll to position [25, 0]
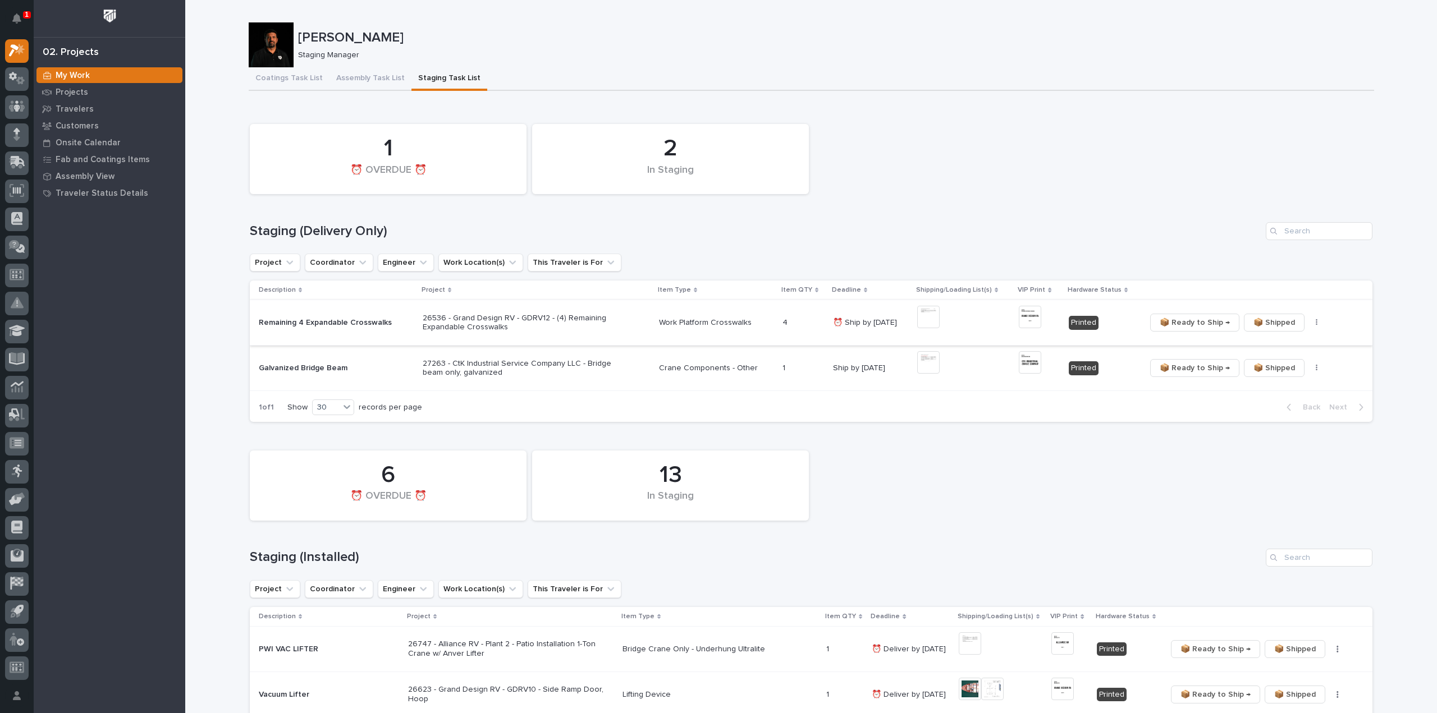
click at [1316, 323] on icon "button" at bounding box center [1317, 323] width 2 height 8
click at [1267, 364] on span "🔩 Hardware" at bounding box center [1271, 362] width 47 height 13
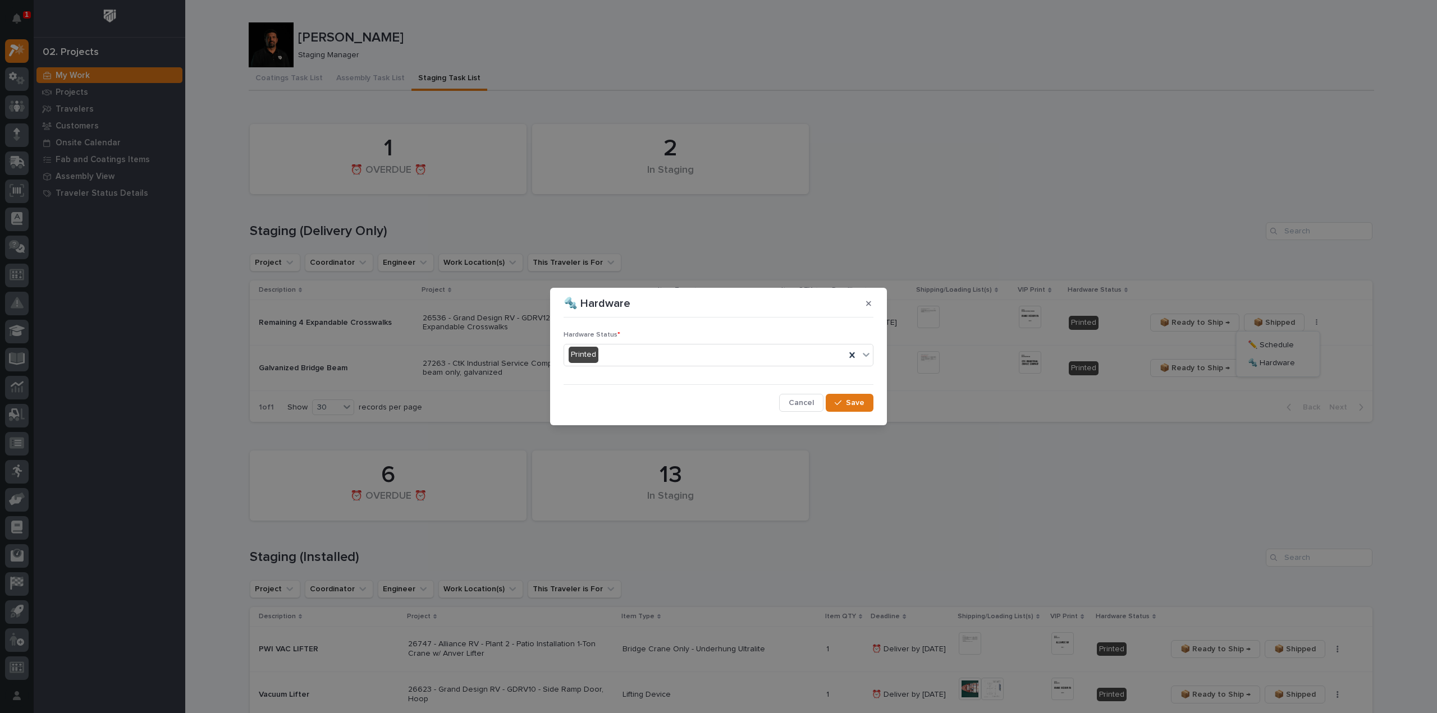
click at [661, 356] on div "Printed" at bounding box center [704, 355] width 281 height 19
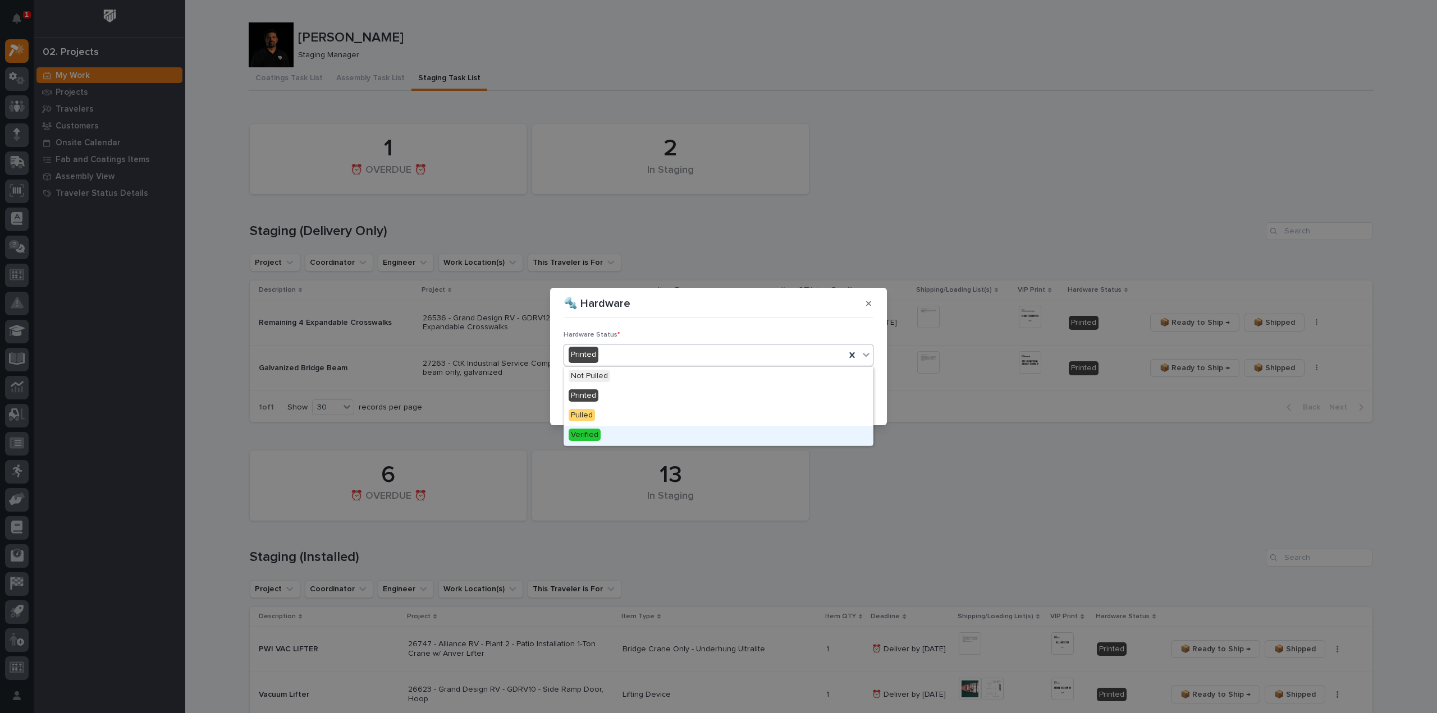
drag, startPoint x: 648, startPoint y: 429, endPoint x: 653, endPoint y: 426, distance: 6.5
click at [650, 429] on div "Verified" at bounding box center [718, 436] width 309 height 20
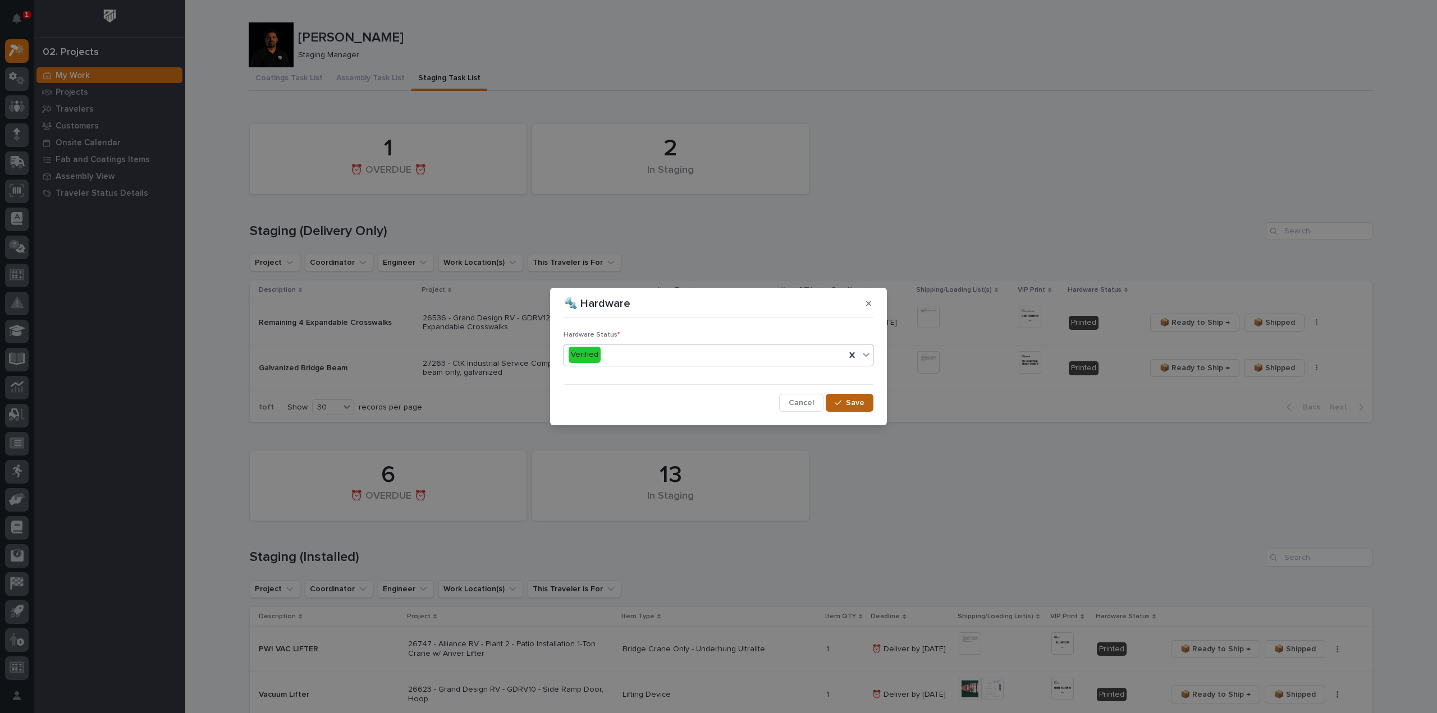
click at [845, 404] on div "button" at bounding box center [840, 403] width 11 height 8
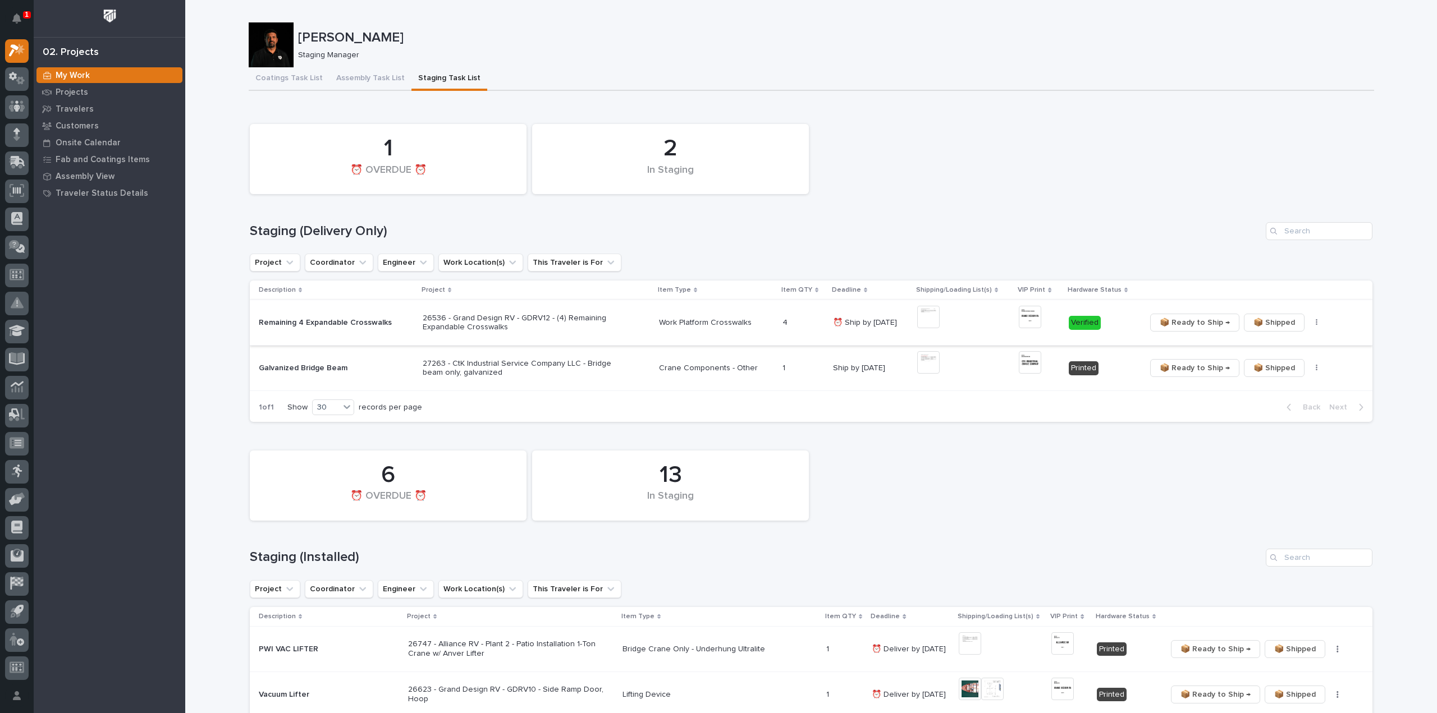
click at [1183, 324] on span "📦 Ready to Ship →" at bounding box center [1195, 322] width 70 height 13
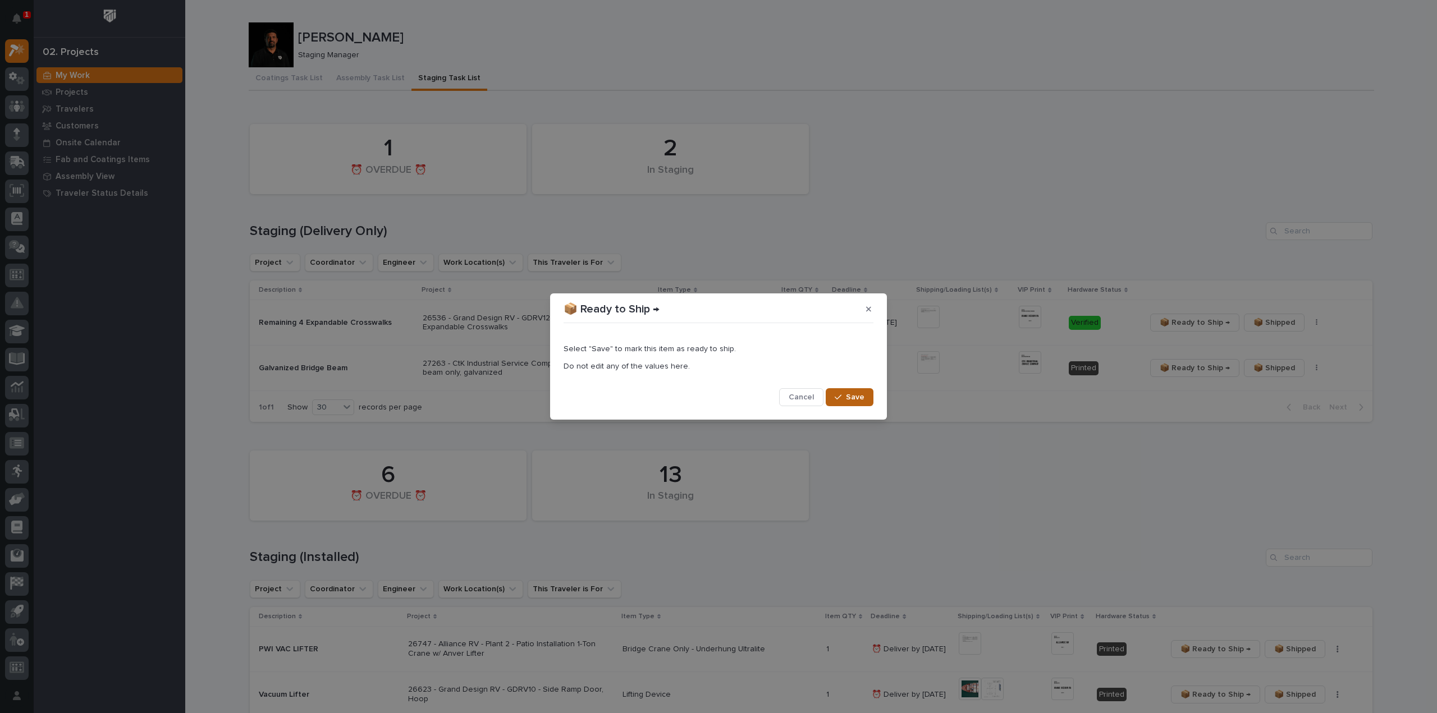
click at [849, 396] on span "Save" at bounding box center [855, 397] width 19 height 10
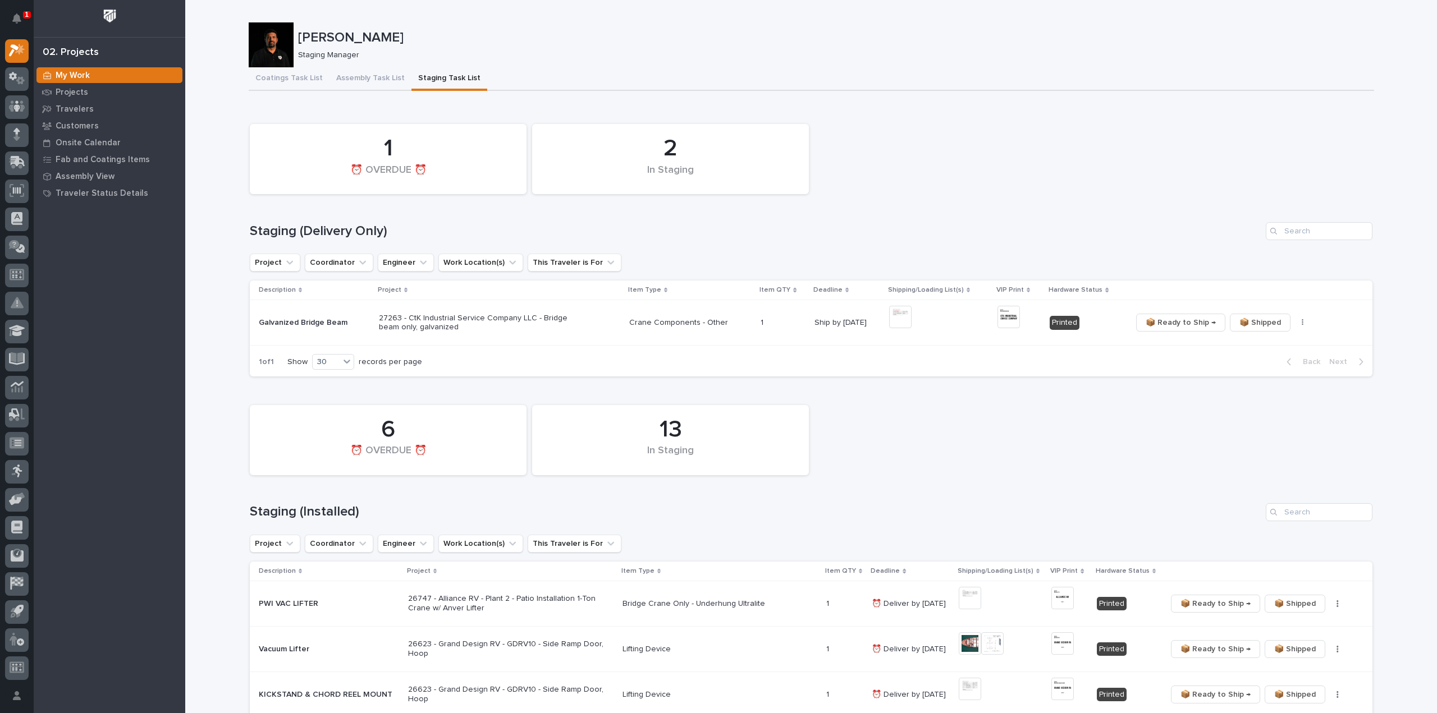
click at [1269, 143] on div "2 In Staging 1 ⏰ OVERDUE ⏰" at bounding box center [811, 158] width 1134 height 81
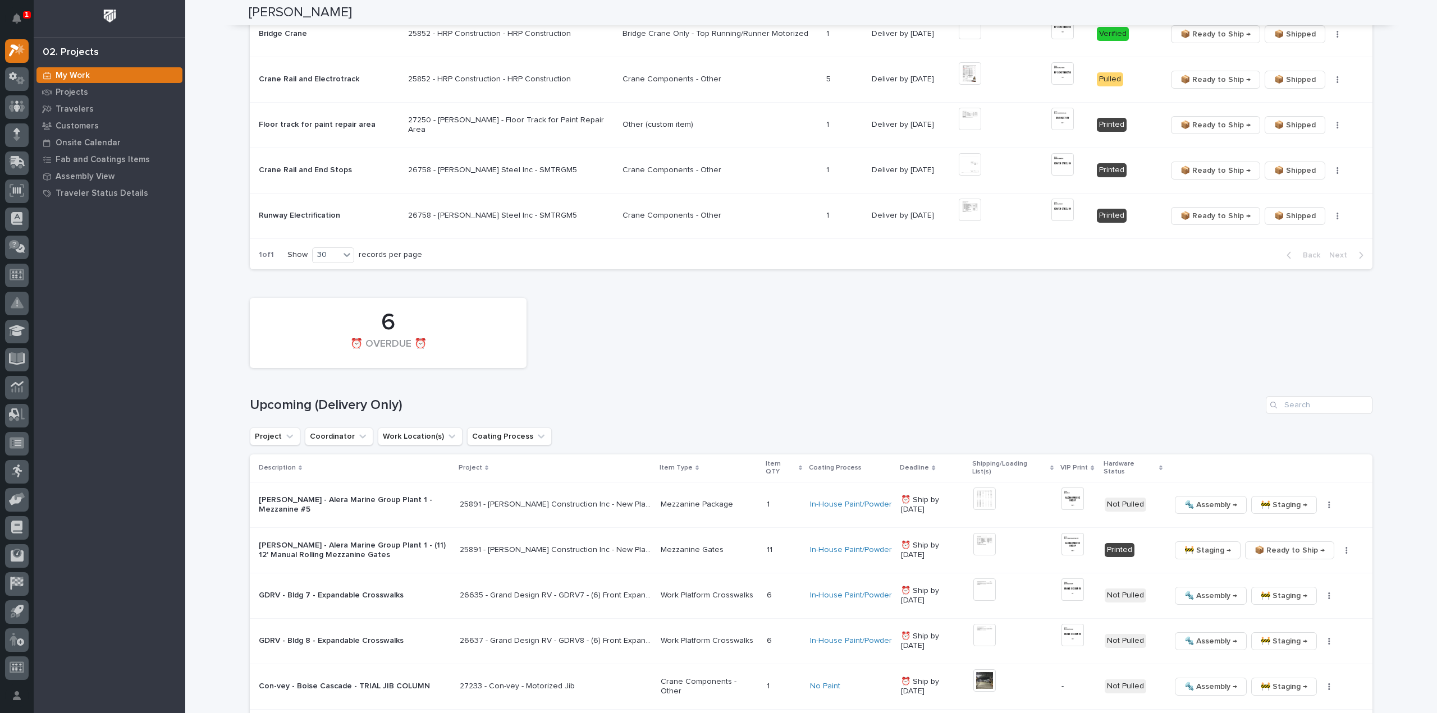
scroll to position [898, 0]
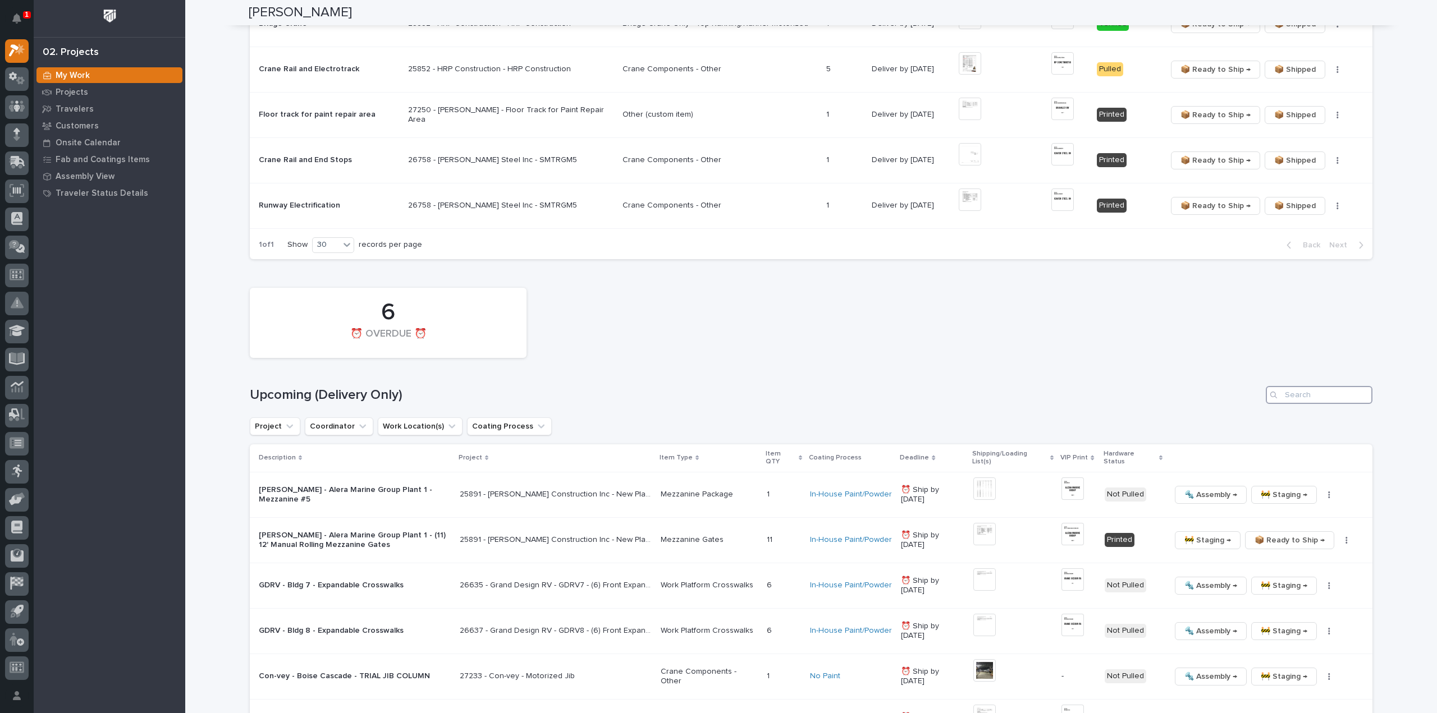
click at [1315, 398] on input "Search" at bounding box center [1319, 395] width 107 height 18
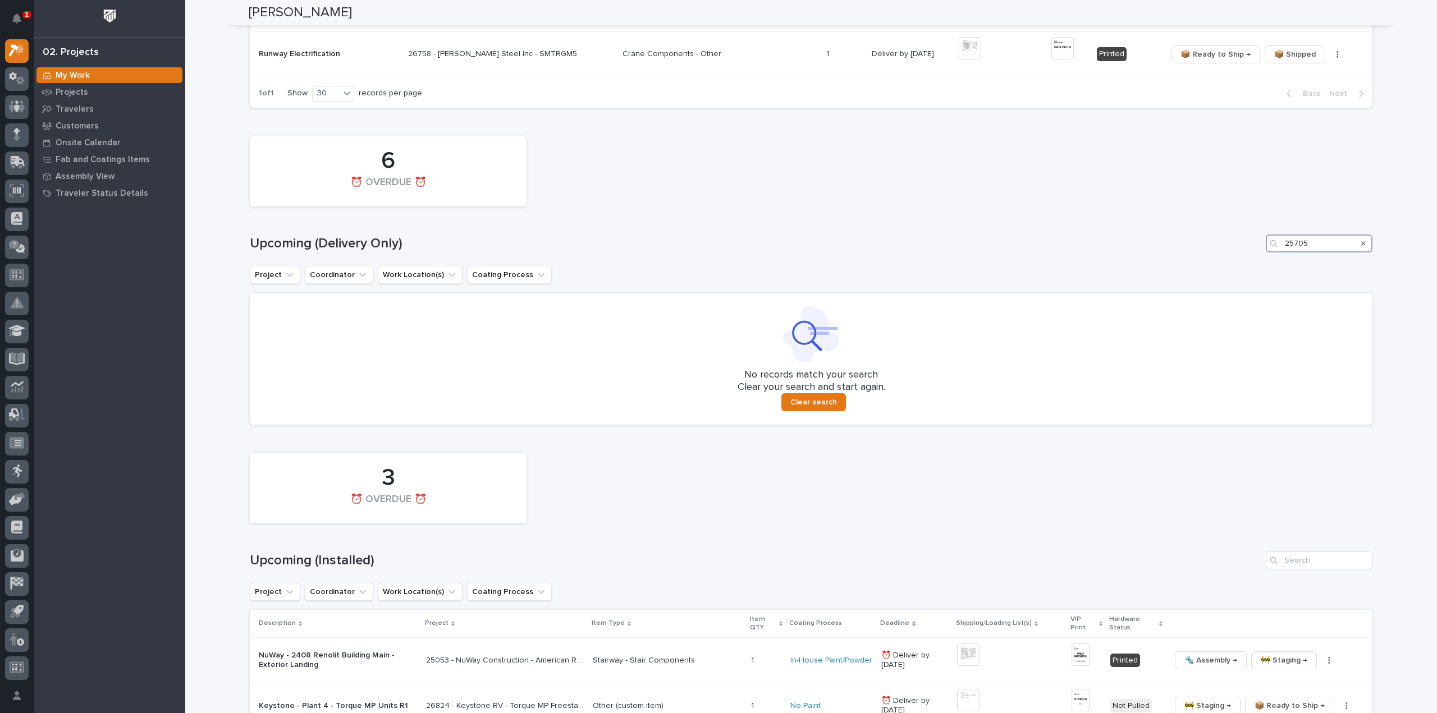
scroll to position [1162, 0]
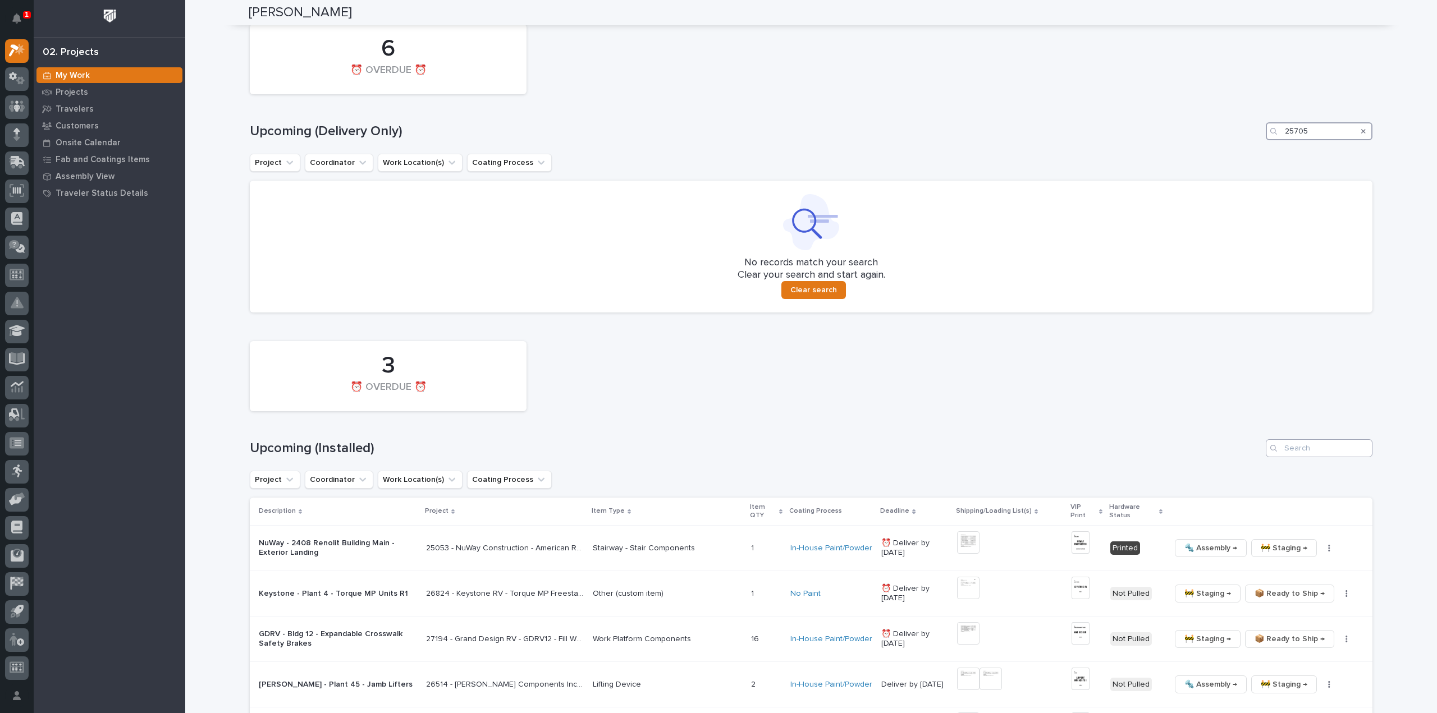
type input "25705"
click at [1299, 448] on input "Search" at bounding box center [1319, 449] width 107 height 18
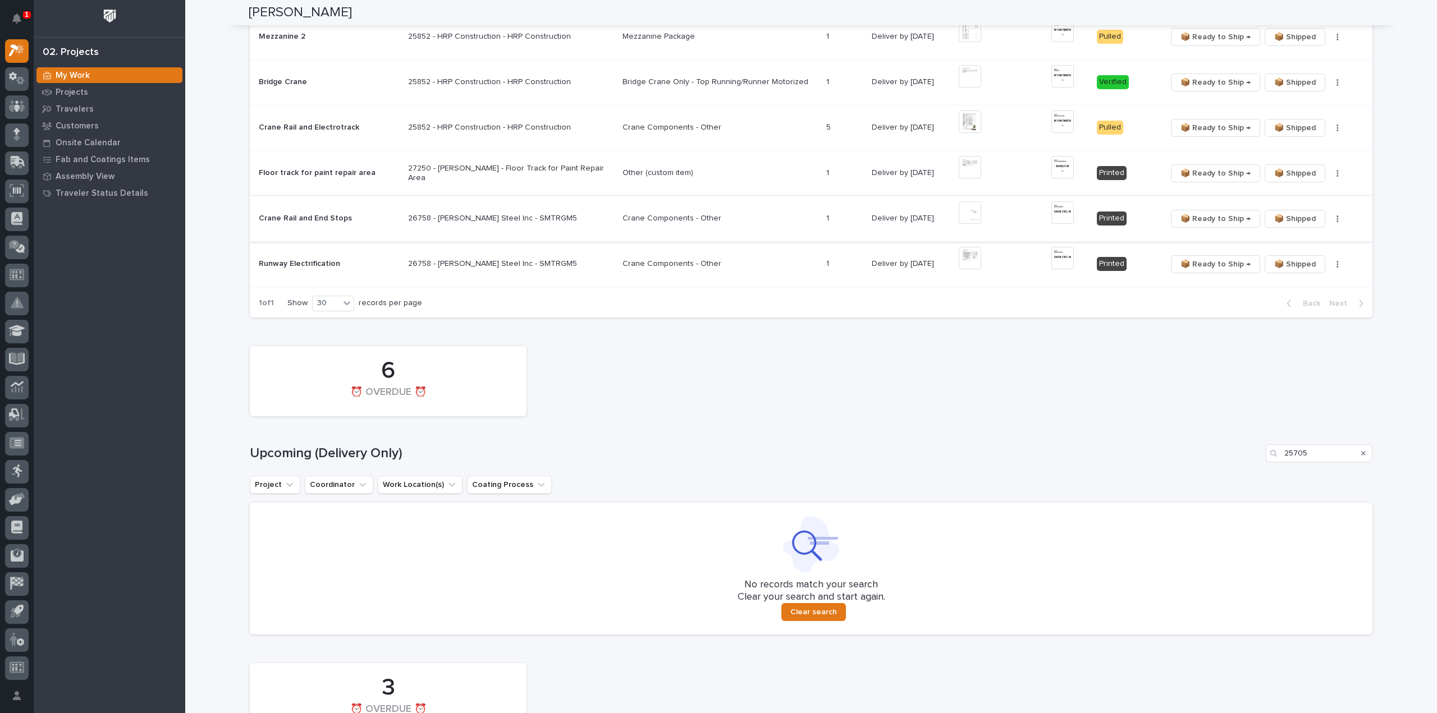
scroll to position [612, 0]
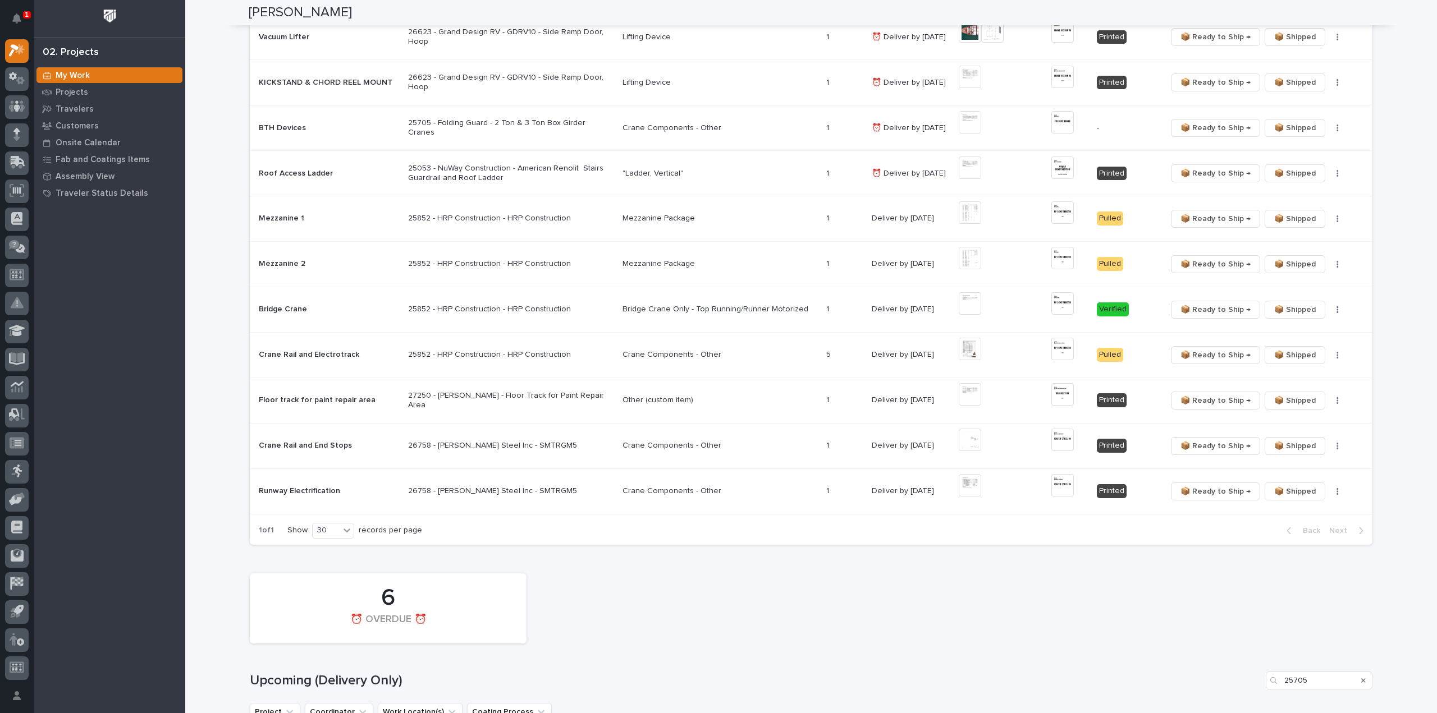
type input "25705"
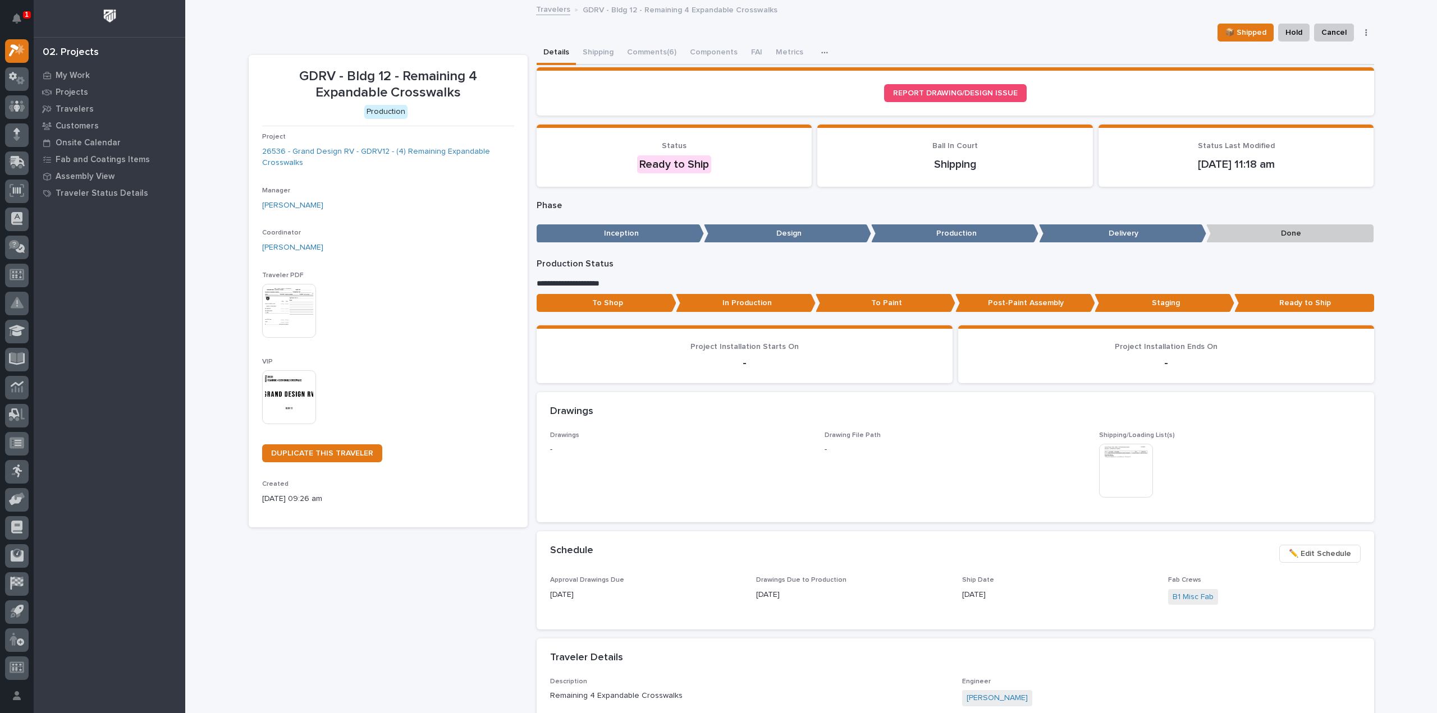
click at [298, 407] on img at bounding box center [289, 397] width 54 height 54
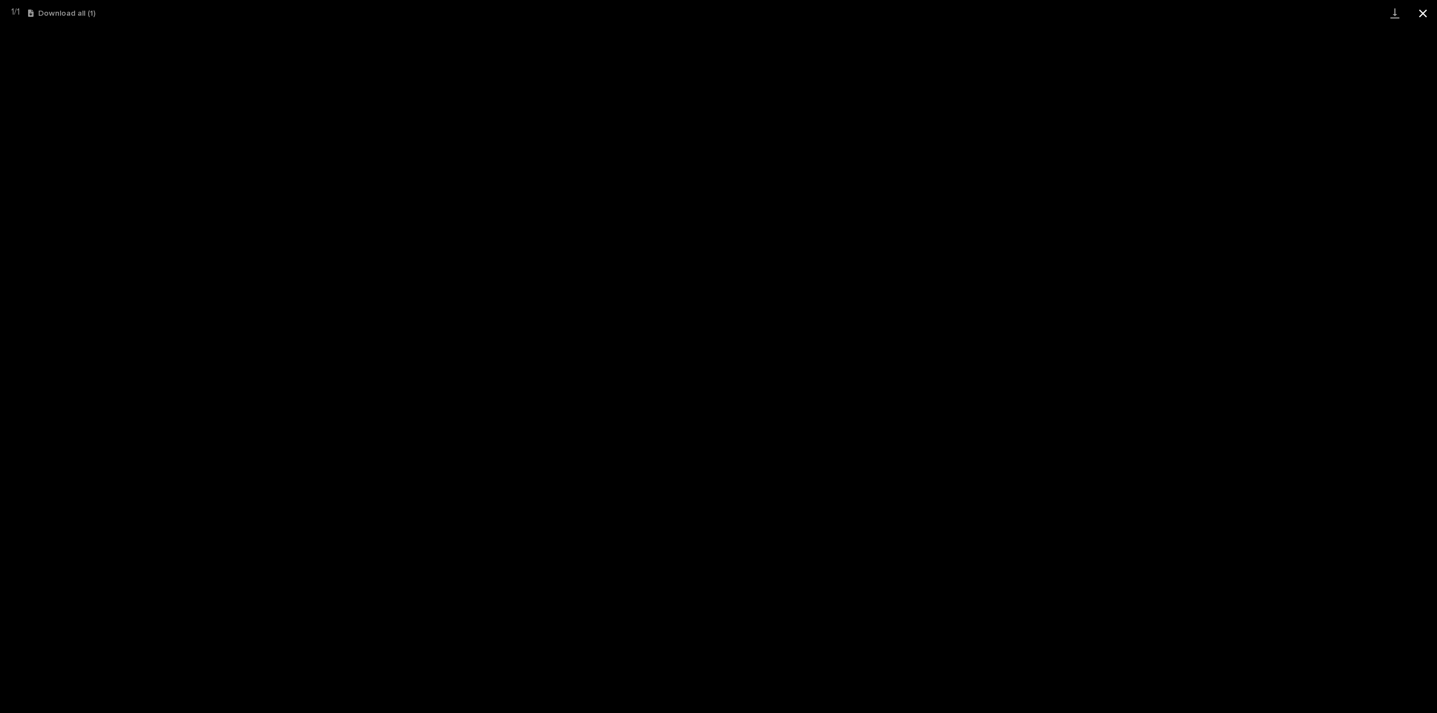
click at [1422, 14] on button "Close gallery" at bounding box center [1423, 13] width 28 height 26
